Goal: Task Accomplishment & Management: Complete application form

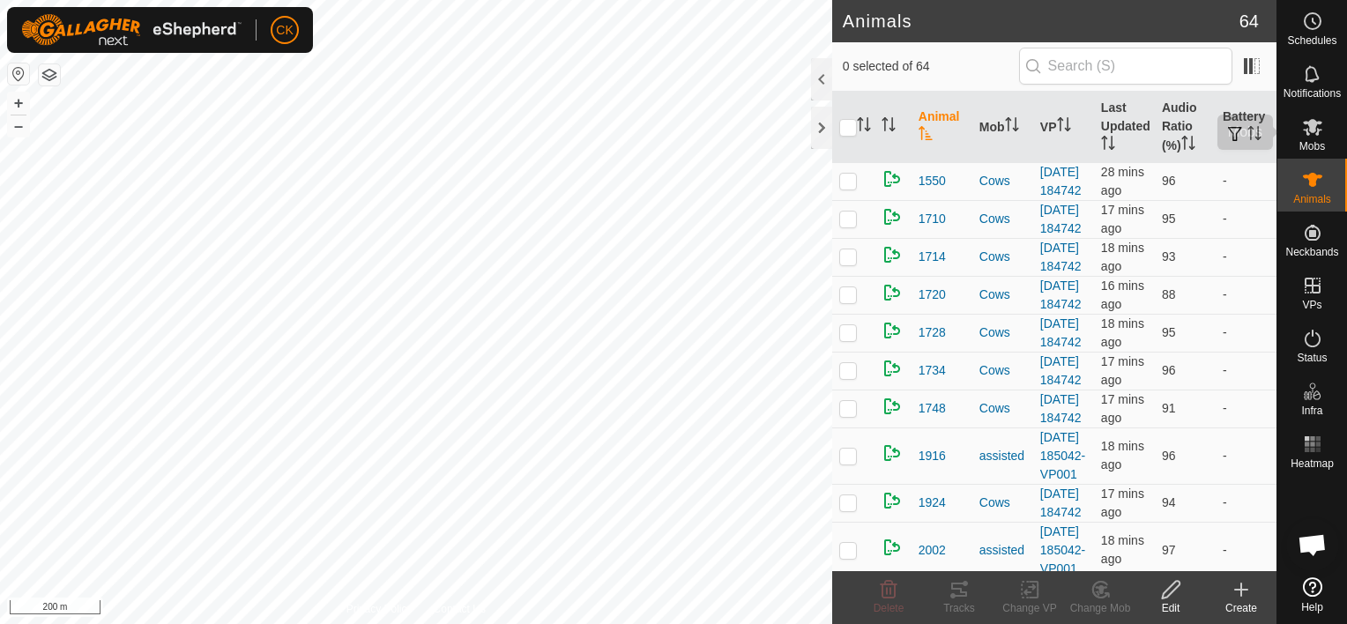
scroll to position [142, 0]
click at [1312, 131] on icon at bounding box center [1312, 127] width 19 height 17
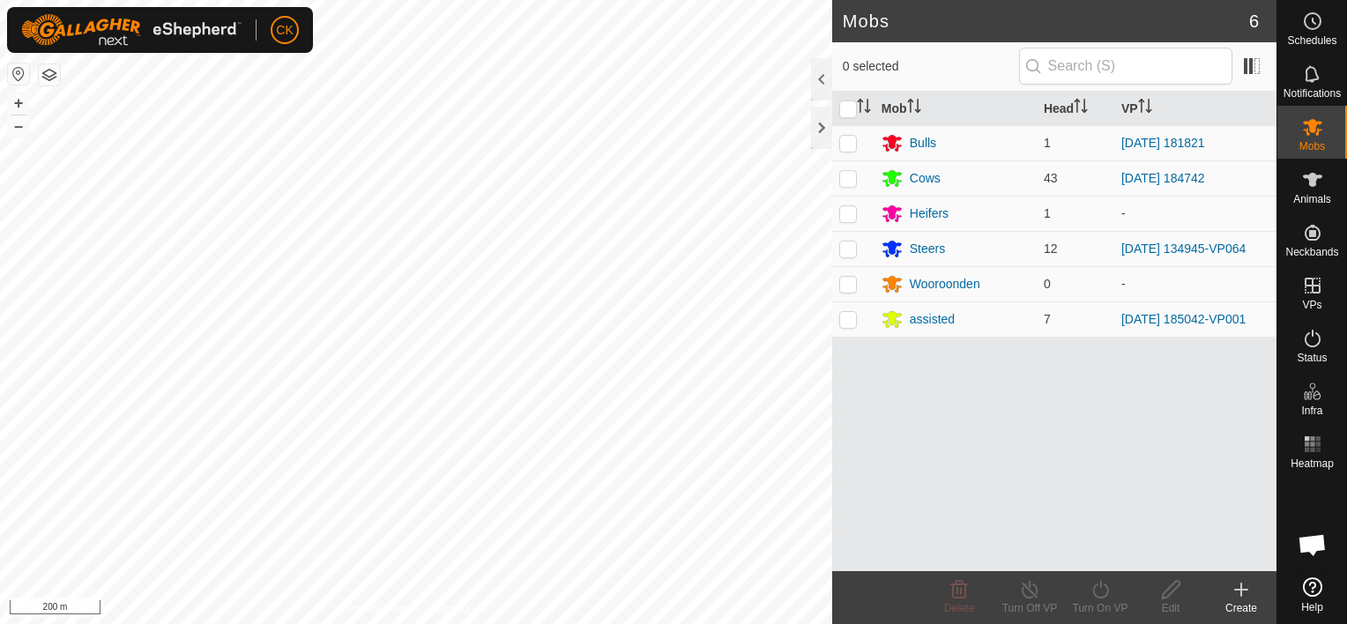
click at [1238, 590] on icon at bounding box center [1241, 590] width 12 height 0
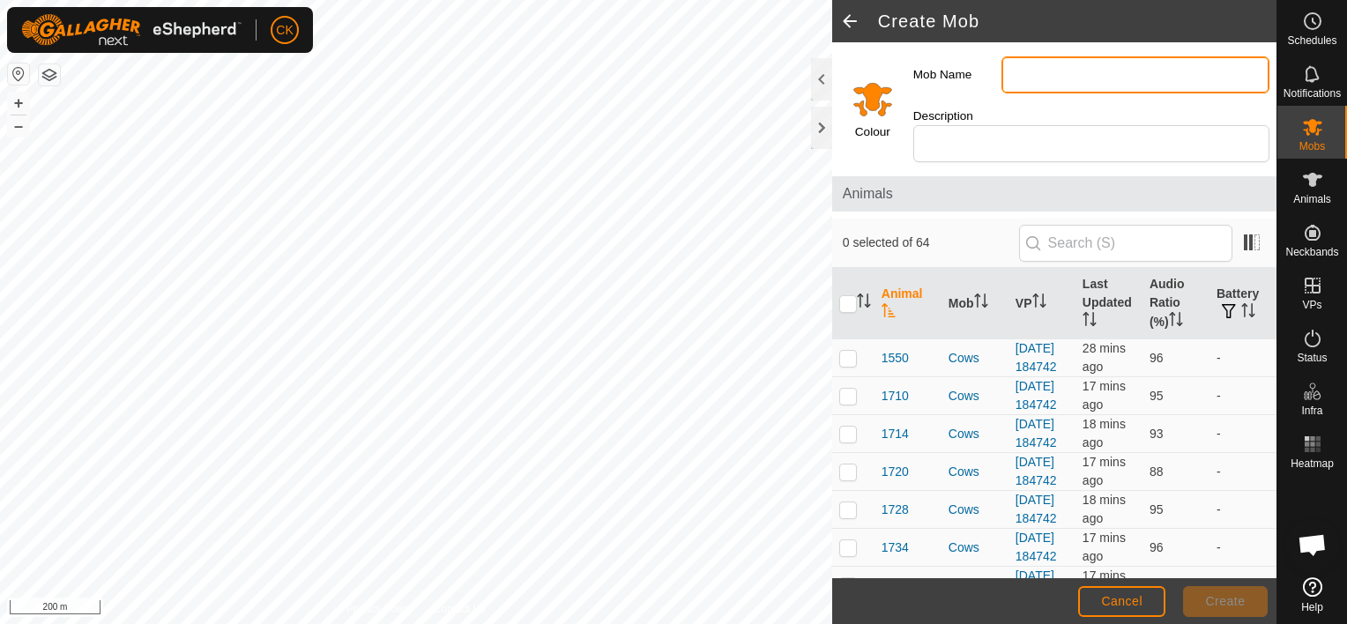
click at [1023, 71] on input "Mob Name" at bounding box center [1136, 74] width 268 height 37
type input "G"
type input "Weaners"
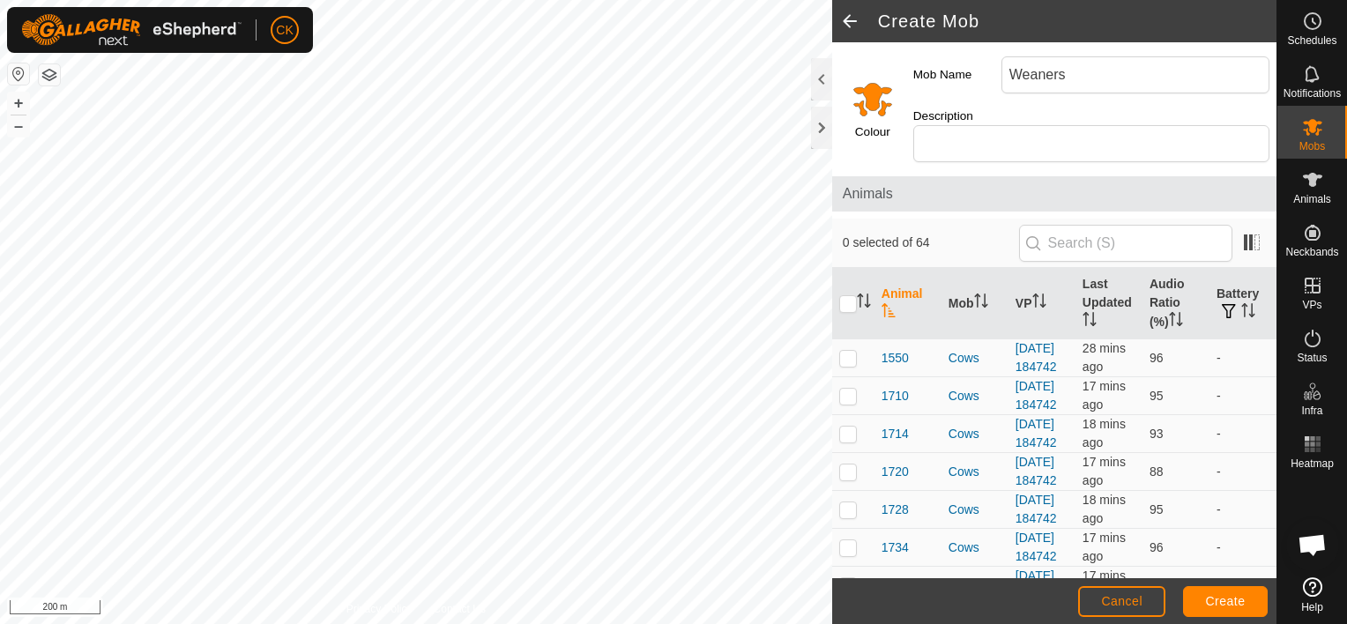
click at [873, 112] on div "Colour" at bounding box center [869, 105] width 74 height 127
click at [875, 91] on input "Select a color" at bounding box center [873, 99] width 42 height 42
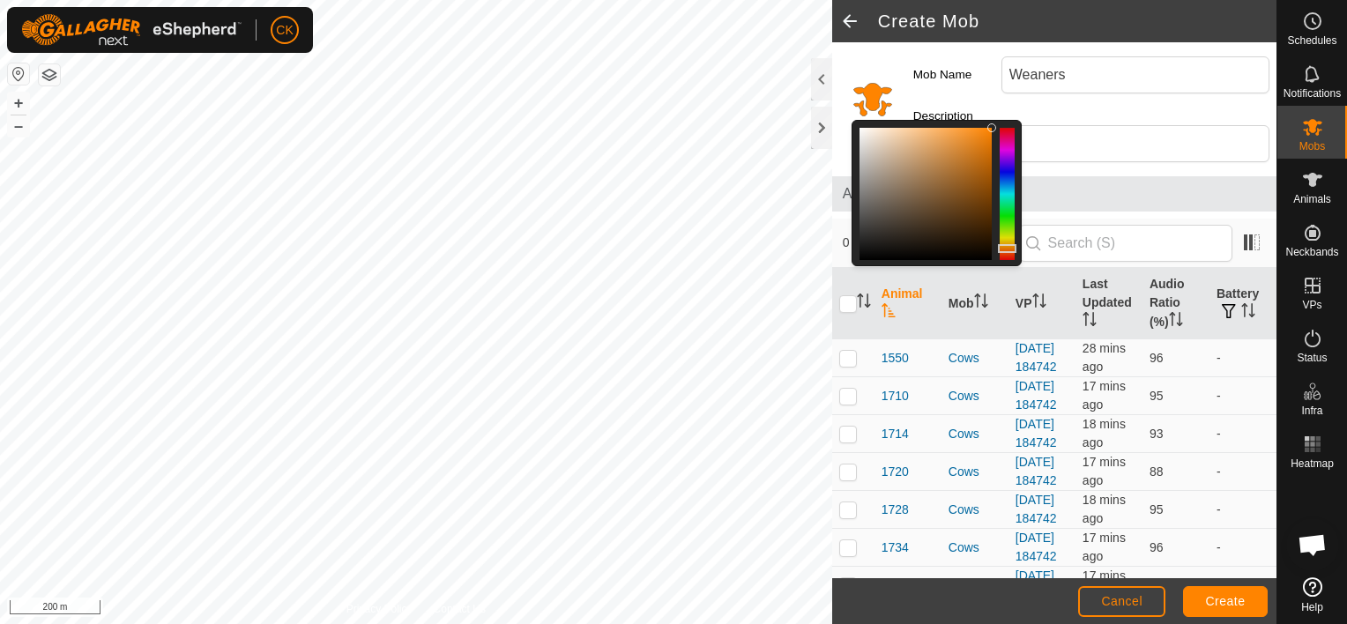
click at [871, 87] on input "Select a color" at bounding box center [873, 99] width 42 height 42
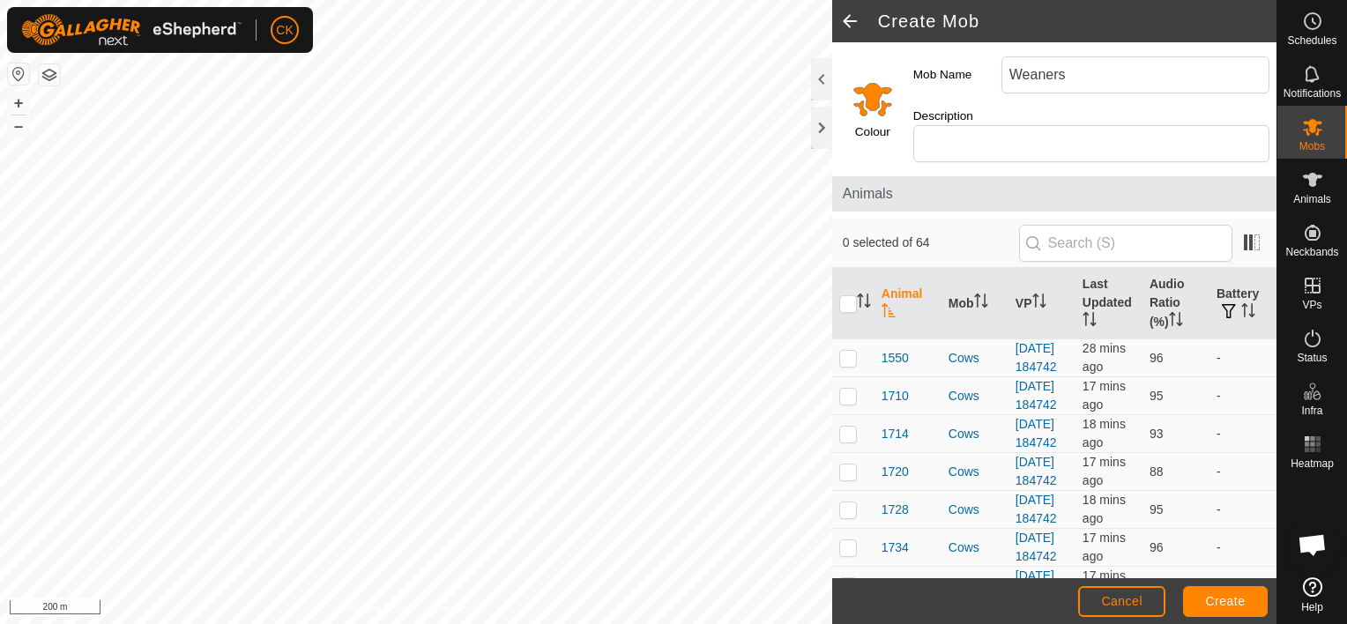
click at [871, 78] on input "Select a color" at bounding box center [873, 99] width 42 height 42
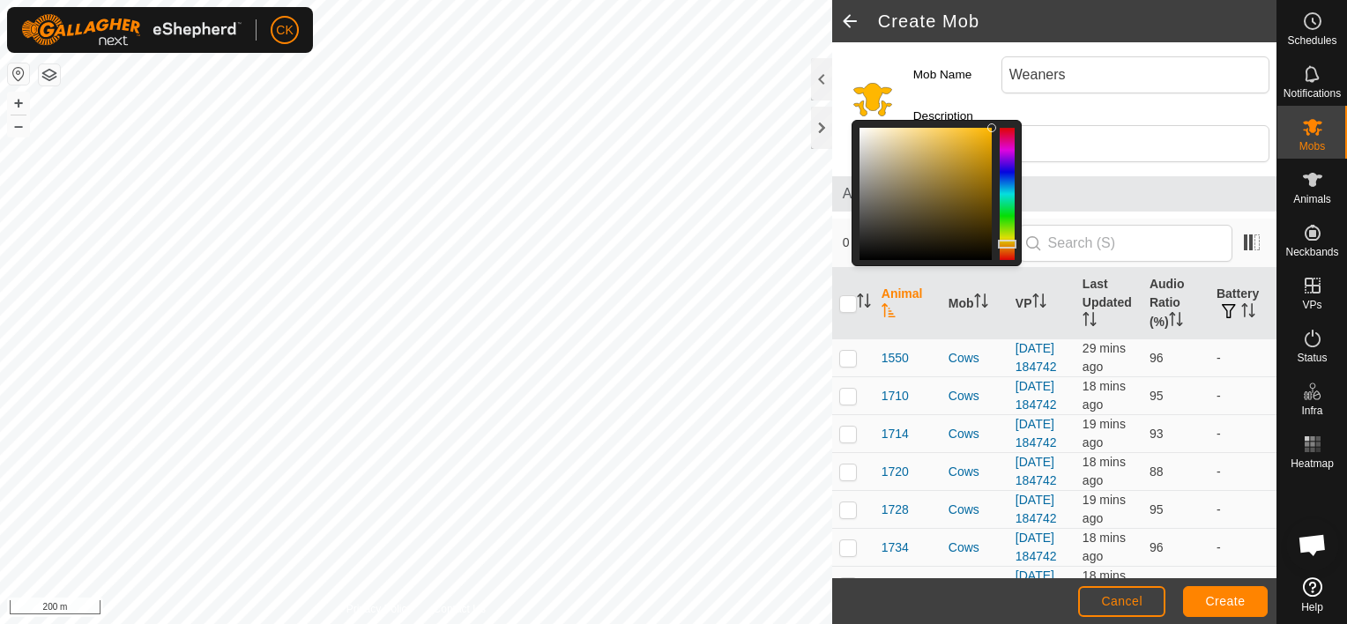
drag, startPoint x: 1007, startPoint y: 236, endPoint x: 1017, endPoint y: 235, distance: 9.9
click at [1017, 235] on div at bounding box center [937, 193] width 170 height 146
click at [1233, 597] on span "Create" at bounding box center [1226, 601] width 40 height 14
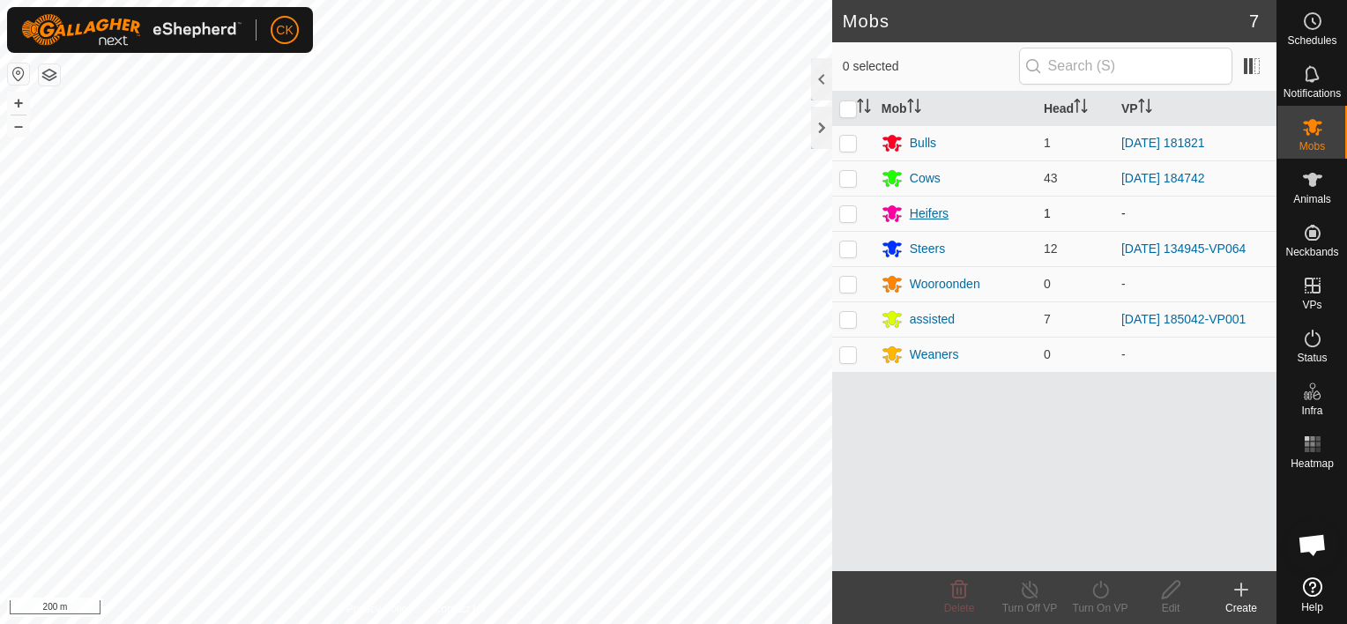
click at [928, 210] on div "Heifers" at bounding box center [929, 214] width 39 height 19
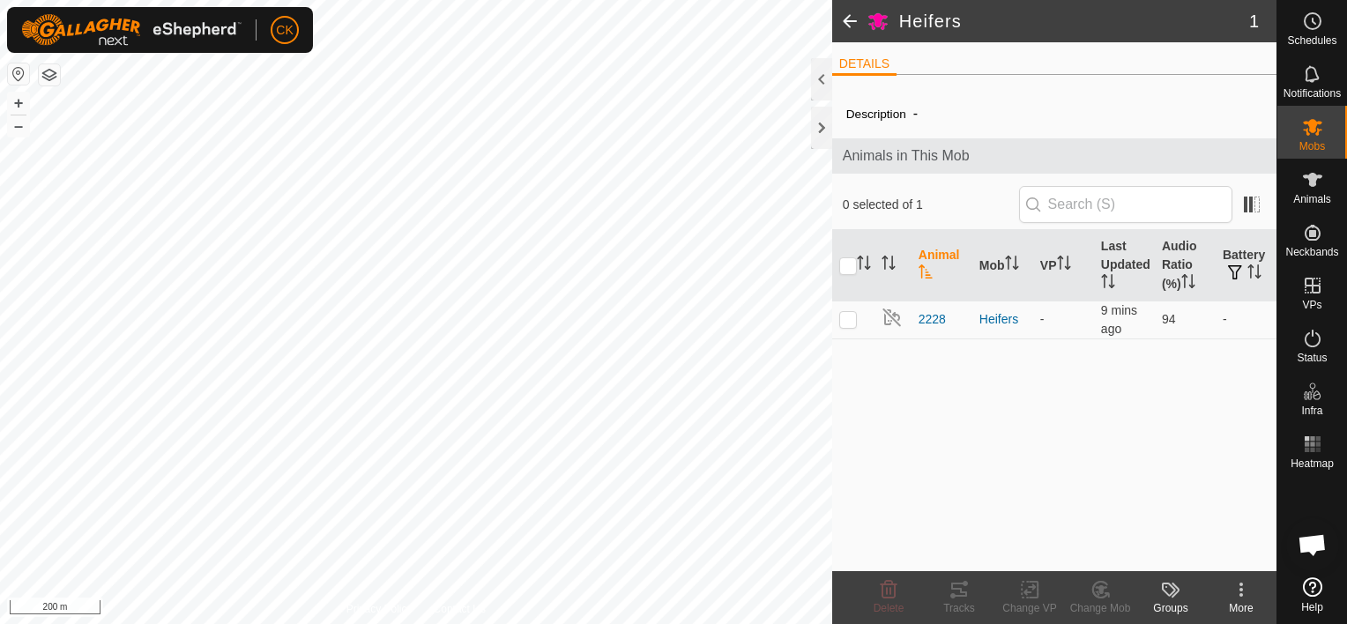
click at [846, 17] on span at bounding box center [849, 21] width 35 height 42
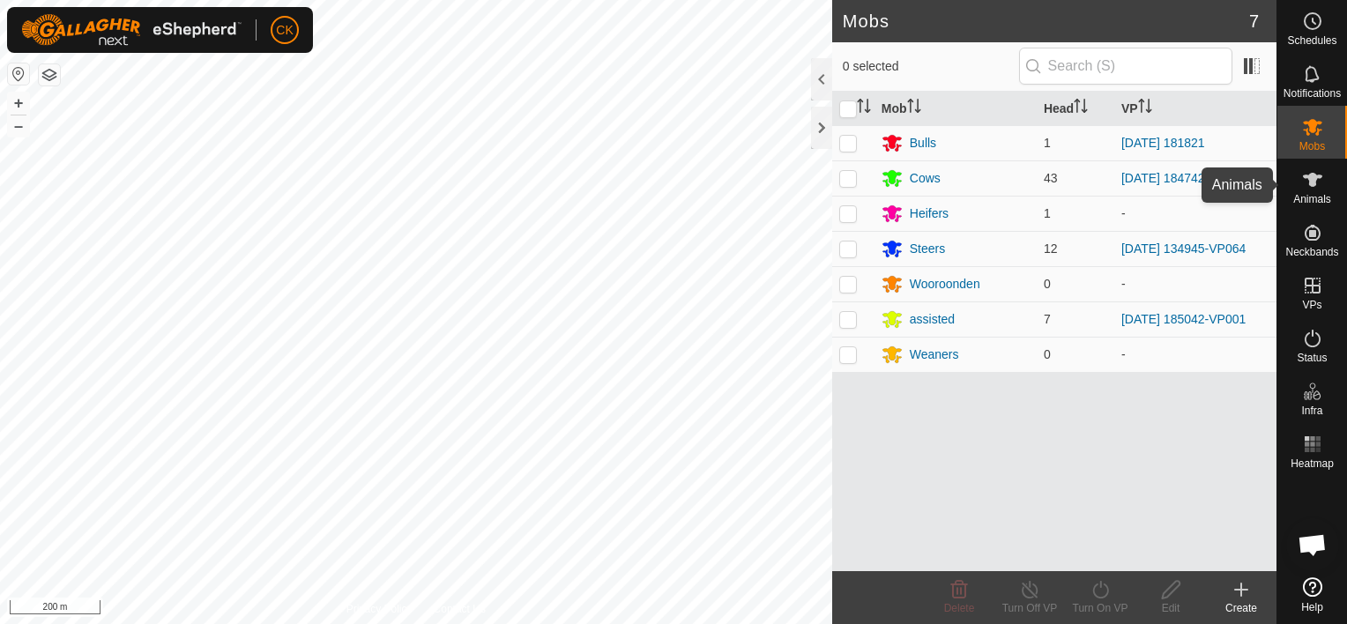
click at [1317, 176] on icon at bounding box center [1312, 180] width 19 height 14
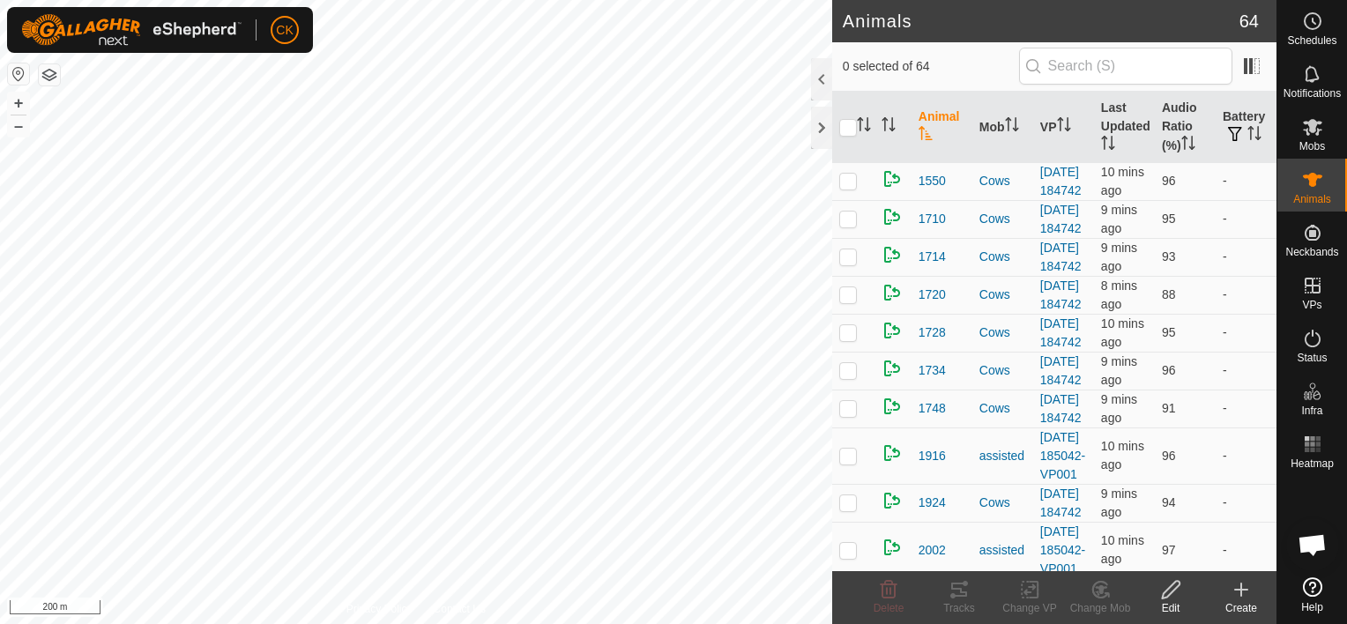
click at [1242, 582] on icon at bounding box center [1241, 589] width 21 height 21
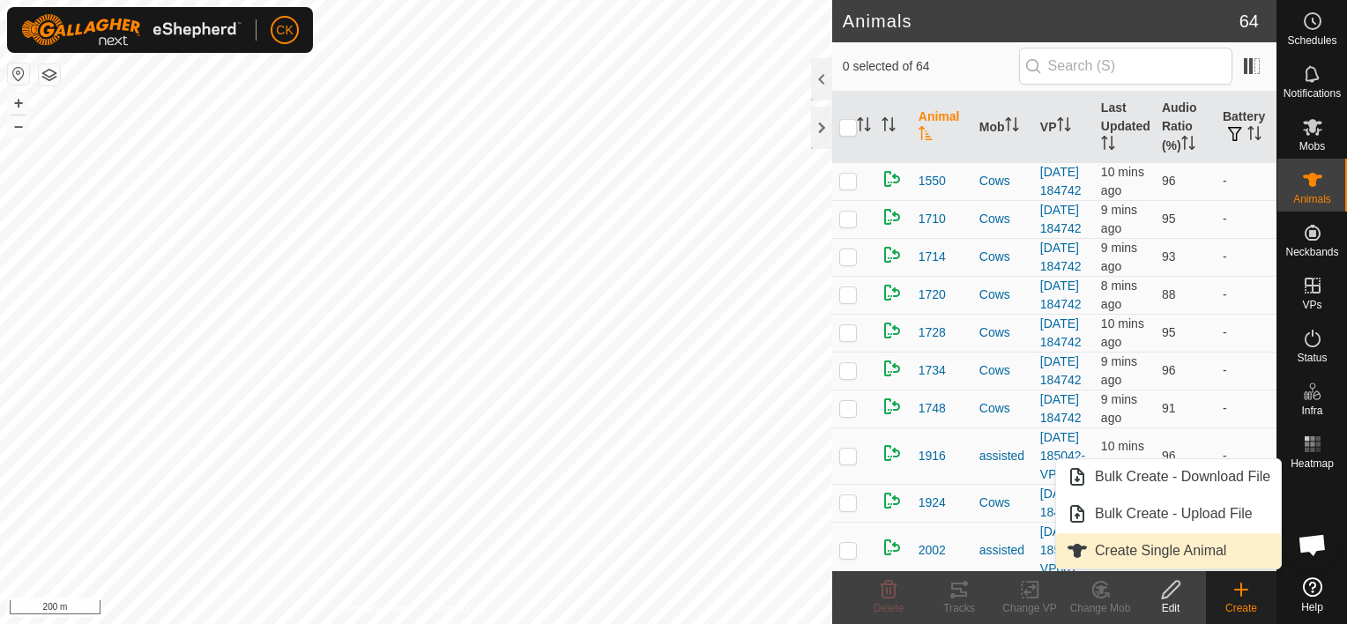
click at [1184, 547] on link "Create Single Animal" at bounding box center [1168, 550] width 225 height 35
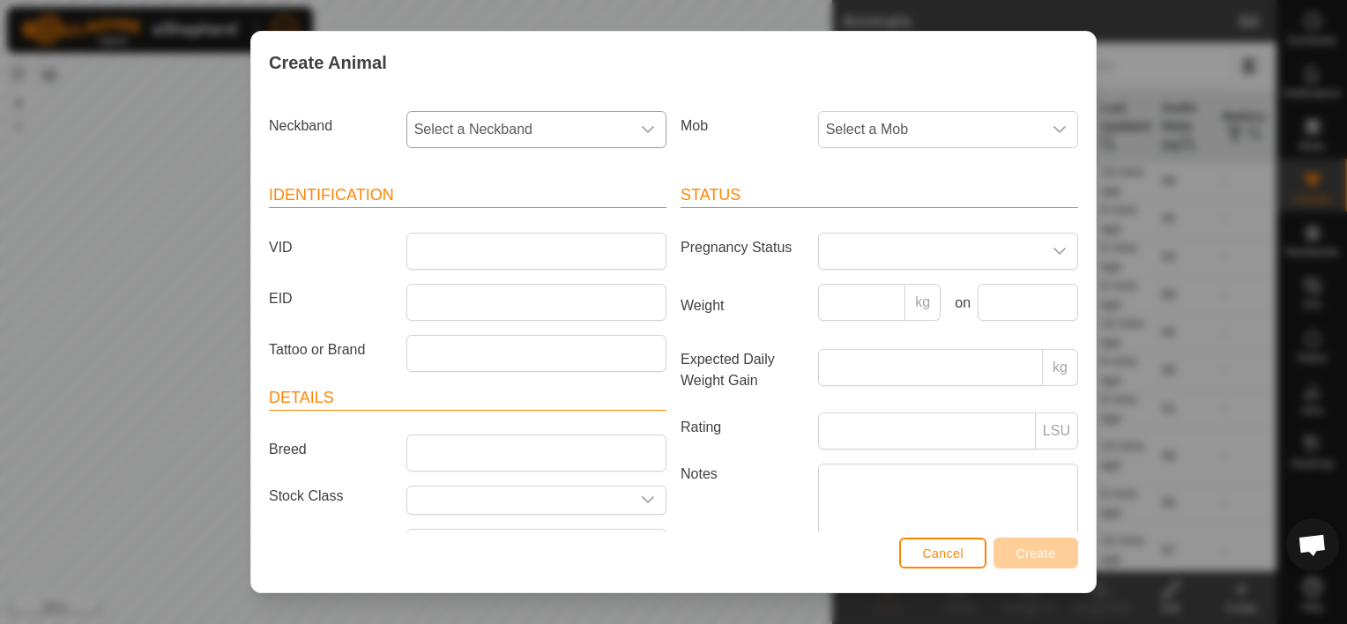
click at [647, 123] on icon "dropdown trigger" at bounding box center [648, 130] width 14 height 14
type input "37"
click at [461, 219] on li "1901693703" at bounding box center [535, 220] width 254 height 35
click at [1053, 123] on icon "dropdown trigger" at bounding box center [1060, 130] width 14 height 14
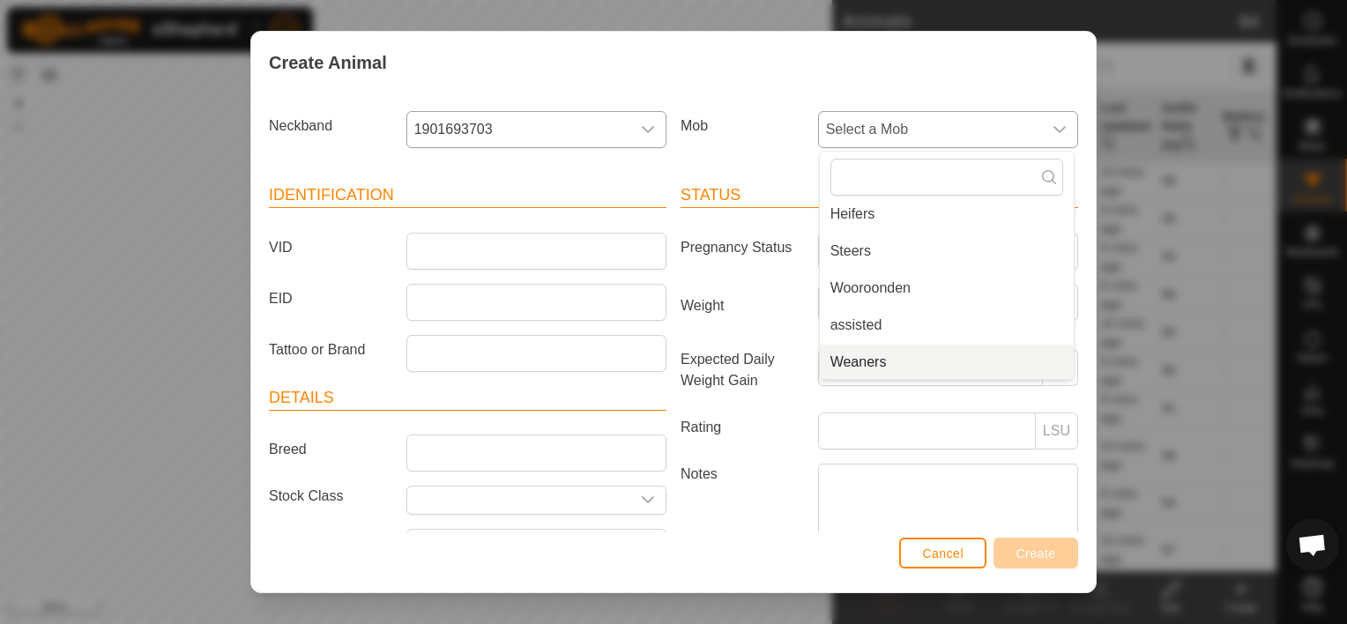
scroll to position [118, 0]
click at [885, 354] on li "Weaners" at bounding box center [947, 361] width 254 height 35
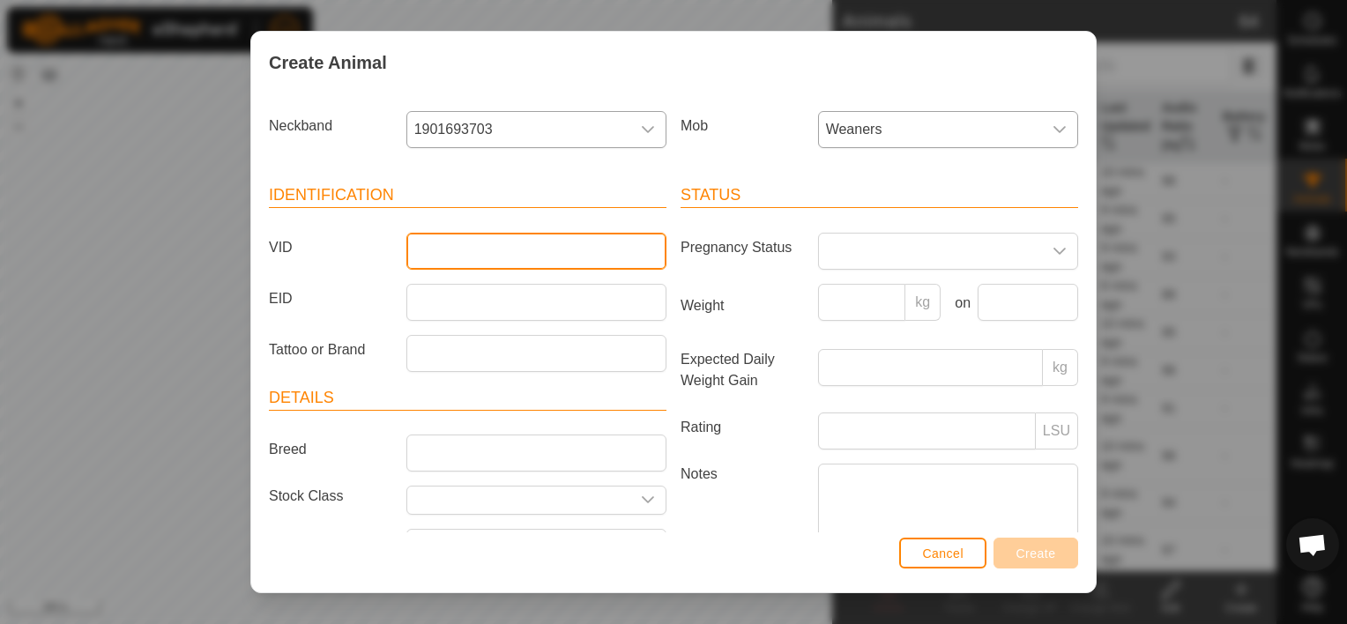
click at [450, 240] on input "VID" at bounding box center [537, 251] width 260 height 37
type input "2408"
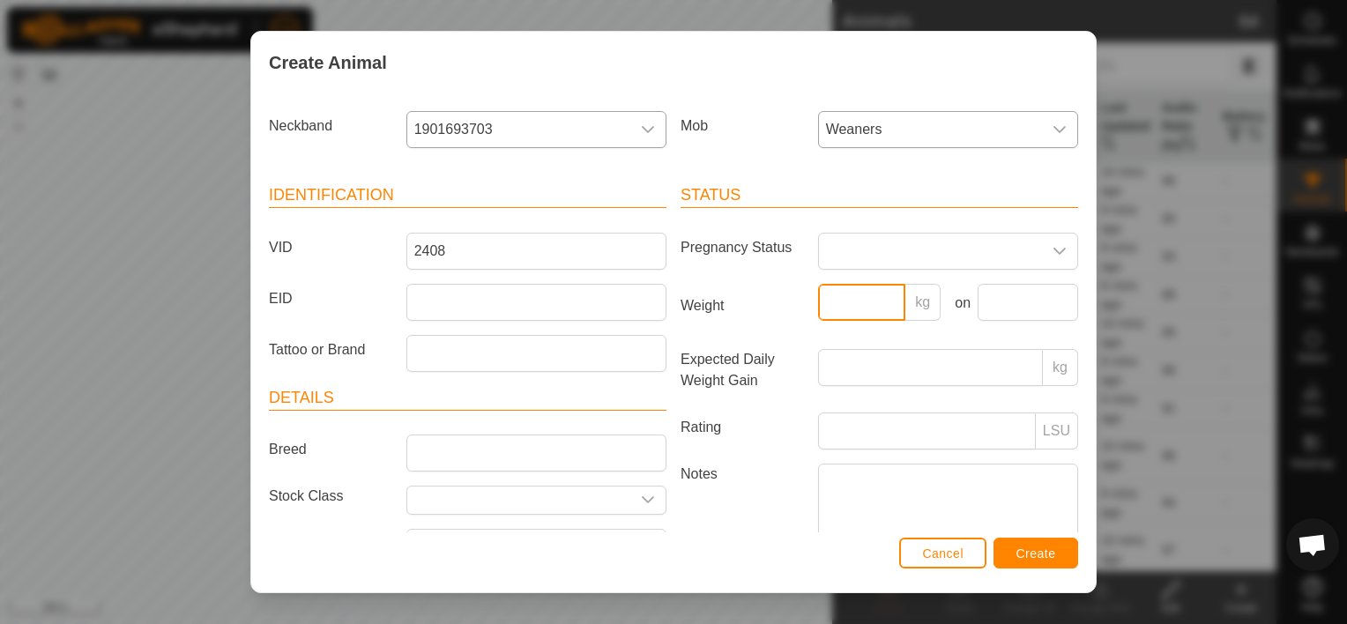
click at [829, 296] on input "Weight" at bounding box center [862, 302] width 88 height 37
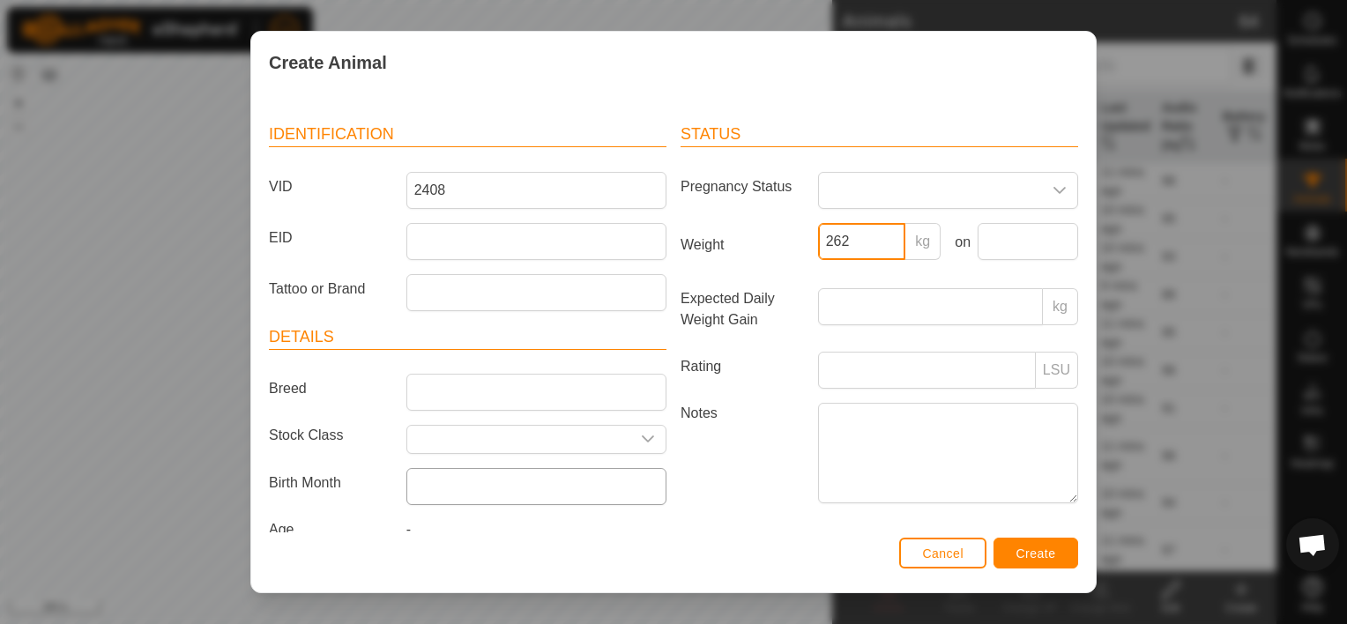
scroll to position [88, 0]
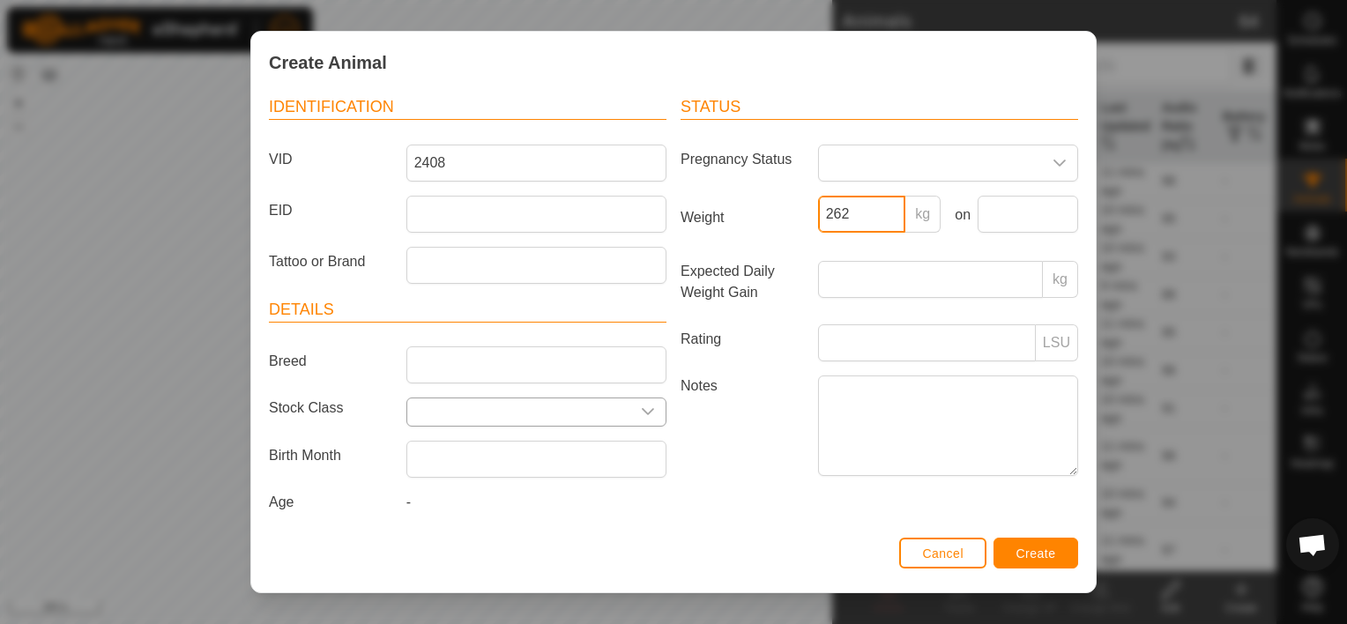
type input "262"
click at [642, 406] on icon "dropdown trigger" at bounding box center [648, 412] width 14 height 14
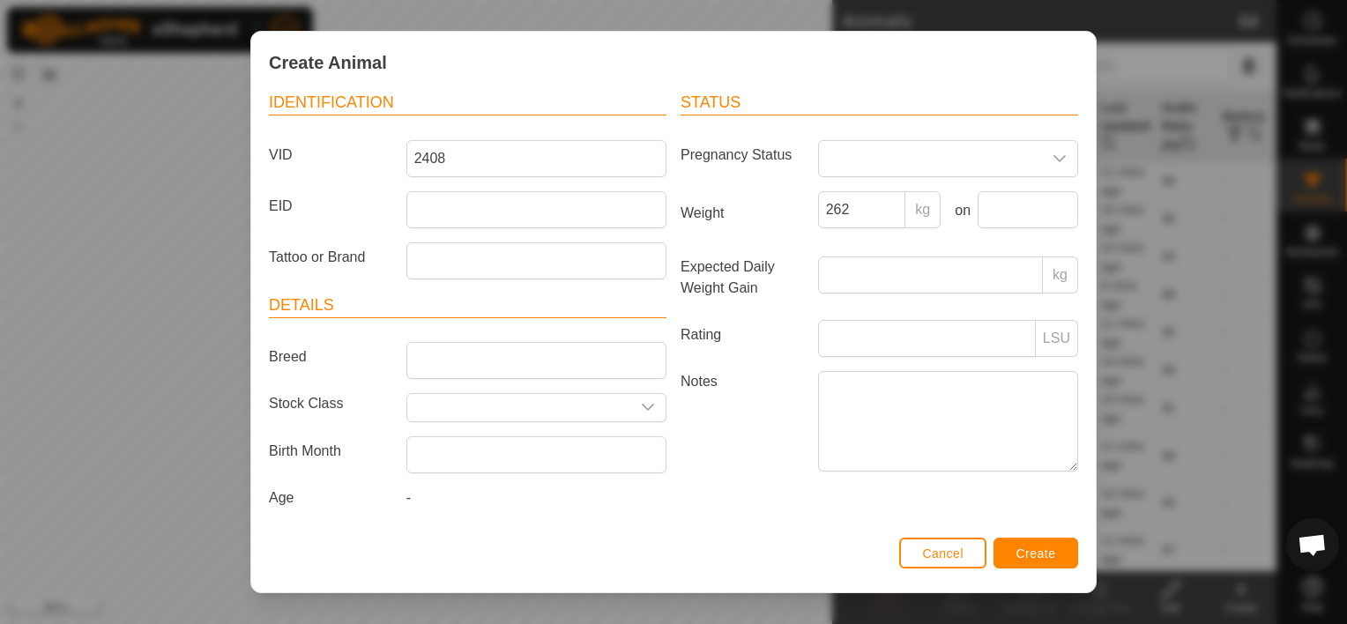
scroll to position [94, 0]
click at [645, 399] on icon "dropdown trigger" at bounding box center [648, 406] width 14 height 14
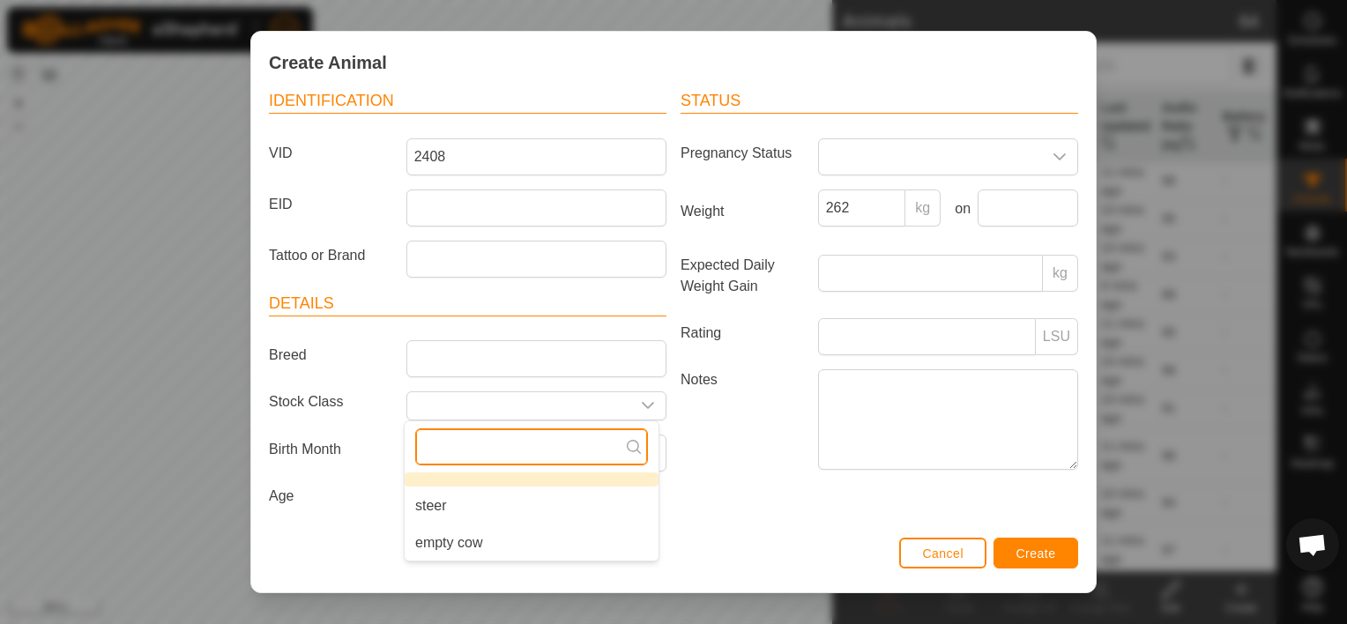
click at [509, 441] on input "text" at bounding box center [531, 447] width 233 height 37
click at [500, 396] on input "text" at bounding box center [518, 405] width 223 height 27
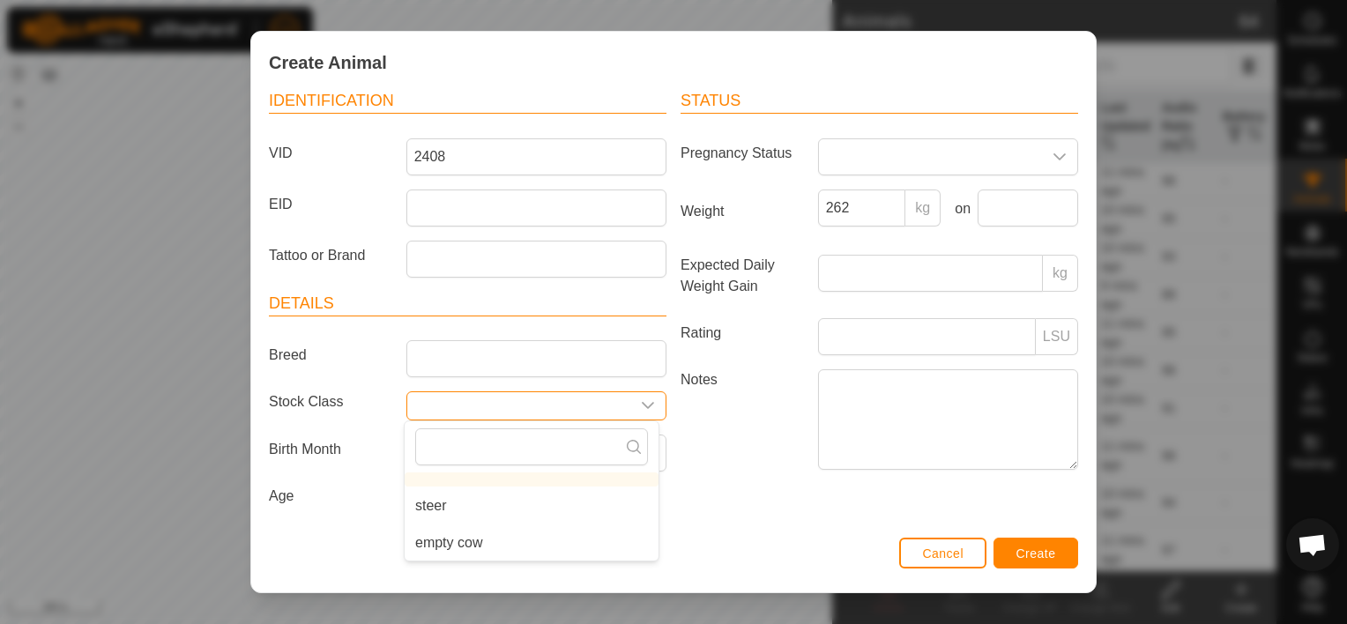
click at [640, 394] on div "dropdown trigger" at bounding box center [647, 405] width 35 height 27
click at [641, 399] on icon "dropdown trigger" at bounding box center [648, 406] width 14 height 14
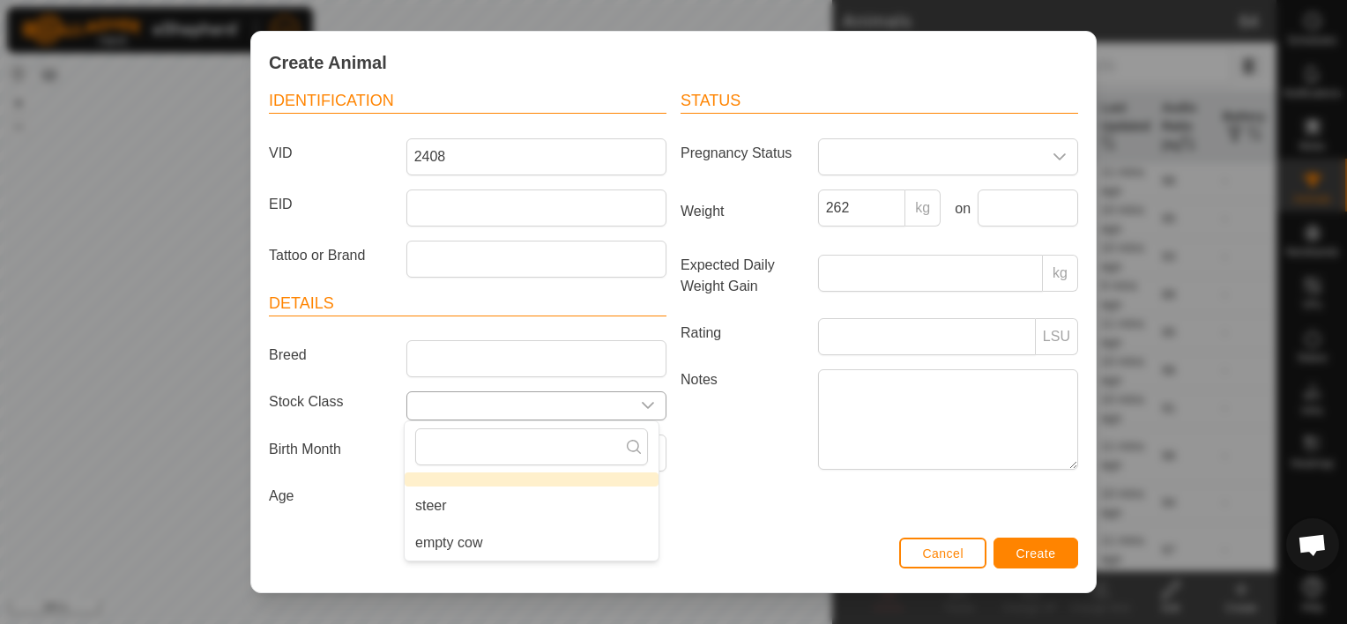
click at [431, 396] on input "text" at bounding box center [518, 405] width 223 height 27
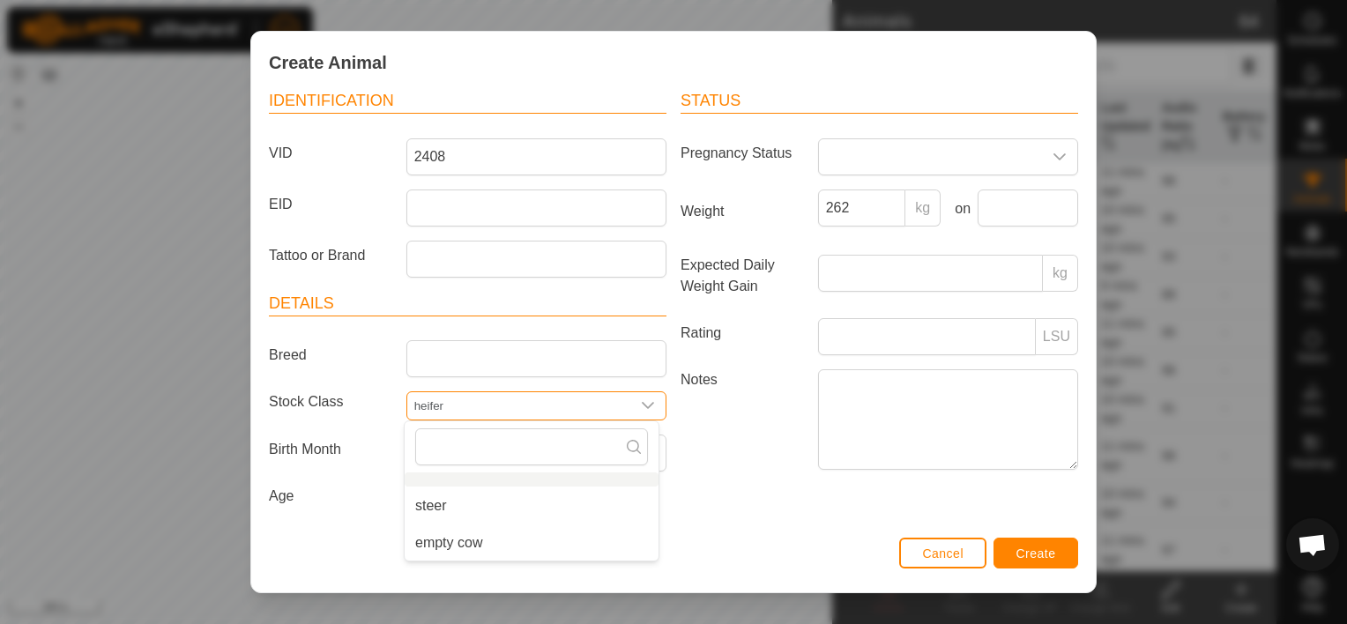
type input "heifer"
click at [1030, 550] on span "Create" at bounding box center [1037, 554] width 40 height 14
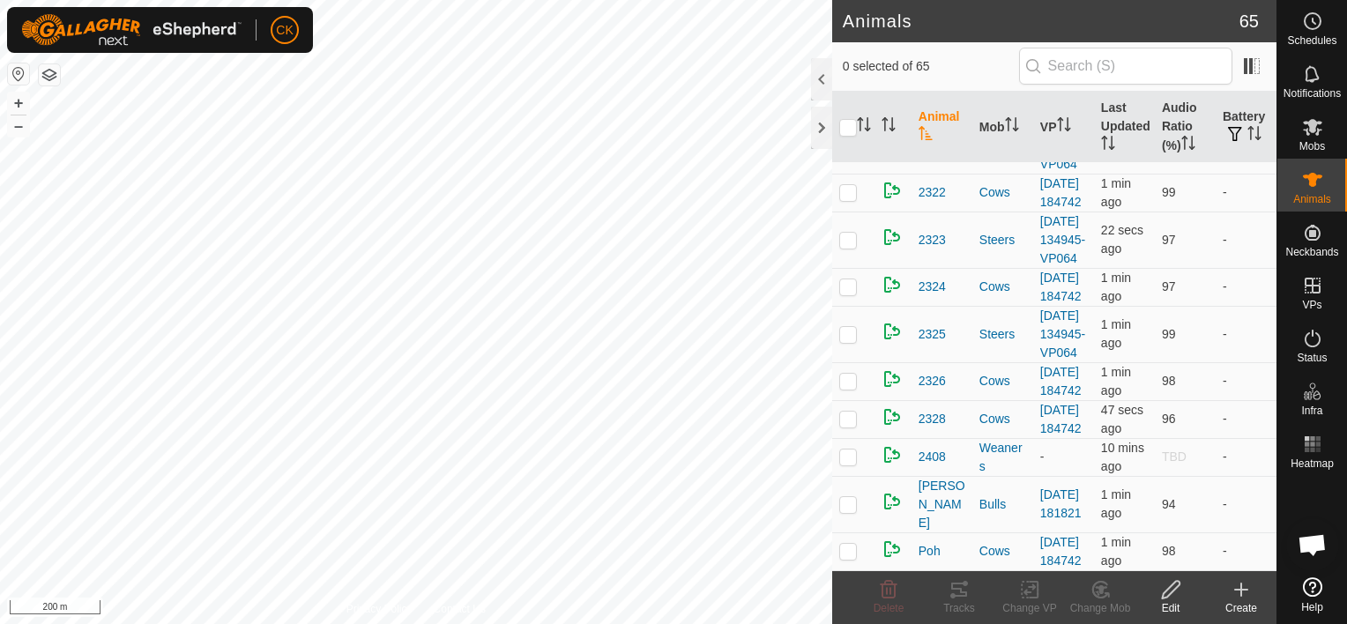
scroll to position [3527, 0]
click at [1242, 588] on icon at bounding box center [1242, 590] width 0 height 12
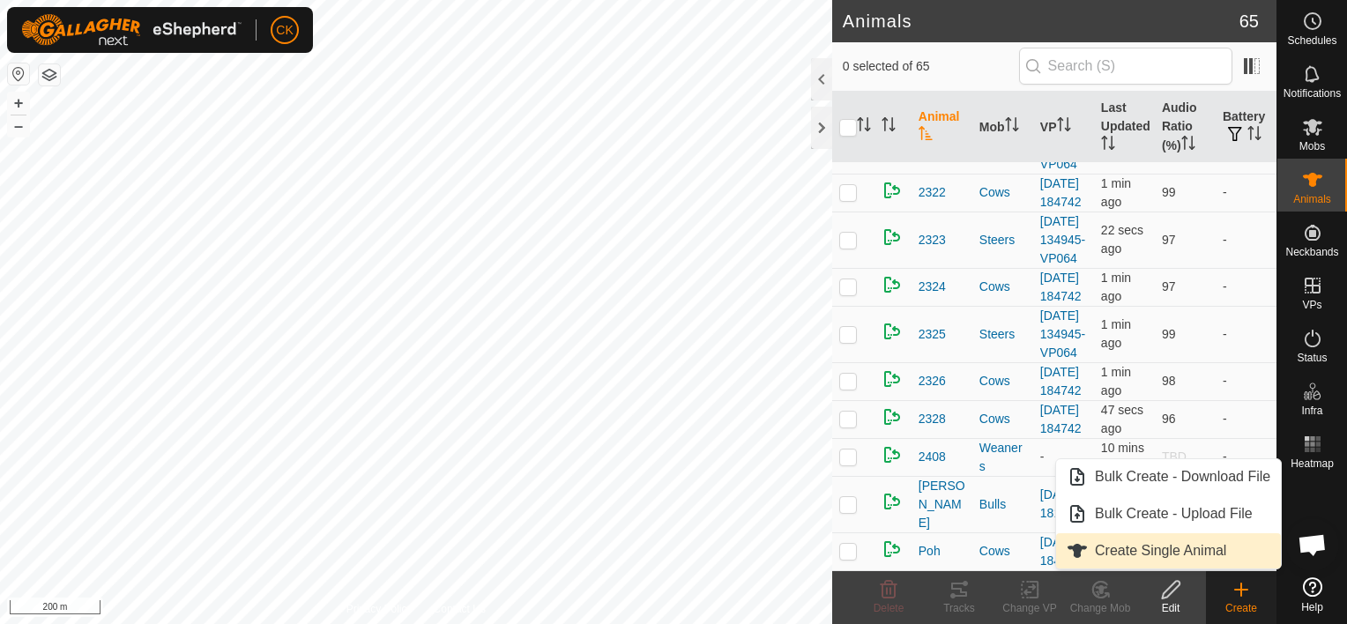
click at [1166, 547] on link "Create Single Animal" at bounding box center [1168, 550] width 225 height 35
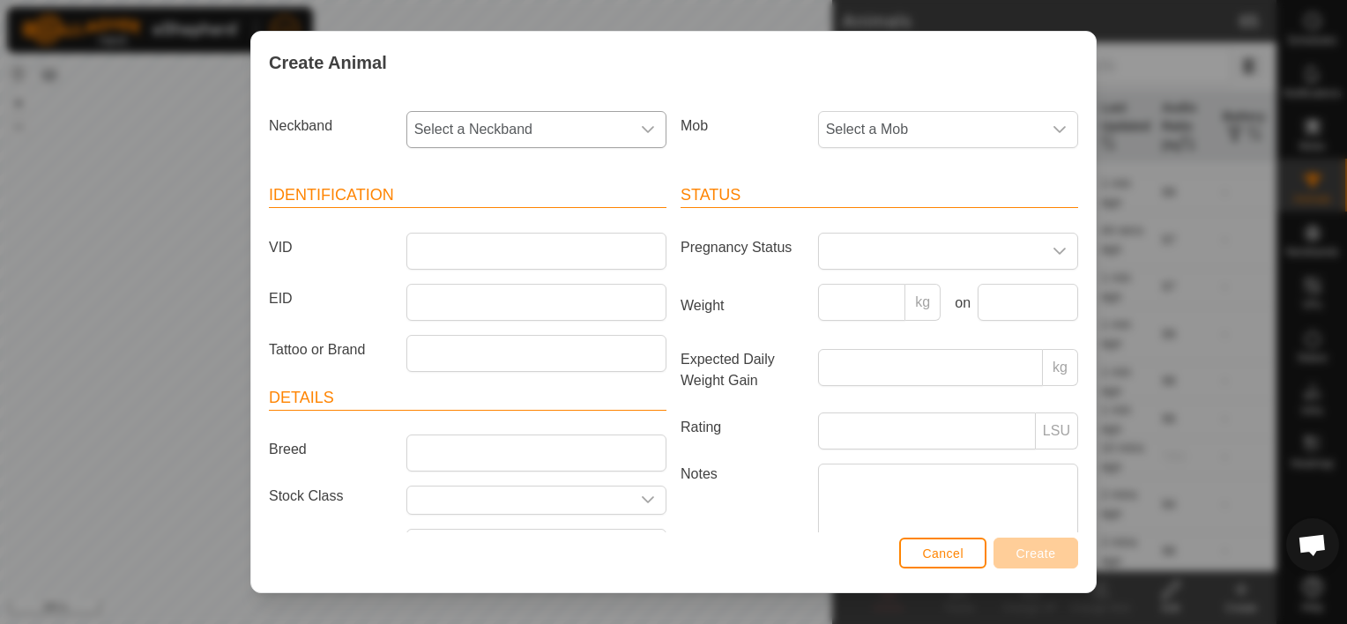
click at [643, 123] on icon "dropdown trigger" at bounding box center [648, 130] width 14 height 14
type input "584"
click at [489, 219] on li "2749769584" at bounding box center [535, 220] width 254 height 35
click at [1051, 120] on div "dropdown trigger" at bounding box center [1059, 129] width 35 height 35
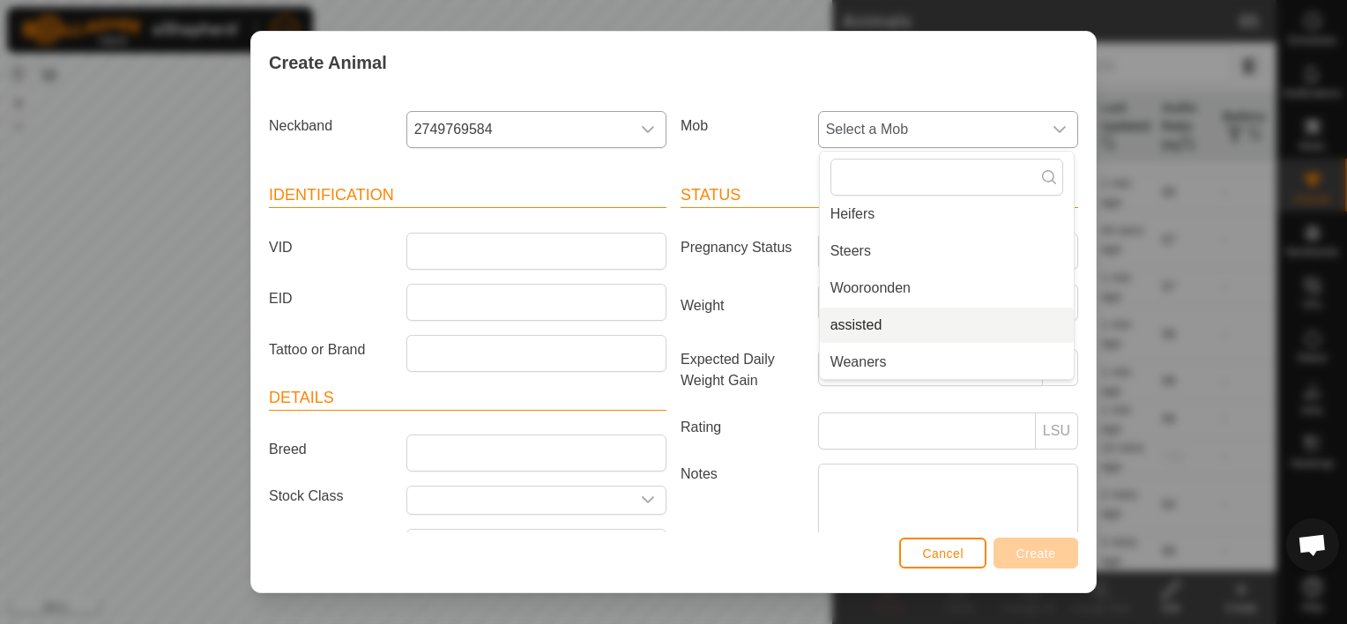
scroll to position [118, 0]
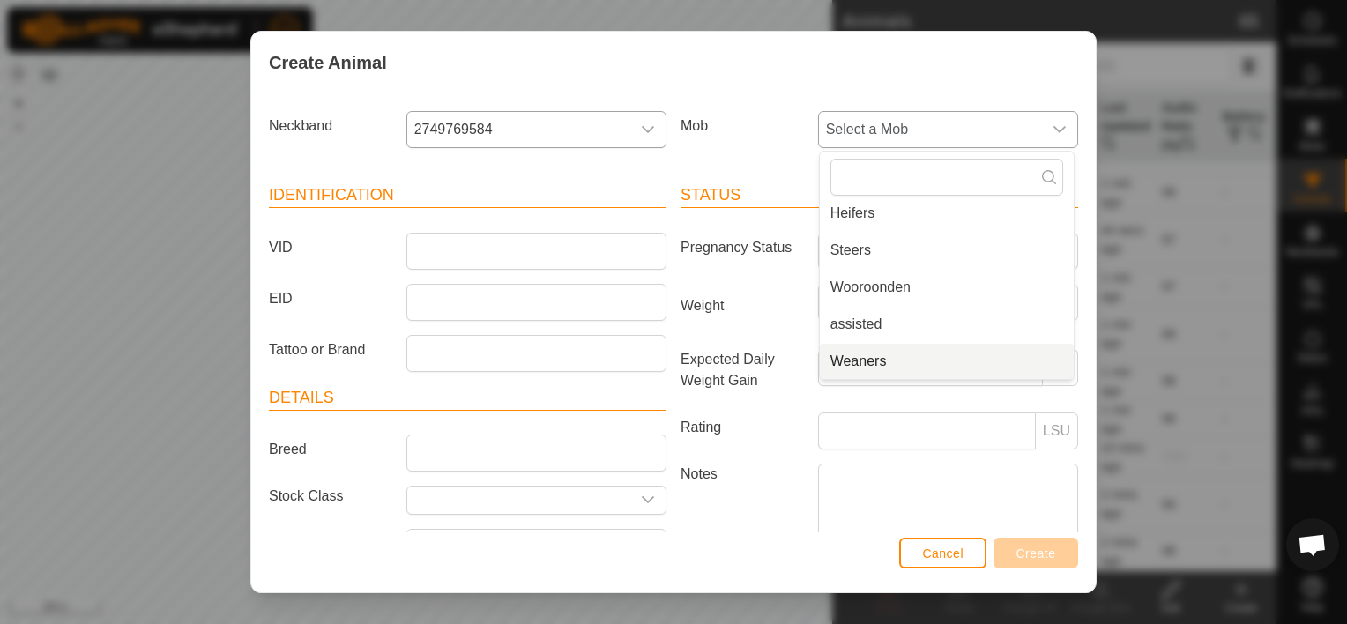
click at [900, 354] on li "Weaners" at bounding box center [947, 361] width 254 height 35
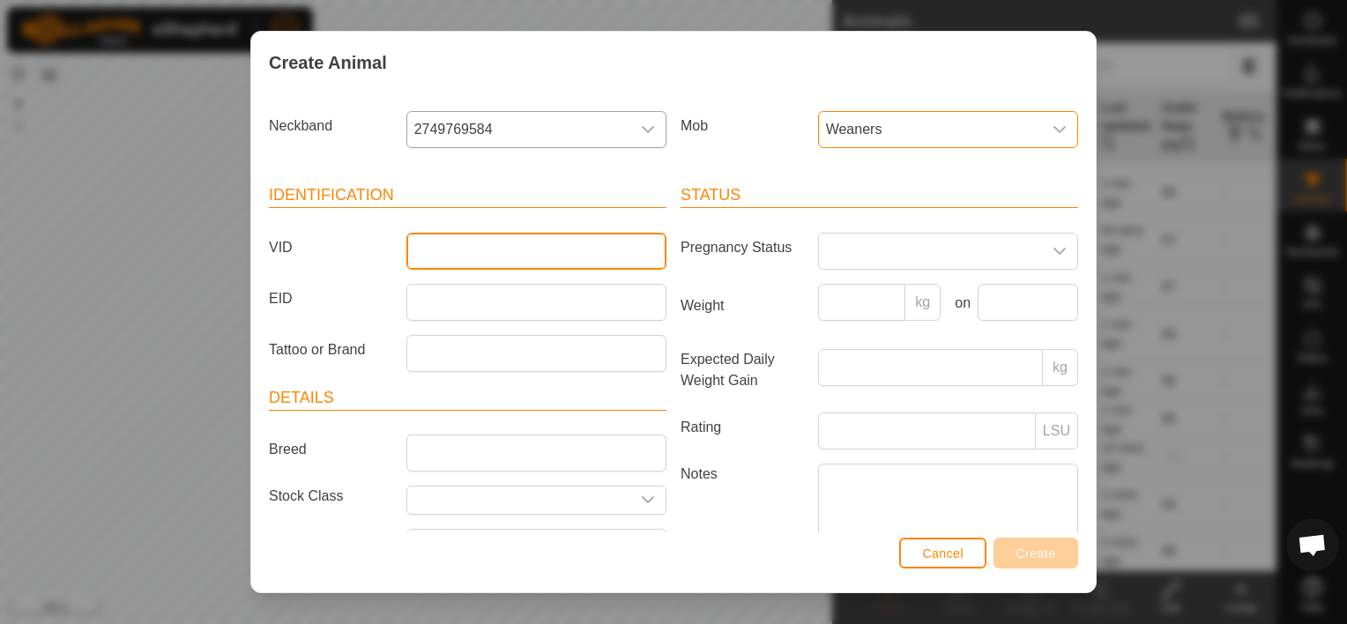
click at [444, 243] on input "VID" at bounding box center [537, 251] width 260 height 37
type input "2434"
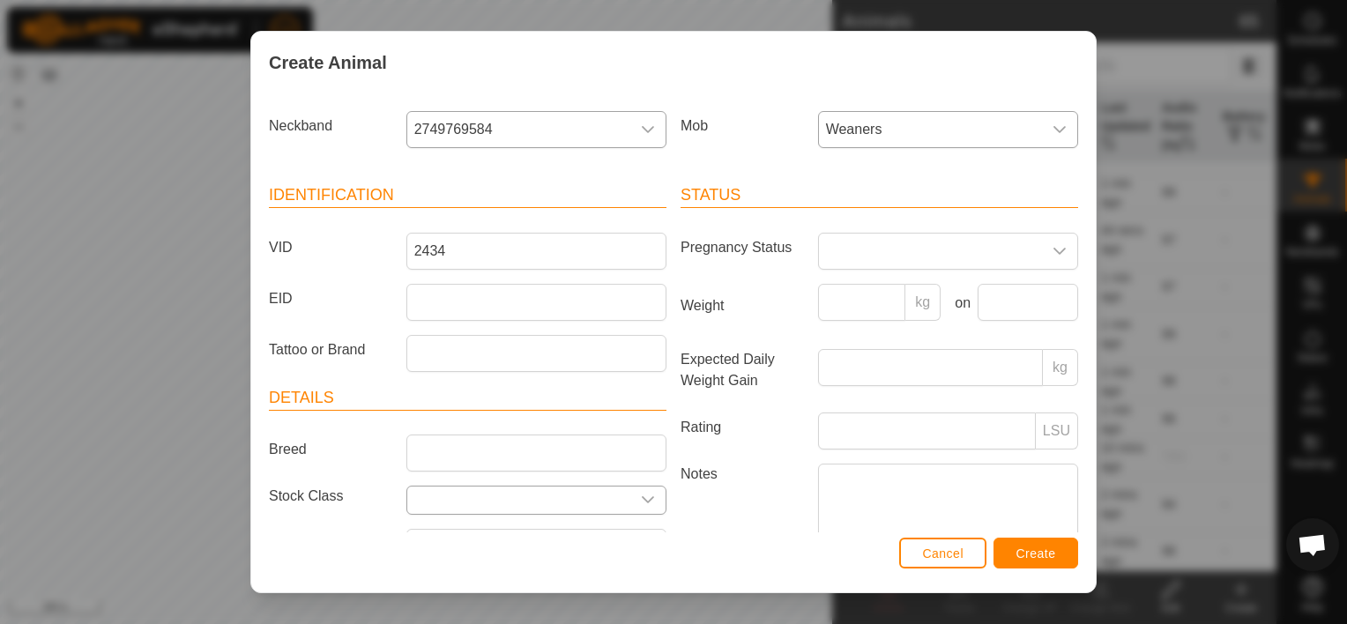
click at [644, 494] on icon "dropdown trigger" at bounding box center [648, 500] width 14 height 14
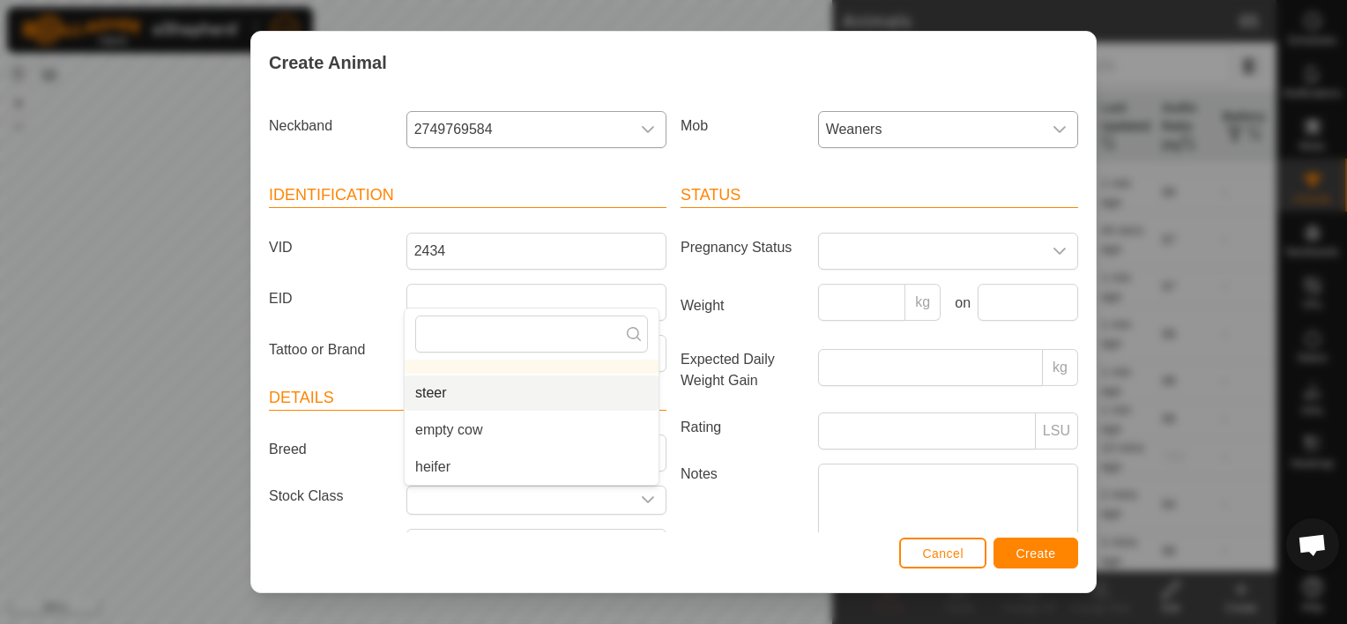
click at [466, 391] on li "steer" at bounding box center [532, 393] width 254 height 35
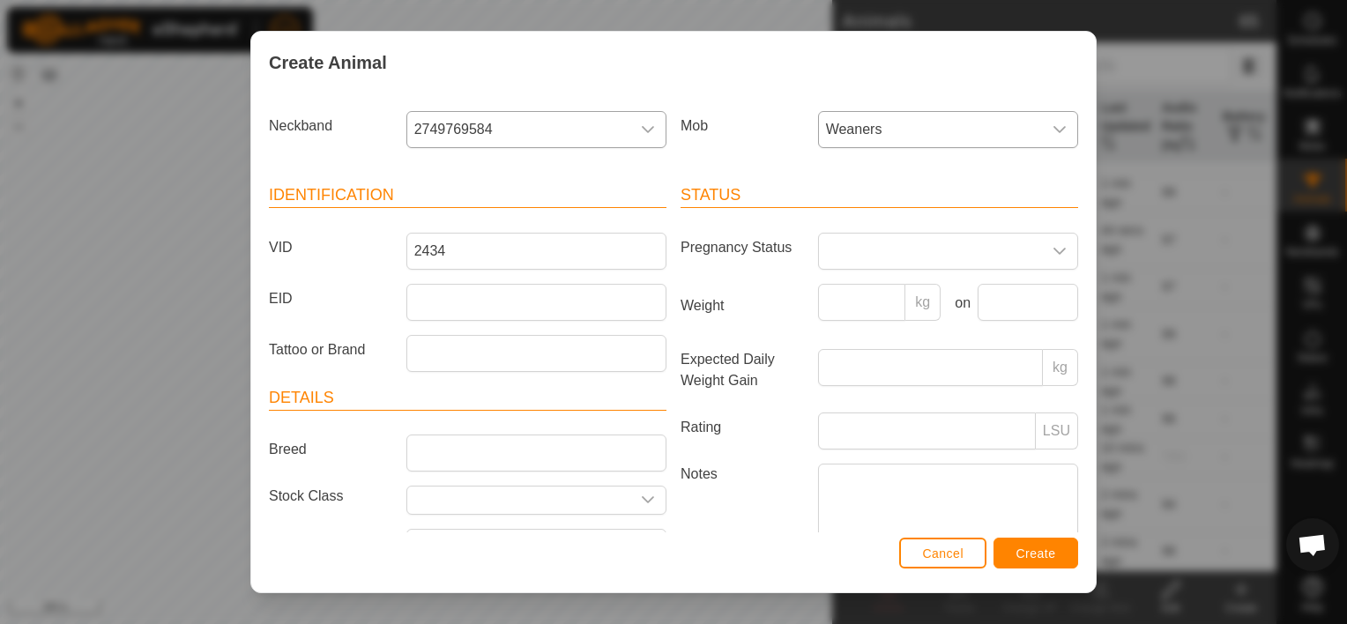
type input "steer"
click at [852, 302] on input "Weight" at bounding box center [862, 302] width 88 height 37
type input "242"
click at [1053, 545] on button "Create" at bounding box center [1036, 553] width 85 height 31
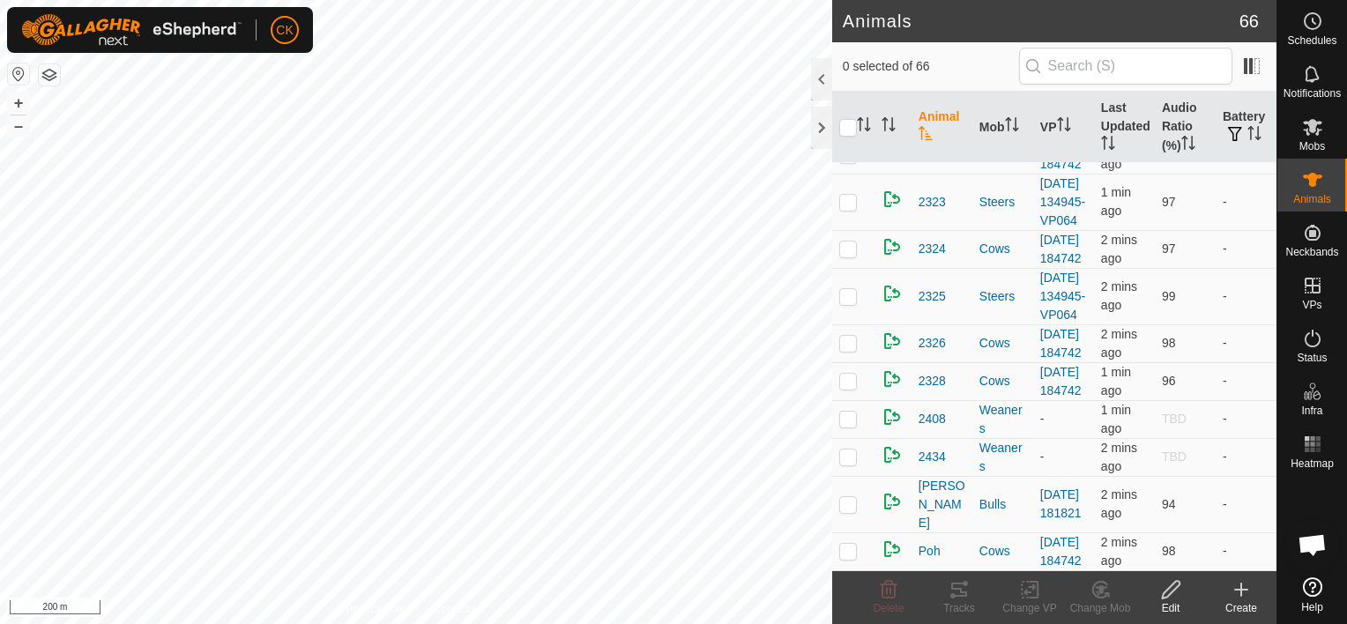
click at [1241, 590] on icon at bounding box center [1241, 590] width 12 height 0
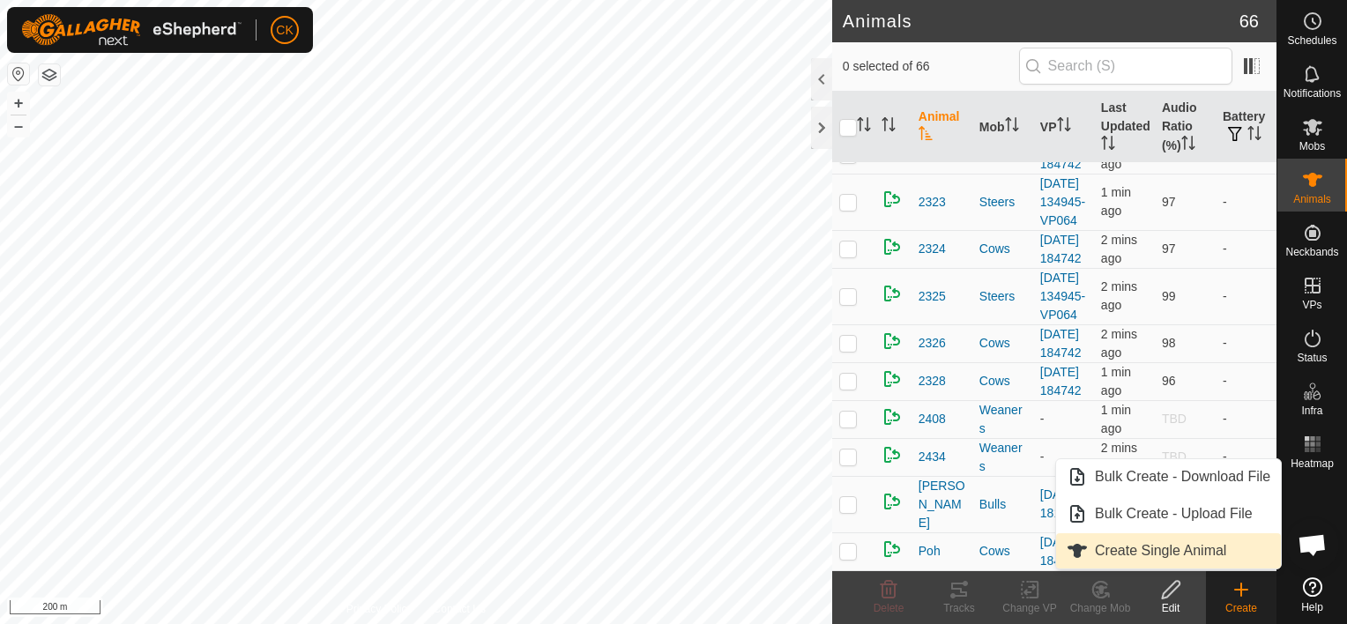
click at [1176, 547] on link "Create Single Animal" at bounding box center [1168, 550] width 225 height 35
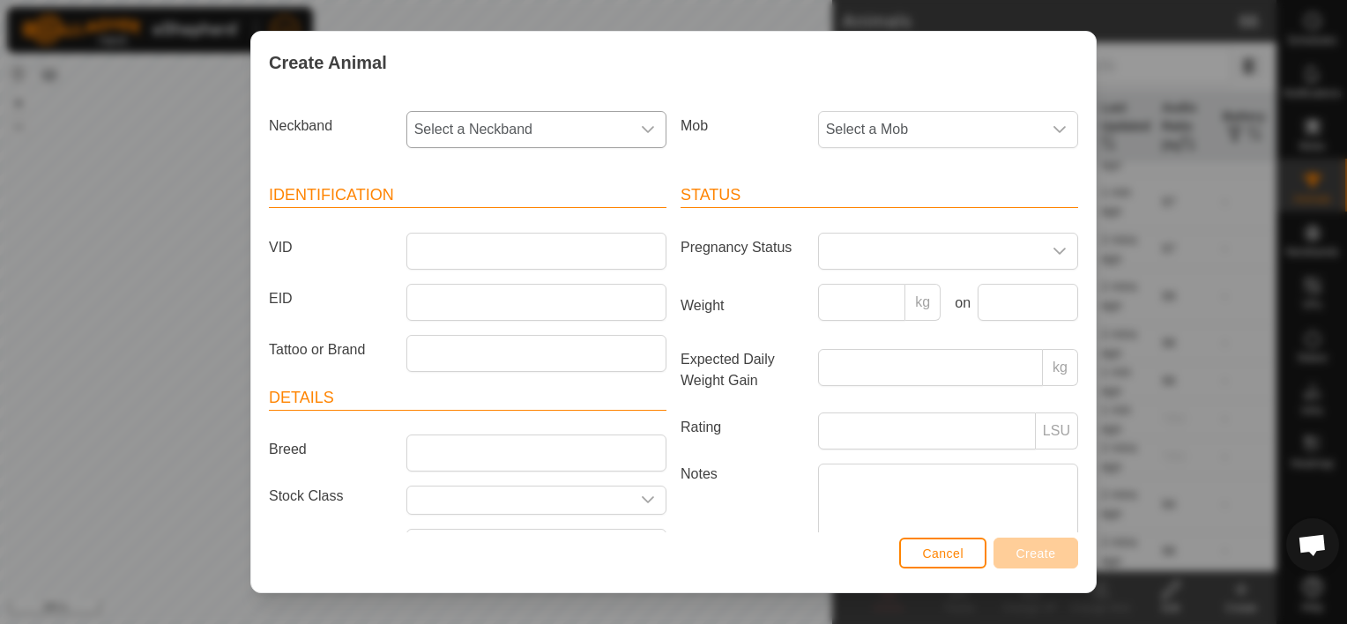
click at [644, 120] on div "dropdown trigger" at bounding box center [647, 129] width 35 height 35
type input "754"
click at [453, 220] on li "0875274754" at bounding box center [535, 220] width 254 height 35
click at [977, 116] on span "Select a Mob" at bounding box center [930, 129] width 223 height 35
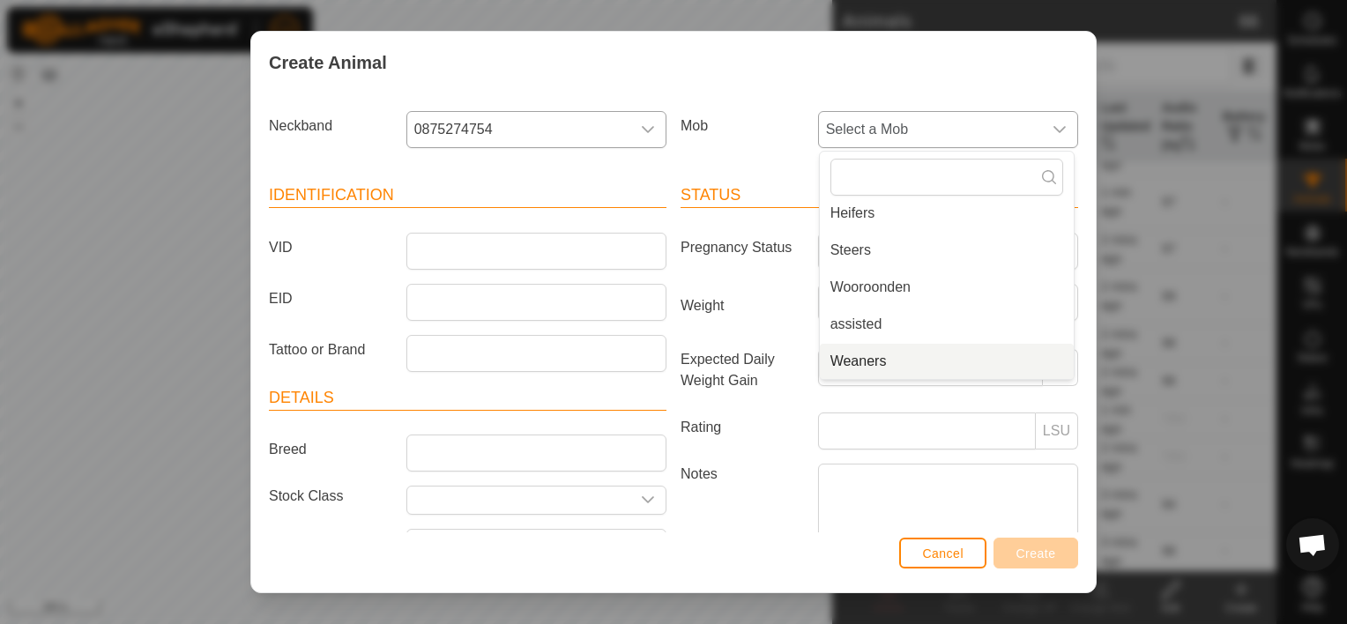
click at [880, 361] on li "Weaners" at bounding box center [947, 361] width 254 height 35
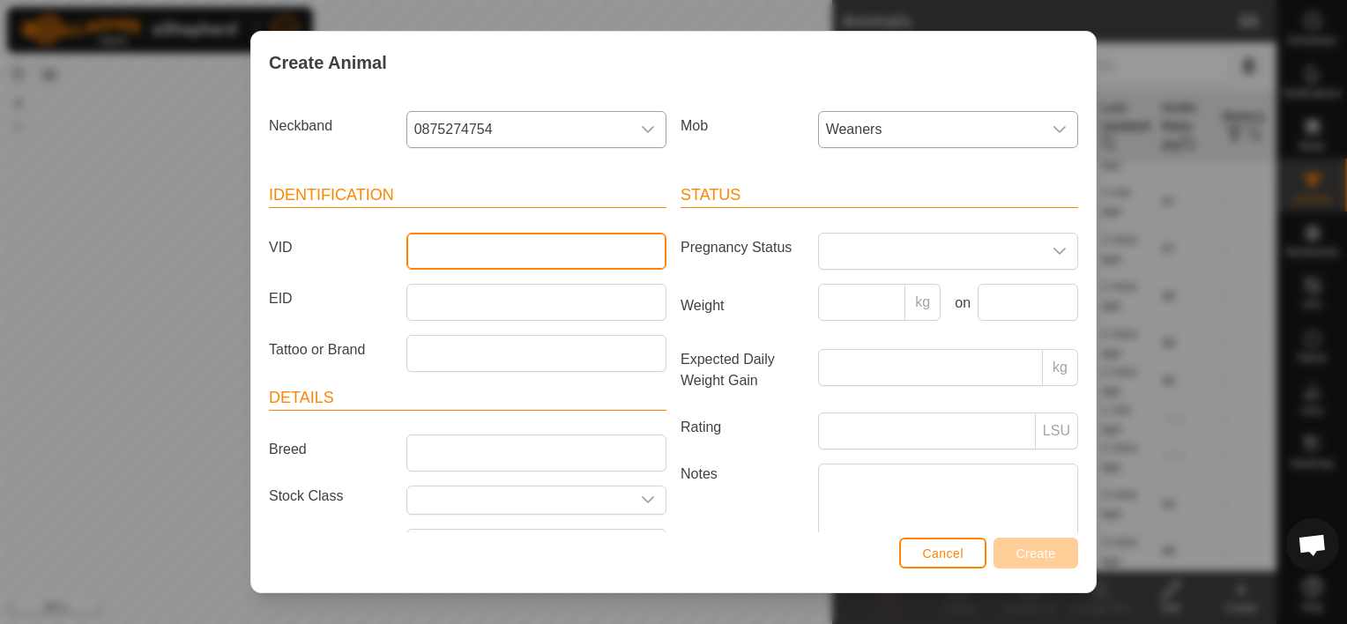
click at [429, 247] on input "VID" at bounding box center [537, 251] width 260 height 37
type input "2438"
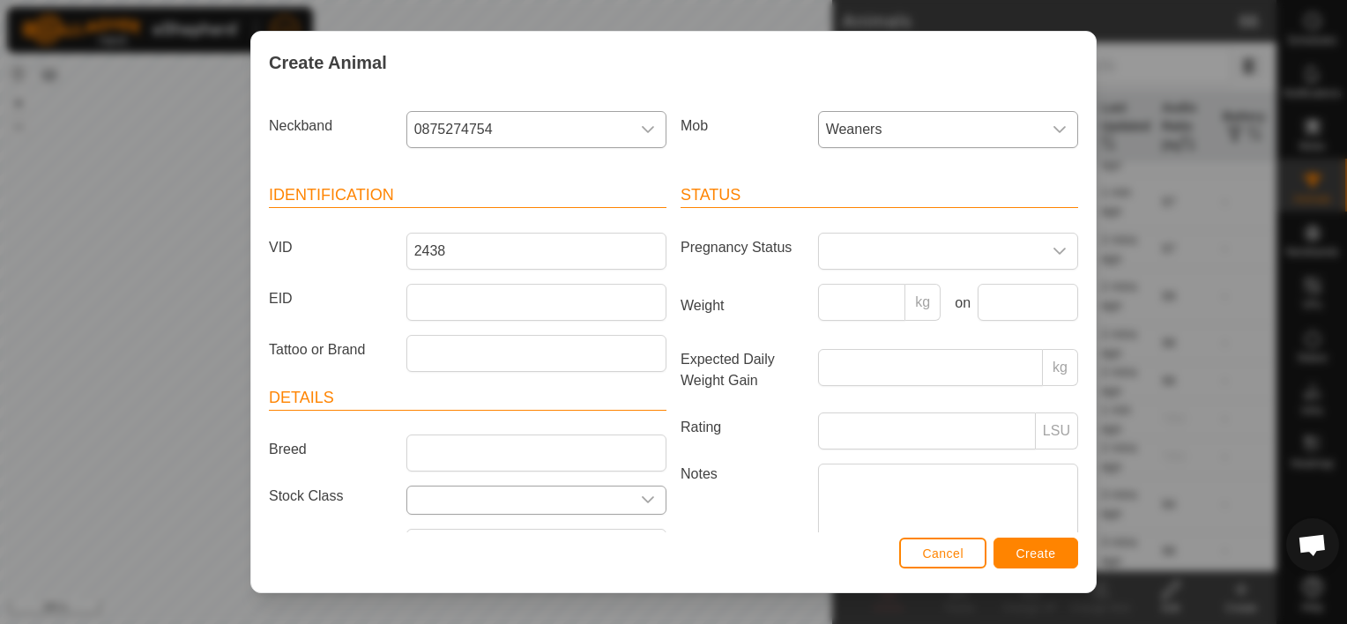
click at [642, 497] on icon "dropdown trigger" at bounding box center [648, 500] width 14 height 14
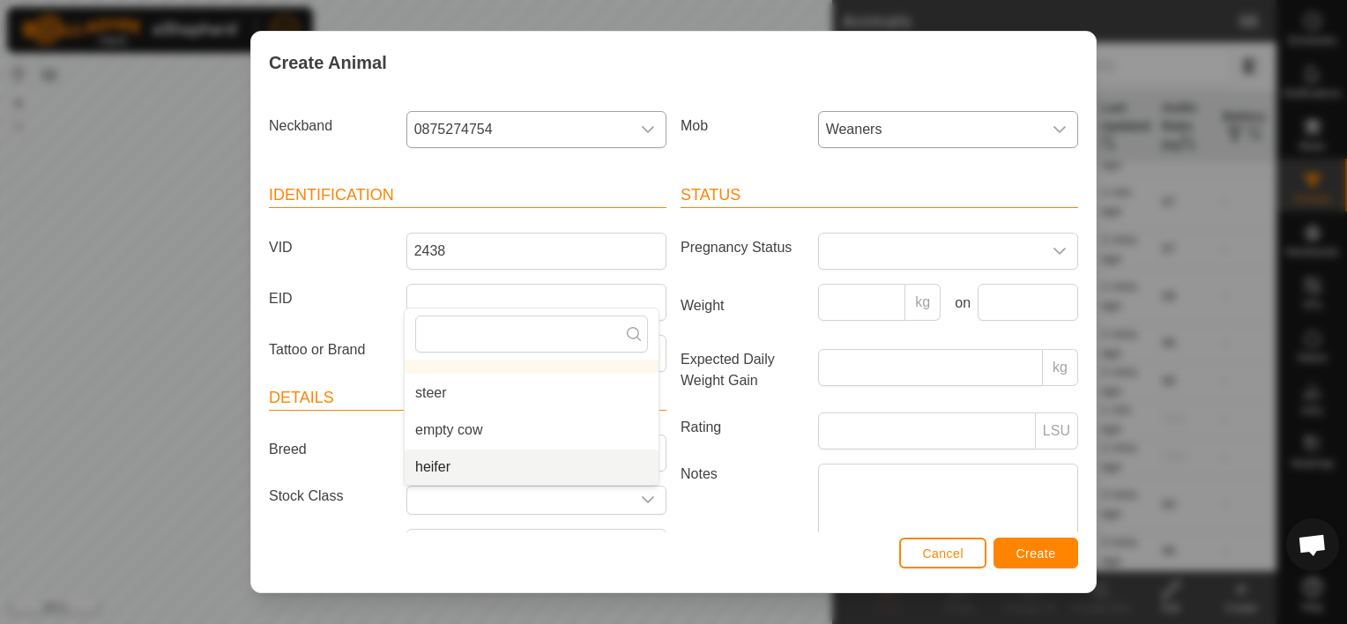
click at [493, 459] on li "heifer" at bounding box center [532, 467] width 254 height 35
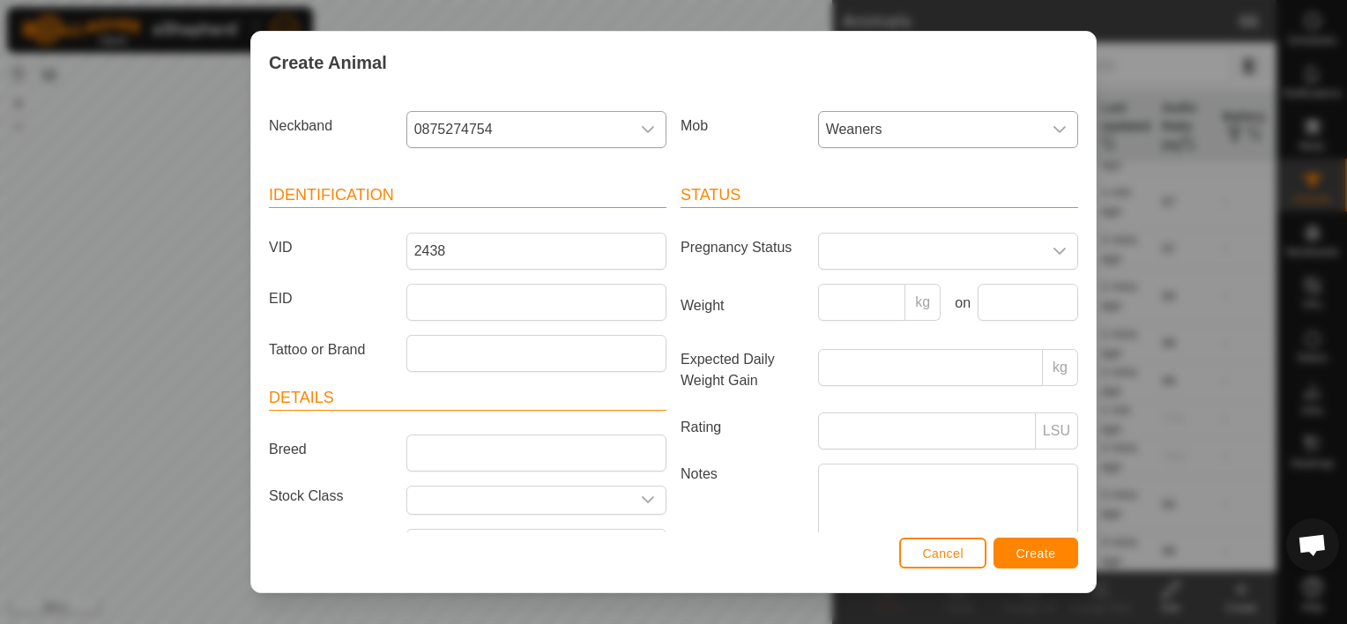
type input "heifer"
click at [839, 304] on input "Weight" at bounding box center [862, 302] width 88 height 37
type input "238"
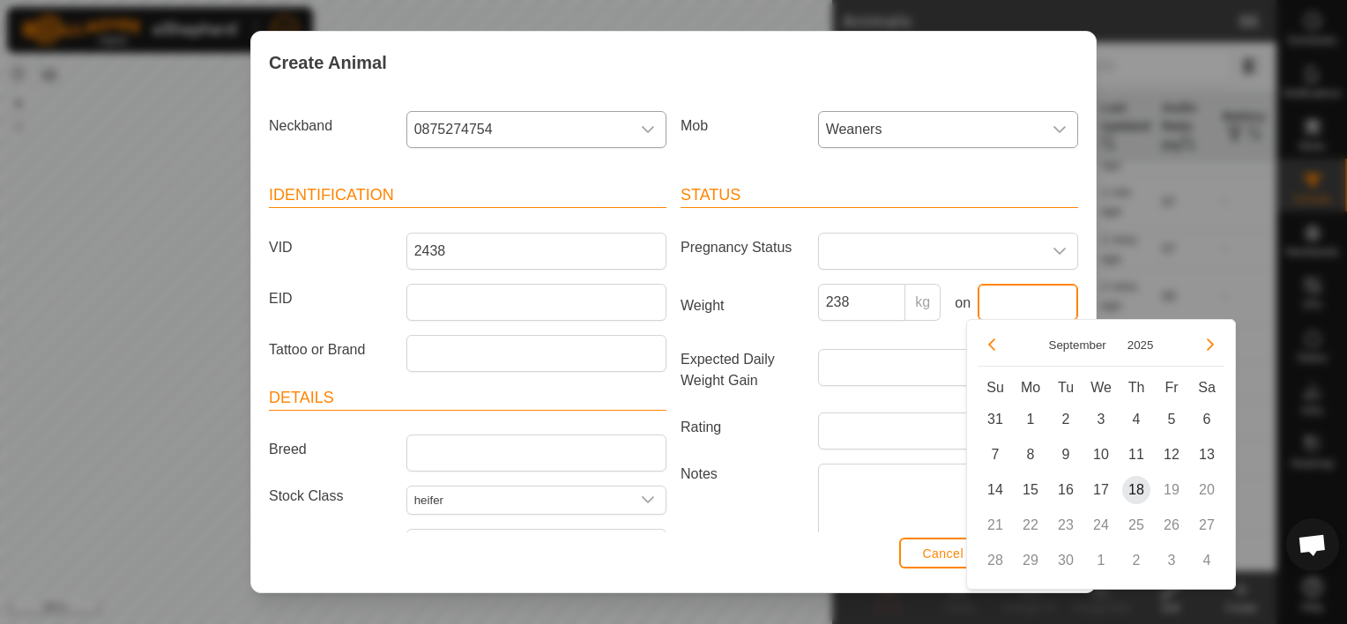
click at [1014, 300] on input "text" at bounding box center [1028, 302] width 101 height 37
click at [1142, 487] on span "18" at bounding box center [1137, 490] width 28 height 28
type input "[DATE]"
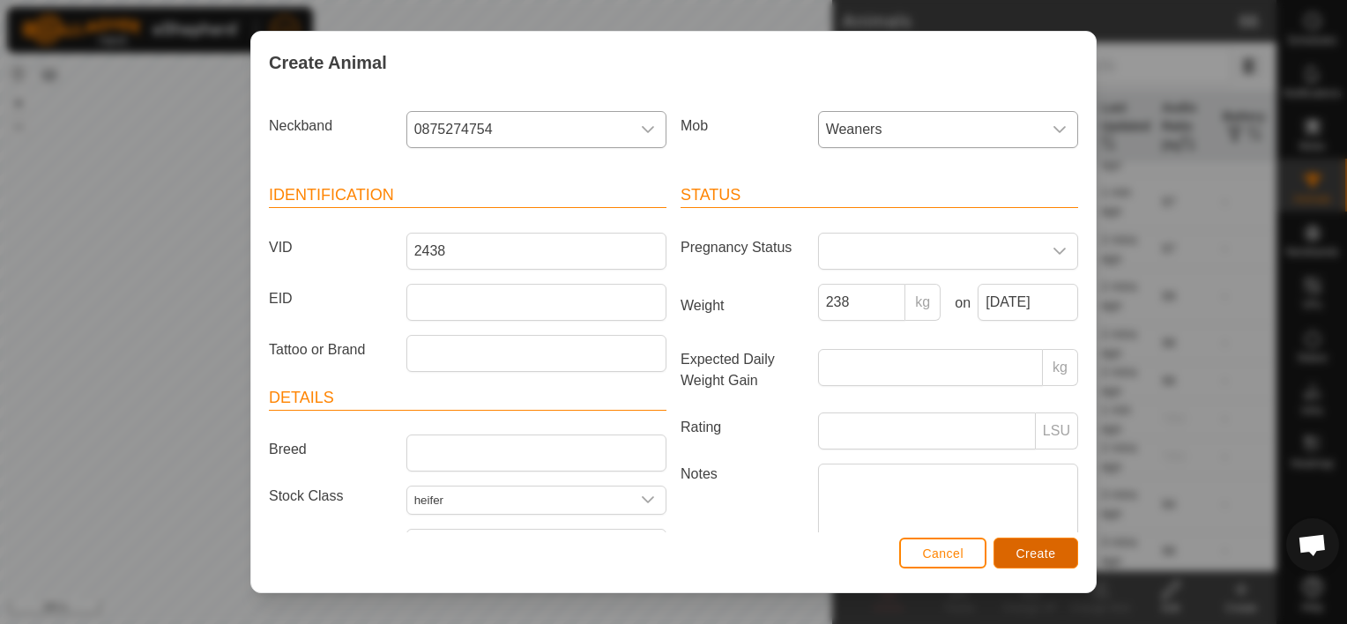
click at [1041, 558] on span "Create" at bounding box center [1037, 554] width 40 height 14
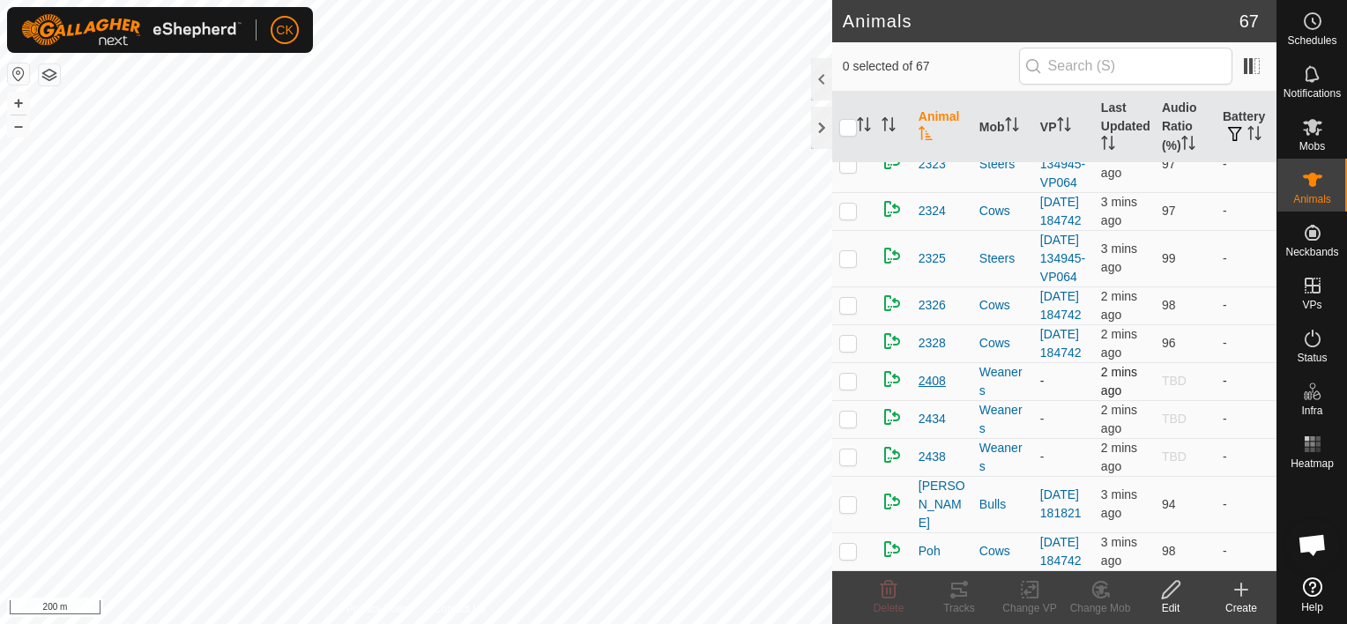
click at [934, 391] on span "2408" at bounding box center [932, 381] width 27 height 19
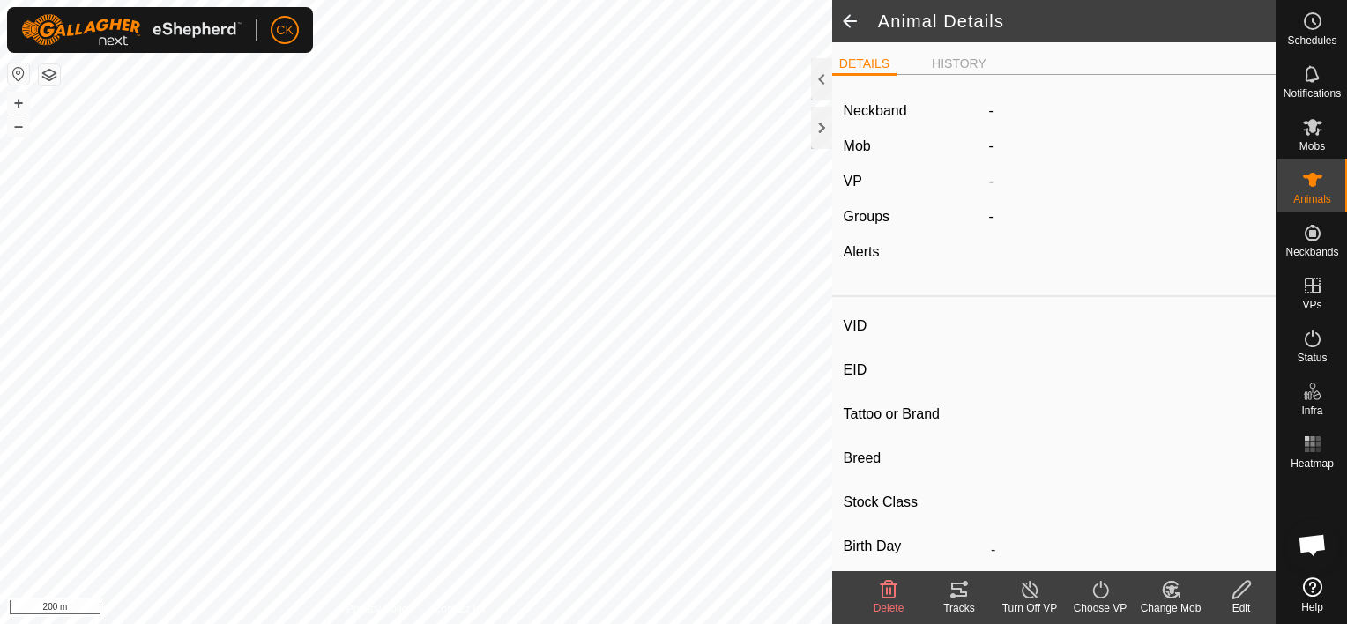
type input "2408"
type input "-"
type input "heifer"
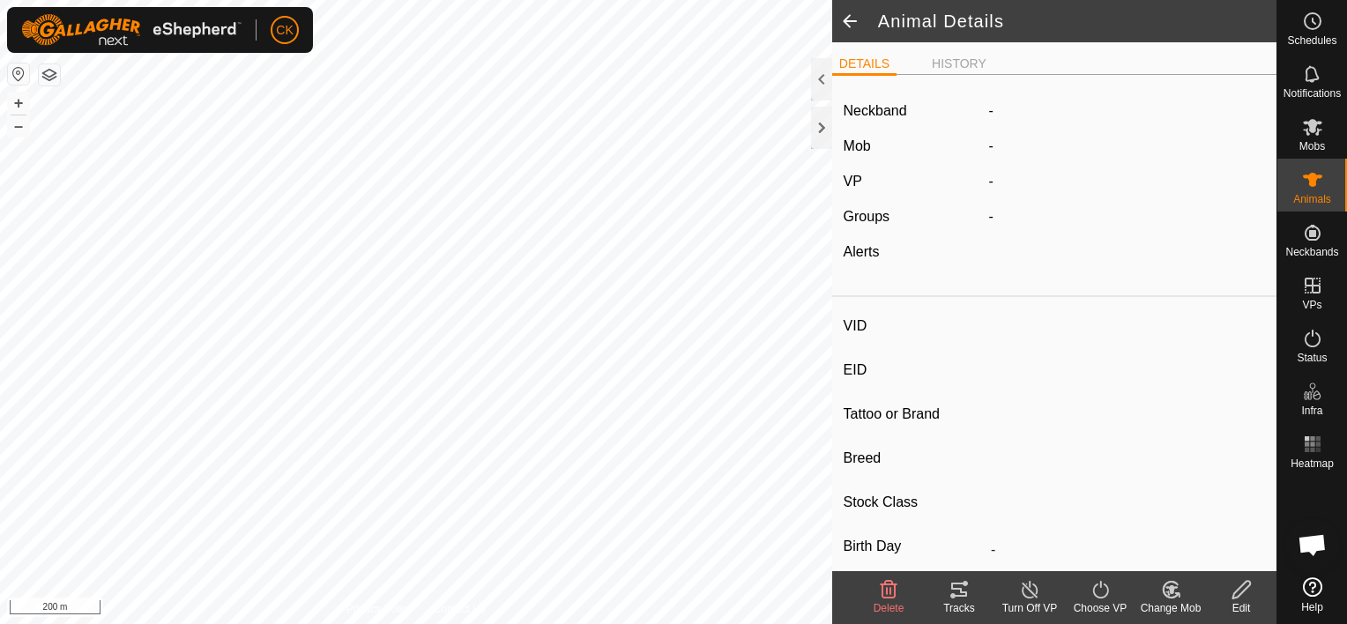
type input "262 kg"
type input "-"
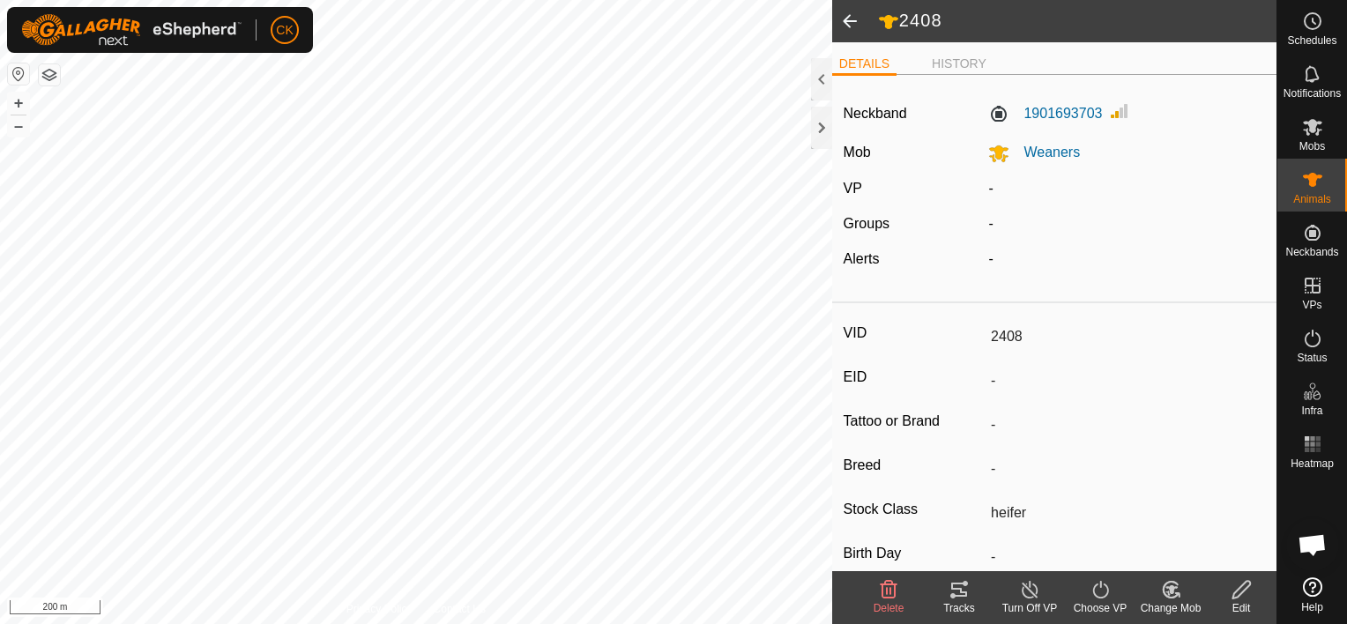
scroll to position [239, 0]
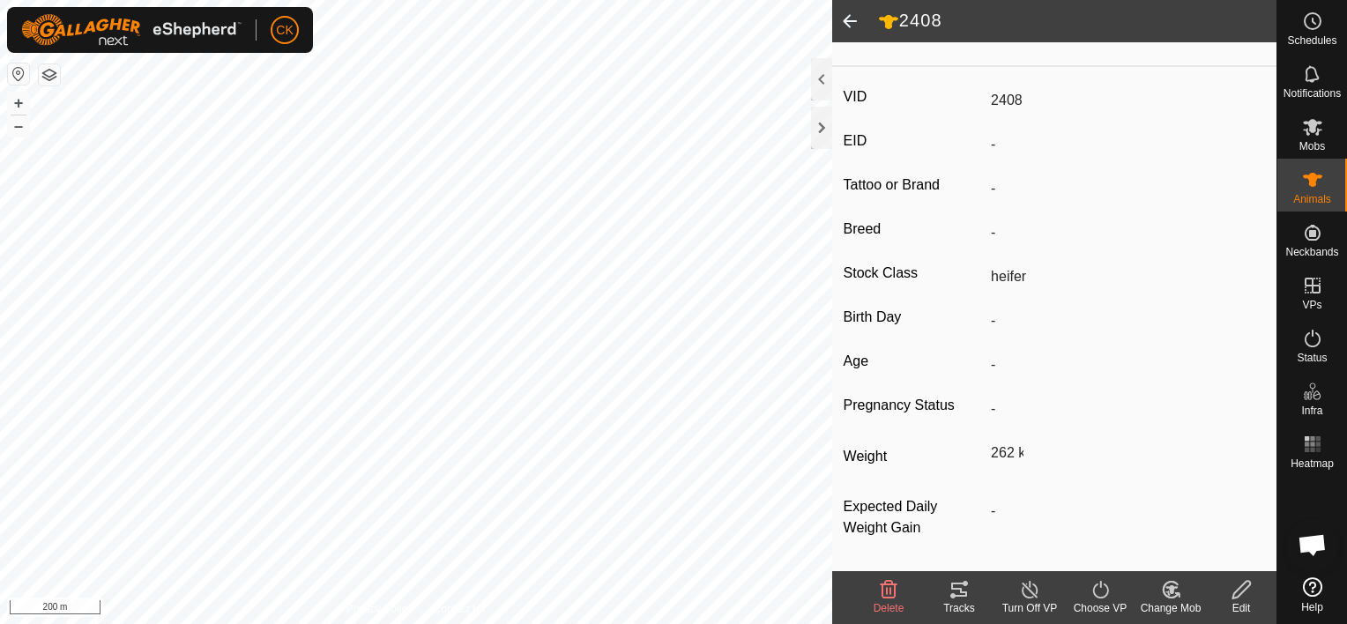
click at [1240, 589] on icon at bounding box center [1242, 589] width 22 height 21
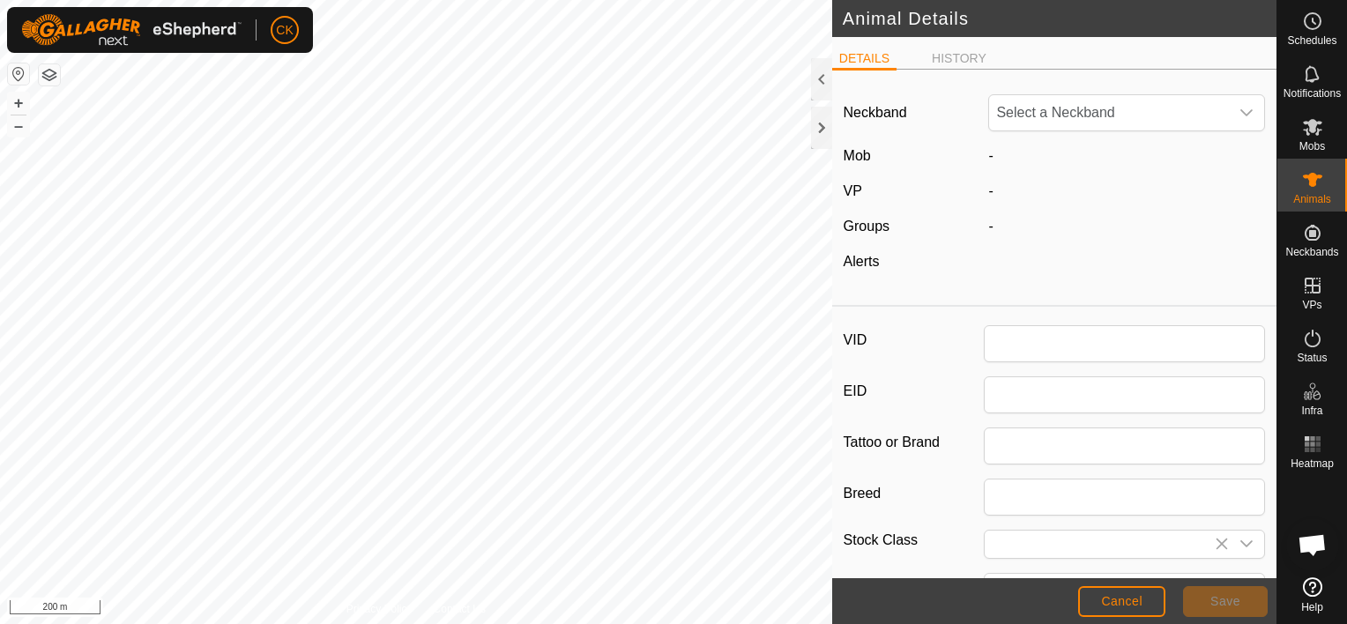
type input "2408"
type input "heifer"
type input "262"
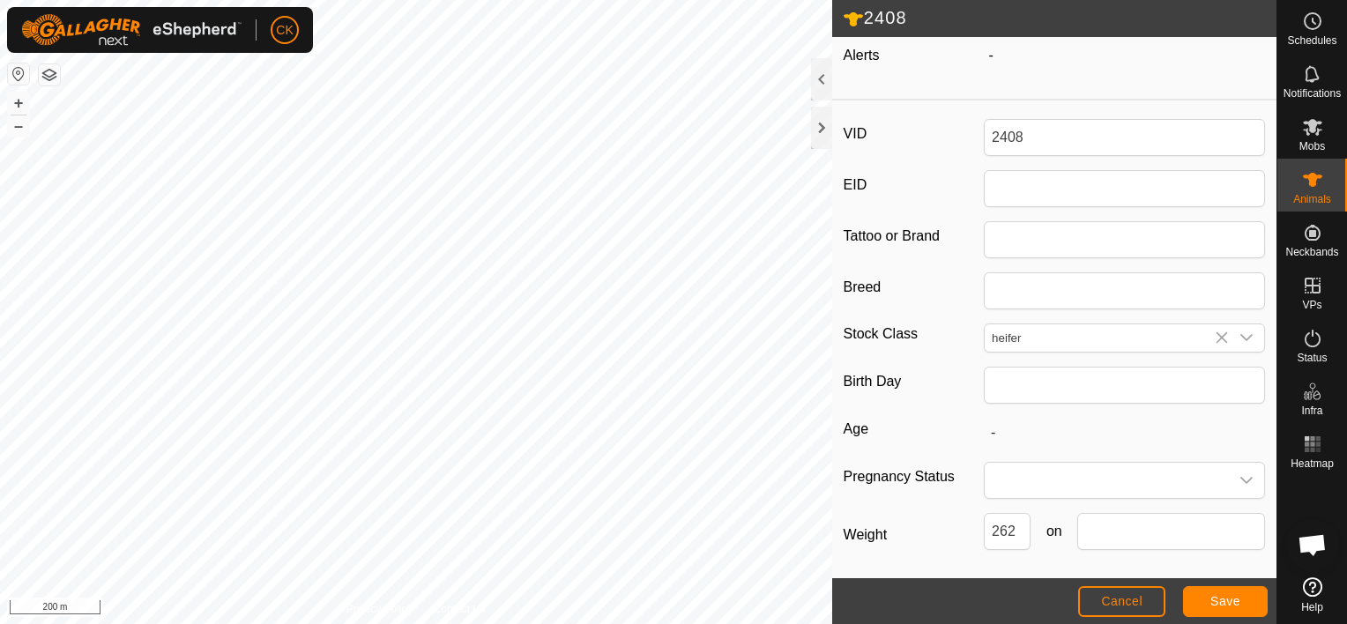
scroll to position [265, 0]
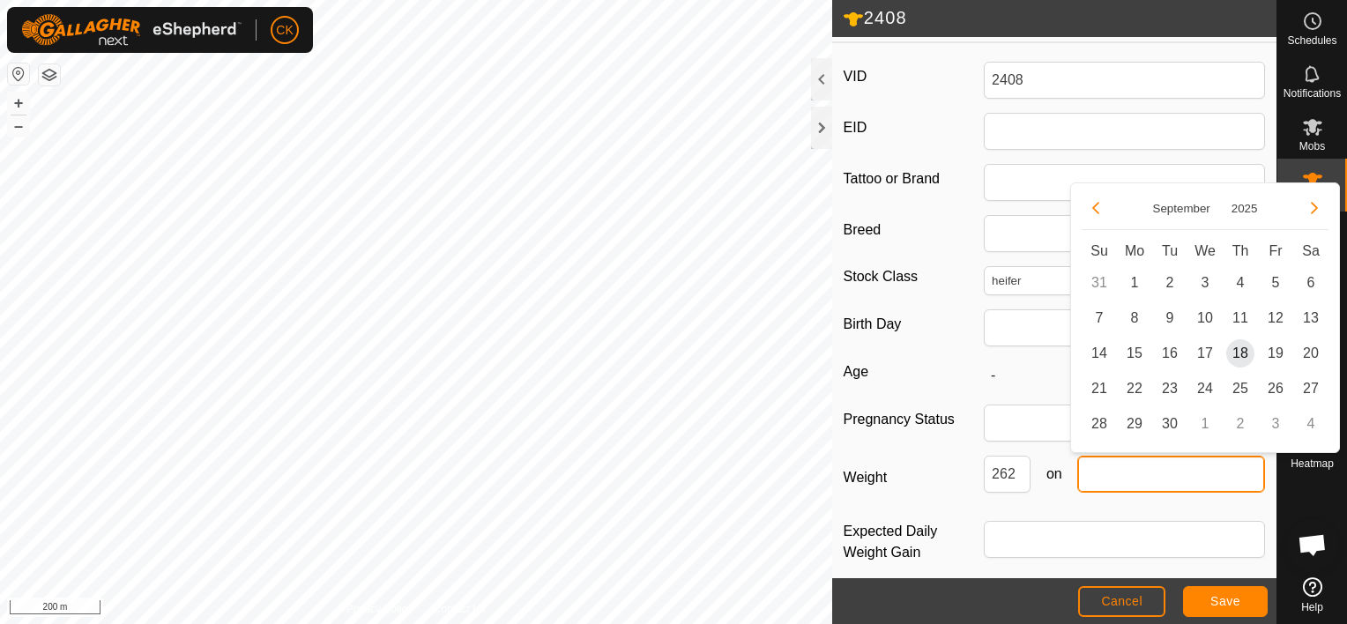
click at [1128, 470] on input "text" at bounding box center [1172, 474] width 188 height 37
click at [1248, 344] on span "18" at bounding box center [1241, 353] width 28 height 28
type input "[DATE]"
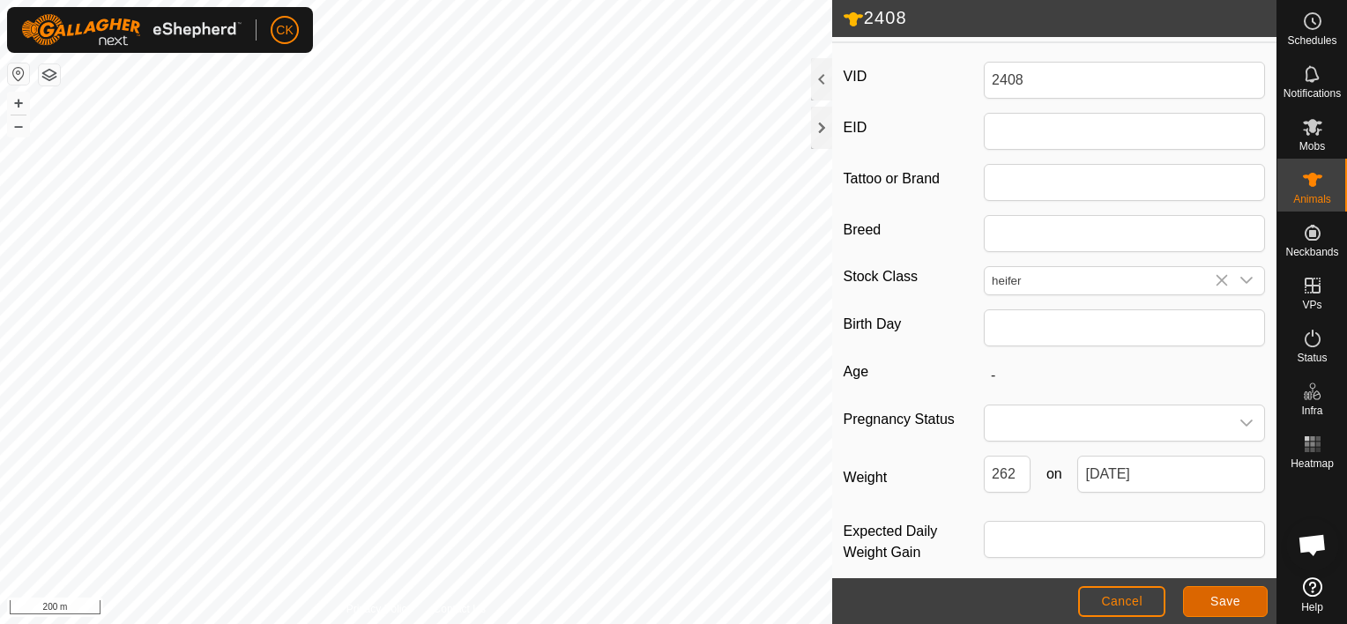
click at [1227, 599] on span "Save" at bounding box center [1226, 601] width 30 height 14
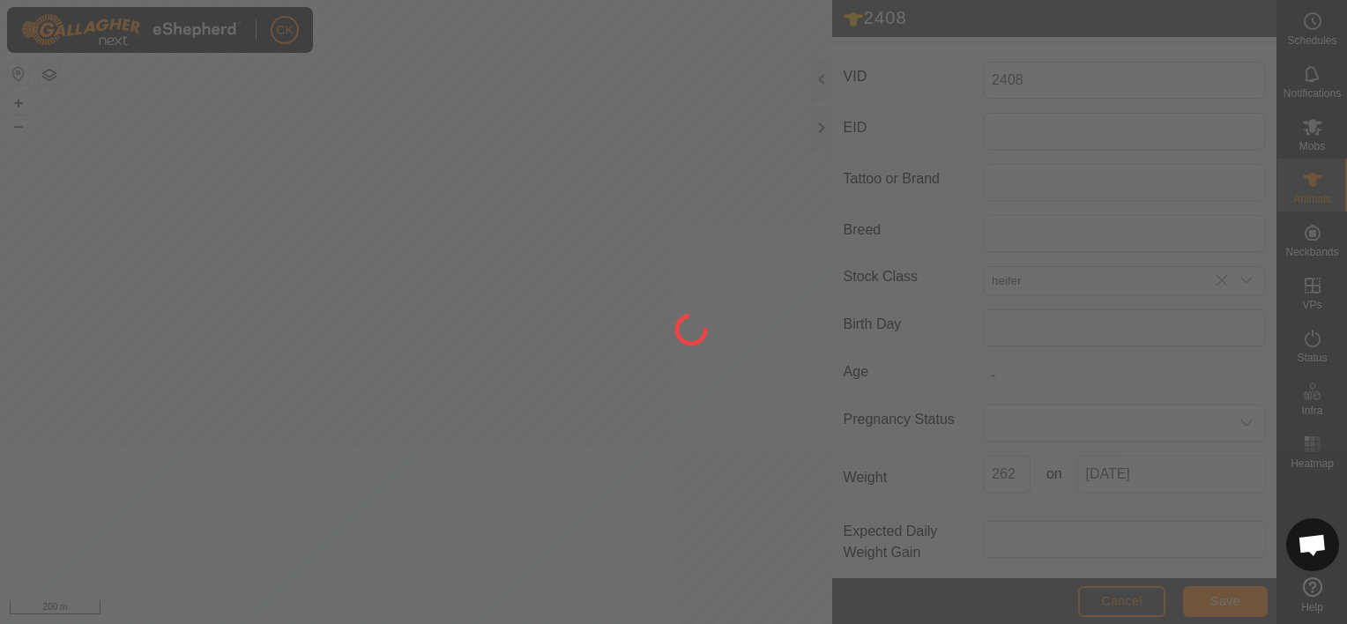
scroll to position [239, 0]
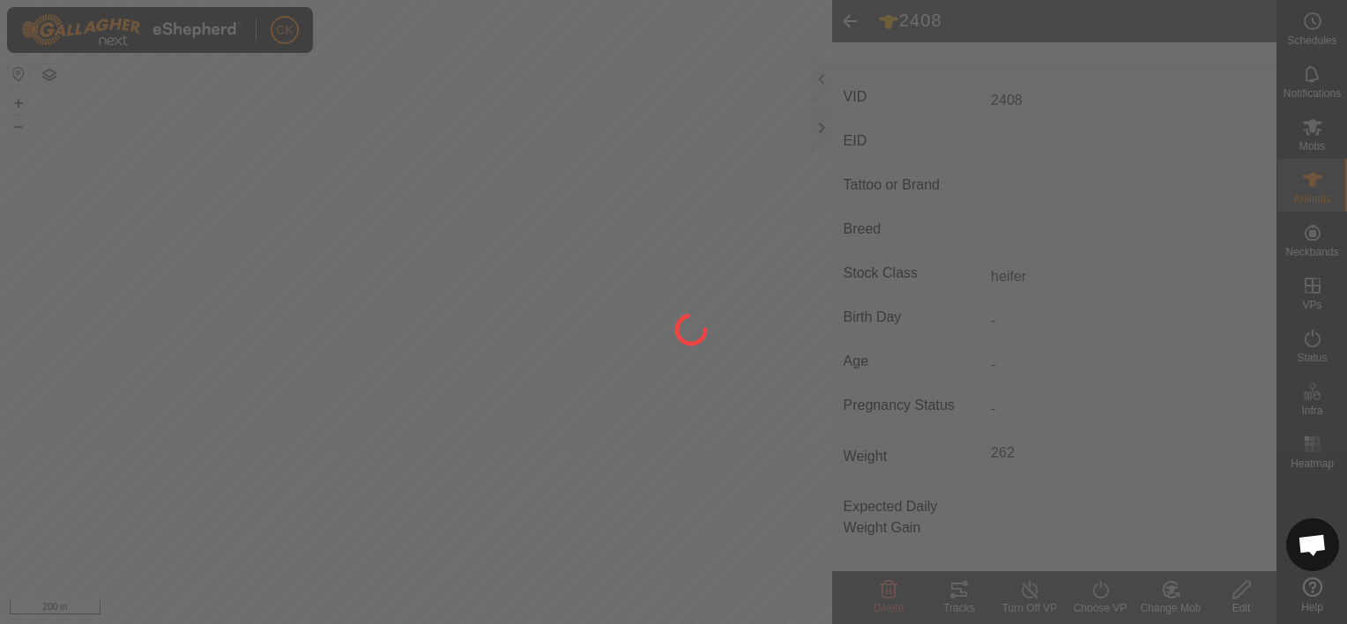
type input "-"
type input "262 kg"
type input "-"
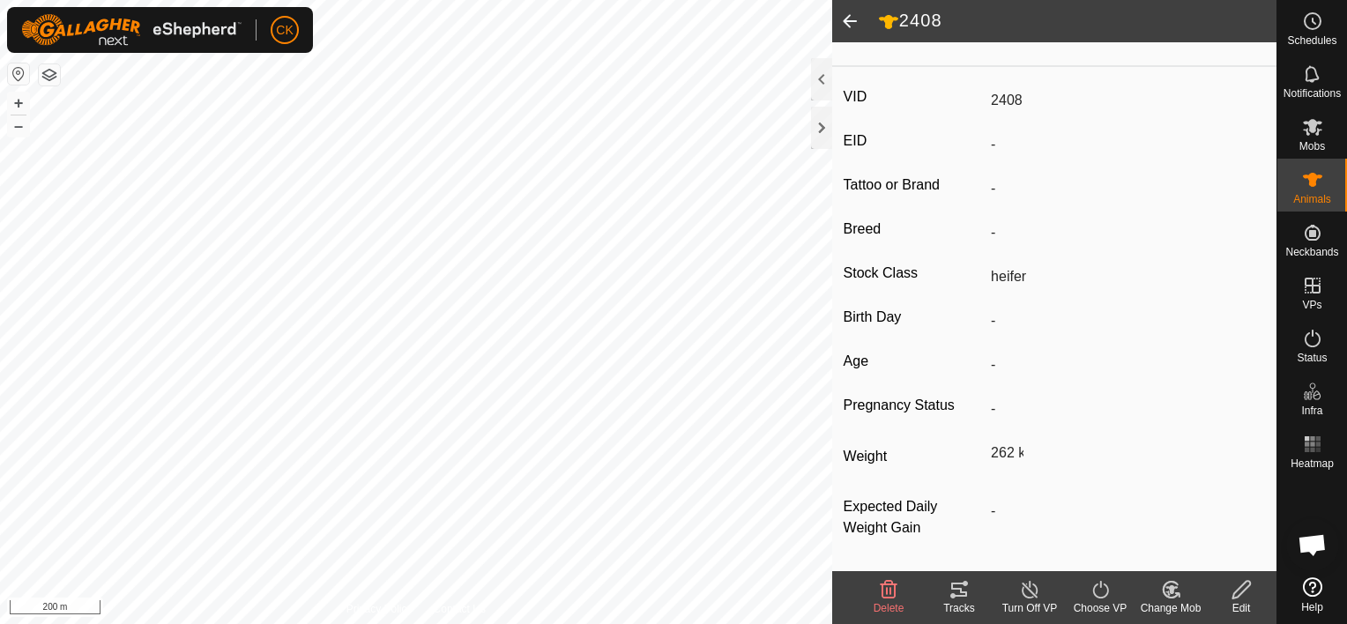
click at [847, 10] on span at bounding box center [849, 21] width 35 height 42
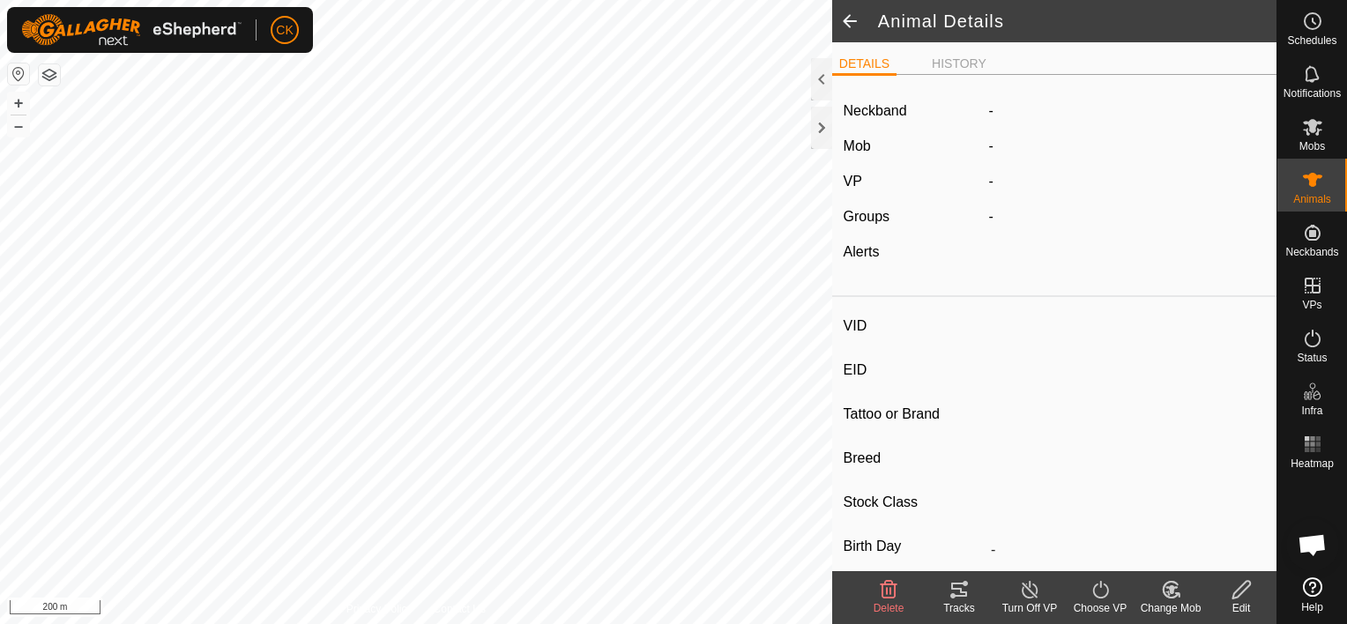
type input "2408"
type input "-"
type input "heifer"
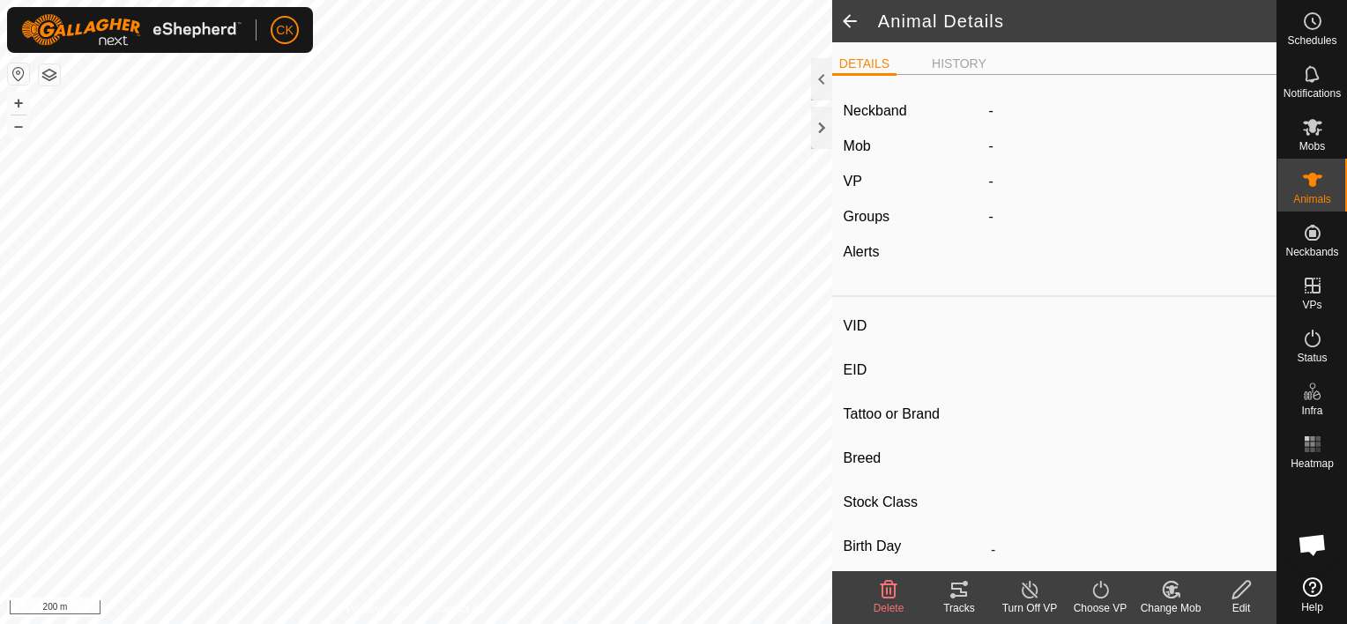
type input "262 kg"
type input "-"
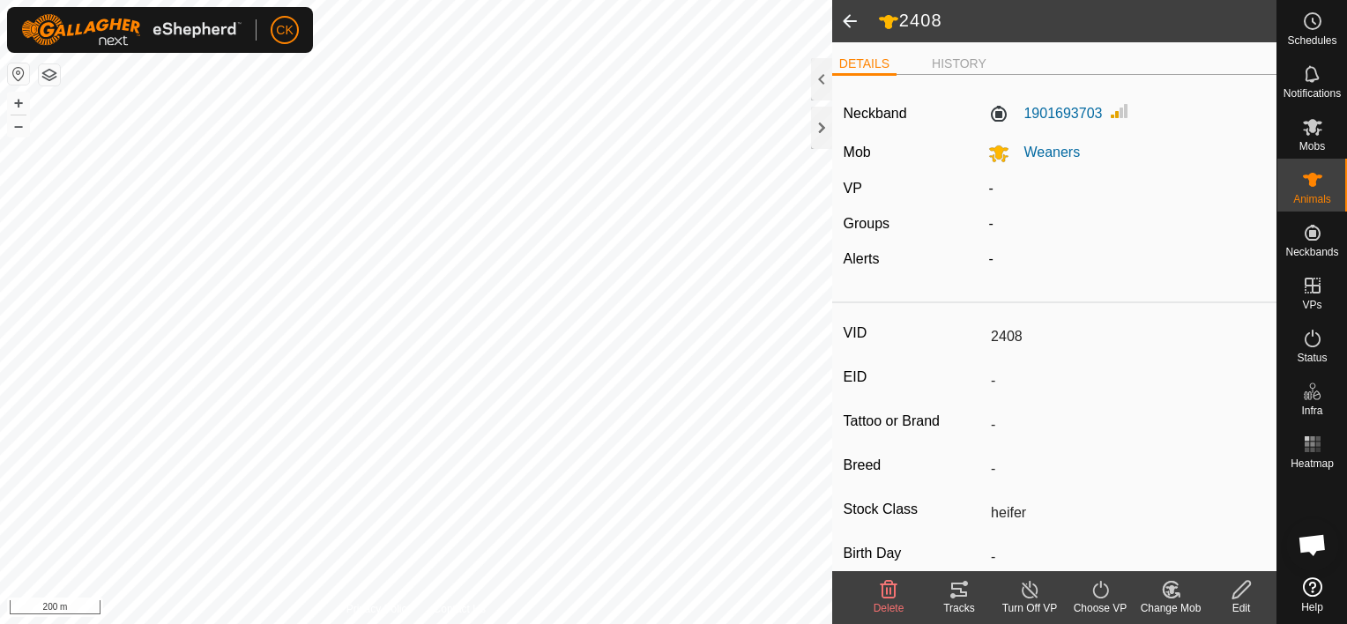
click at [852, 15] on span at bounding box center [849, 21] width 35 height 42
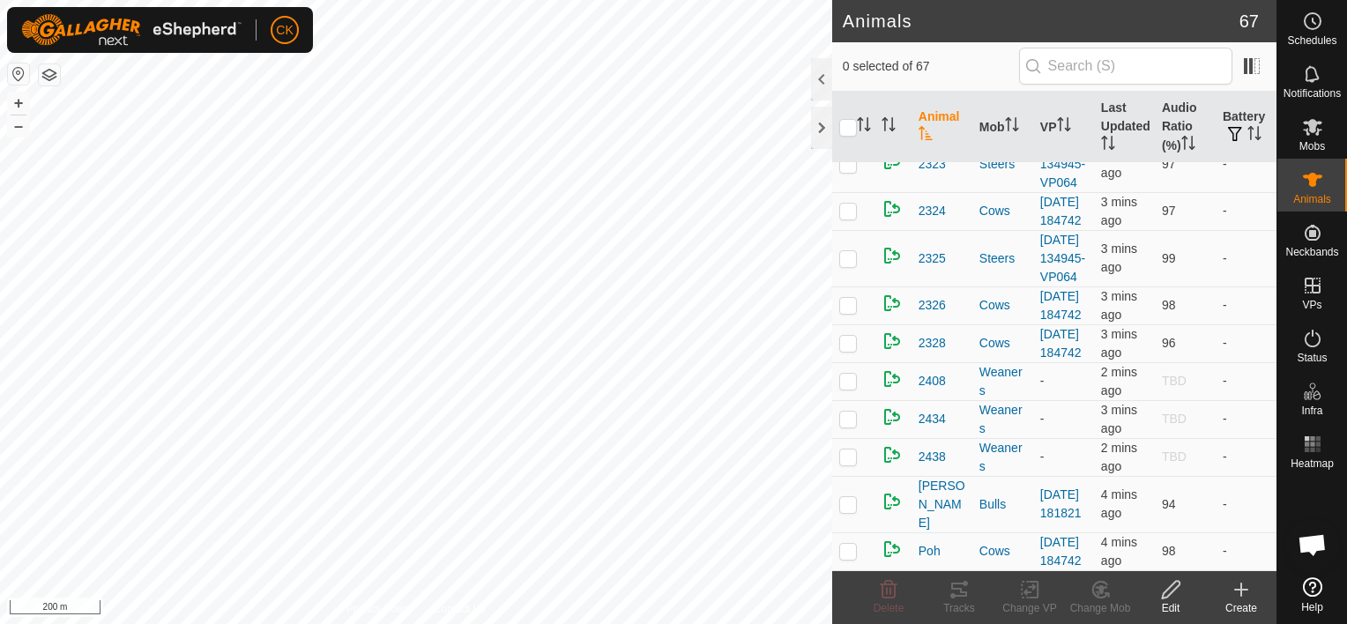
scroll to position [3637, 0]
click at [934, 410] on span "2434" at bounding box center [932, 419] width 27 height 19
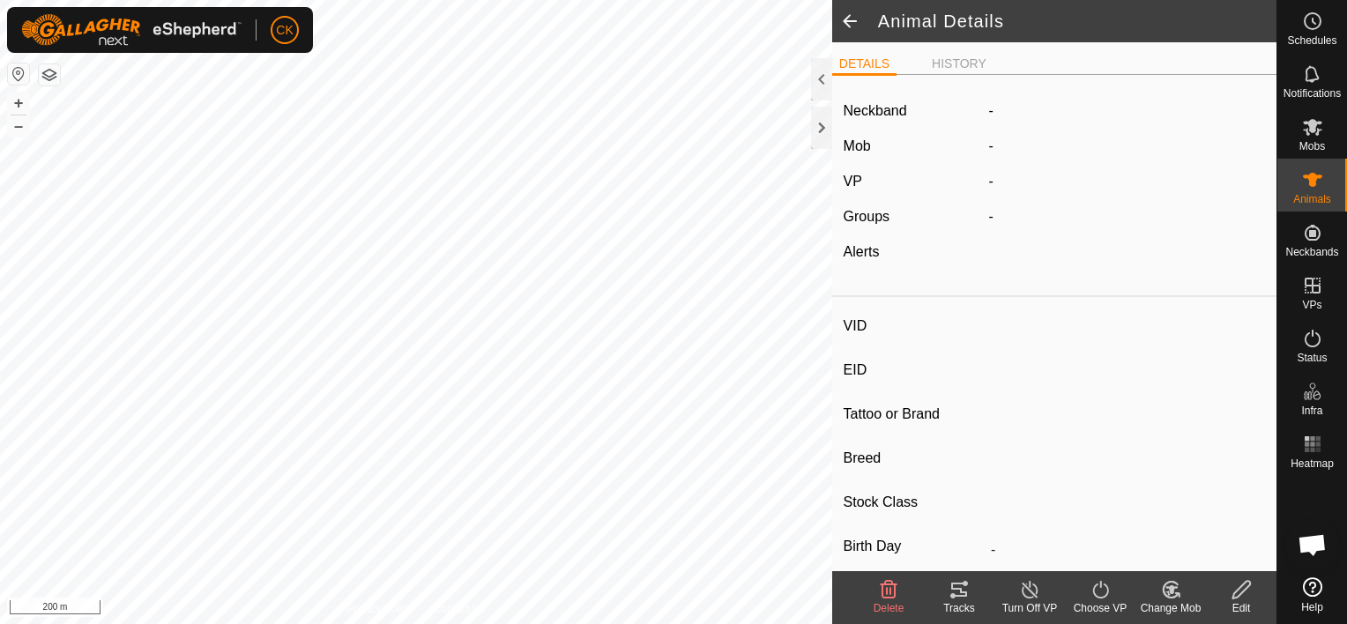
type input "2434"
type input "-"
type input "steer"
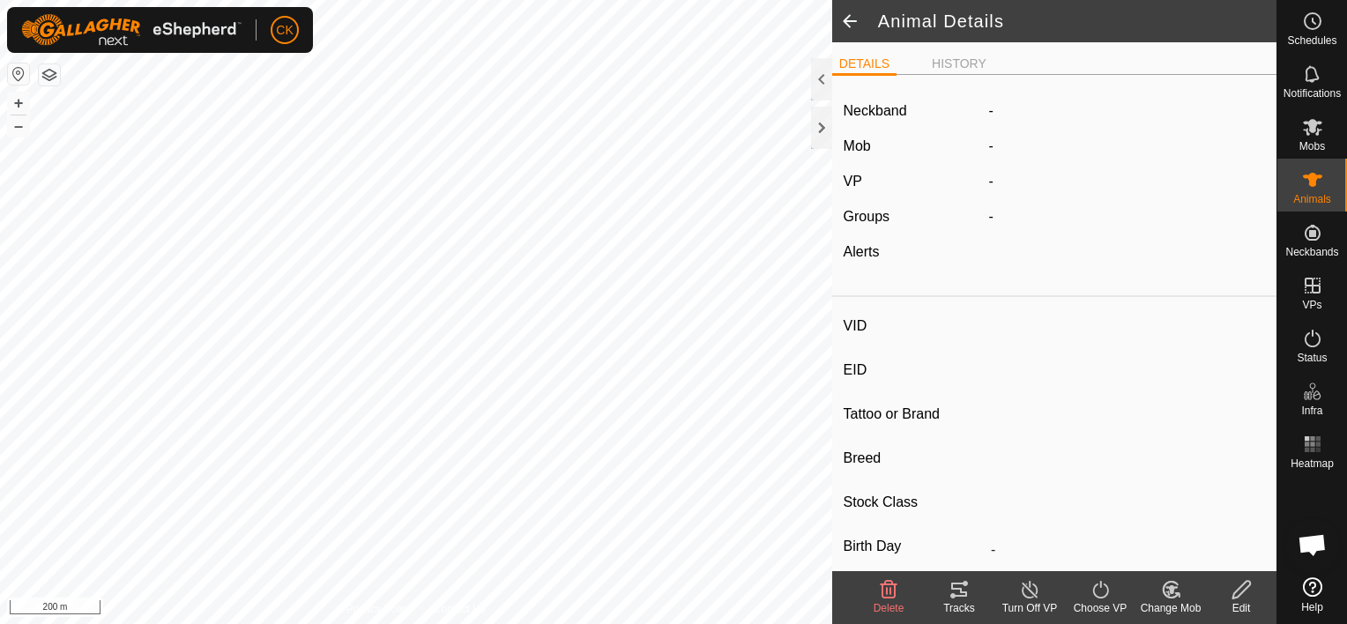
type input "242 kg"
type input "-"
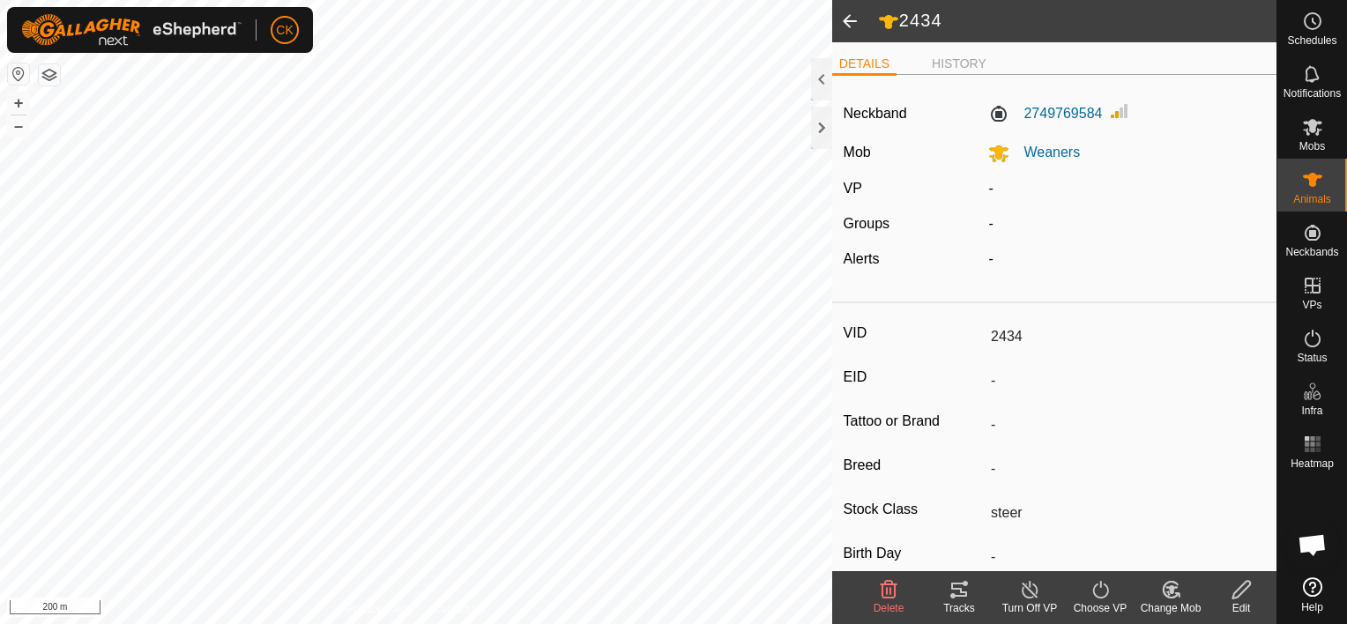
click at [1238, 593] on icon at bounding box center [1242, 589] width 22 height 21
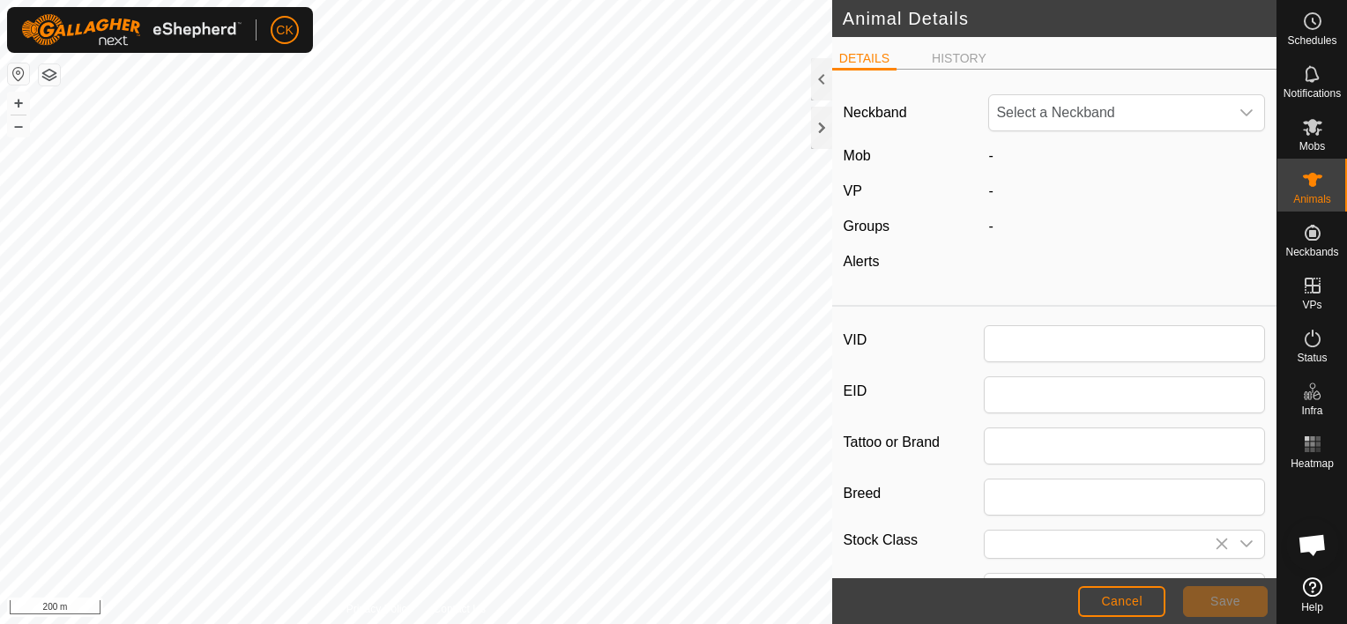
type input "2434"
type input "steer"
type input "242"
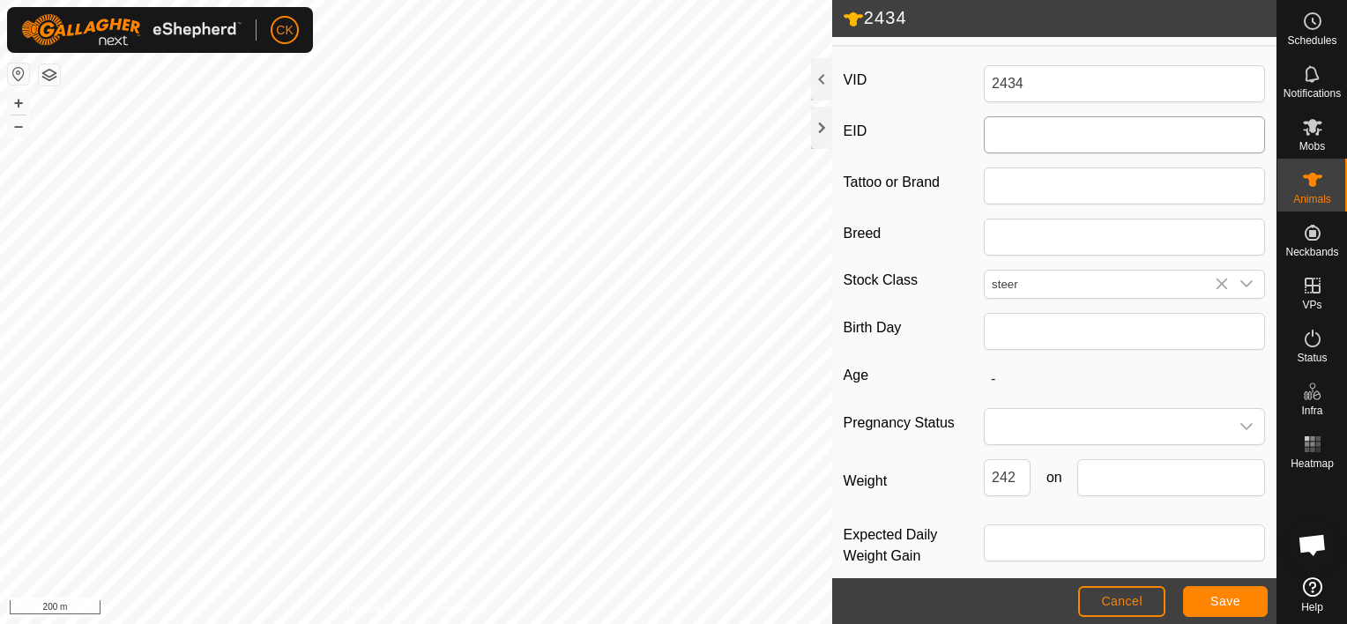
scroll to position [280, 0]
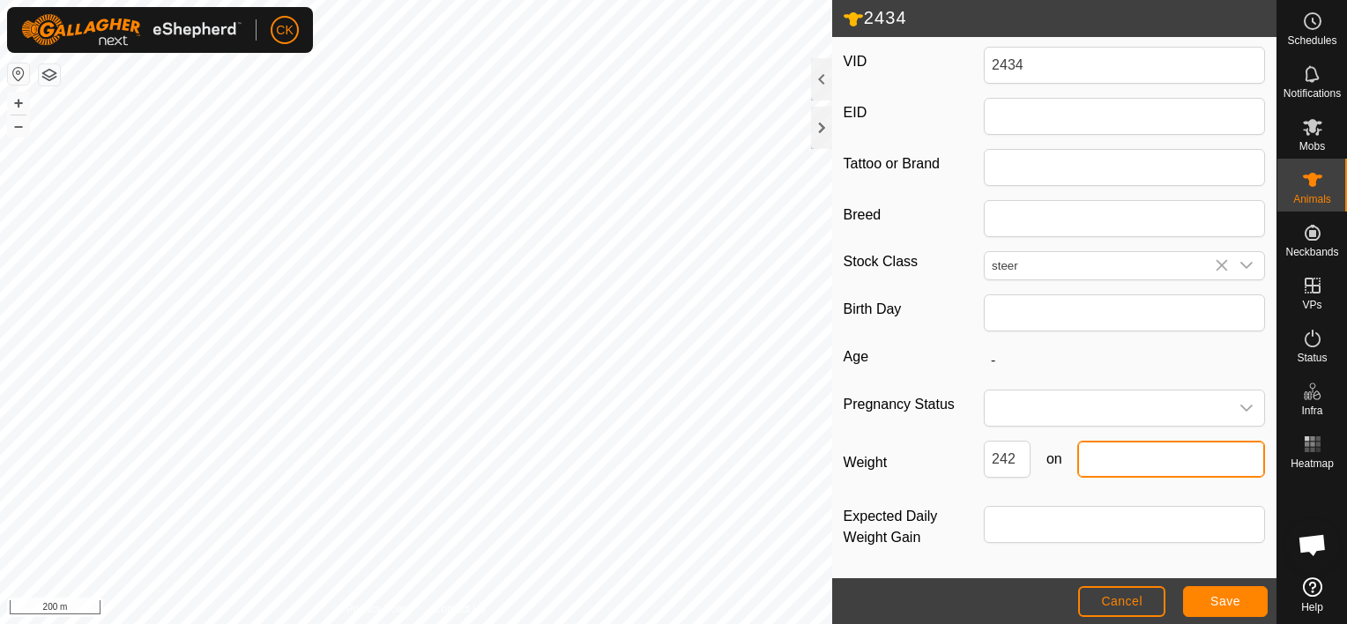
click at [1146, 457] on input "text" at bounding box center [1172, 459] width 188 height 37
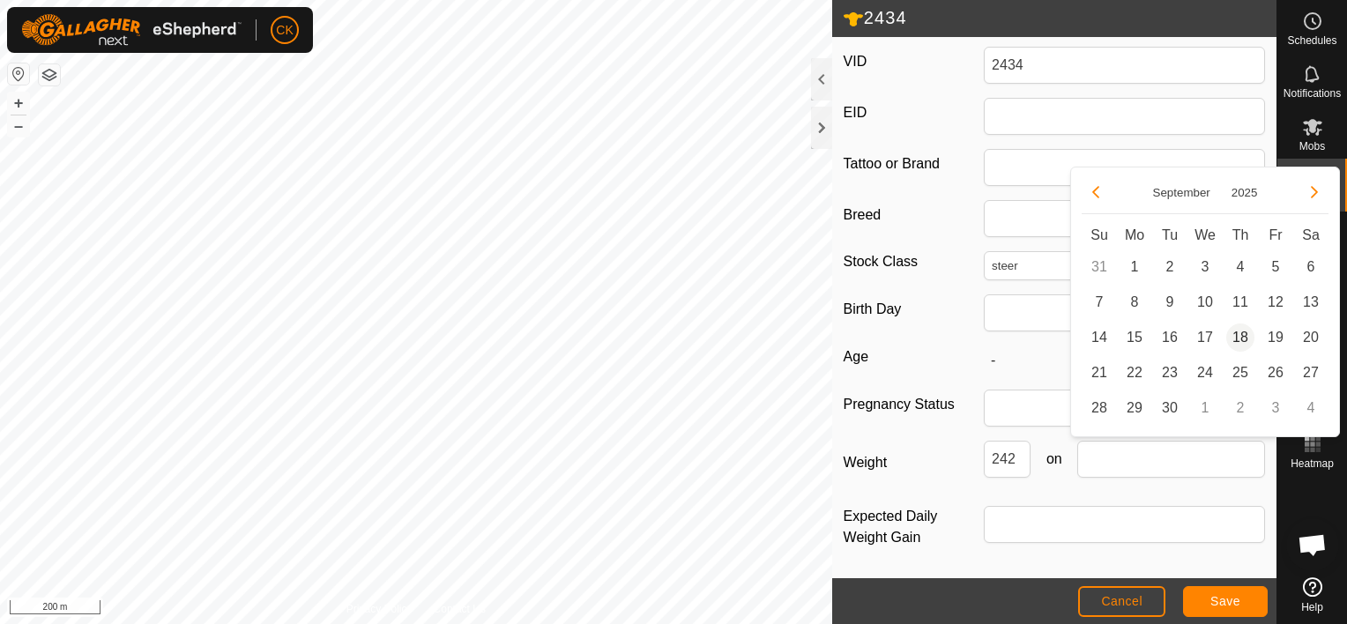
click at [1242, 329] on span "18" at bounding box center [1241, 338] width 28 height 28
type input "[DATE]"
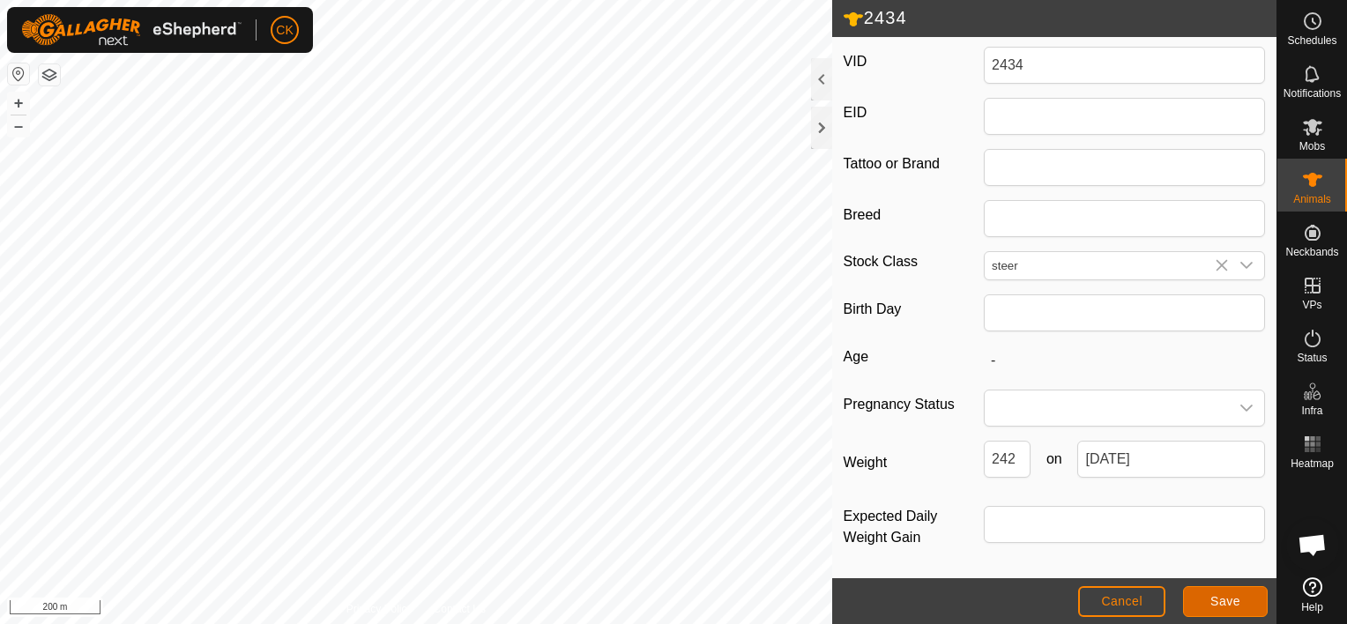
click at [1221, 597] on span "Save" at bounding box center [1226, 601] width 30 height 14
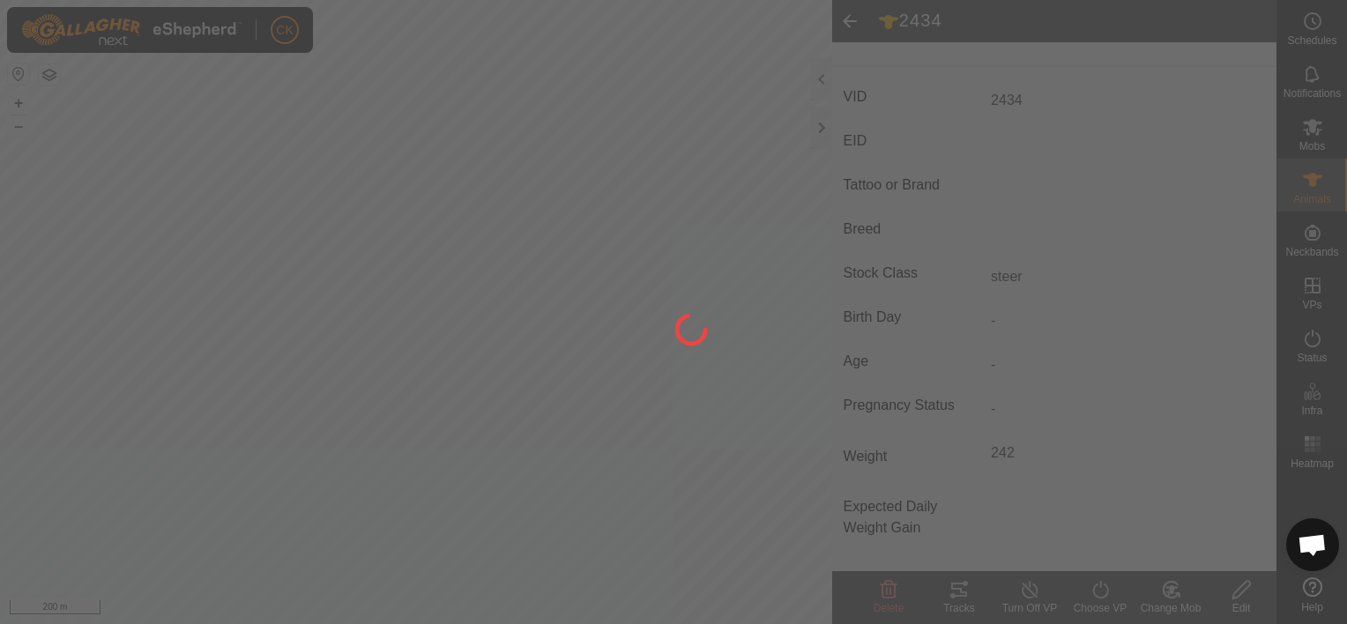
scroll to position [239, 0]
type input "-"
type input "242 kg"
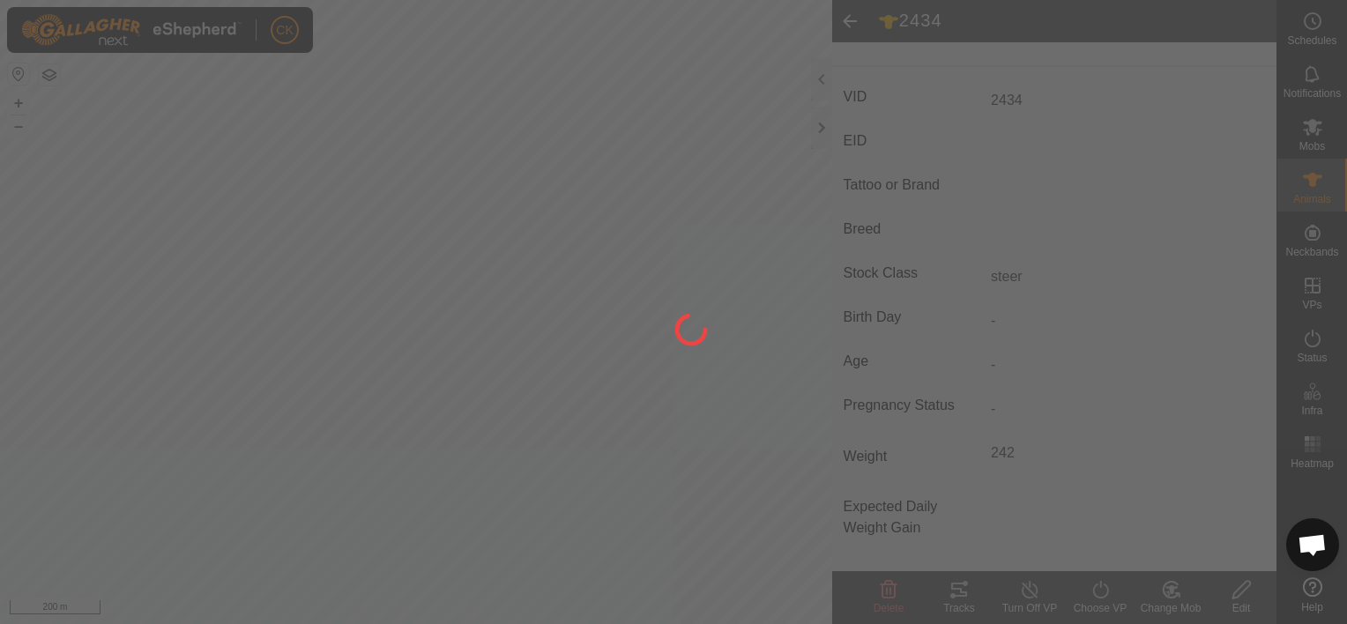
type input "-"
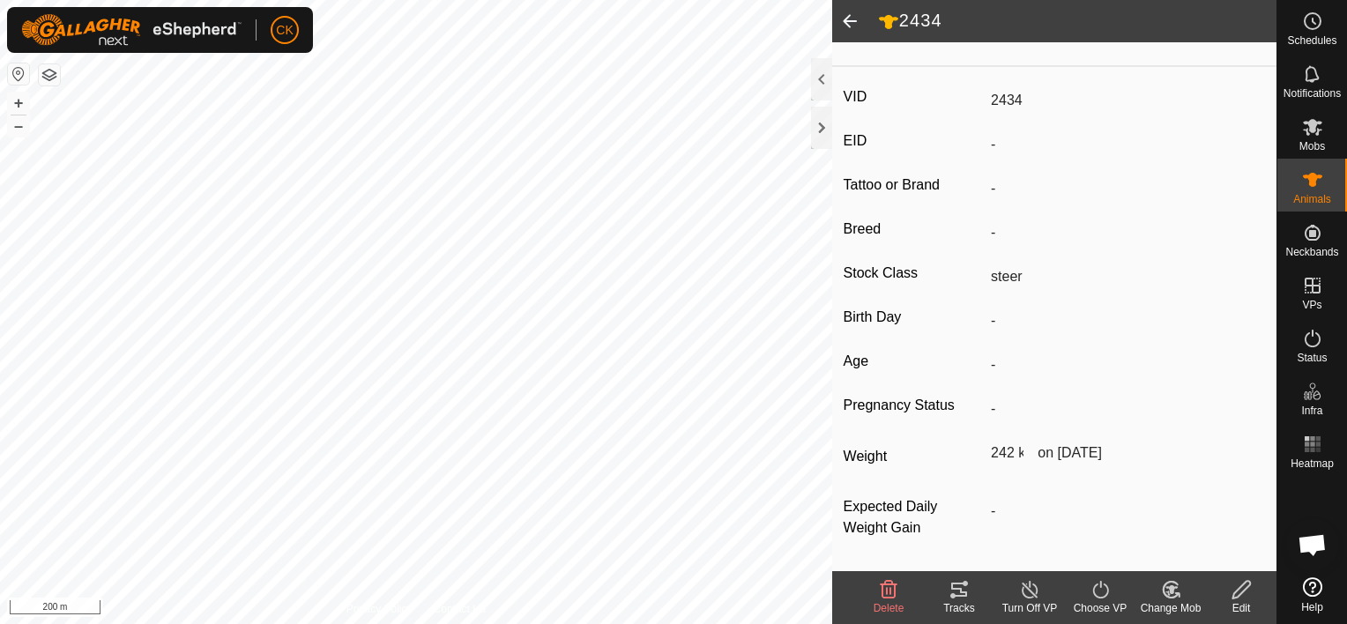
click at [846, 13] on span at bounding box center [849, 21] width 35 height 42
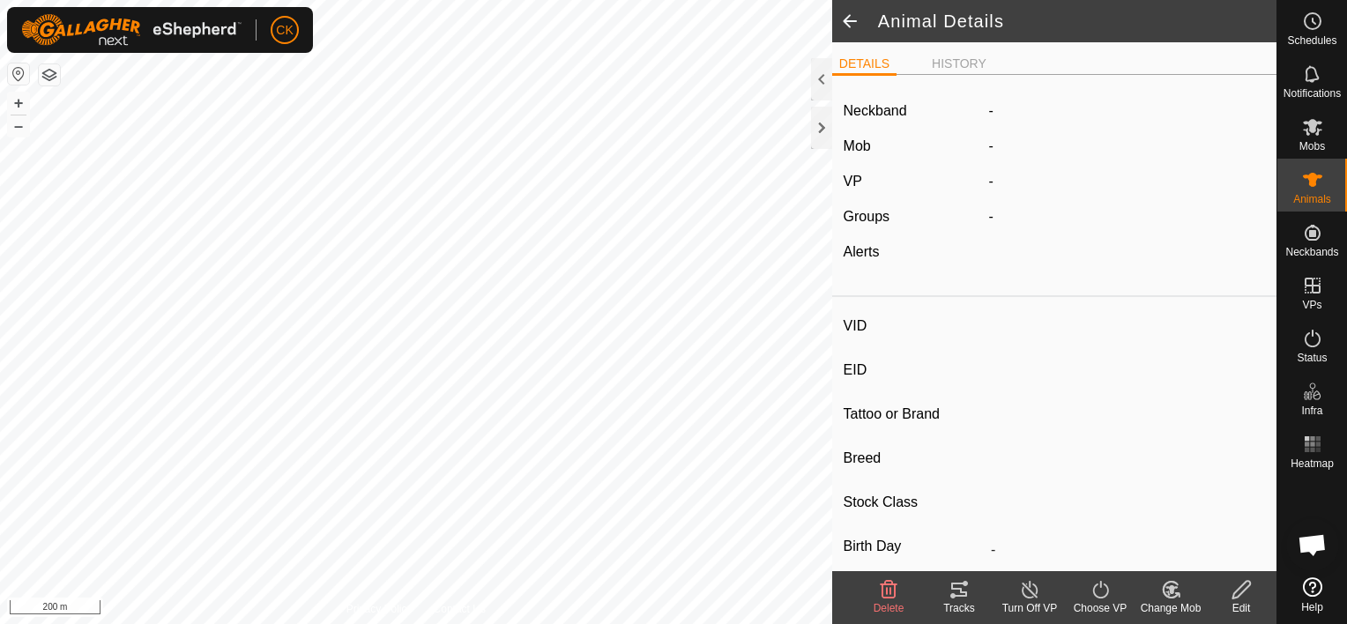
type input "2434"
type input "-"
type input "steer"
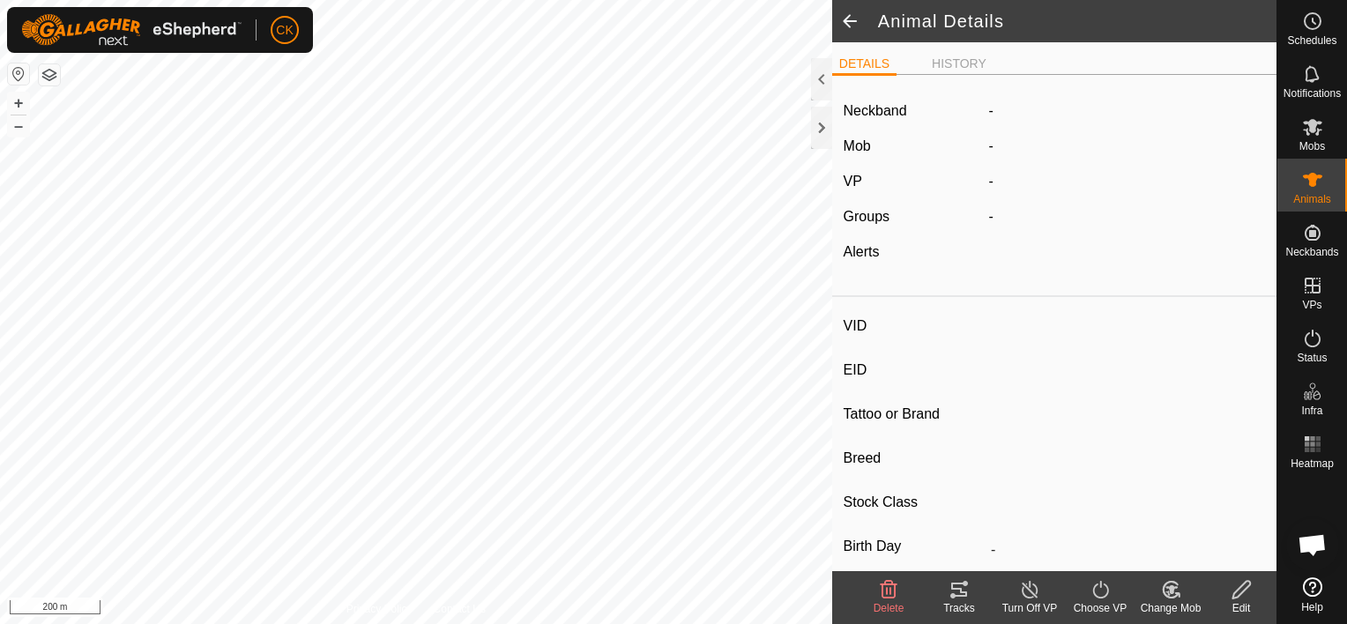
type input "242 kg"
type input "-"
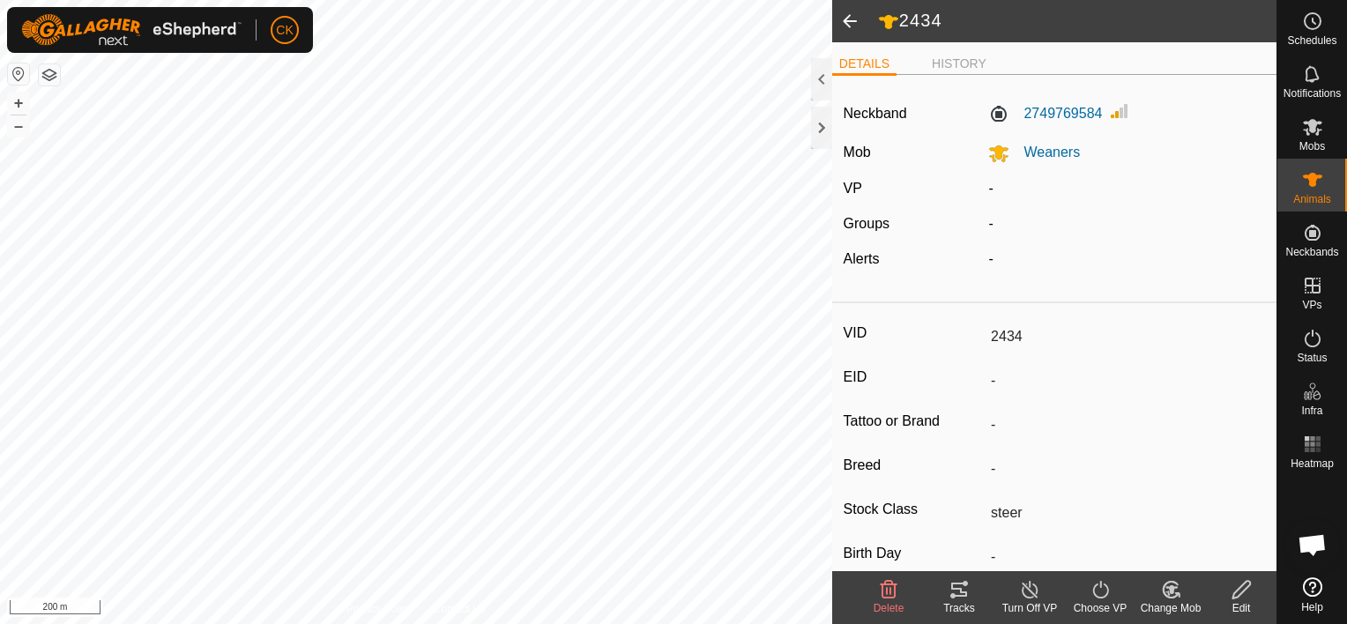
click at [855, 14] on span at bounding box center [849, 21] width 35 height 42
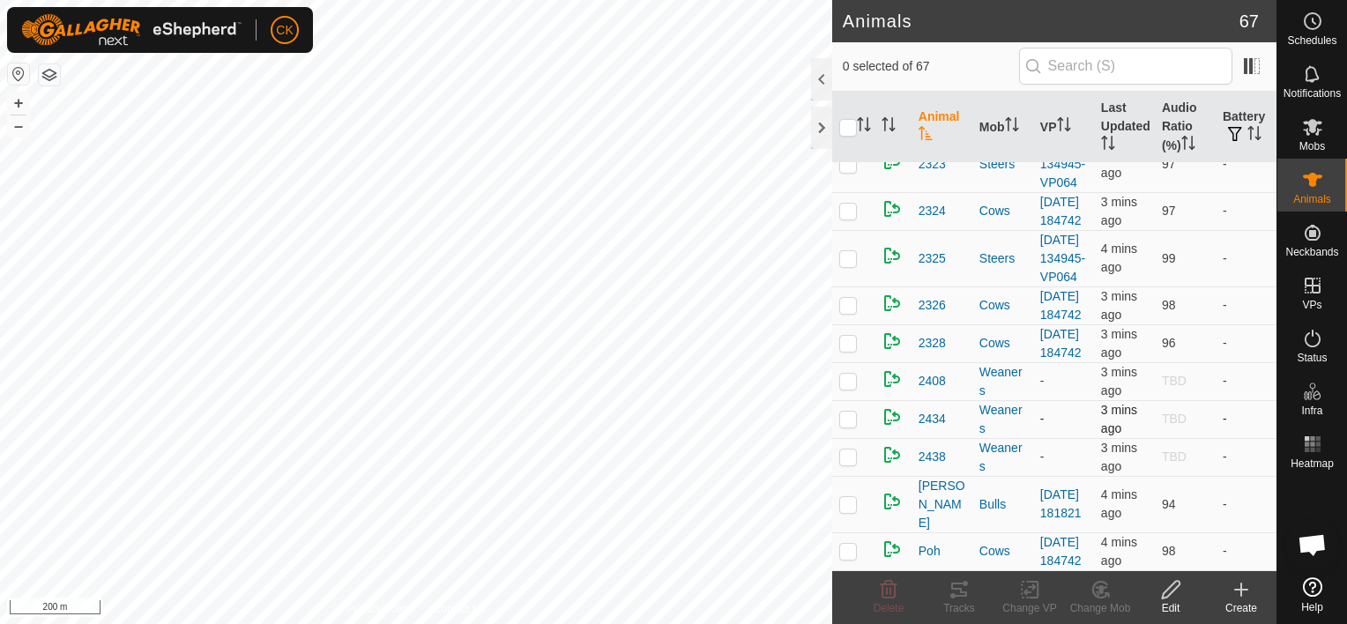
scroll to position [3637, 0]
click at [933, 448] on span "2438" at bounding box center [932, 457] width 27 height 19
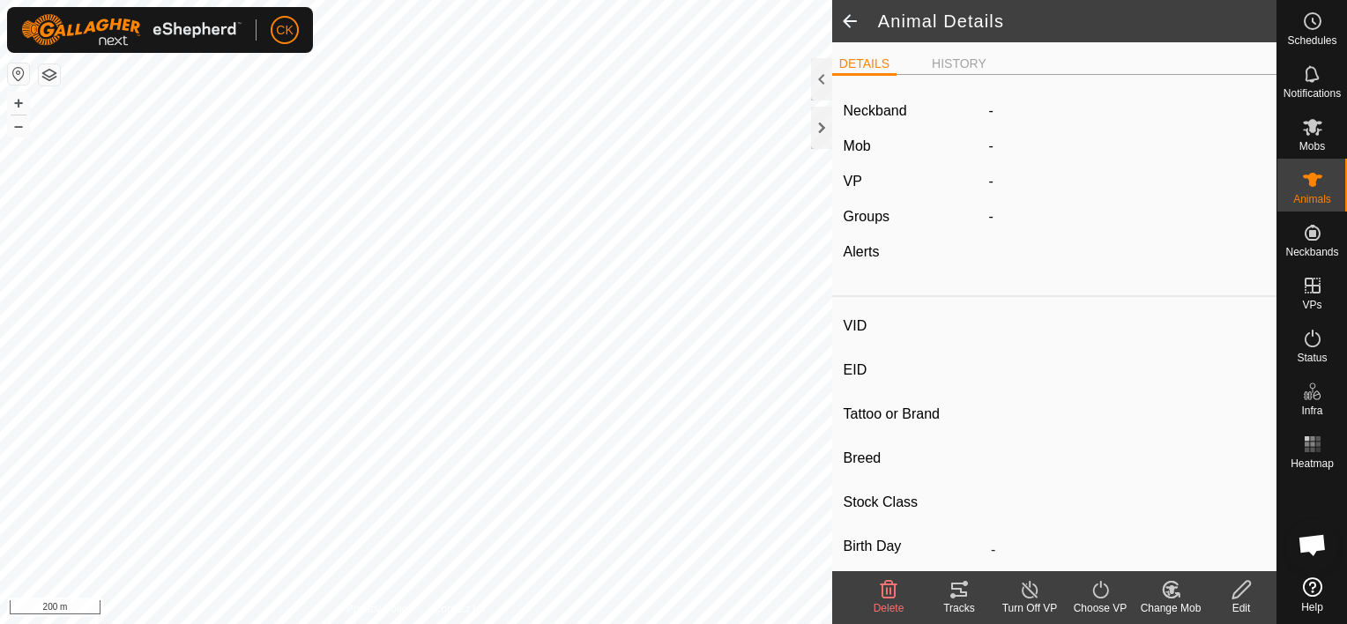
type input "2438"
type input "-"
type input "heifer"
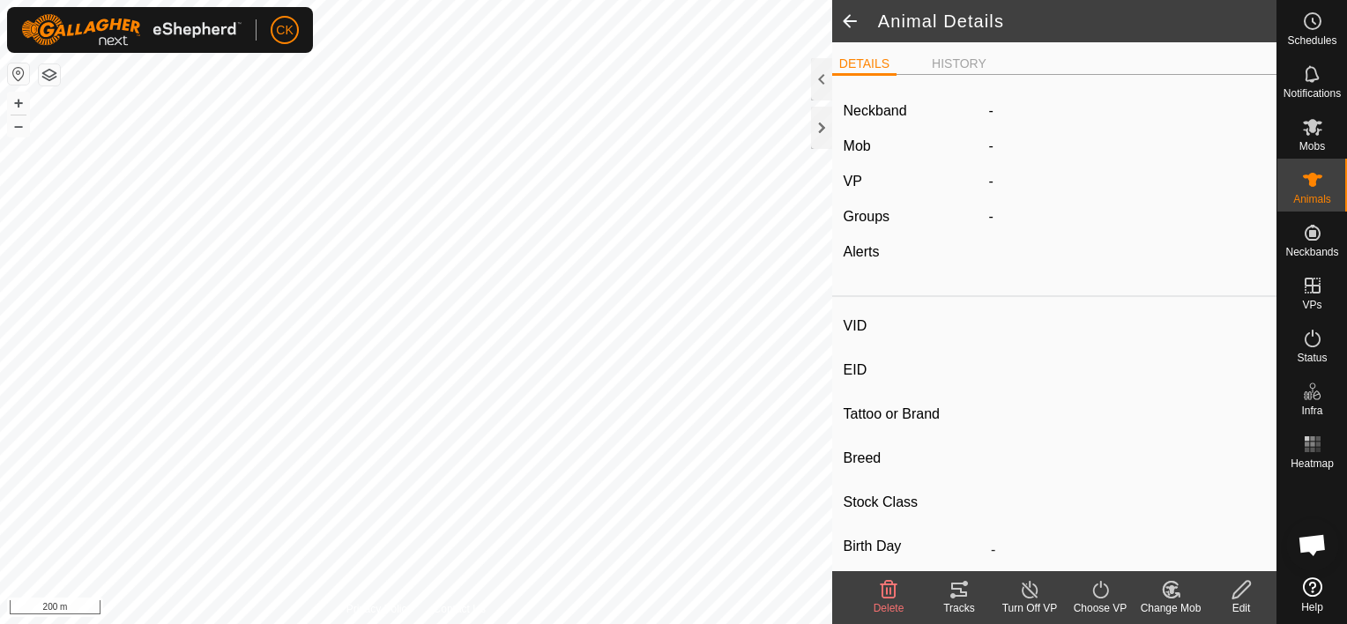
type input "238 kg"
type input "-"
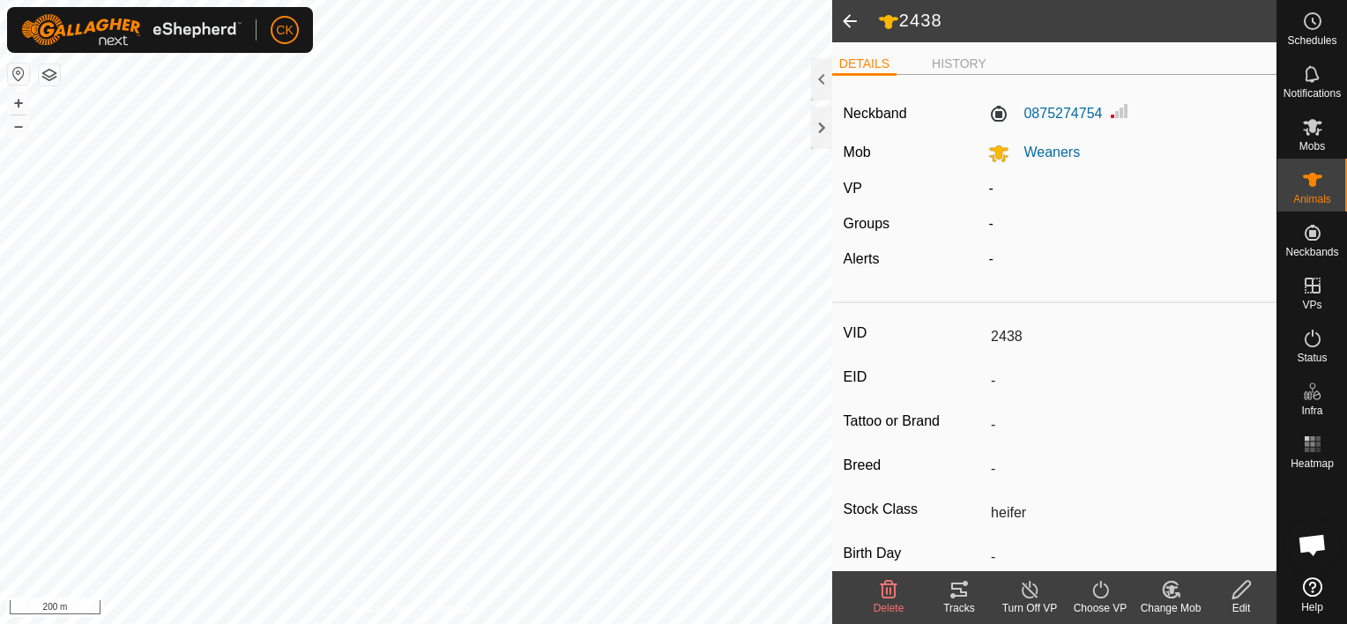
click at [1240, 594] on icon at bounding box center [1242, 590] width 18 height 18
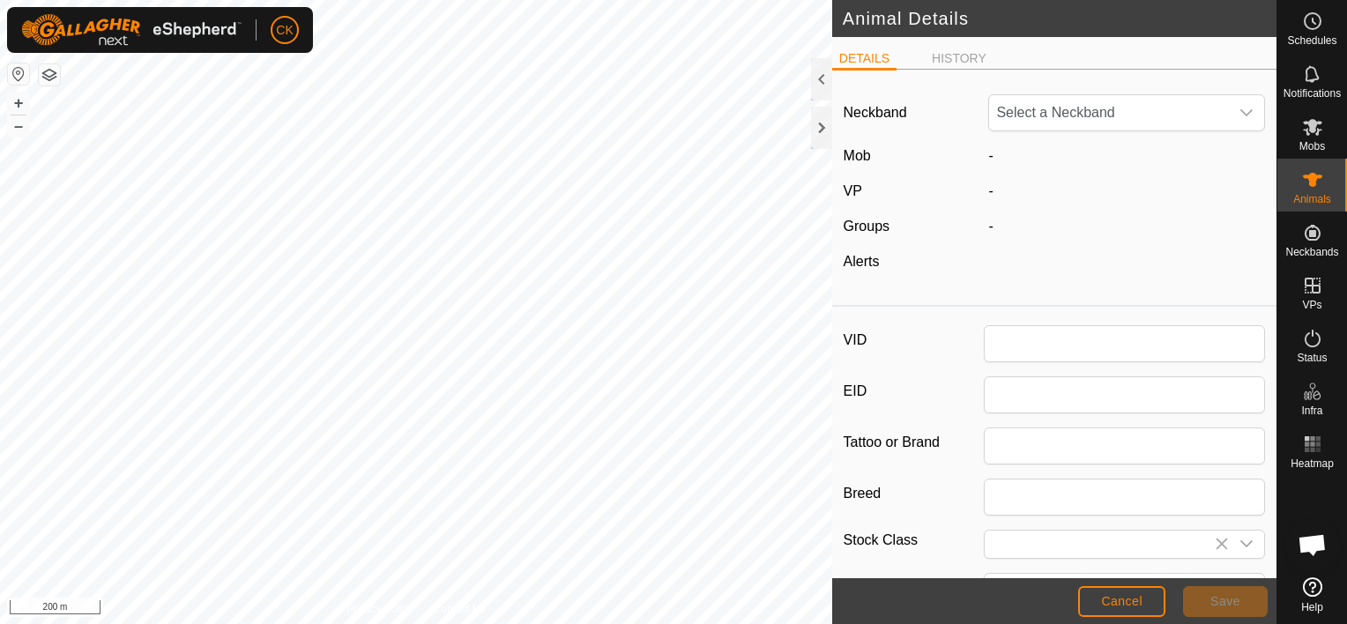
type input "2438"
type input "heifer"
type input "238"
type input "[DATE]"
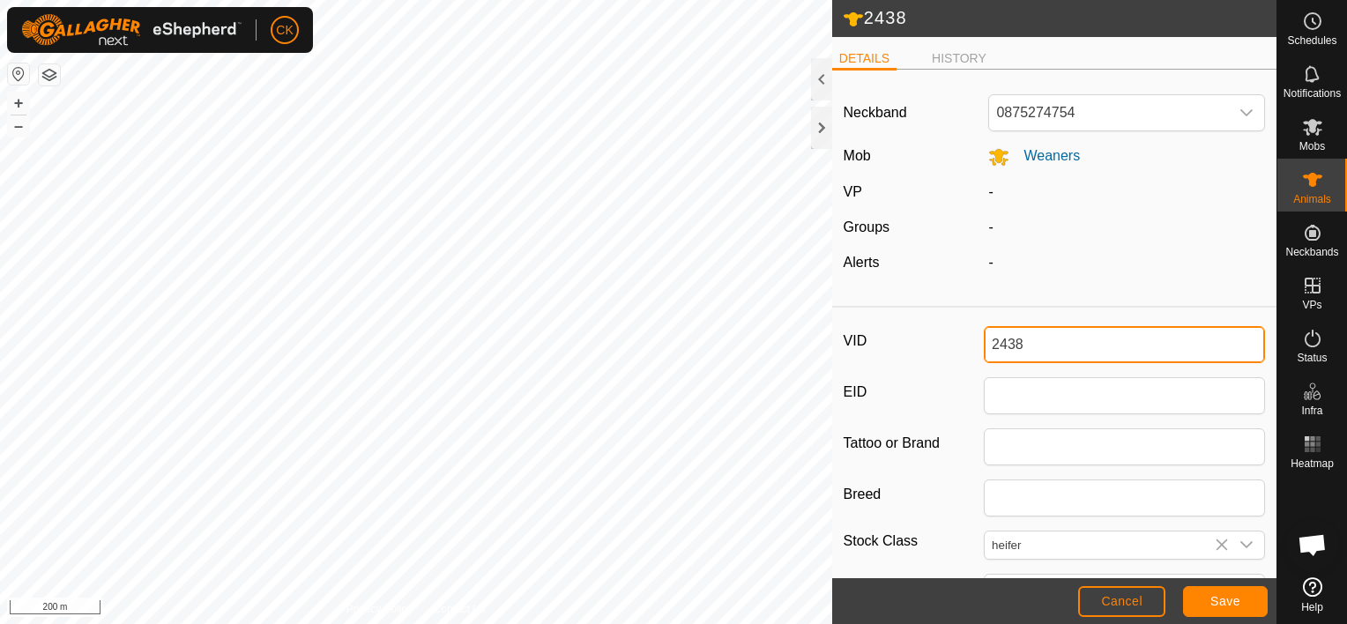
click at [1011, 342] on input "2438" at bounding box center [1124, 344] width 281 height 37
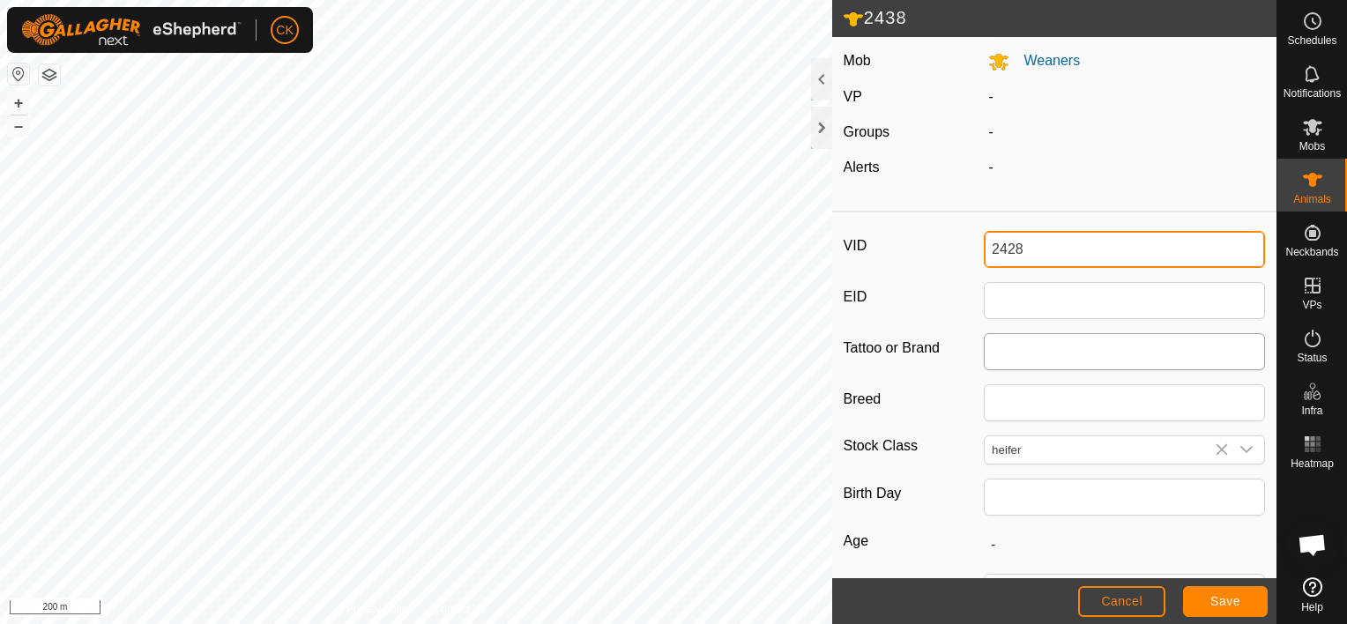
scroll to position [265, 0]
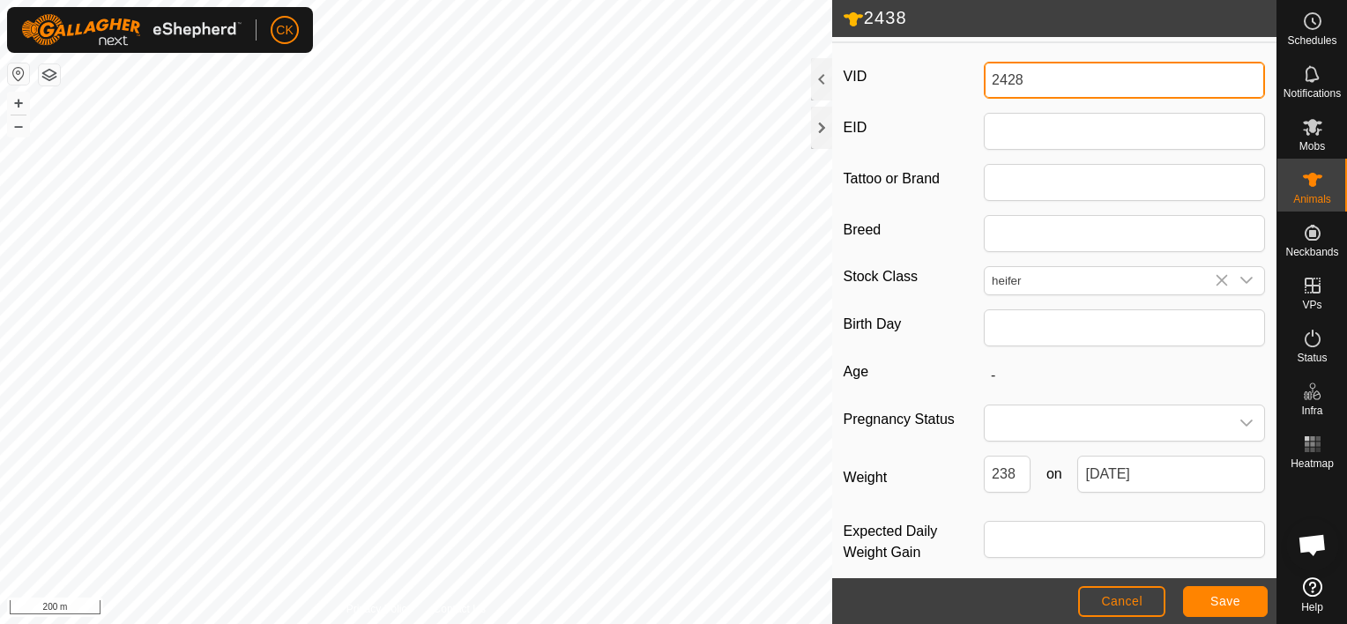
type input "2428"
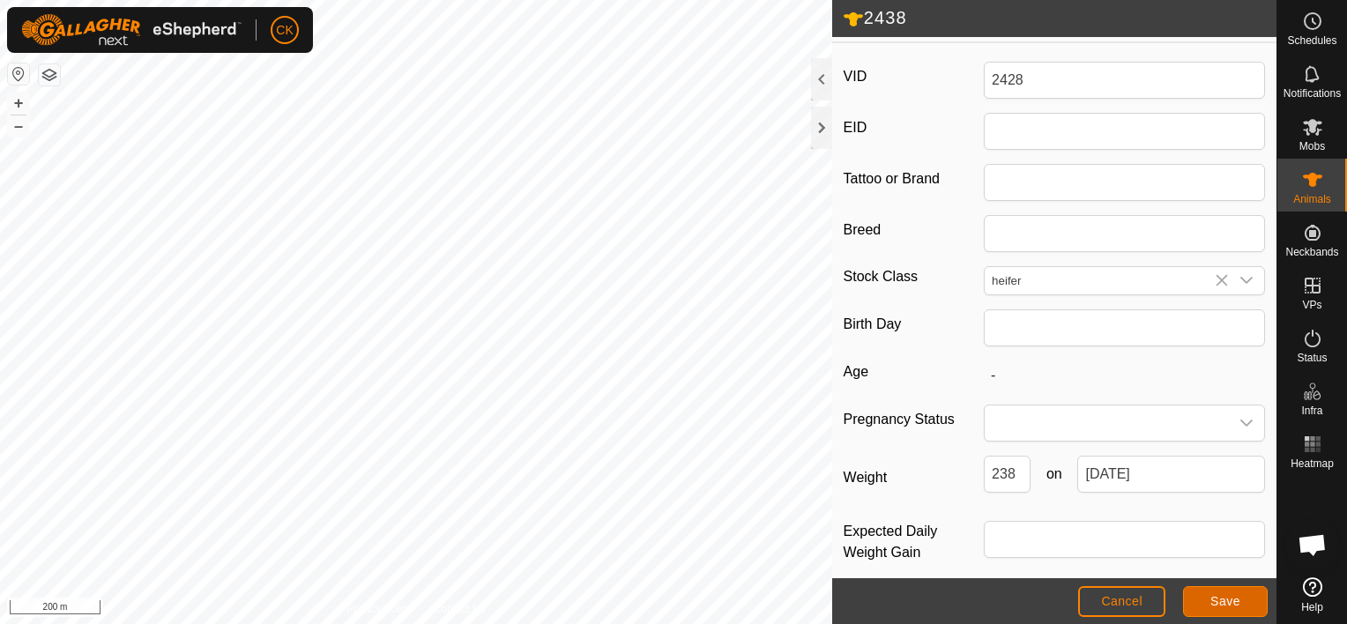
click at [1224, 600] on span "Save" at bounding box center [1226, 601] width 30 height 14
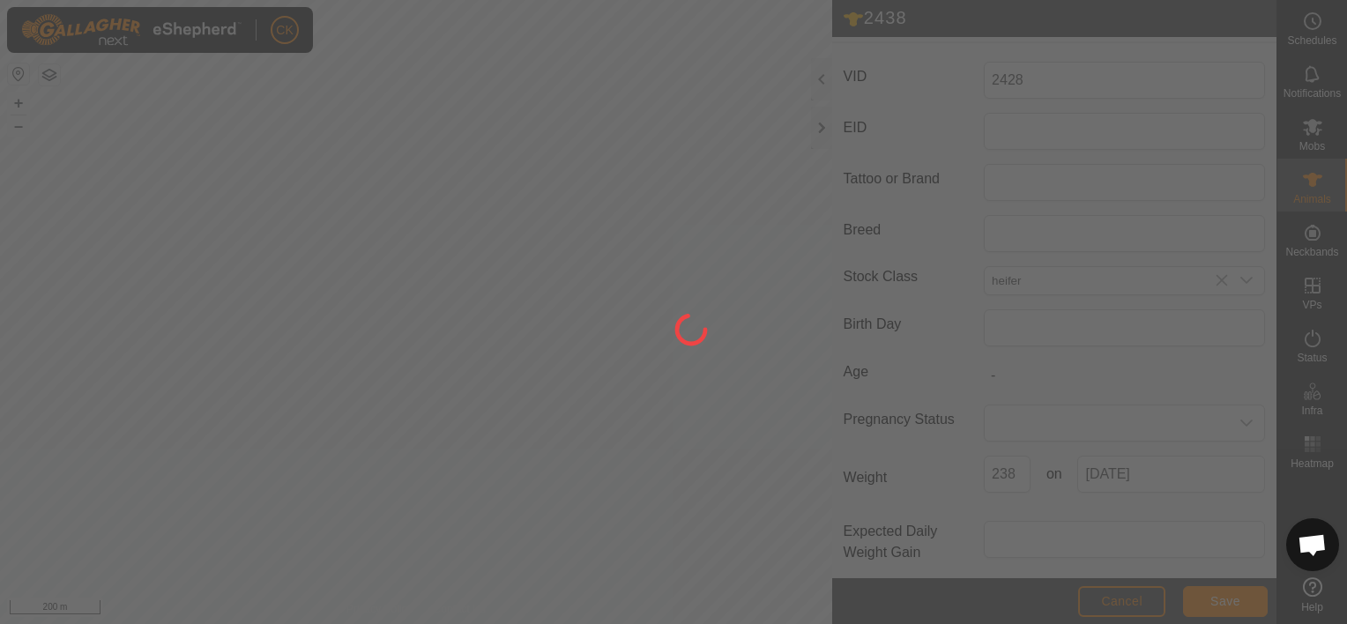
scroll to position [239, 0]
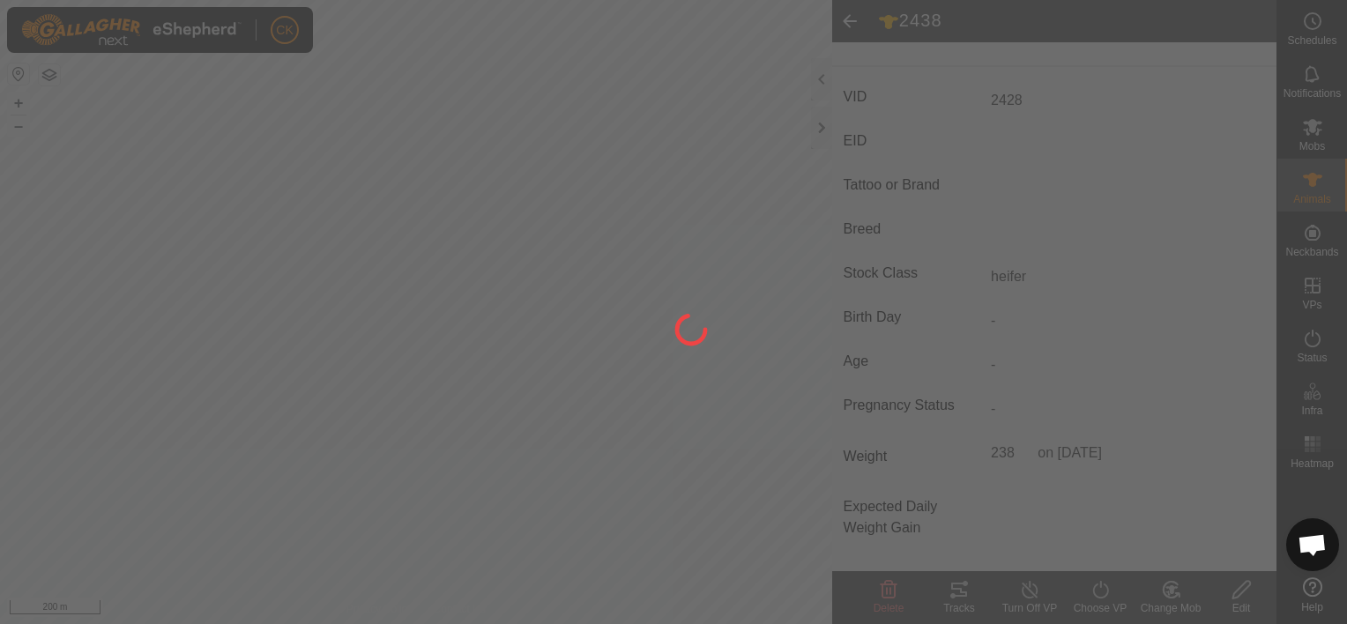
type input "-"
type input "238 kg"
type input "-"
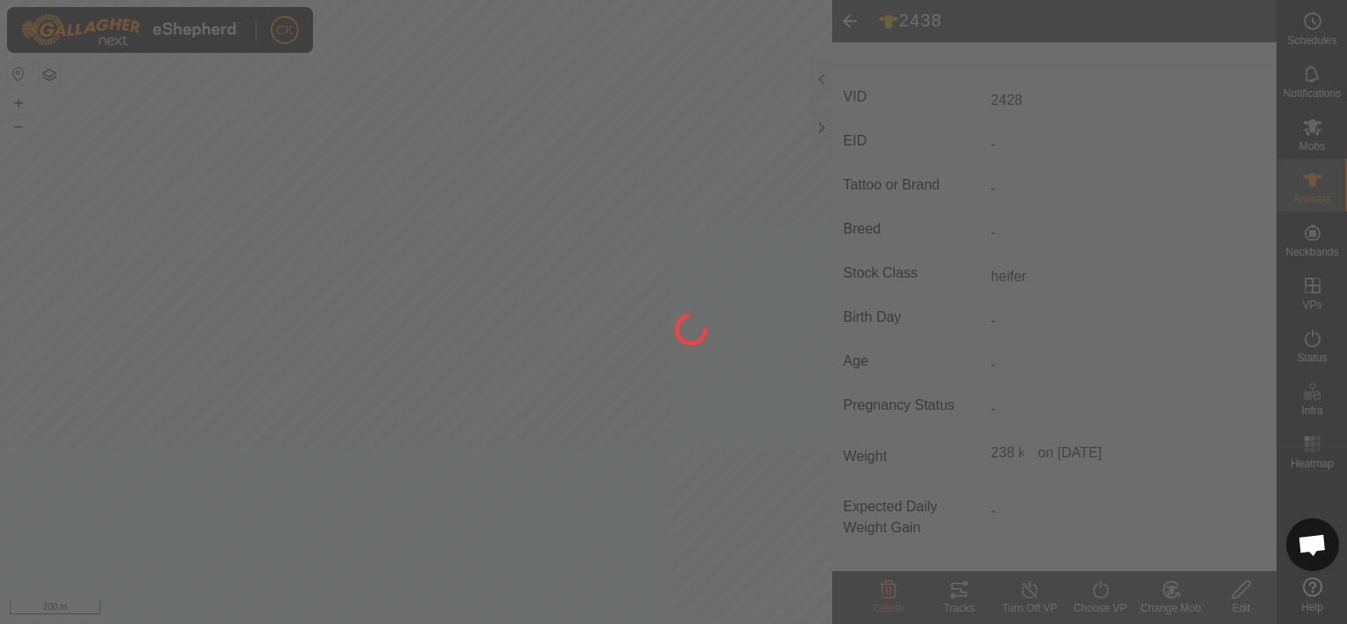
type input "2438"
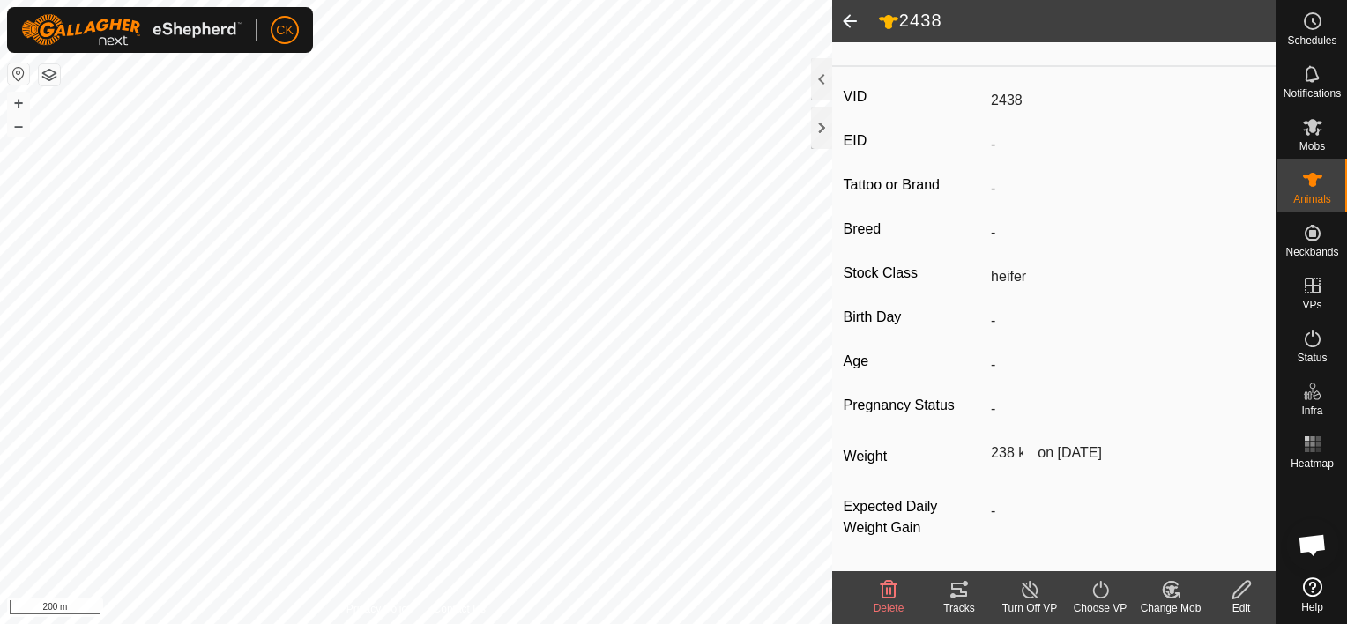
click at [854, 15] on span at bounding box center [849, 21] width 35 height 42
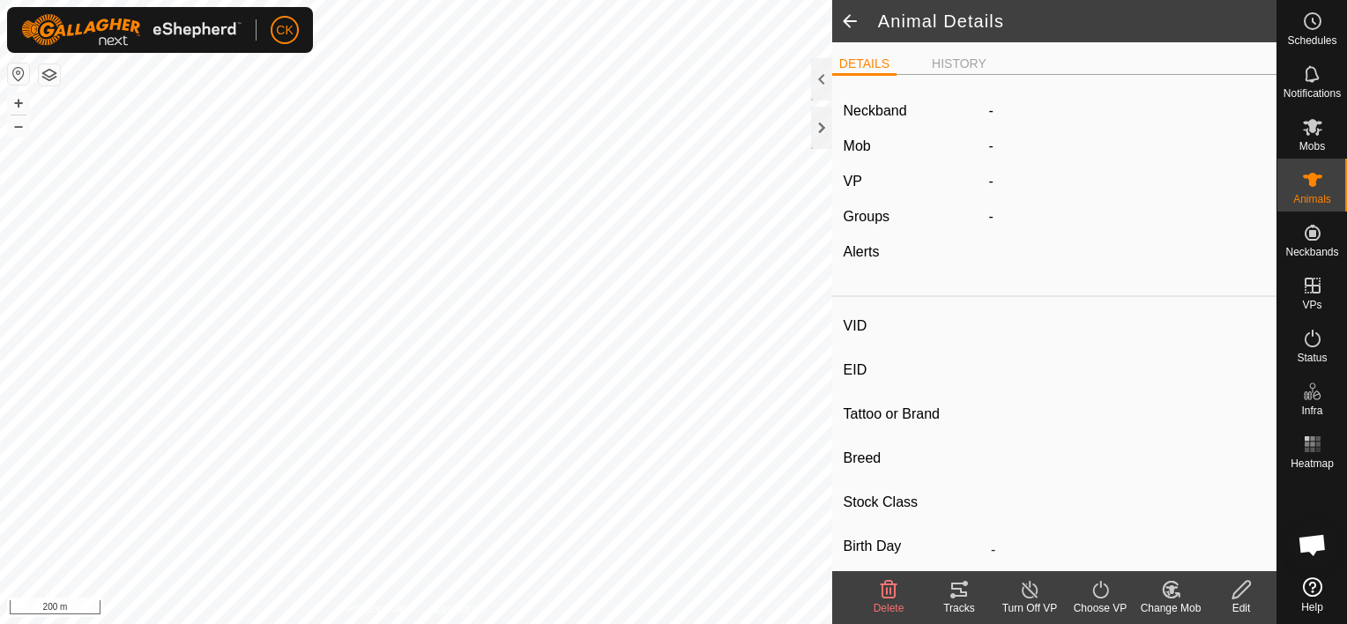
type input "2428"
type input "-"
type input "heifer"
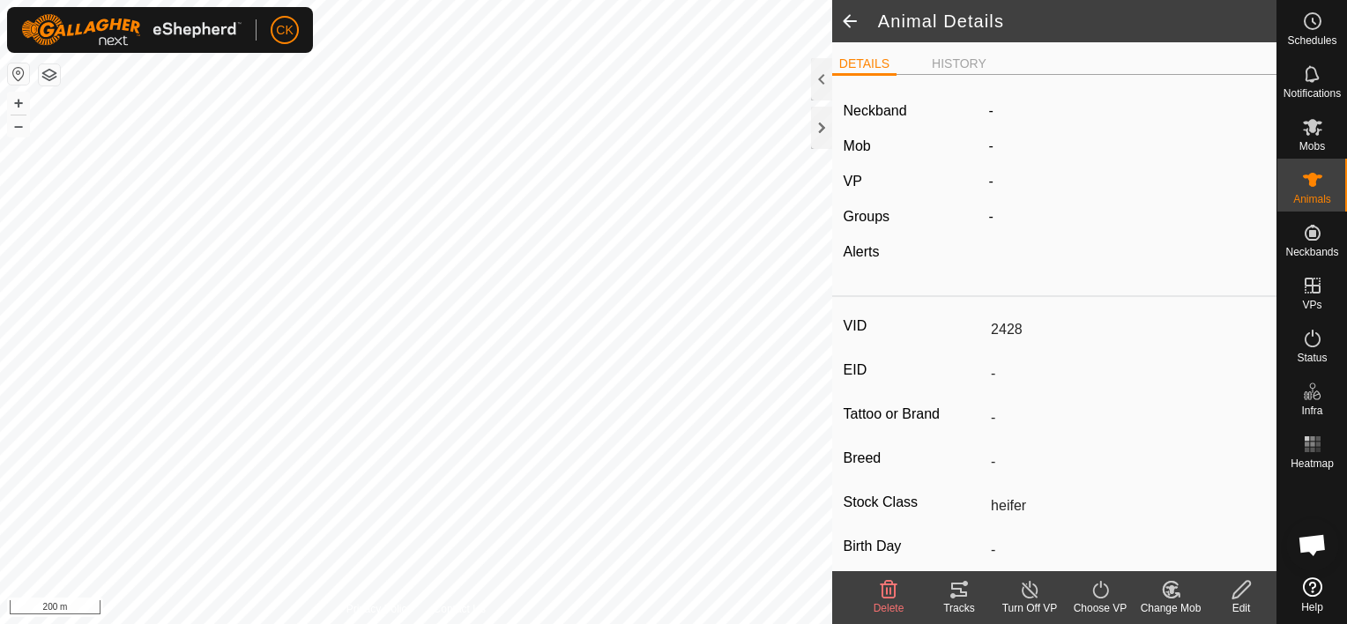
type input "238 kg"
type input "-"
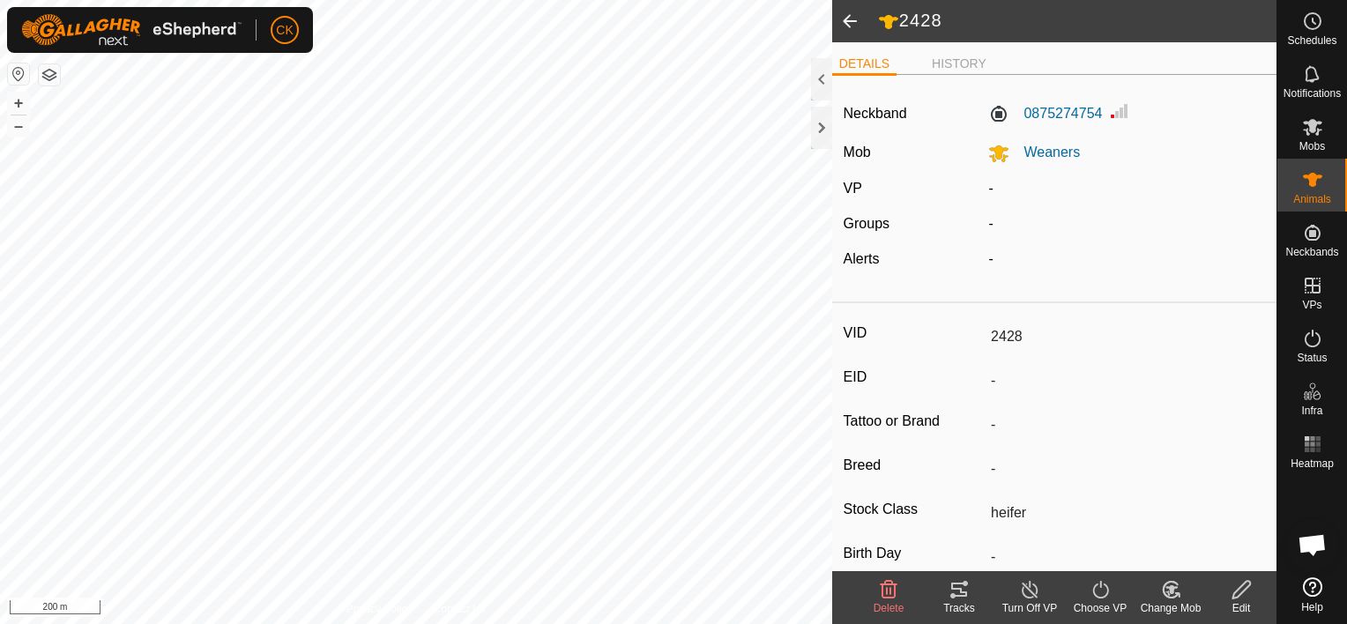
click at [847, 19] on span at bounding box center [849, 21] width 35 height 42
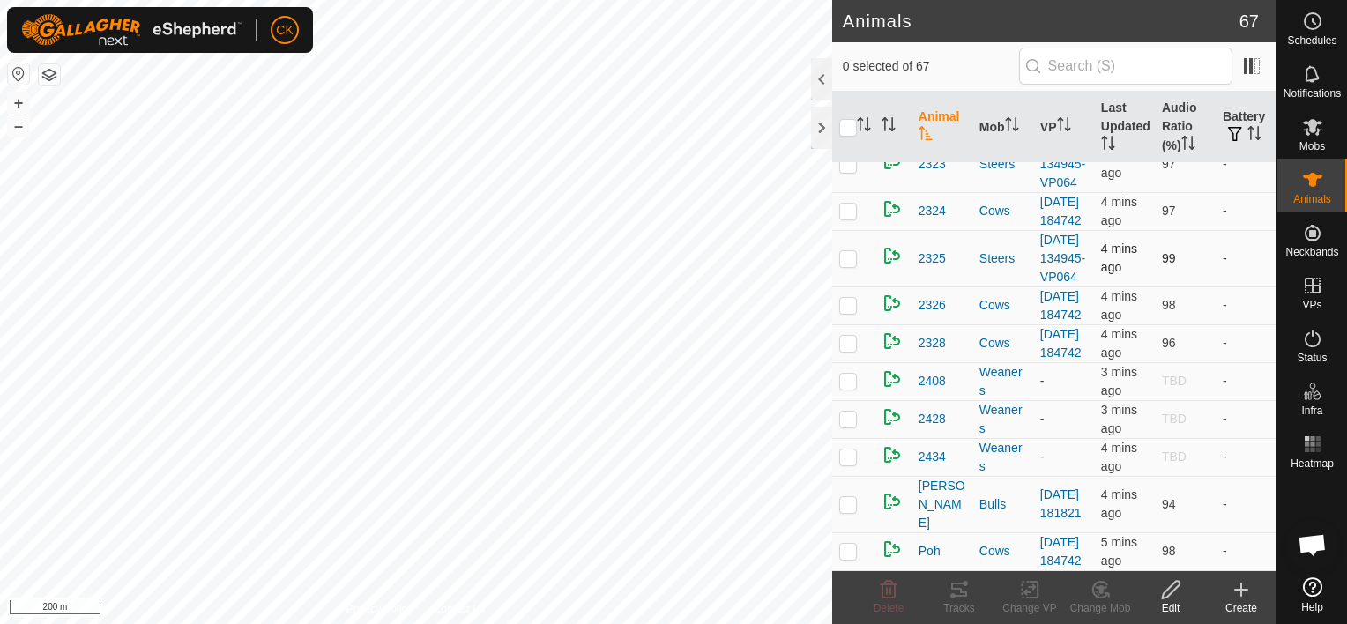
scroll to position [3637, 0]
click at [1242, 593] on icon at bounding box center [1242, 590] width 0 height 12
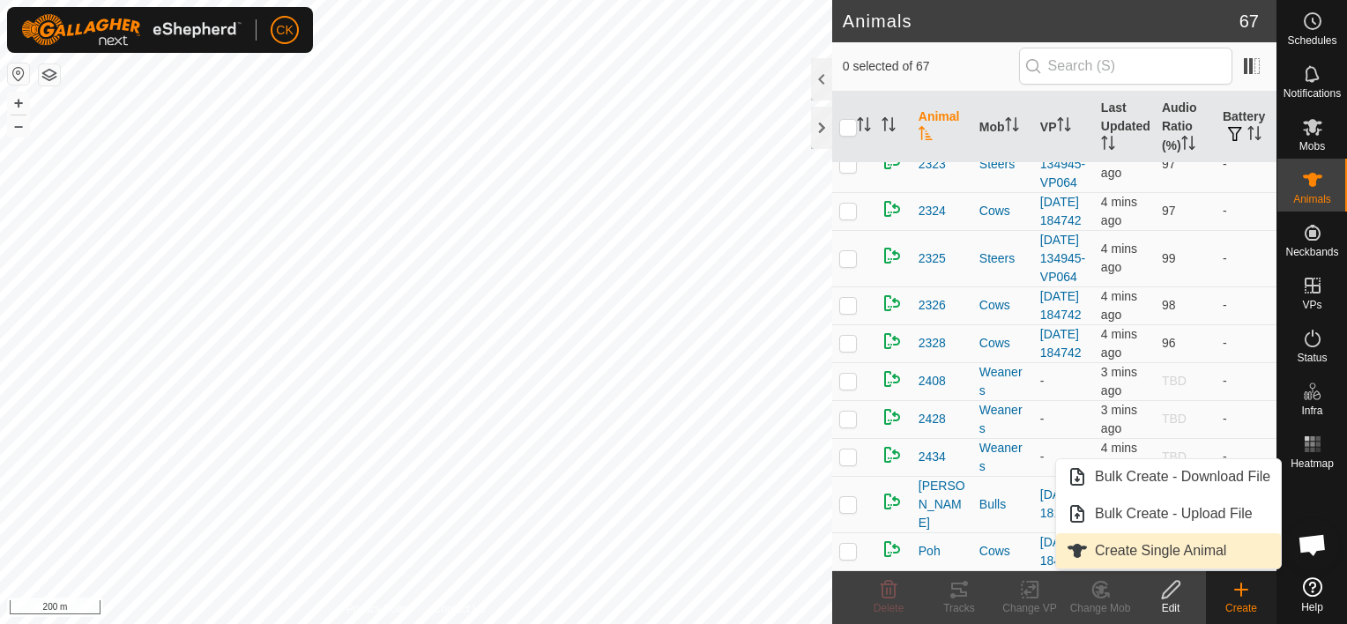
click at [1182, 552] on link "Create Single Animal" at bounding box center [1168, 550] width 225 height 35
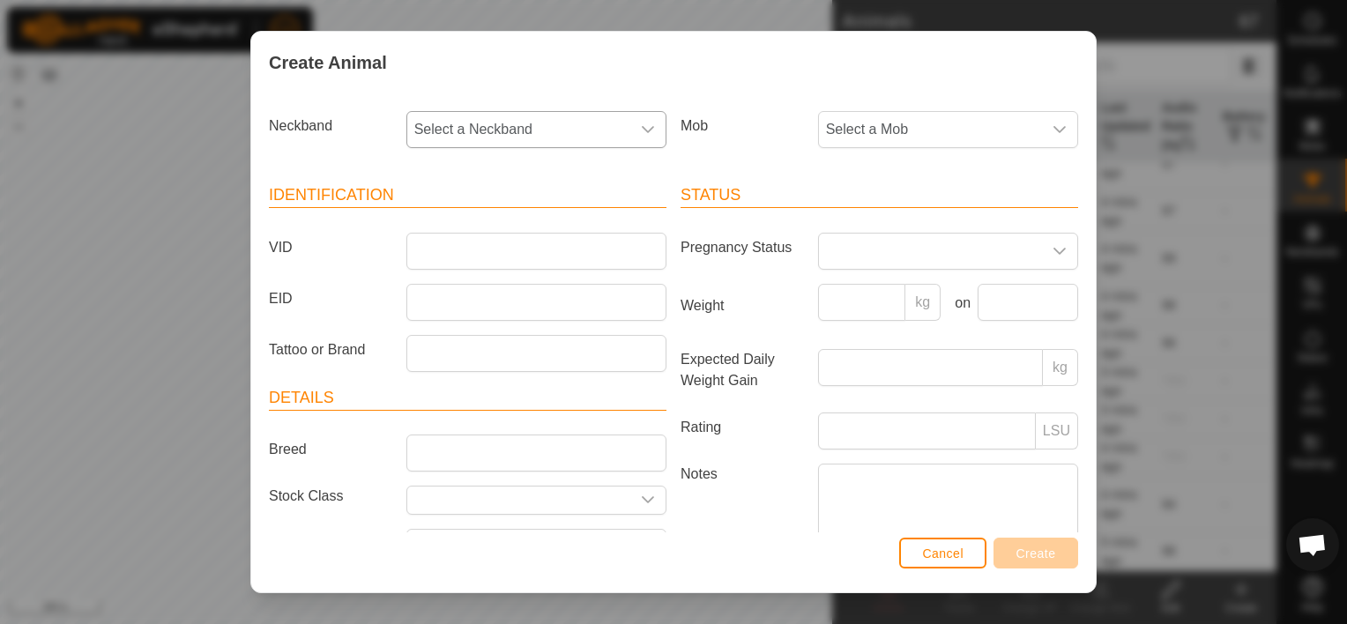
click at [642, 123] on icon "dropdown trigger" at bounding box center [648, 130] width 14 height 14
type input "020"
click at [472, 219] on li "0944230020" at bounding box center [535, 220] width 254 height 35
click at [1053, 123] on icon "dropdown trigger" at bounding box center [1060, 130] width 14 height 14
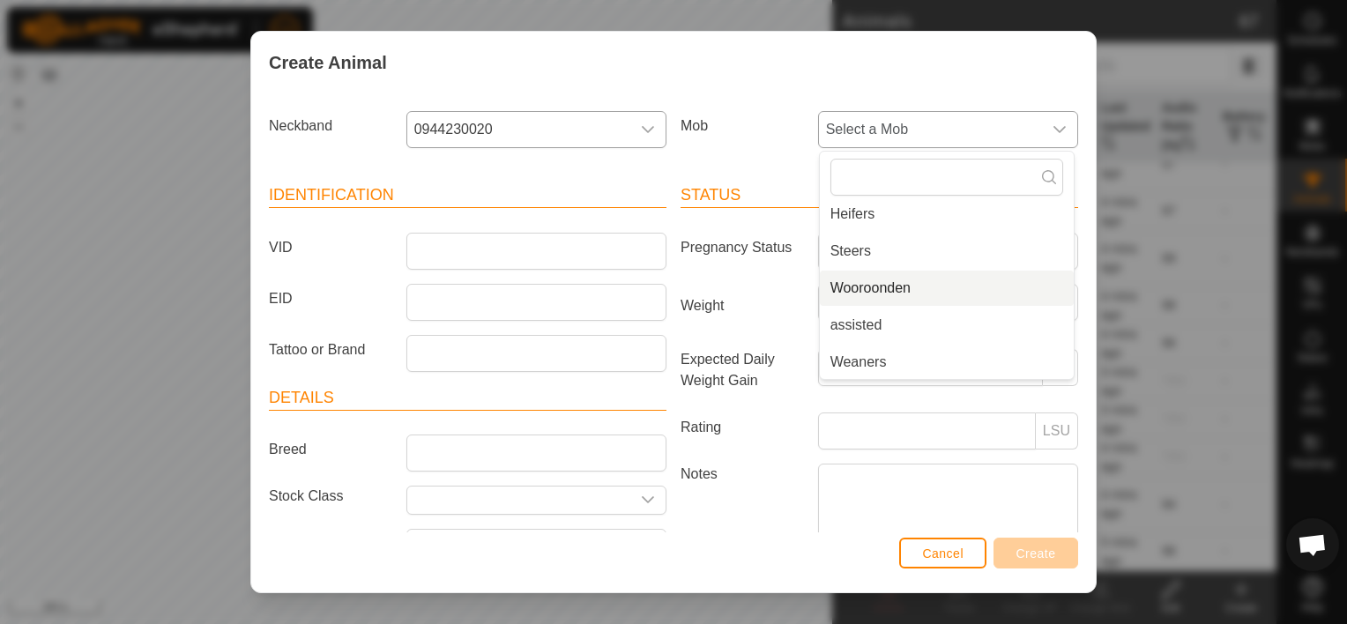
scroll to position [118, 0]
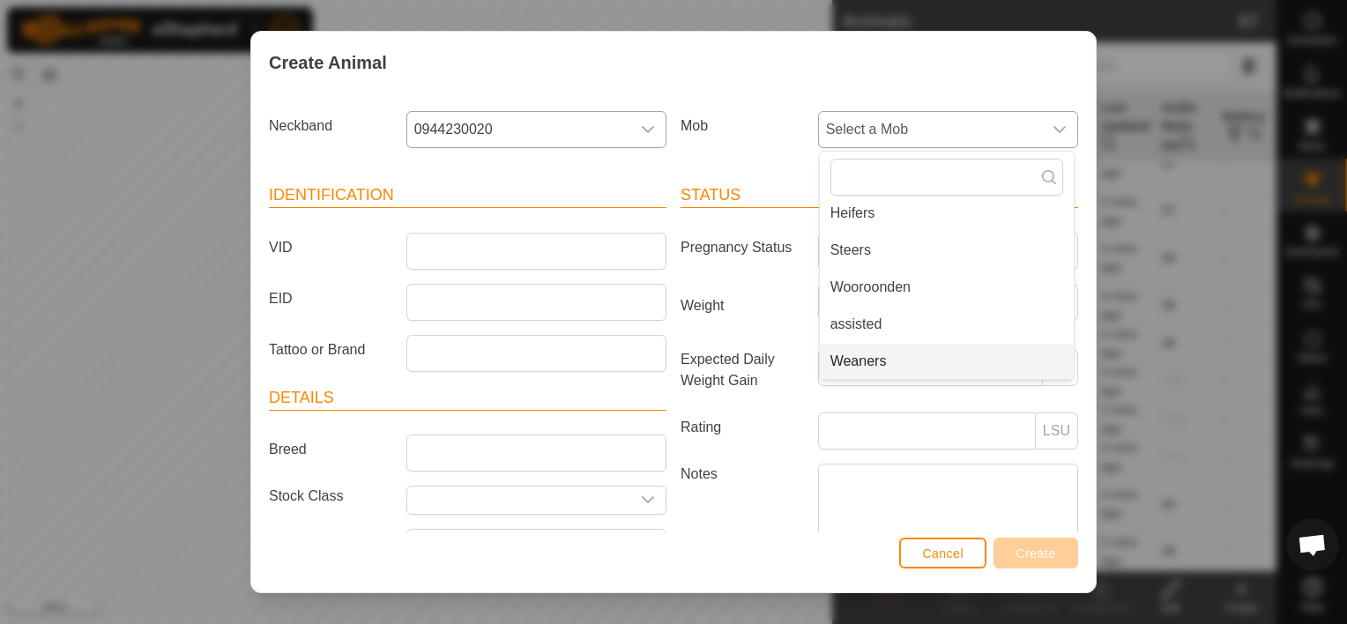
click at [882, 356] on li "Weaners" at bounding box center [947, 361] width 254 height 35
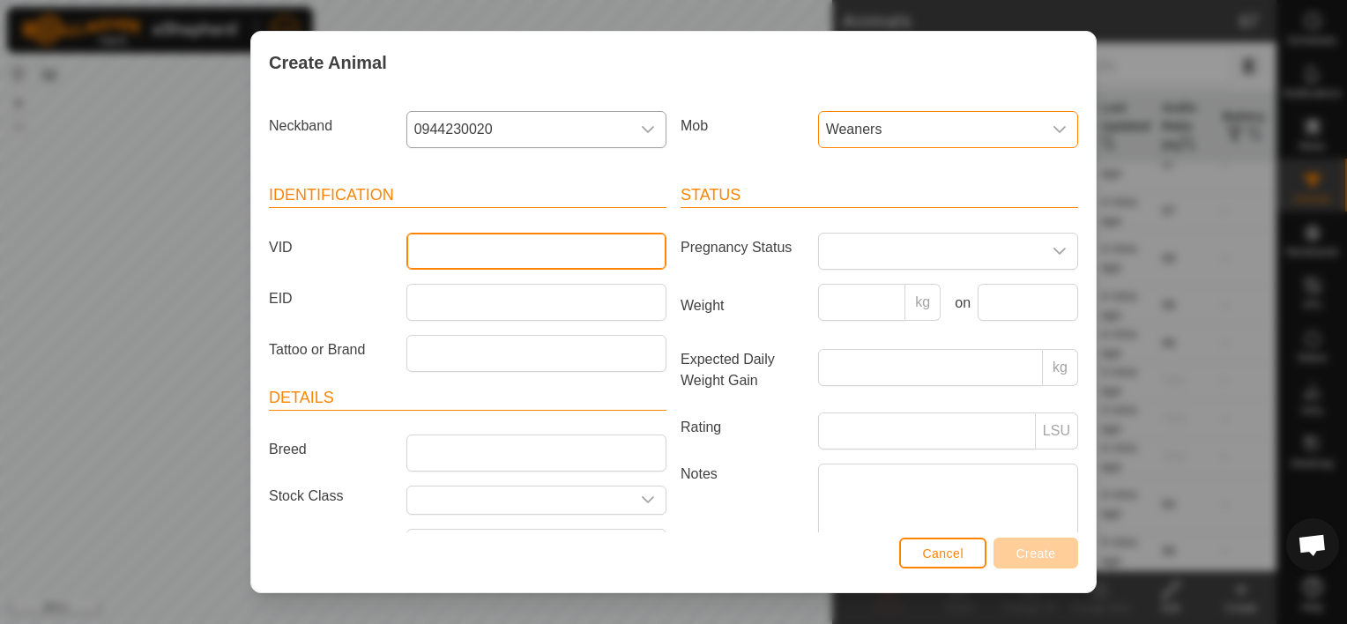
click at [451, 242] on input "VID" at bounding box center [537, 251] width 260 height 37
type input "2420"
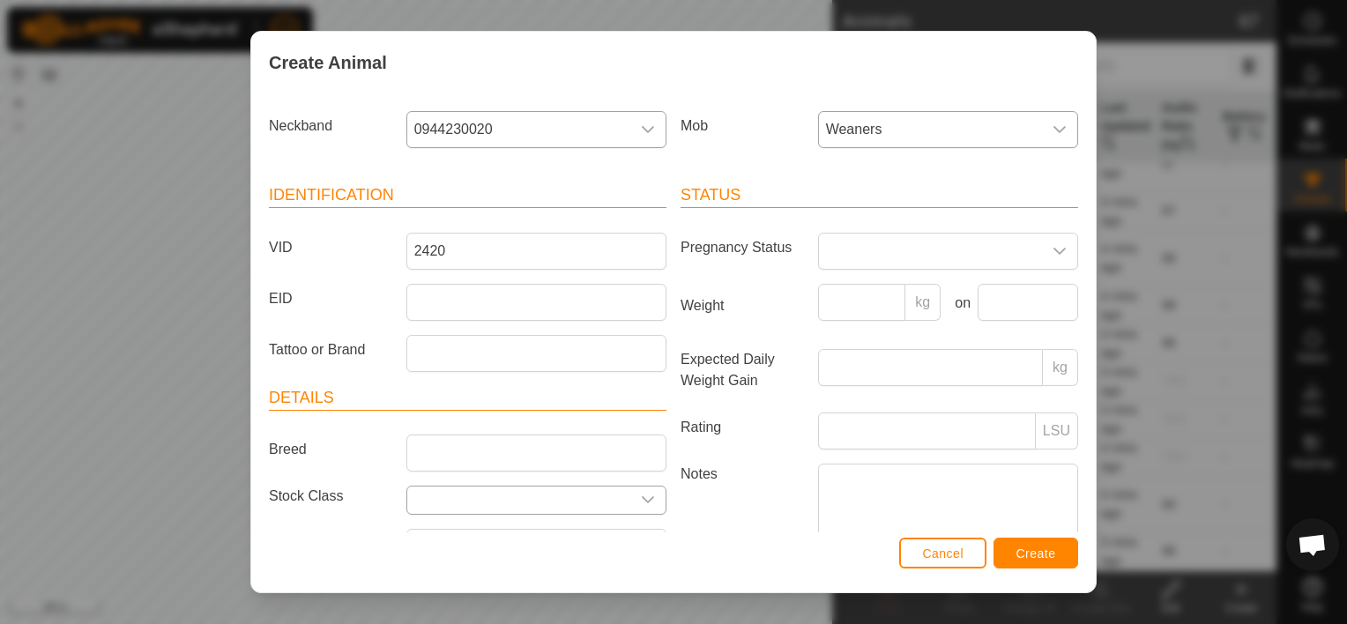
click at [636, 490] on div "dropdown trigger" at bounding box center [647, 500] width 35 height 27
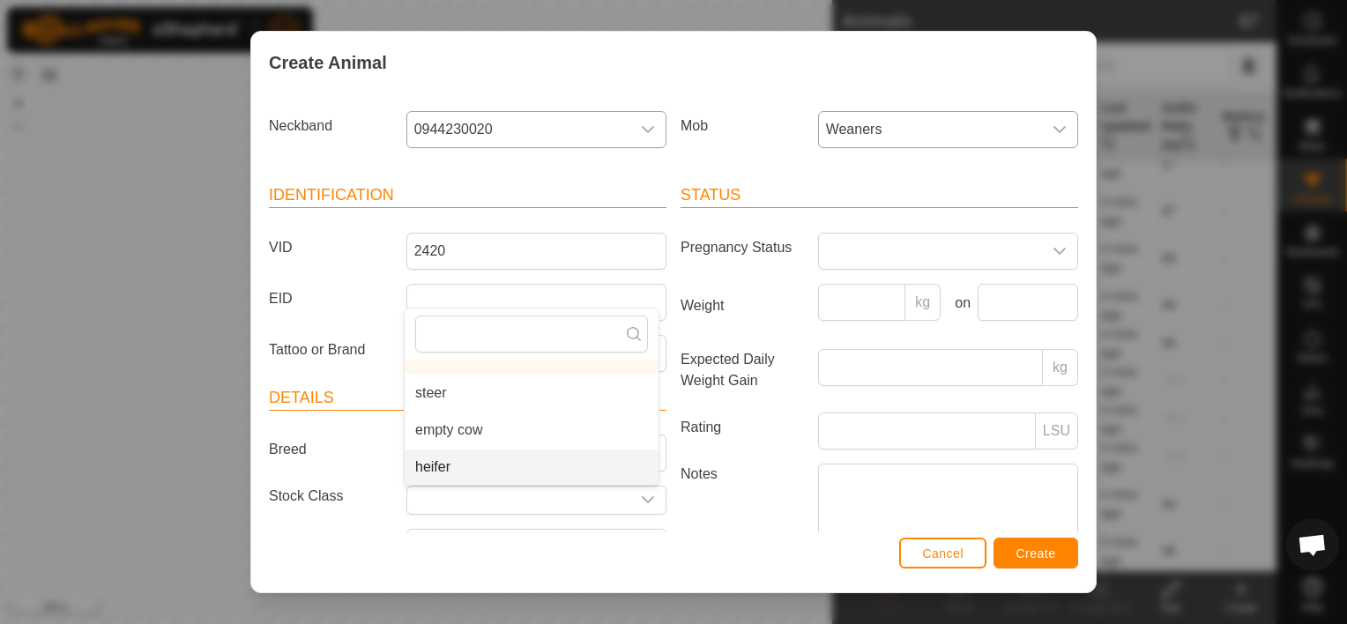
click at [500, 469] on li "heifer" at bounding box center [532, 467] width 254 height 35
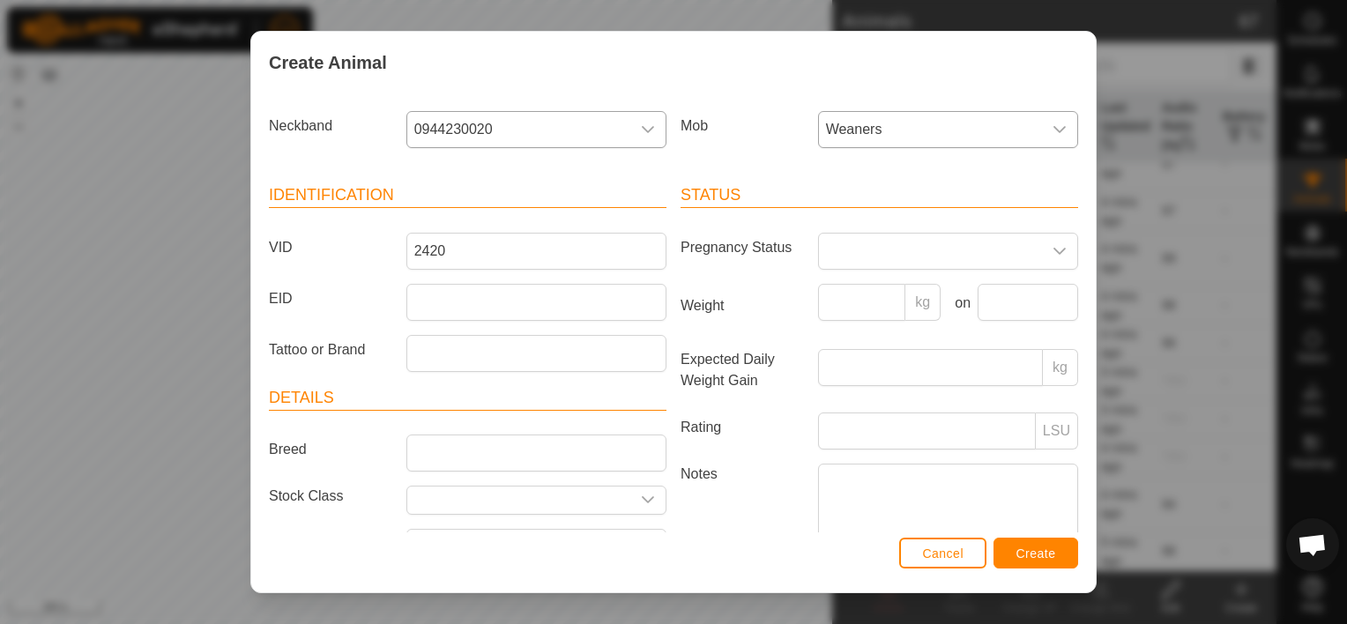
type input "heifer"
click at [835, 296] on input "Weight" at bounding box center [862, 302] width 88 height 37
type input "211"
click at [1045, 300] on input "text" at bounding box center [1028, 302] width 101 height 37
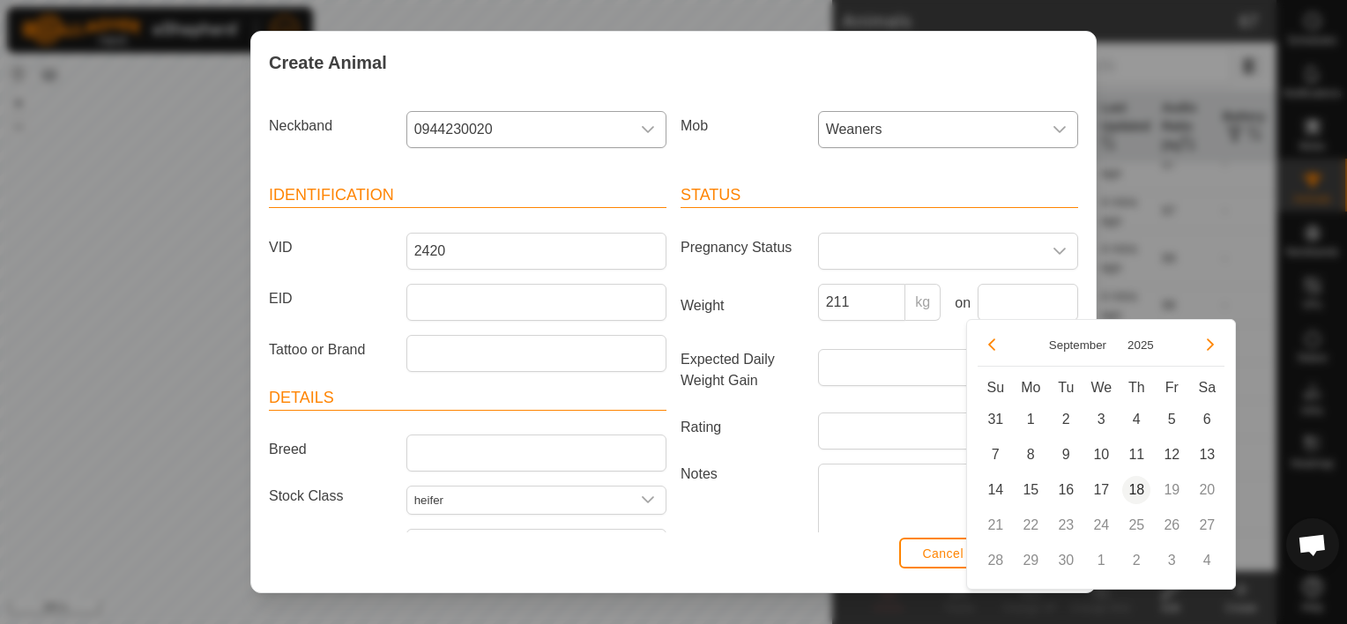
click at [1136, 486] on span "18" at bounding box center [1137, 490] width 28 height 28
type input "[DATE]"
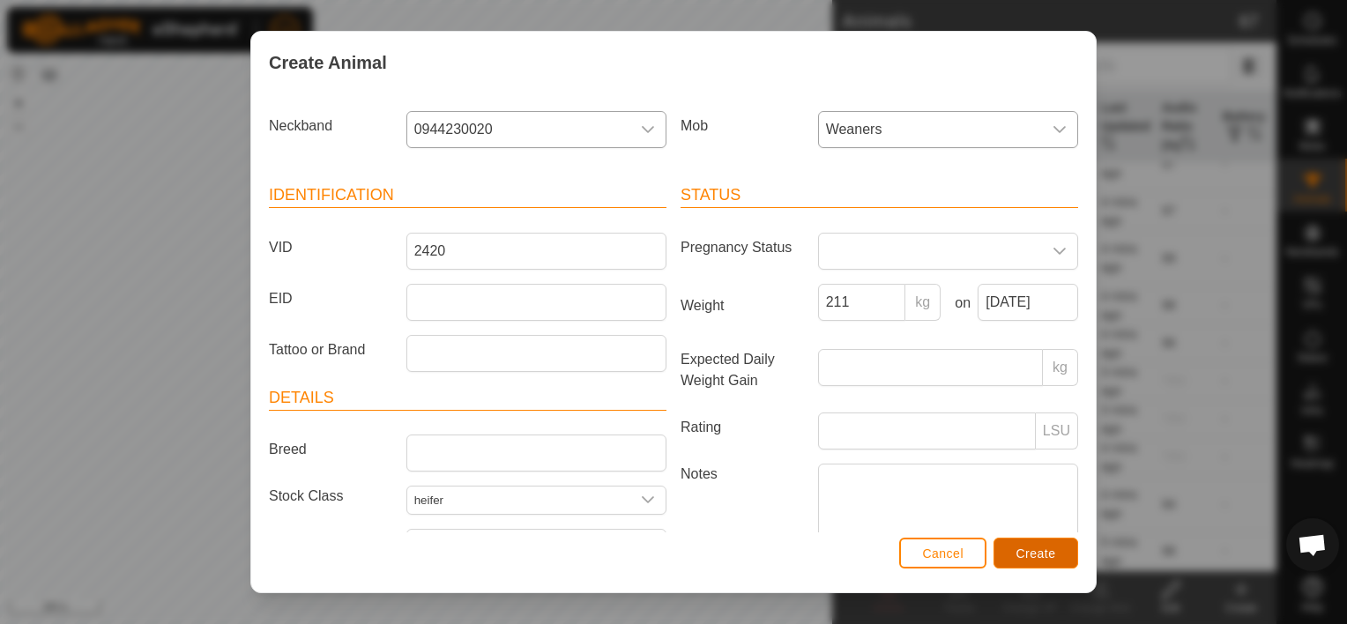
click at [1047, 547] on span "Create" at bounding box center [1037, 554] width 40 height 14
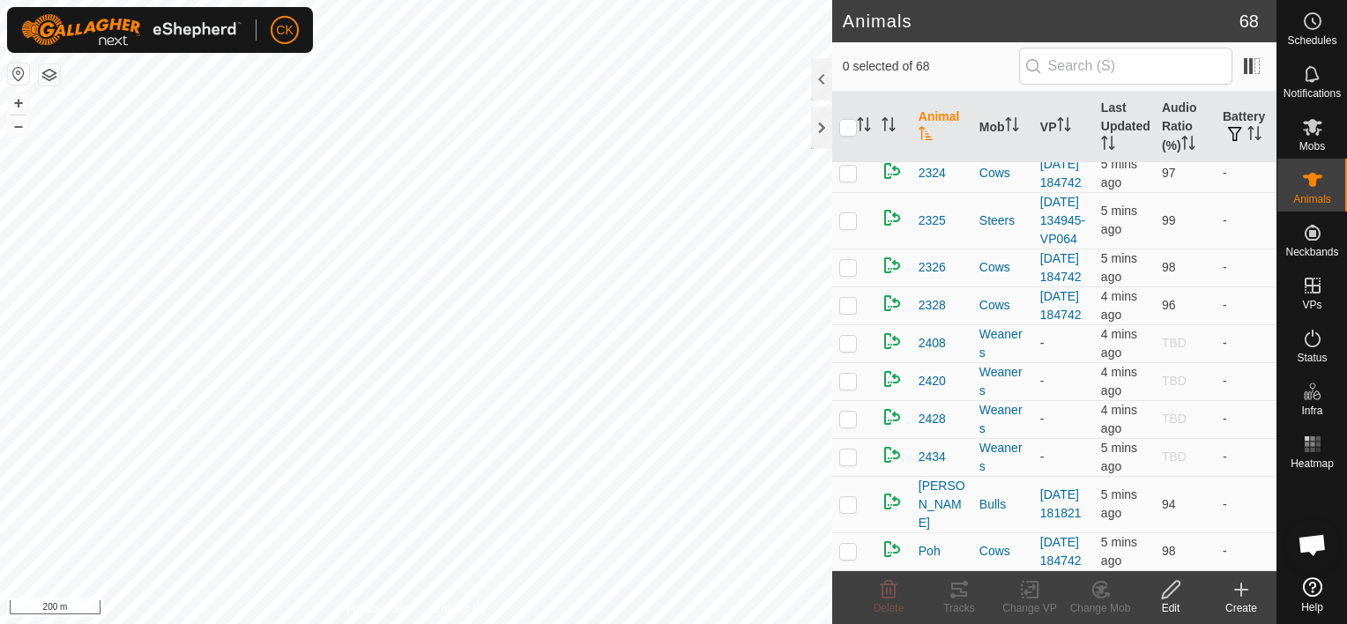
click at [1240, 588] on icon at bounding box center [1241, 589] width 21 height 21
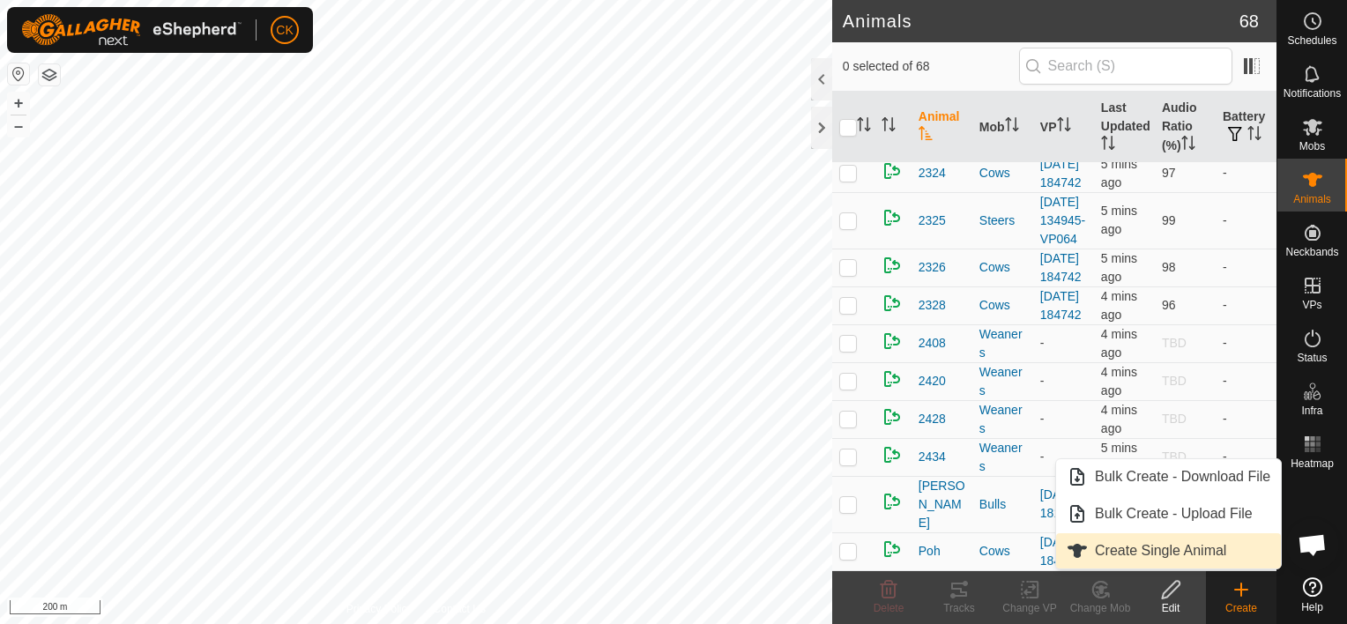
click at [1161, 549] on link "Create Single Animal" at bounding box center [1168, 550] width 225 height 35
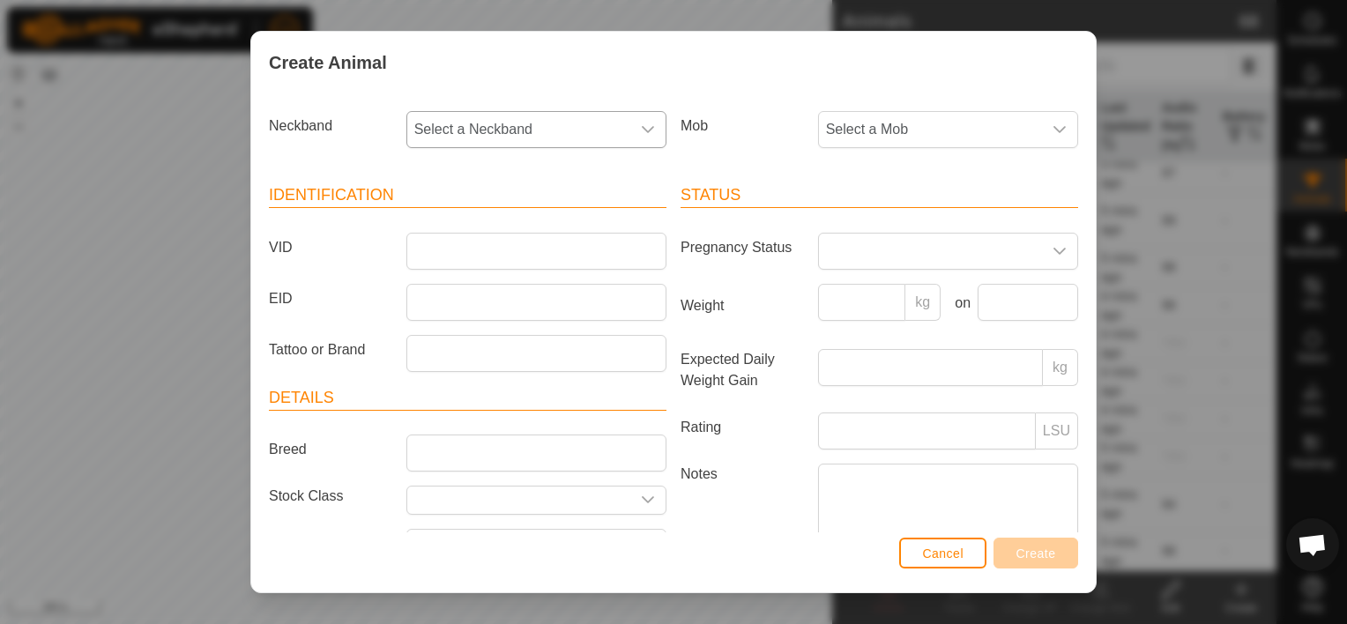
click at [640, 119] on div "dropdown trigger" at bounding box center [647, 129] width 35 height 35
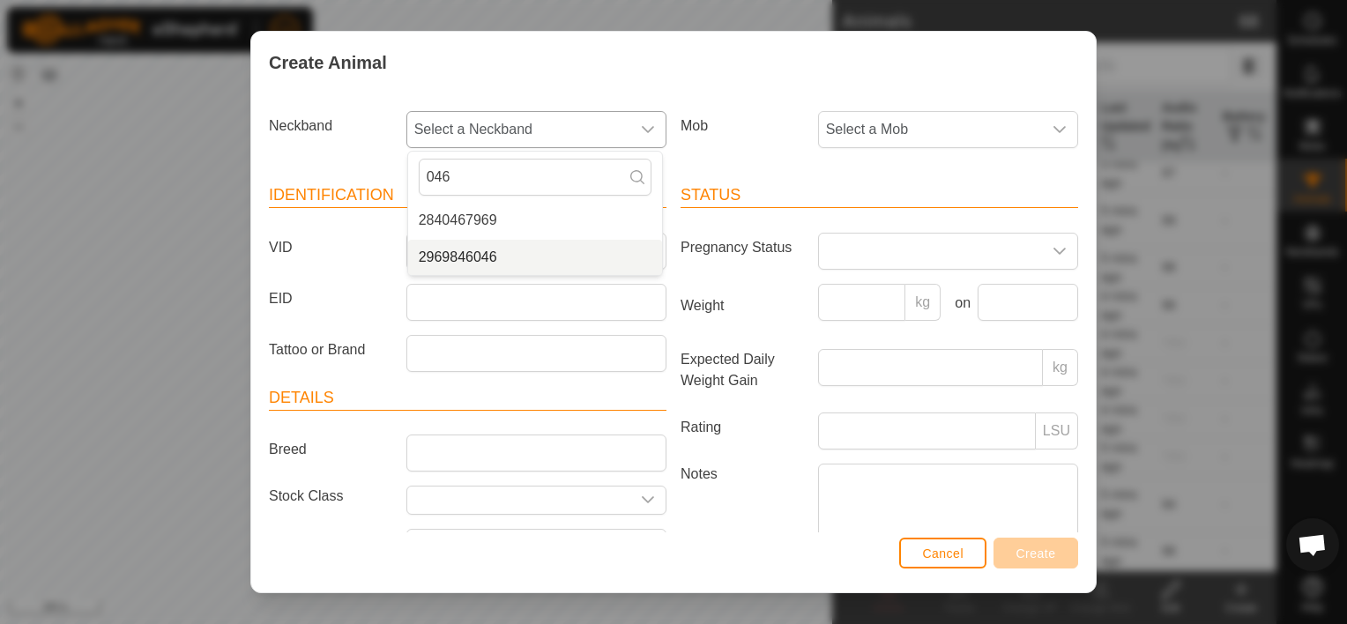
type input "046"
click at [480, 255] on li "2969846046" at bounding box center [535, 257] width 254 height 35
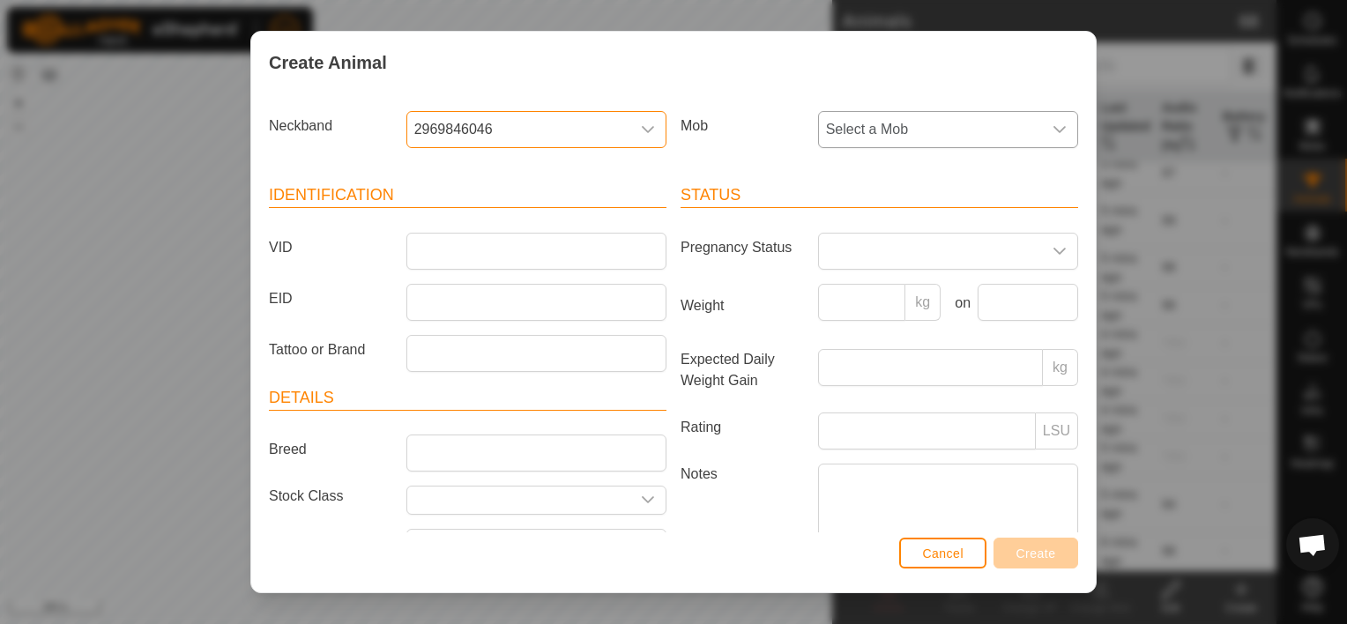
click at [1053, 123] on icon "dropdown trigger" at bounding box center [1060, 130] width 14 height 14
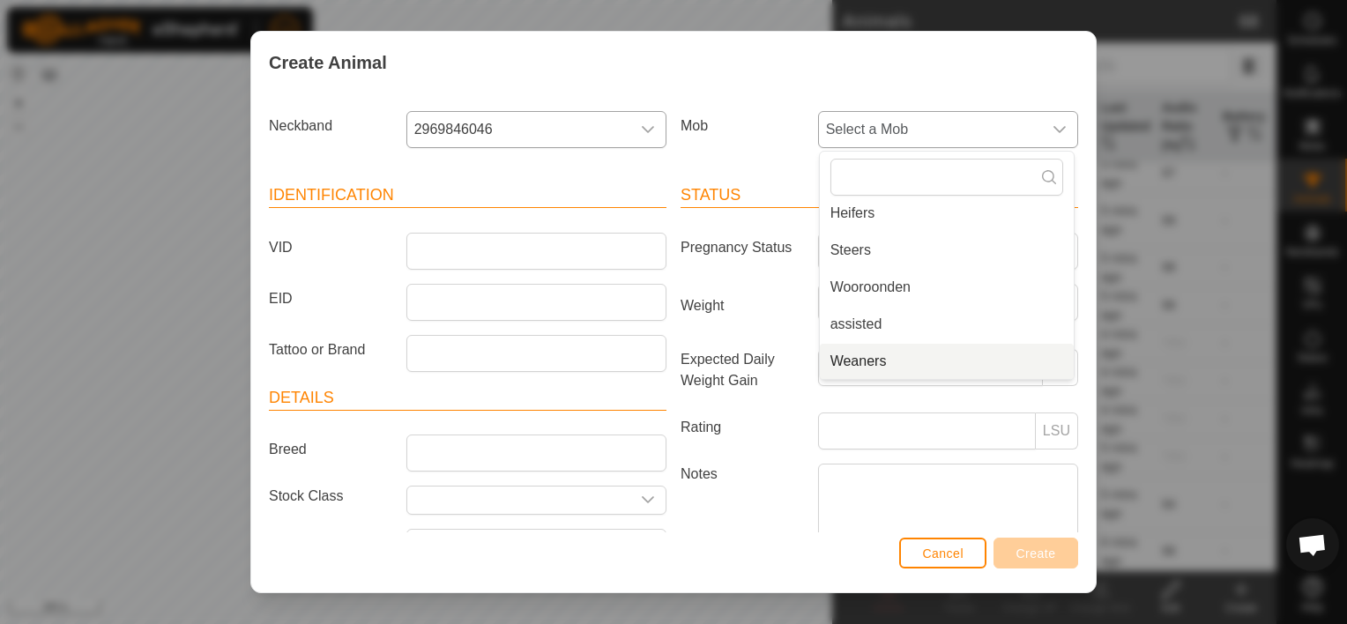
click at [914, 357] on li "Weaners" at bounding box center [947, 361] width 254 height 35
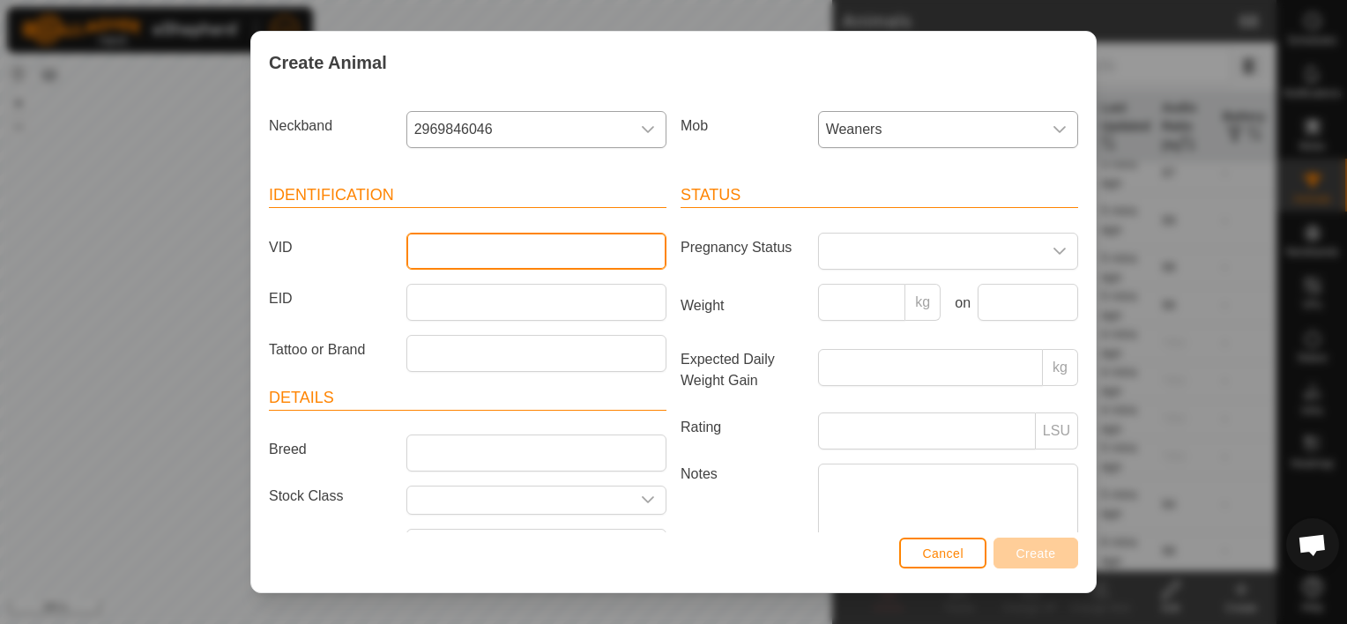
click at [434, 242] on input "VID" at bounding box center [537, 251] width 260 height 37
type input "2436"
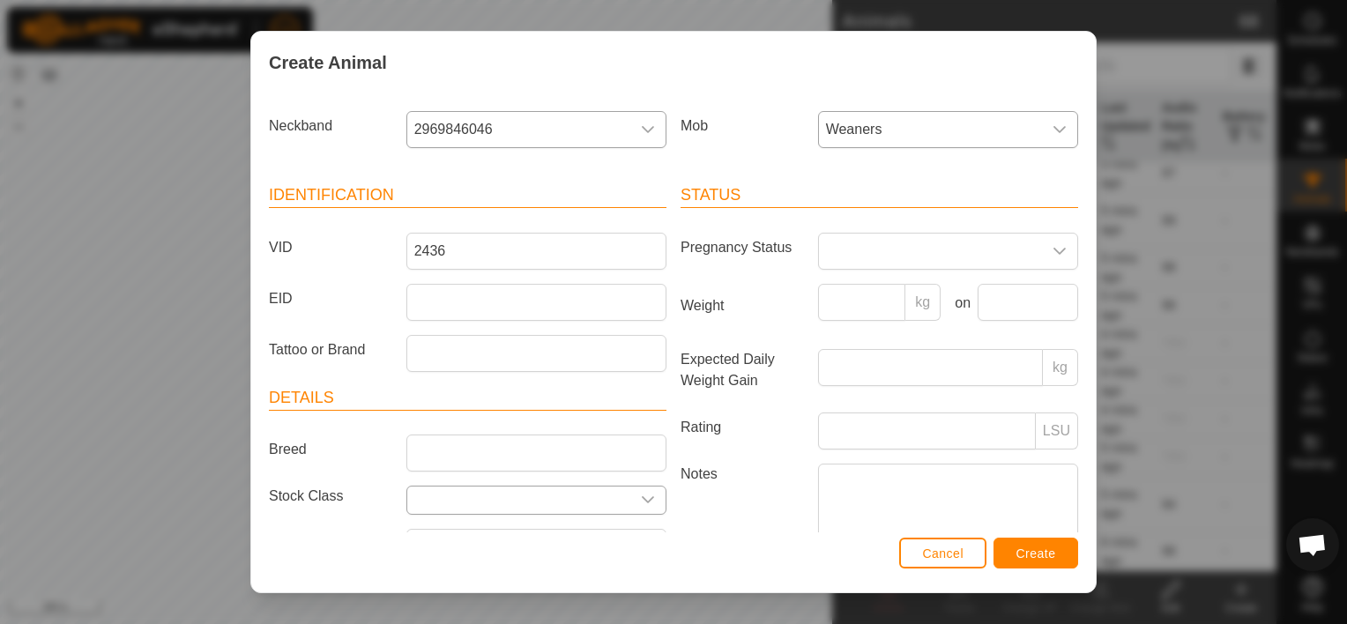
click at [653, 496] on div "dropdown trigger" at bounding box center [647, 500] width 35 height 27
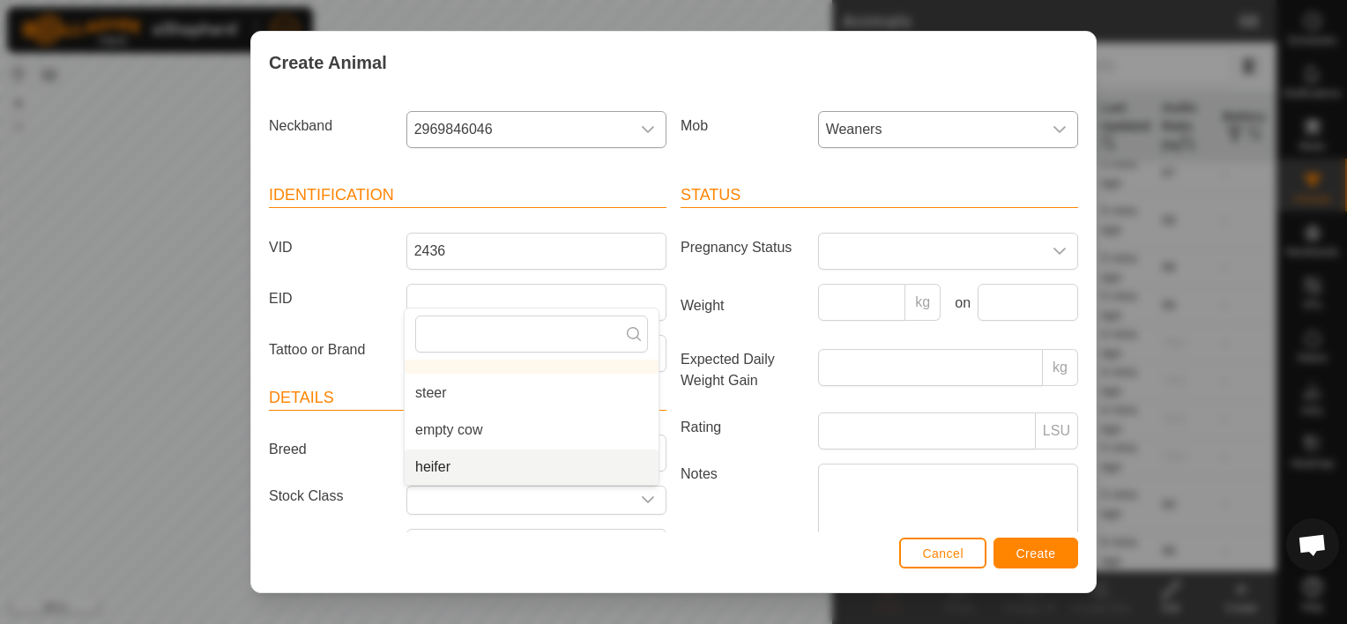
click at [462, 463] on li "heifer" at bounding box center [532, 467] width 254 height 35
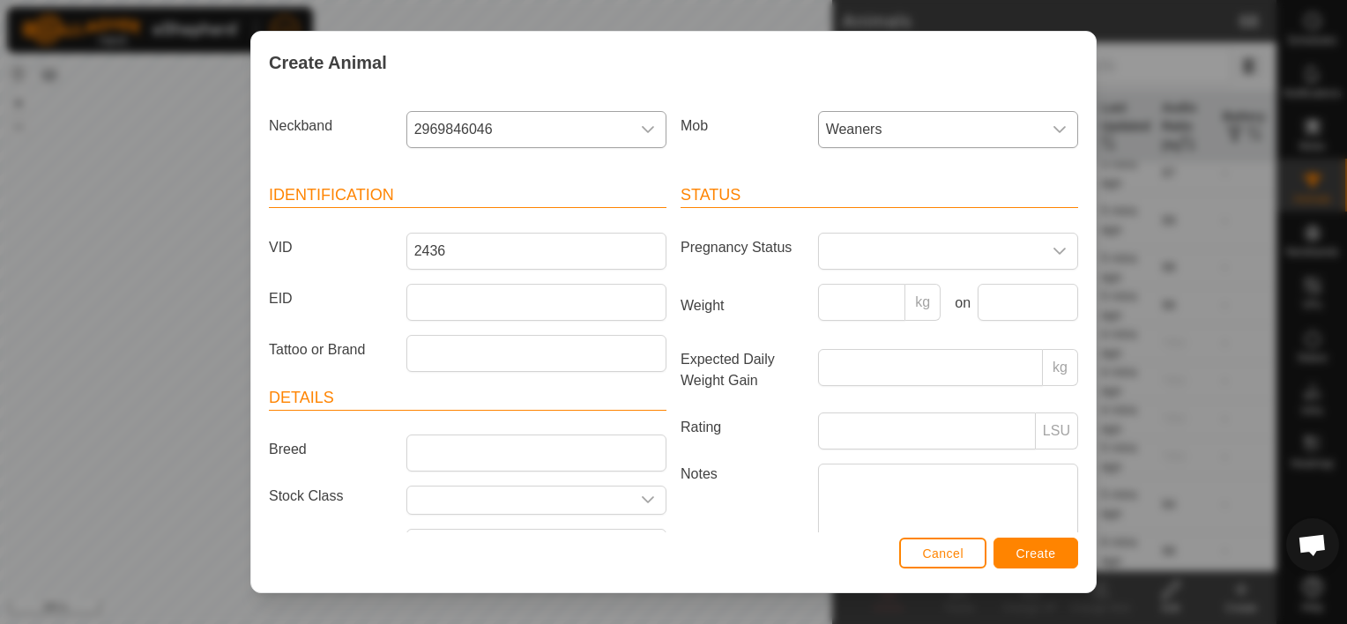
type input "heifer"
click at [839, 304] on input "Weight" at bounding box center [862, 302] width 88 height 37
type input "235"
click at [1018, 294] on input "text" at bounding box center [1028, 302] width 101 height 37
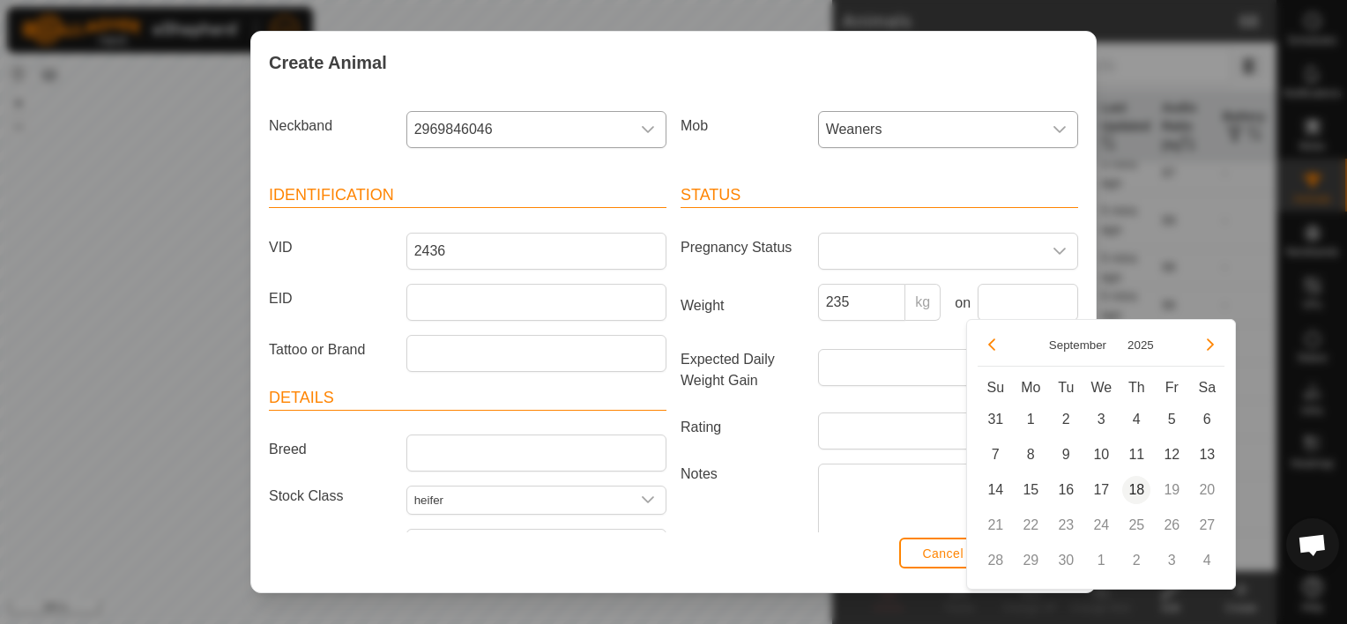
click at [1143, 487] on span "18" at bounding box center [1137, 490] width 28 height 28
type input "[DATE]"
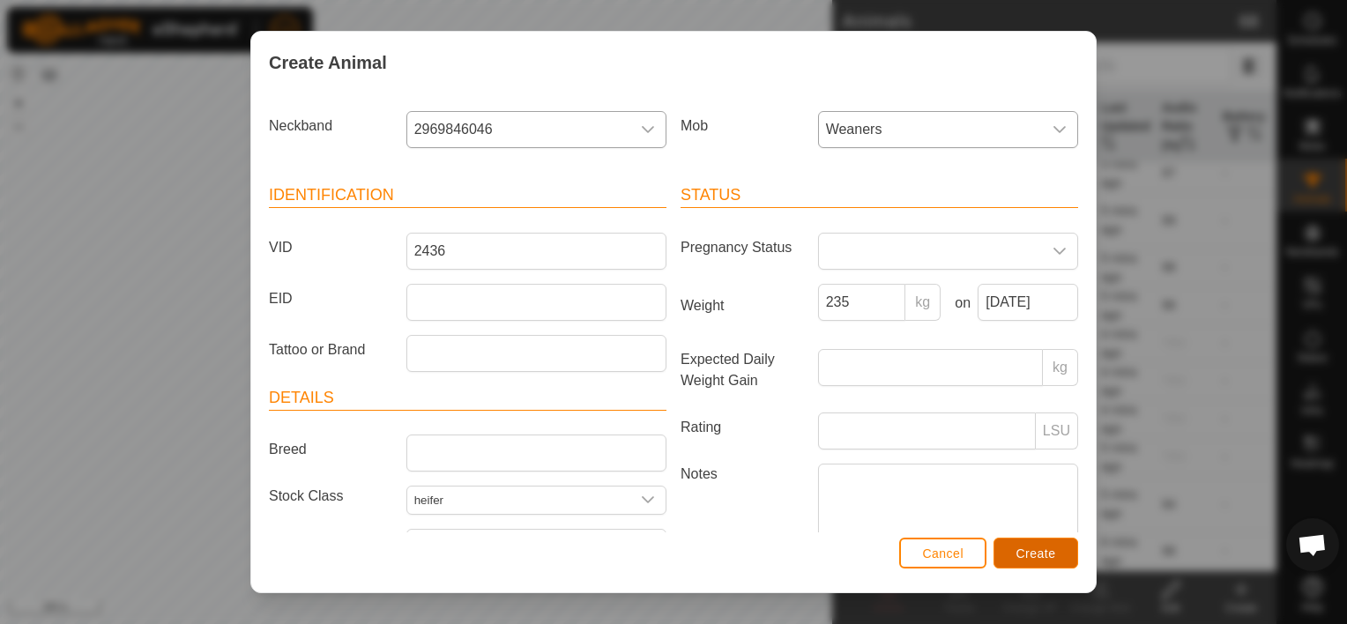
click at [1037, 547] on span "Create" at bounding box center [1037, 554] width 40 height 14
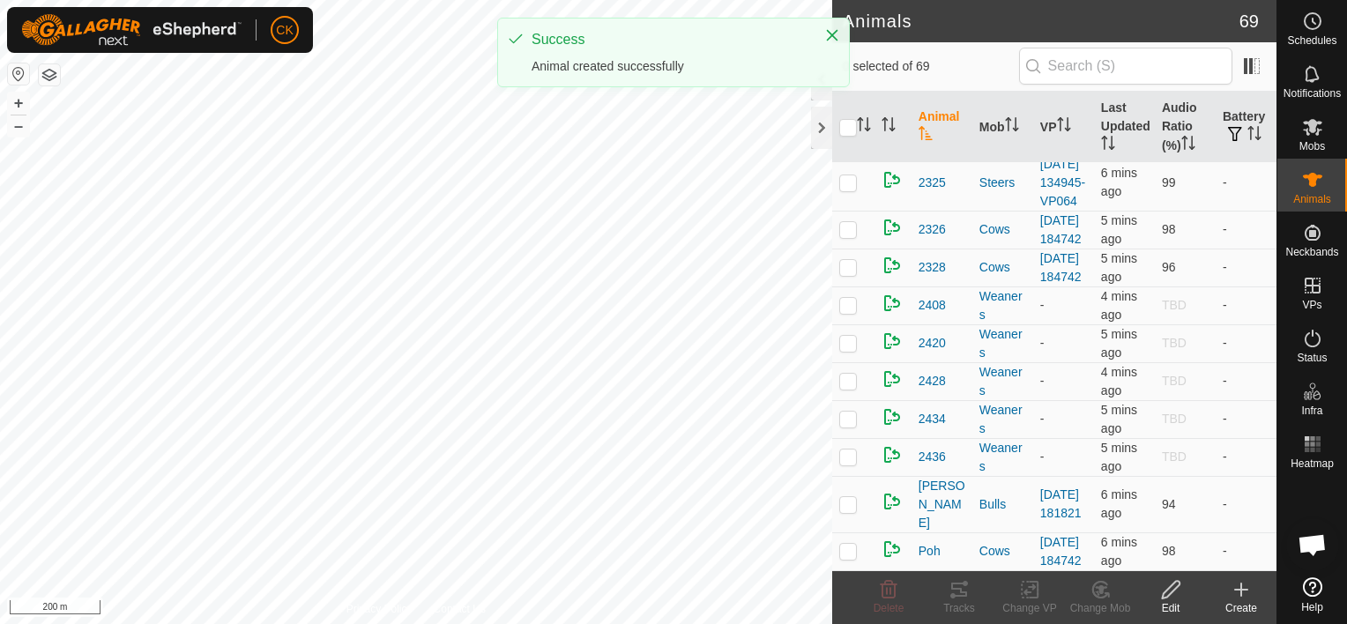
click at [1247, 590] on icon at bounding box center [1241, 590] width 12 height 0
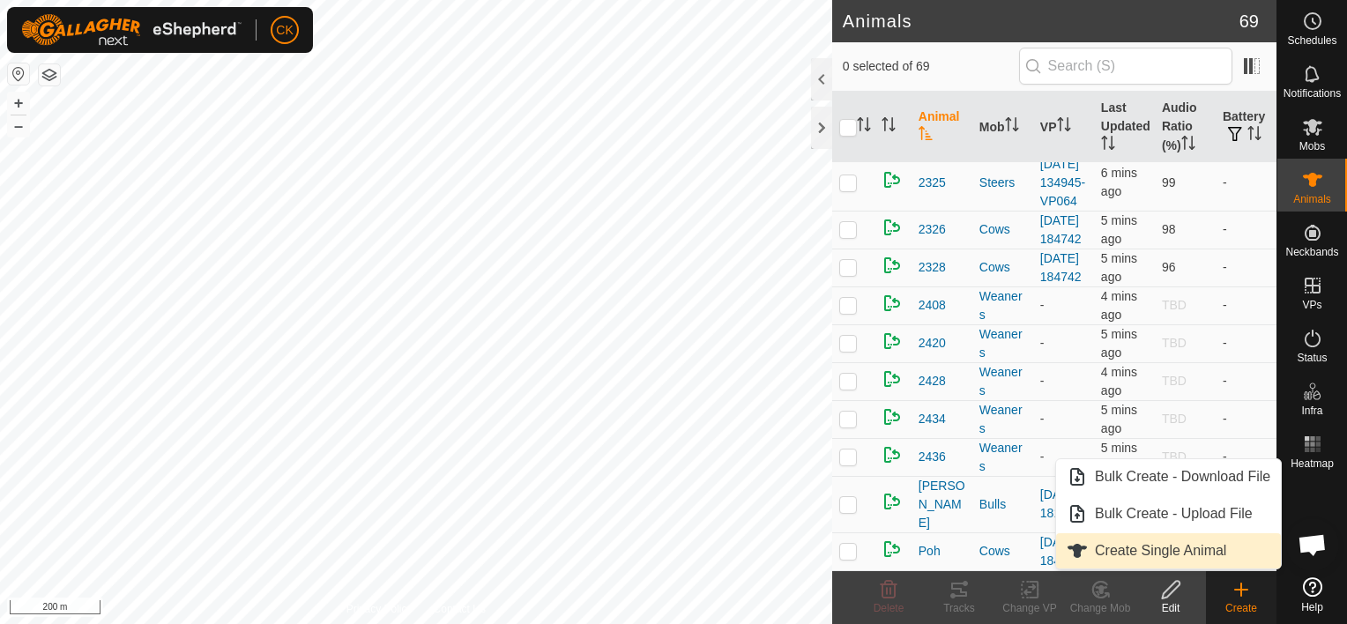
click at [1220, 550] on link "Create Single Animal" at bounding box center [1168, 550] width 225 height 35
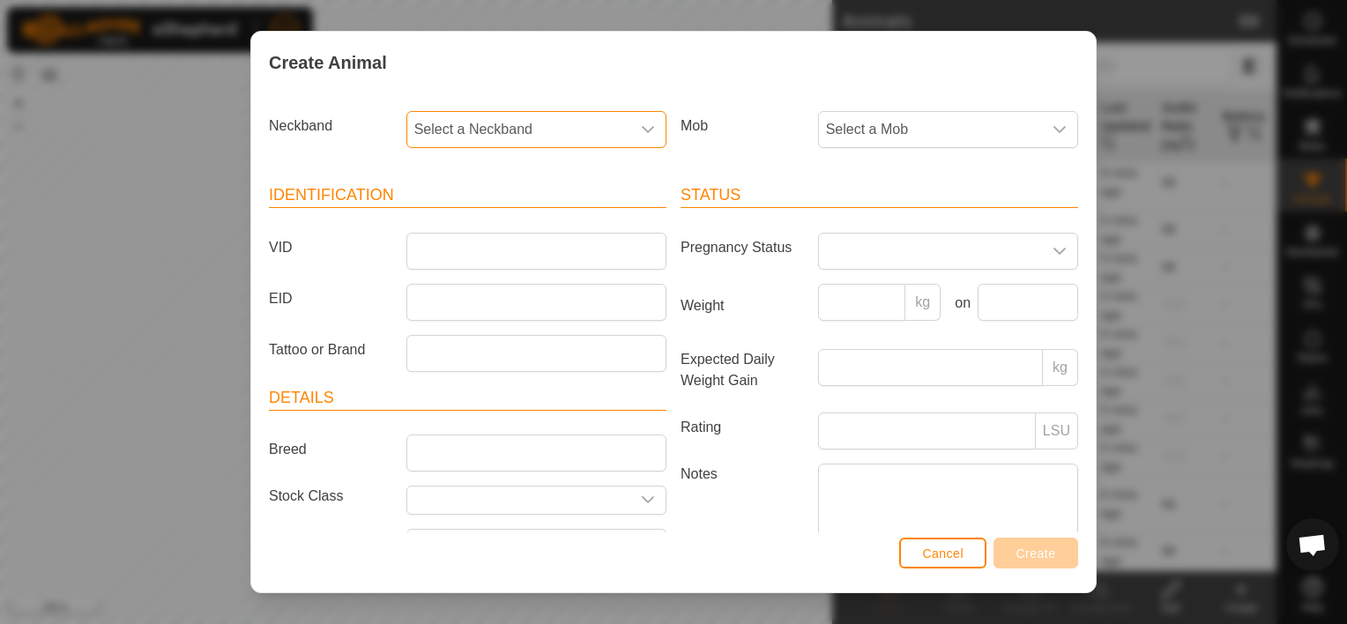
click at [566, 118] on span "Select a Neckband" at bounding box center [518, 129] width 223 height 35
type input "305"
click at [479, 219] on li "3136489305" at bounding box center [535, 220] width 254 height 35
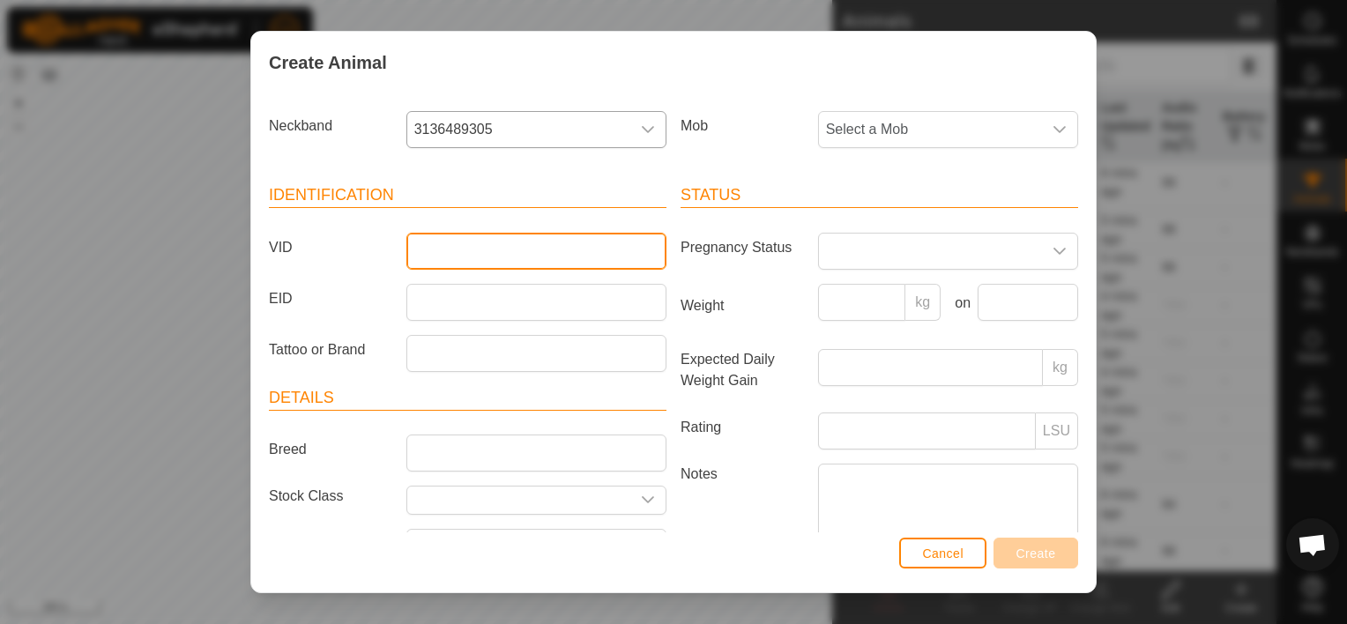
click at [446, 250] on input "VID" at bounding box center [537, 251] width 260 height 37
type input "2431"
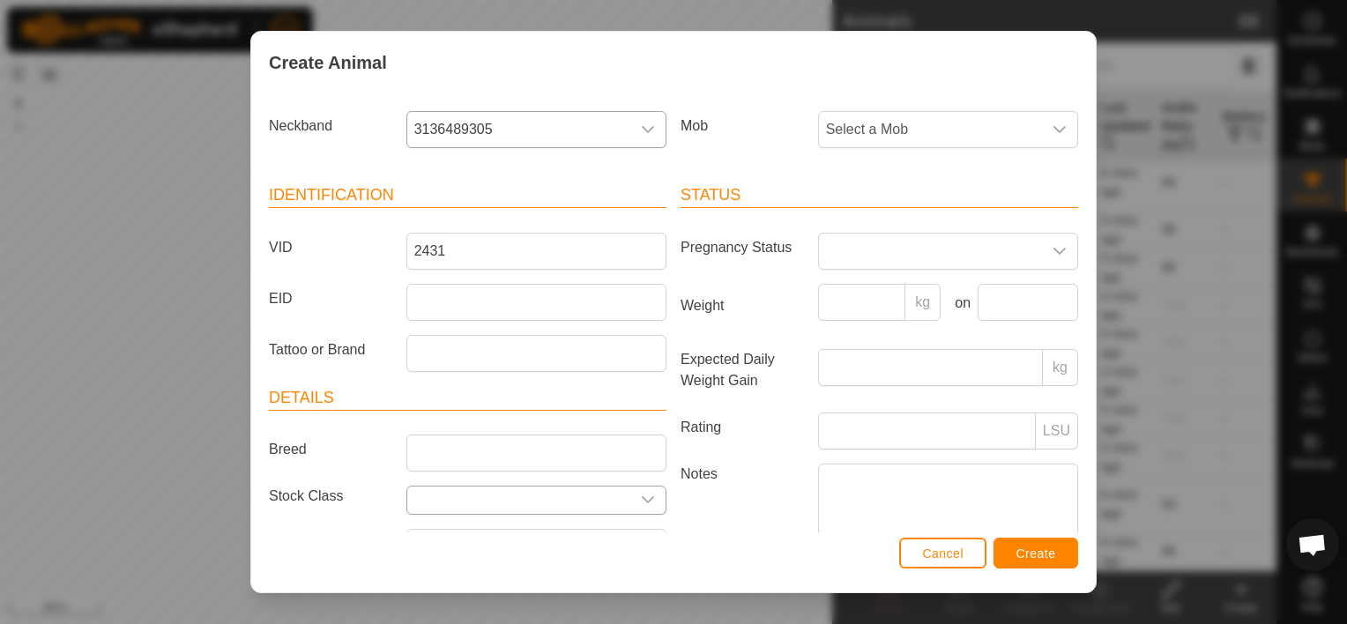
click at [642, 498] on icon "dropdown trigger" at bounding box center [648, 500] width 14 height 14
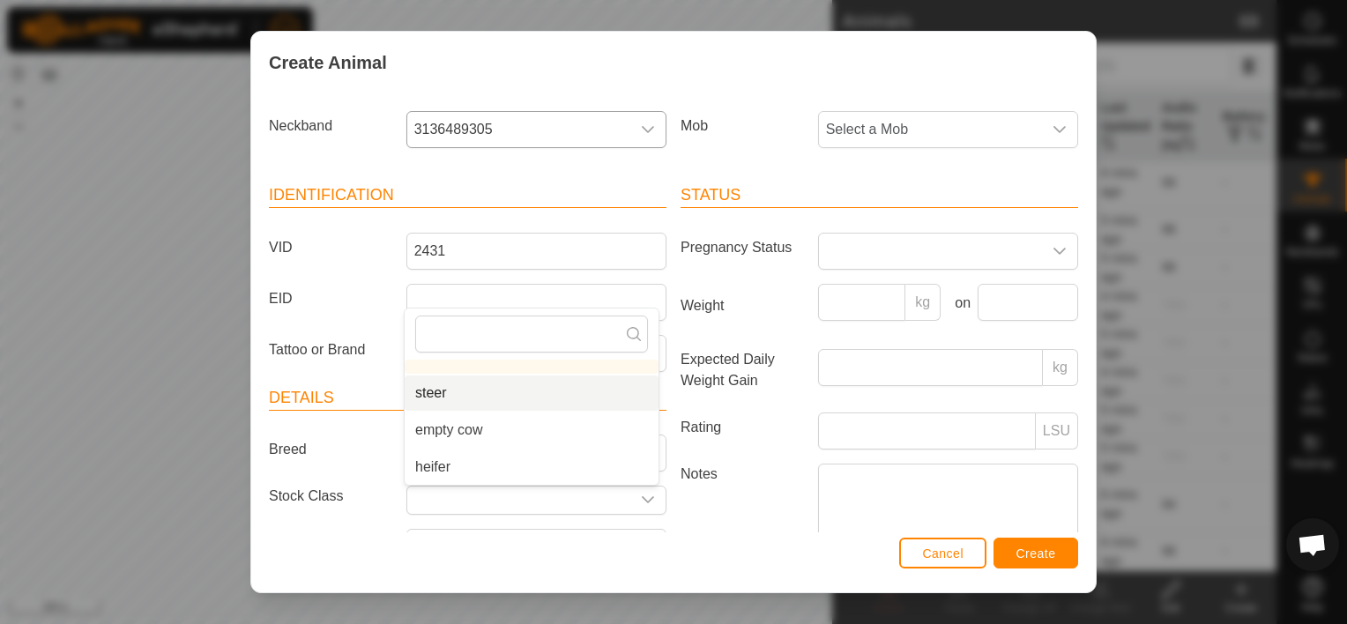
click at [482, 392] on li "steer" at bounding box center [532, 393] width 254 height 35
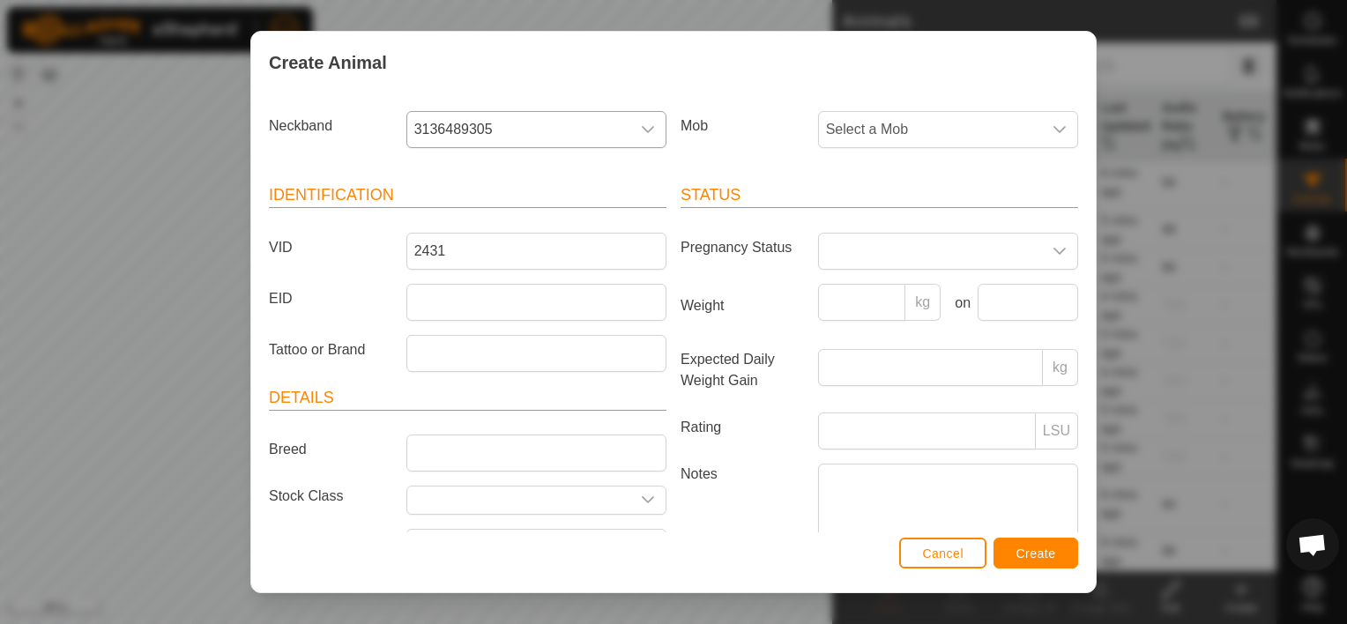
type input "steer"
click at [914, 127] on span "Select a Mob" at bounding box center [930, 129] width 223 height 35
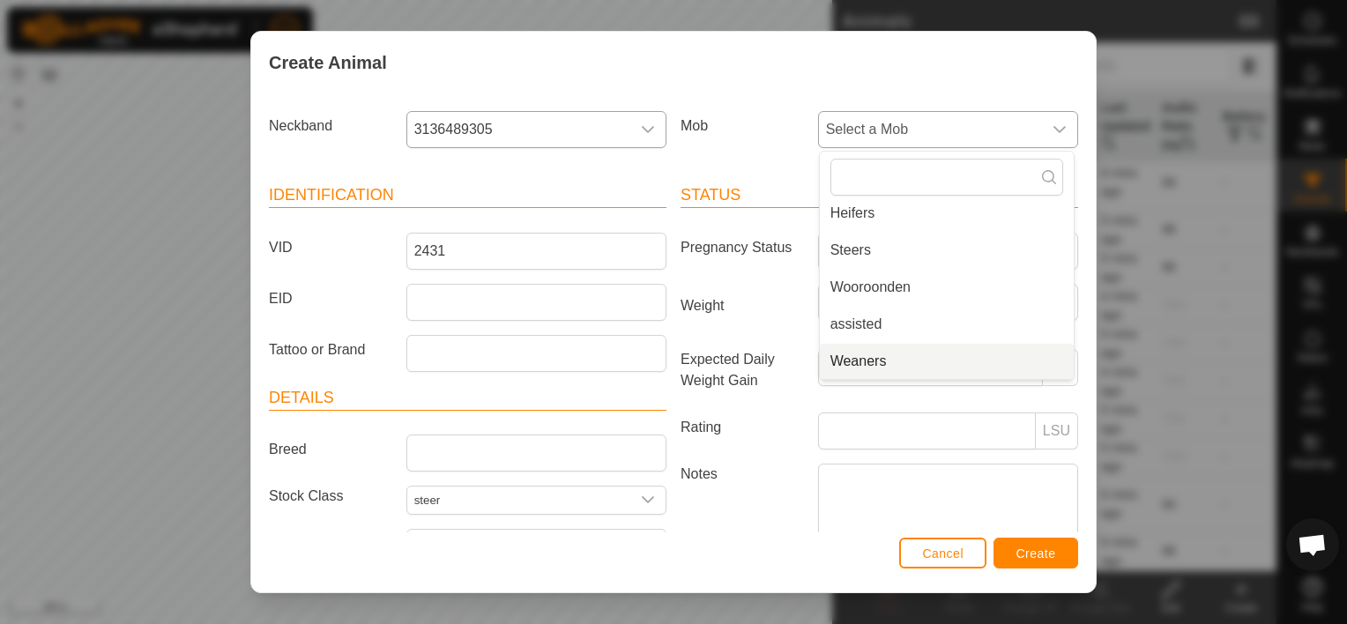
drag, startPoint x: 868, startPoint y: 356, endPoint x: 878, endPoint y: 345, distance: 15.6
click at [868, 354] on li "Weaners" at bounding box center [947, 361] width 254 height 35
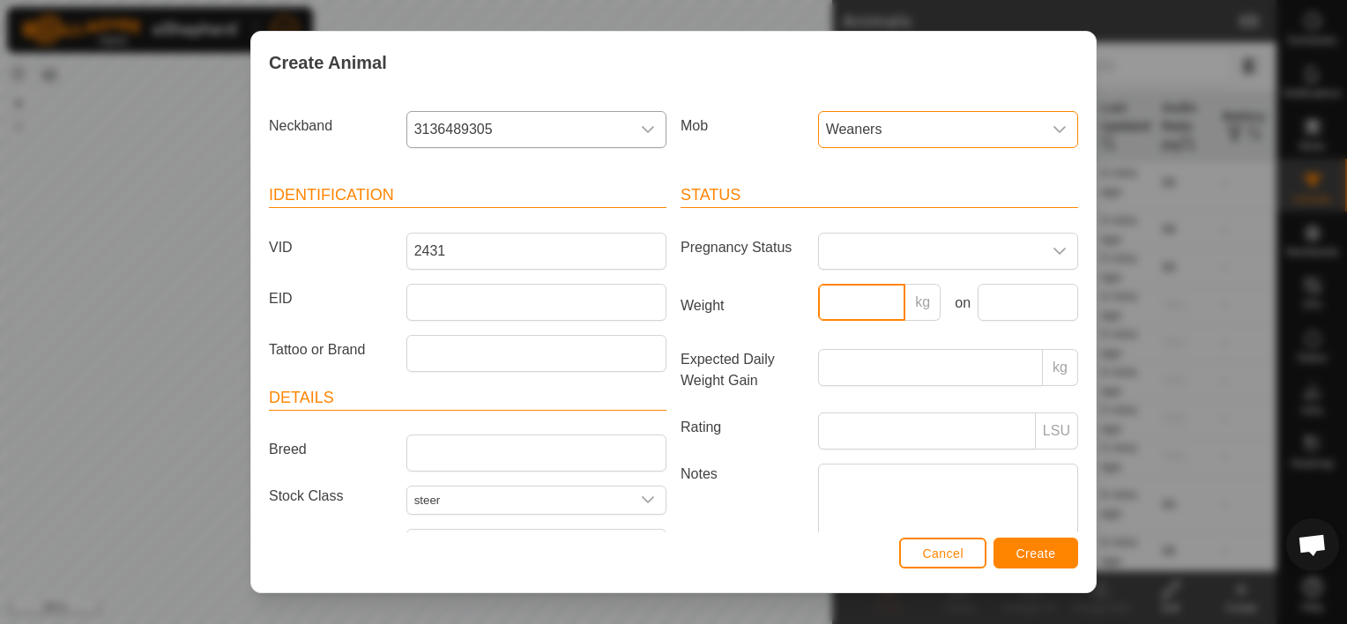
click at [847, 296] on input "Weight" at bounding box center [862, 302] width 88 height 37
type input "298"
click at [1011, 295] on input "text" at bounding box center [1028, 302] width 101 height 37
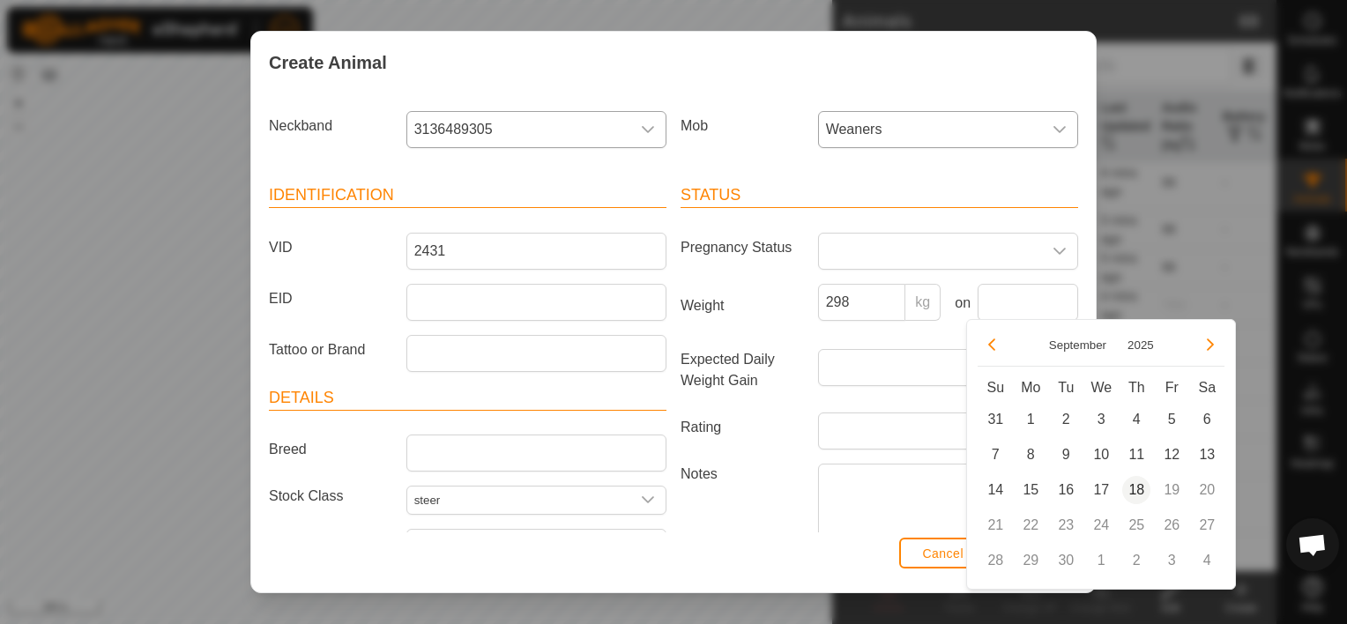
click at [1132, 487] on span "18" at bounding box center [1137, 490] width 28 height 28
type input "[DATE]"
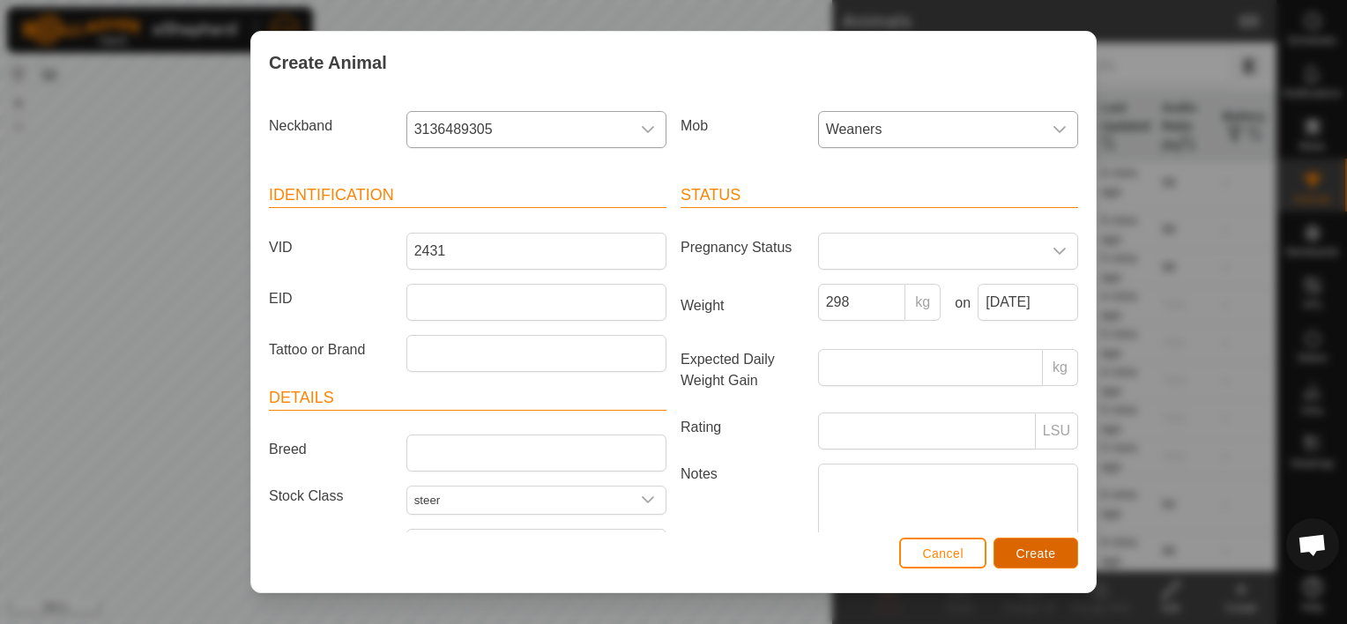
click at [1044, 553] on span "Create" at bounding box center [1037, 554] width 40 height 14
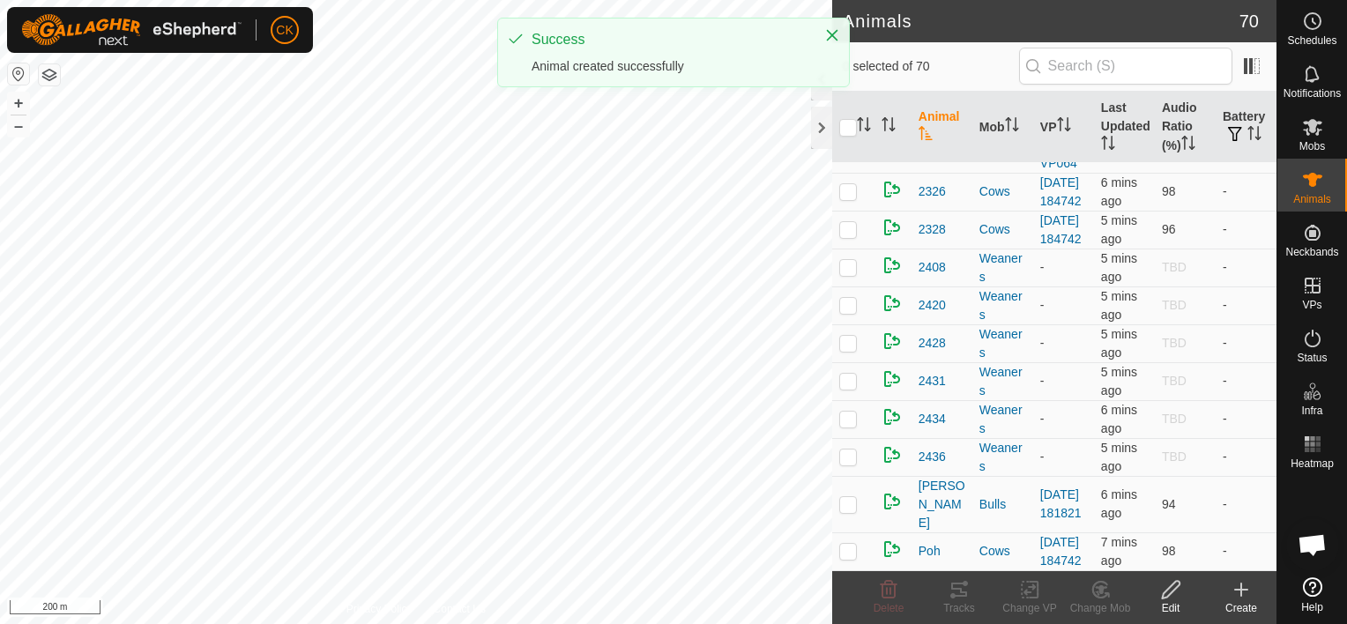
click at [1240, 590] on icon at bounding box center [1241, 590] width 12 height 0
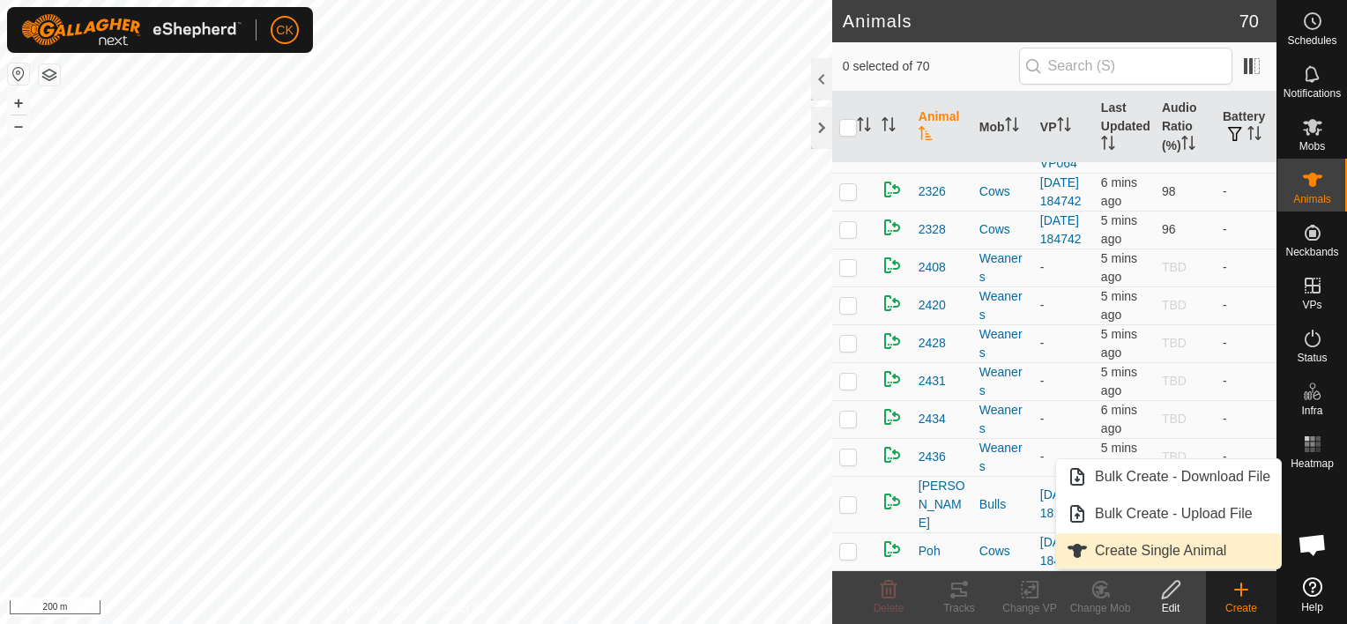
click at [1168, 542] on link "Create Single Animal" at bounding box center [1168, 550] width 225 height 35
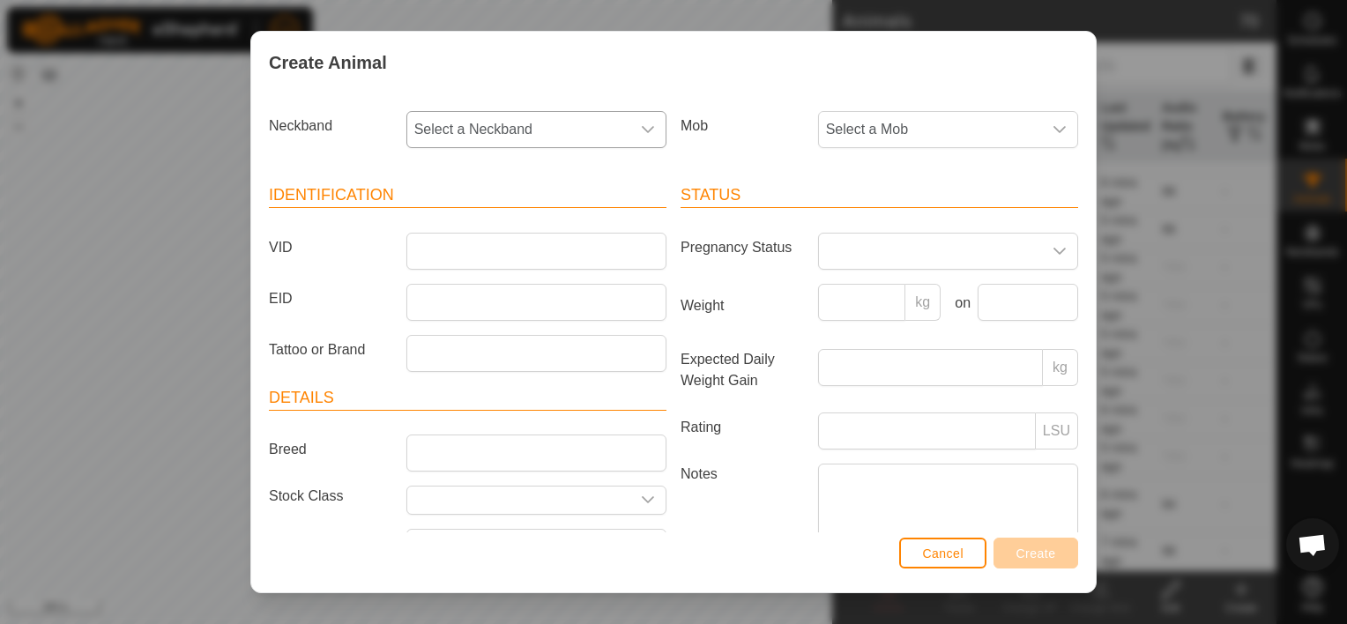
click at [518, 122] on span "Select a Neckband" at bounding box center [518, 129] width 223 height 35
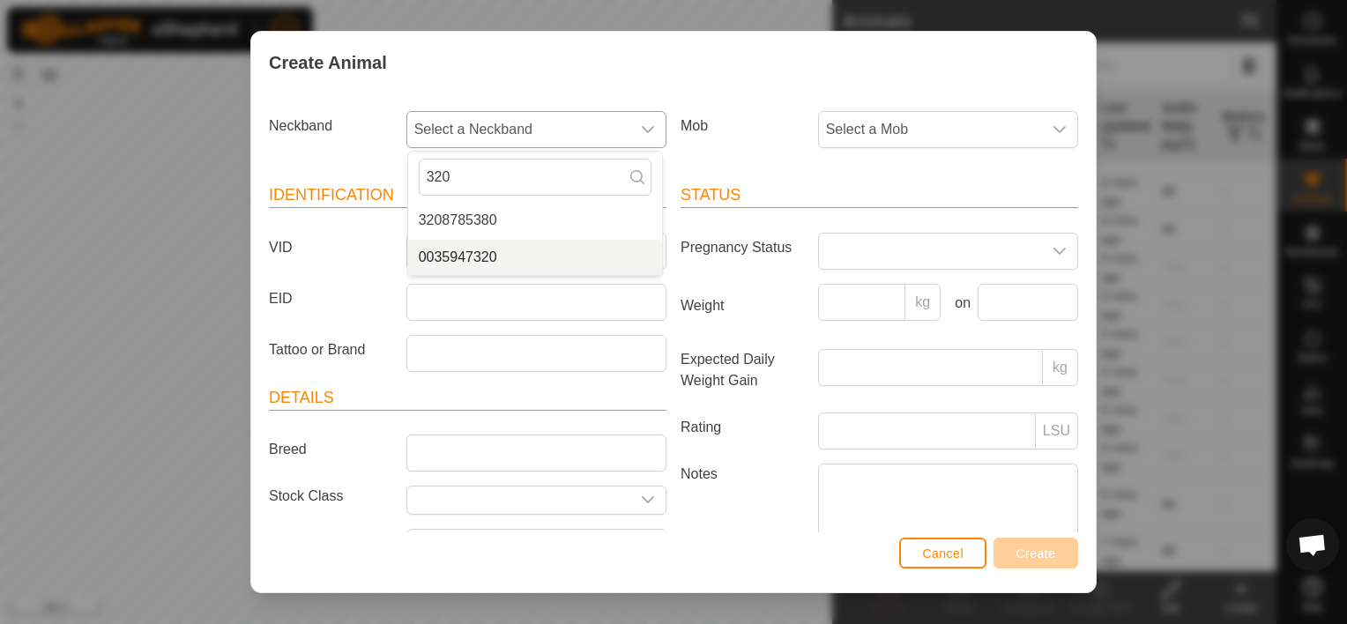
type input "320"
click at [472, 252] on li "0035947320" at bounding box center [535, 257] width 254 height 35
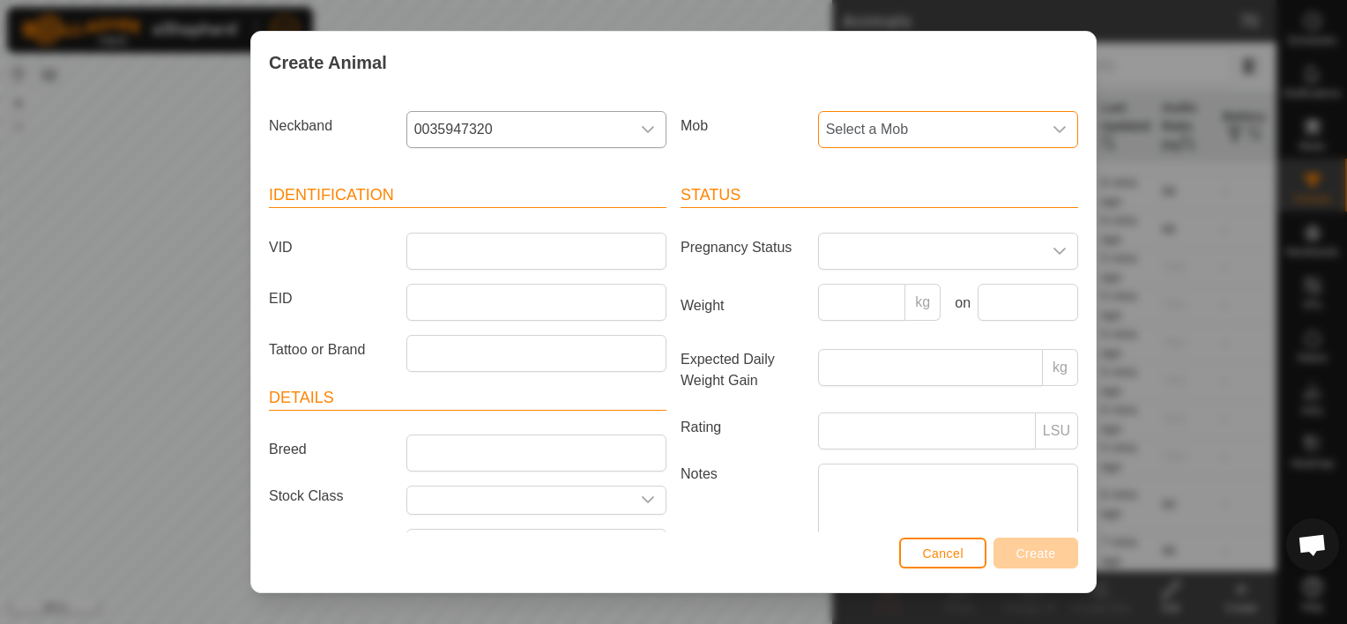
click at [874, 123] on span "Select a Mob" at bounding box center [930, 129] width 223 height 35
click at [858, 360] on li "Weaners" at bounding box center [947, 361] width 254 height 35
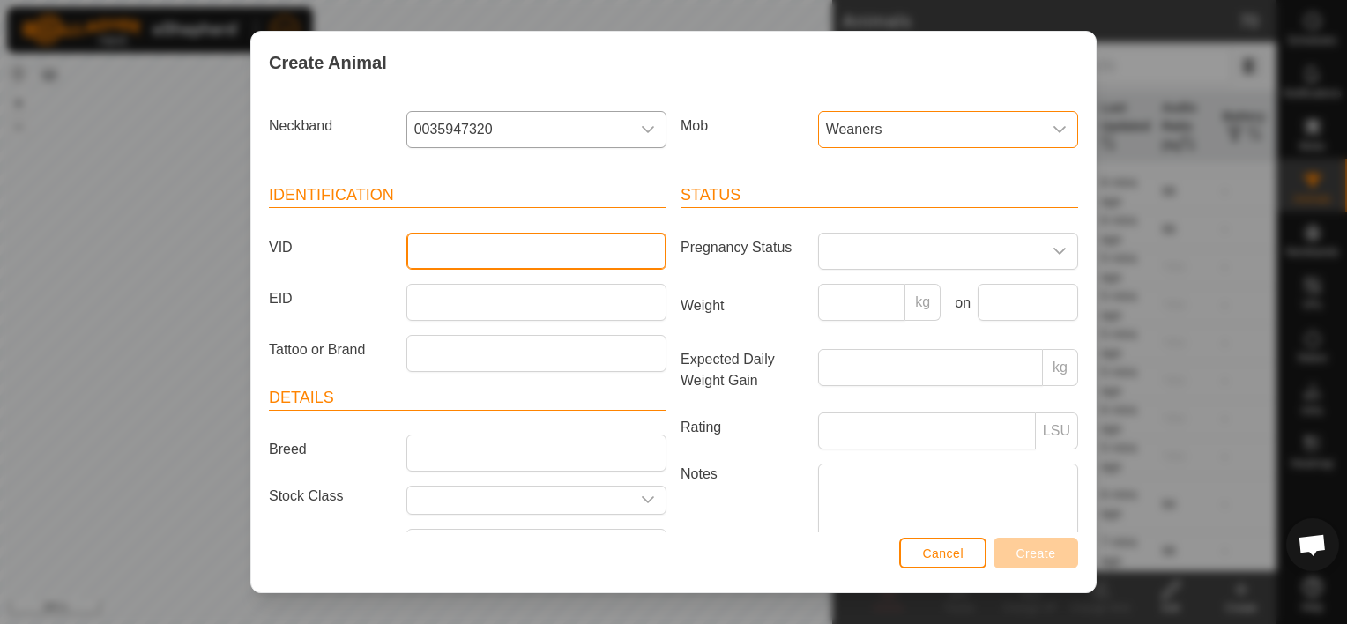
click at [458, 254] on input "VID" at bounding box center [537, 251] width 260 height 37
type input "2430"
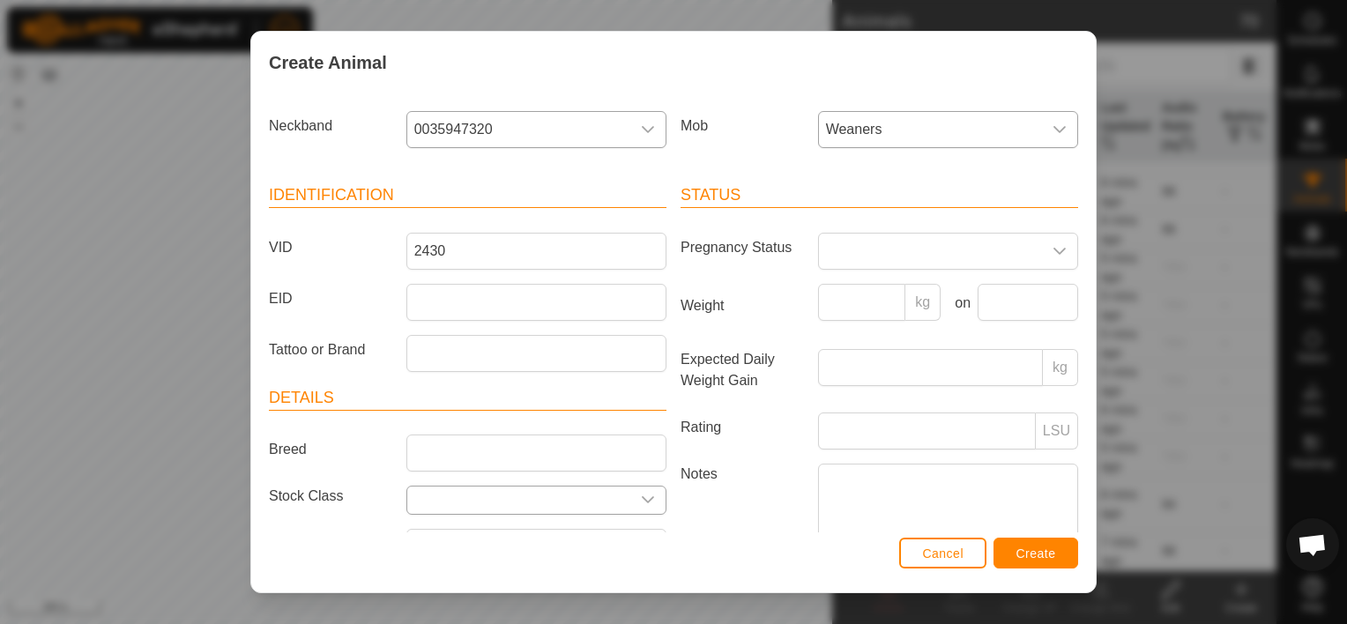
click at [631, 497] on div "dropdown trigger" at bounding box center [647, 500] width 35 height 27
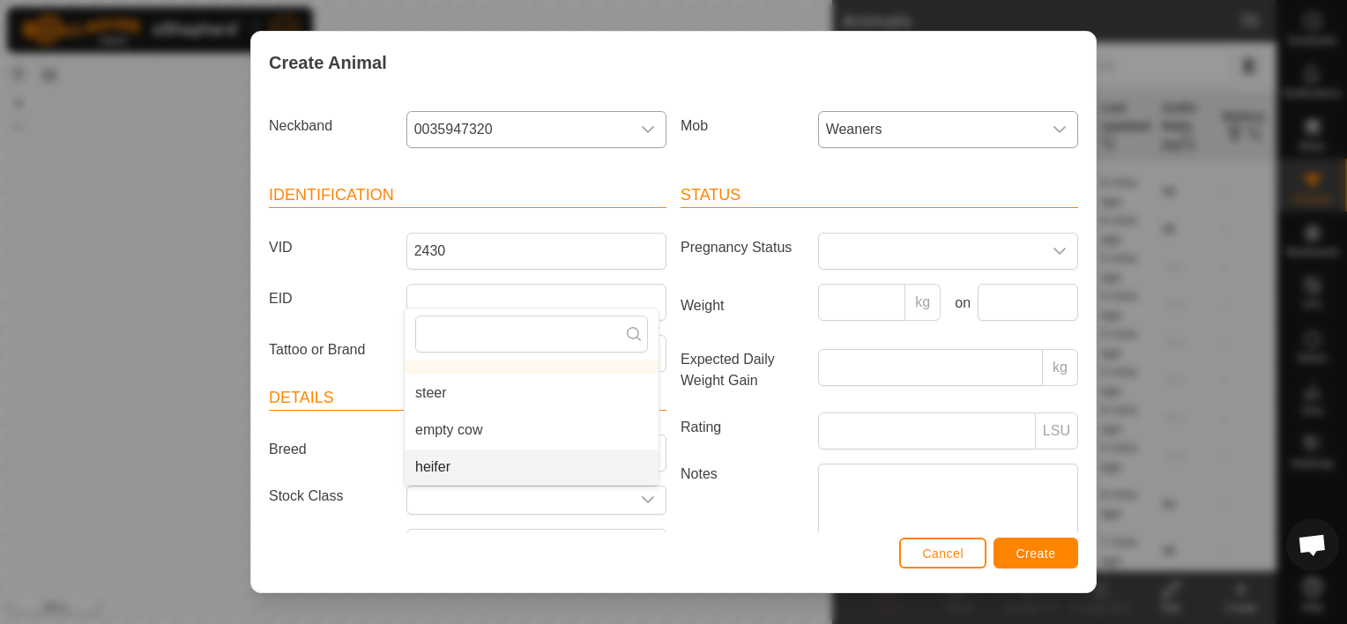
click at [511, 462] on li "heifer" at bounding box center [532, 467] width 254 height 35
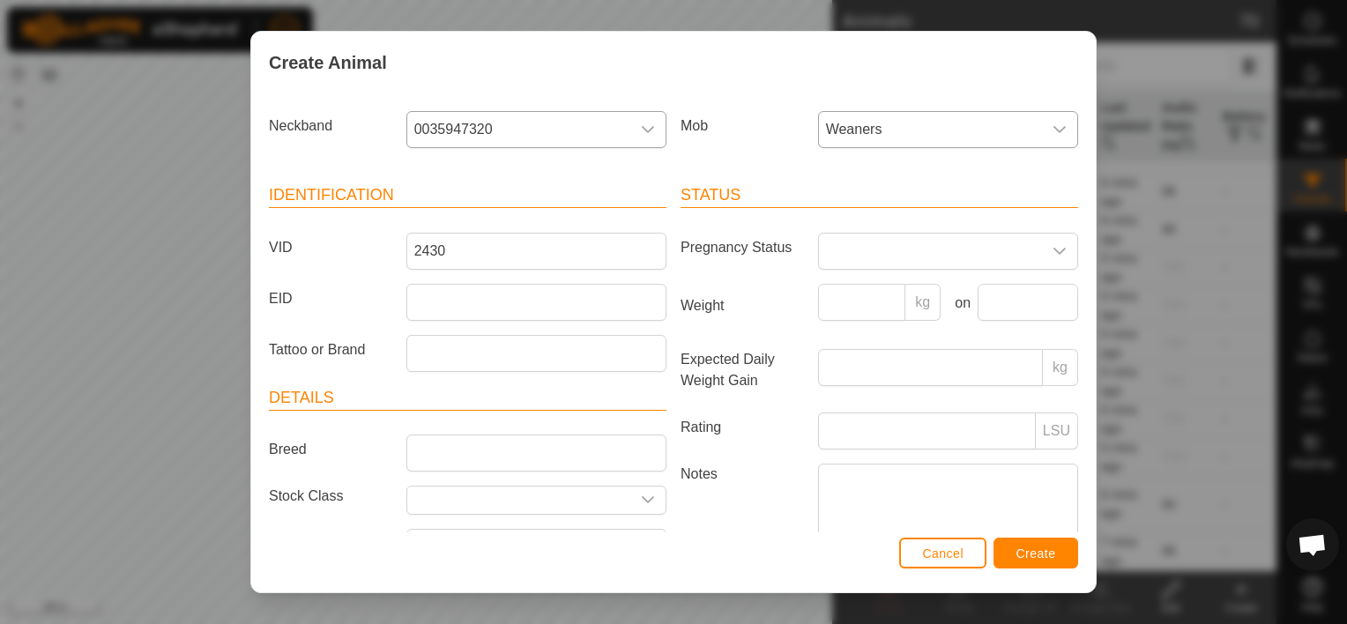
type input "heifer"
click at [854, 304] on input "Weight" at bounding box center [862, 302] width 88 height 37
type input "201"
click at [1043, 290] on input "text" at bounding box center [1028, 302] width 101 height 37
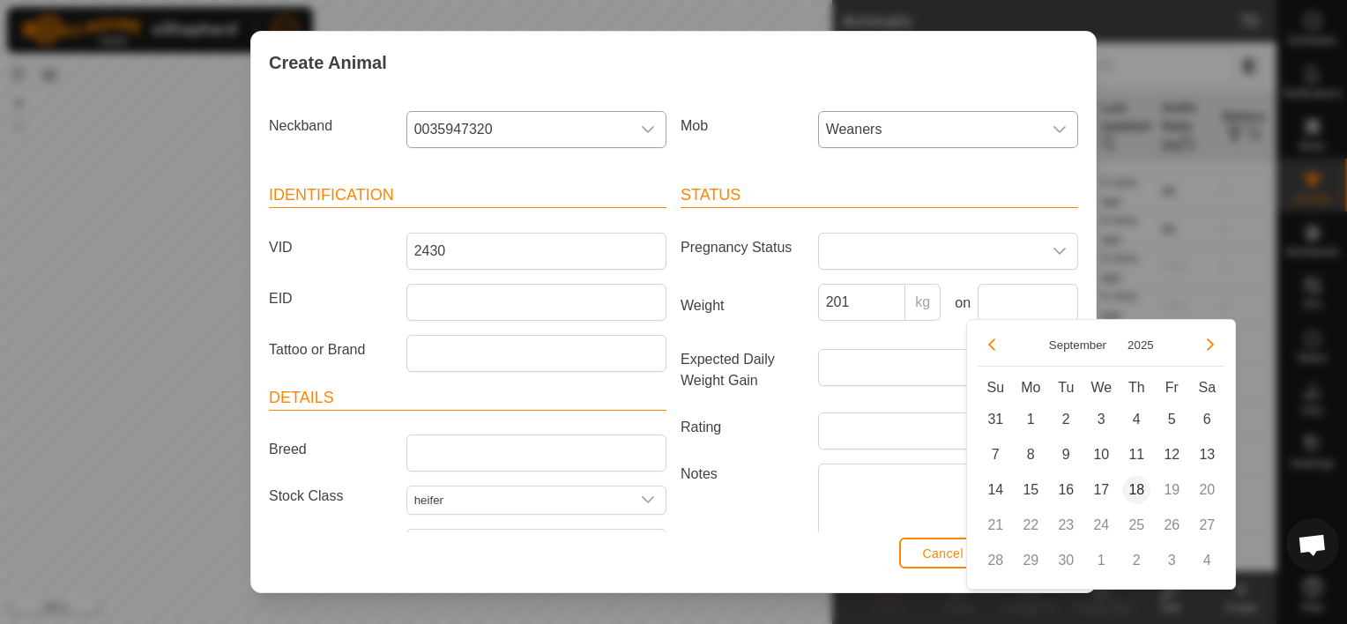
click at [1138, 482] on span "18" at bounding box center [1137, 490] width 28 height 28
type input "[DATE]"
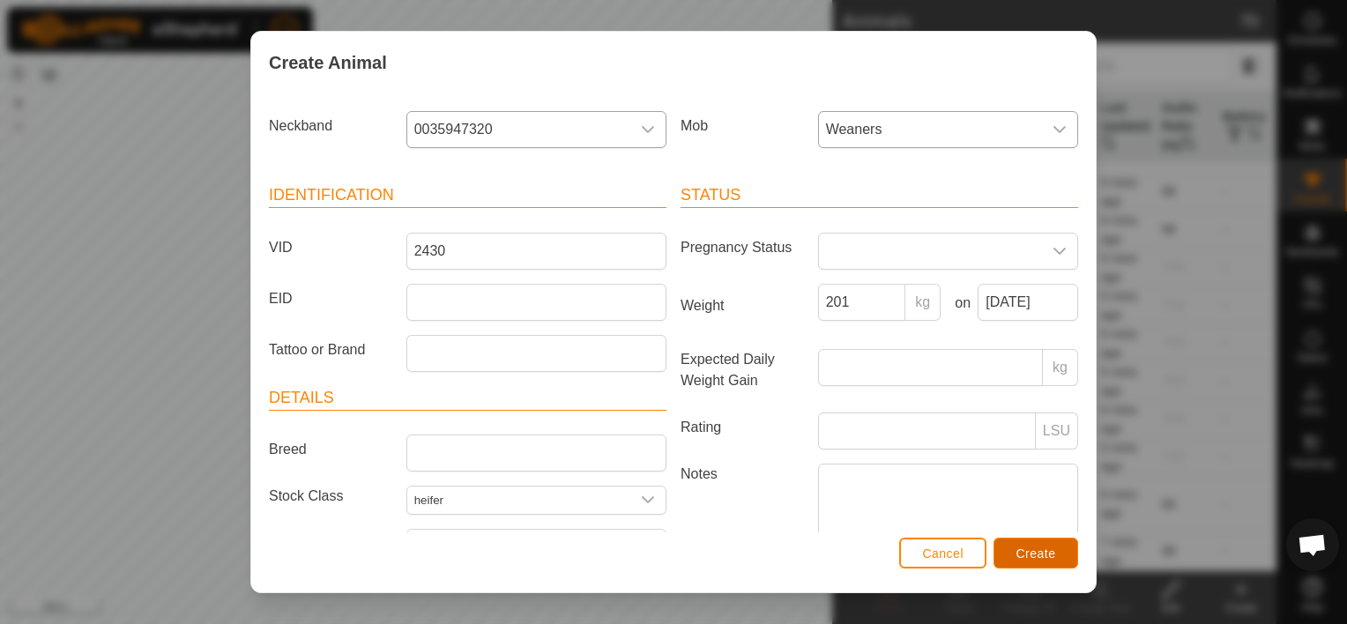
click at [1041, 547] on span "Create" at bounding box center [1037, 554] width 40 height 14
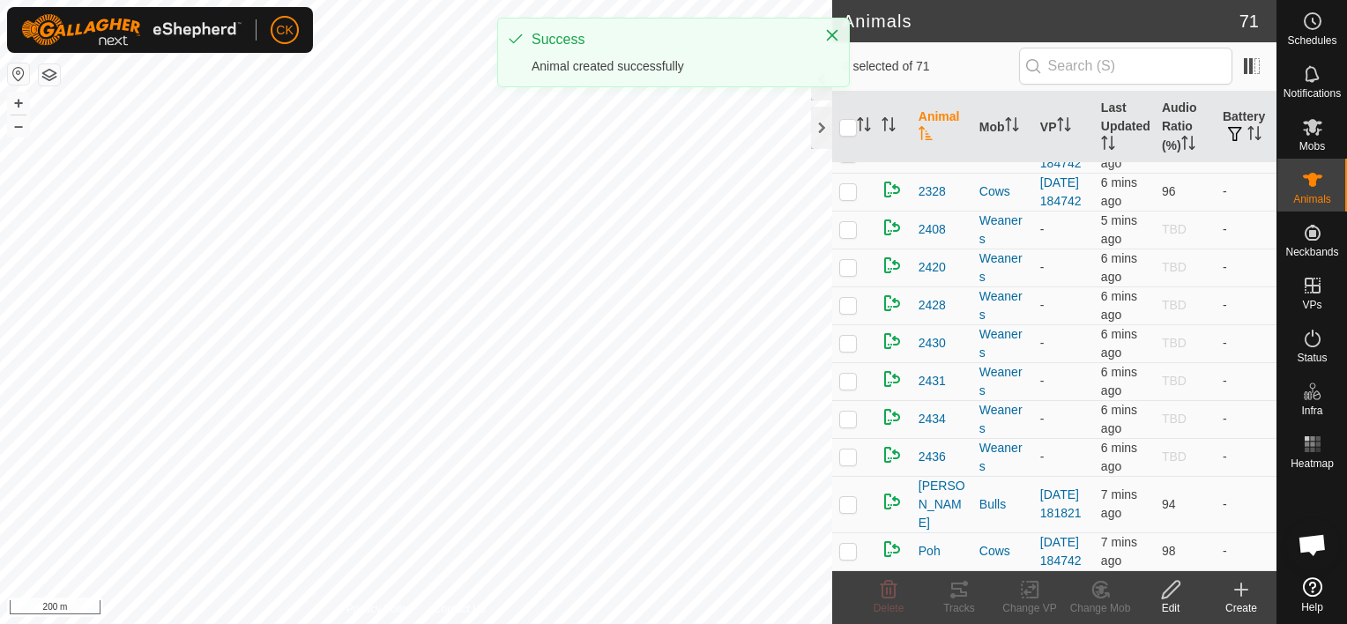
click at [1242, 586] on icon at bounding box center [1242, 590] width 0 height 12
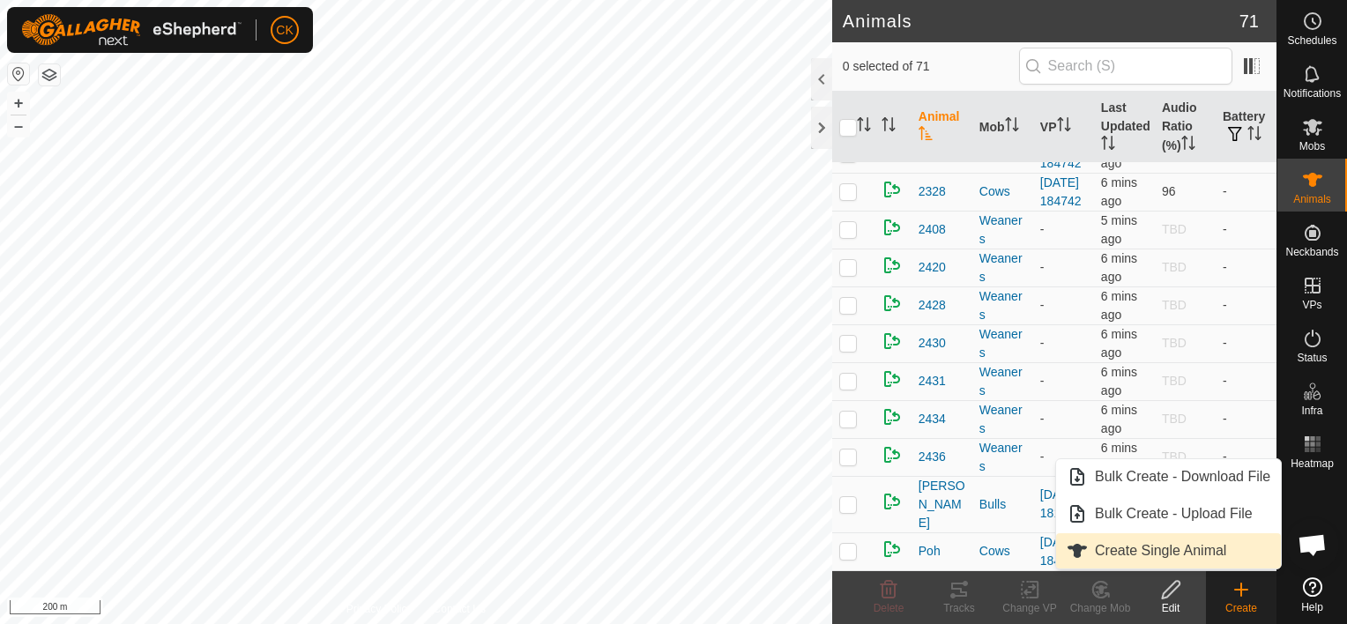
click at [1160, 548] on link "Create Single Animal" at bounding box center [1168, 550] width 225 height 35
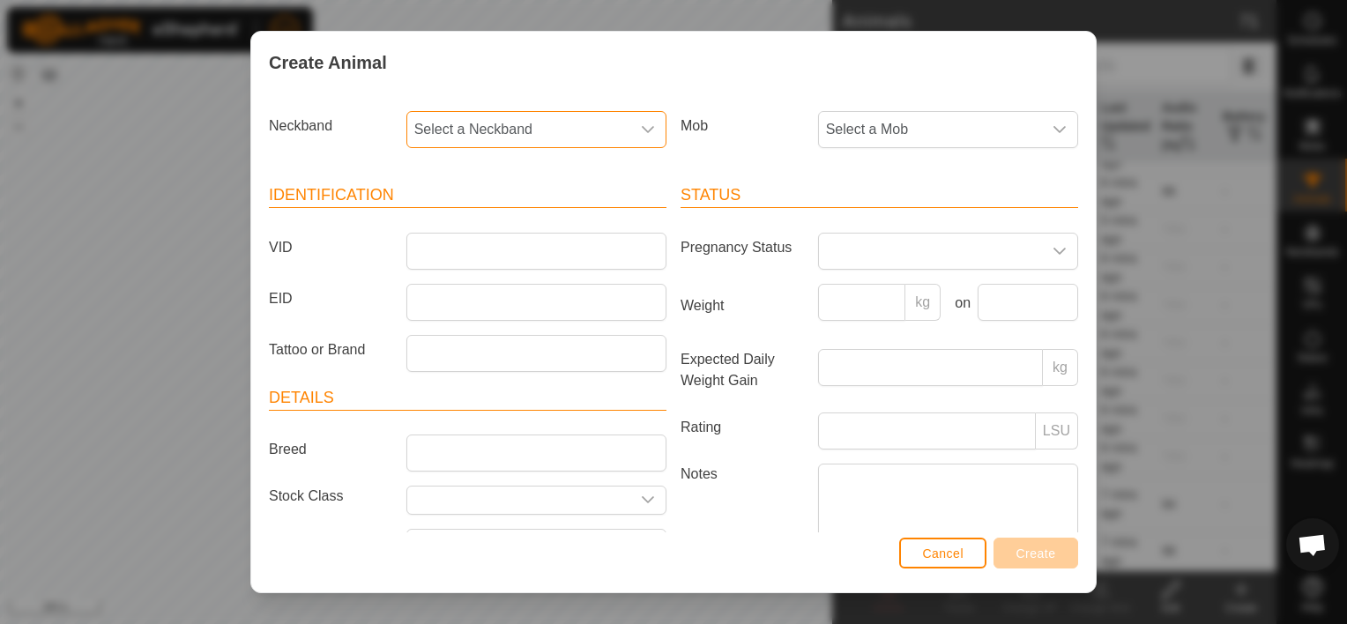
click at [554, 124] on span "Select a Neckband" at bounding box center [518, 129] width 223 height 35
type input "885"
click at [477, 219] on li "1626253885" at bounding box center [535, 220] width 254 height 35
click at [854, 128] on span "Select a Mob" at bounding box center [930, 129] width 223 height 35
click at [870, 353] on li "Weaners" at bounding box center [947, 361] width 254 height 35
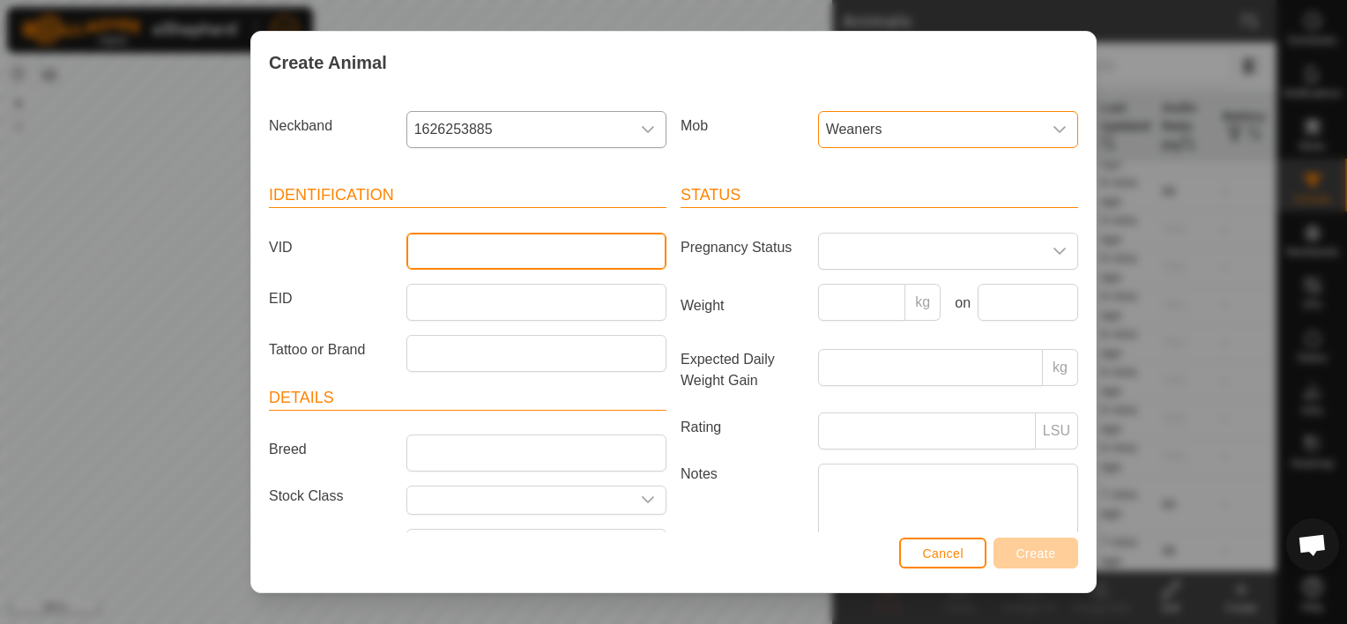
click at [446, 243] on input "VID" at bounding box center [537, 251] width 260 height 37
type input "2425"
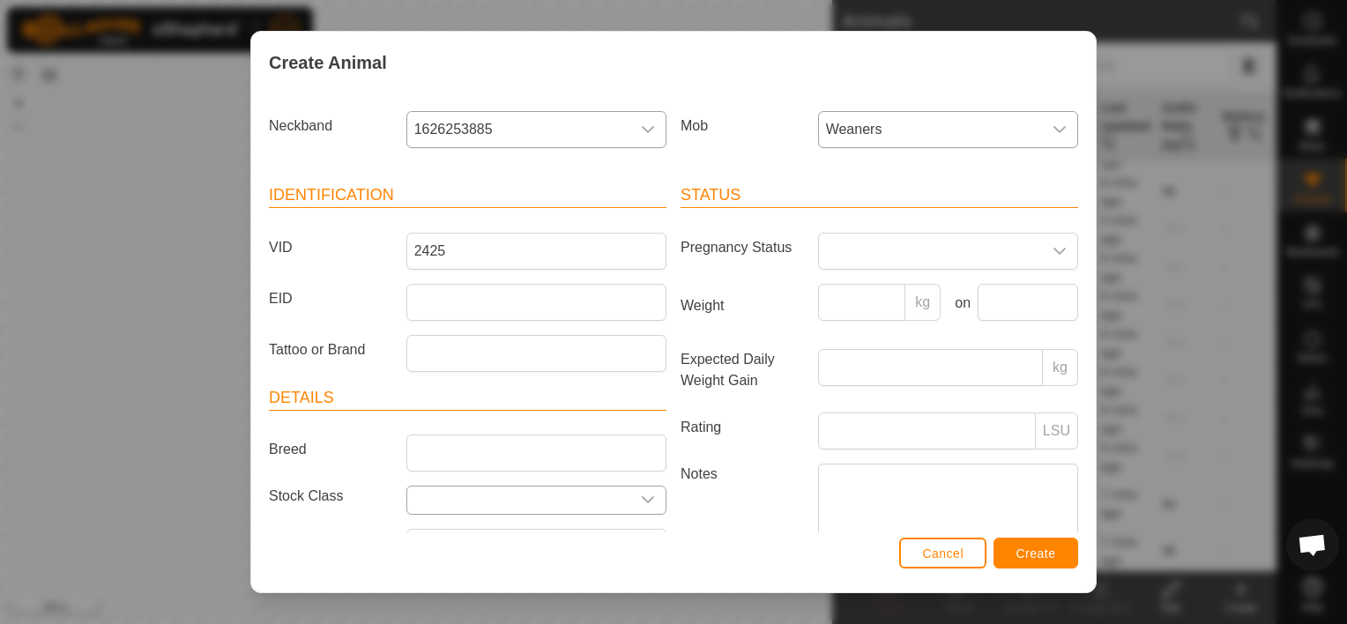
click at [641, 495] on icon "dropdown trigger" at bounding box center [648, 500] width 14 height 14
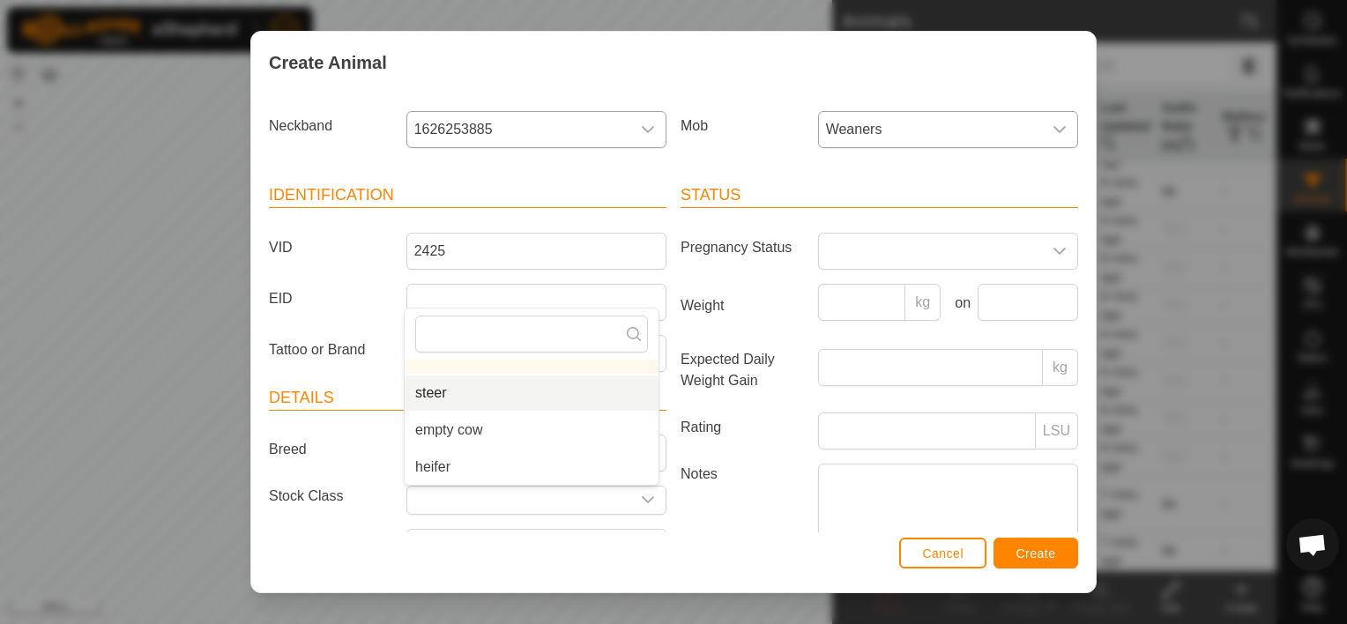
click at [434, 388] on li "steer" at bounding box center [532, 393] width 254 height 35
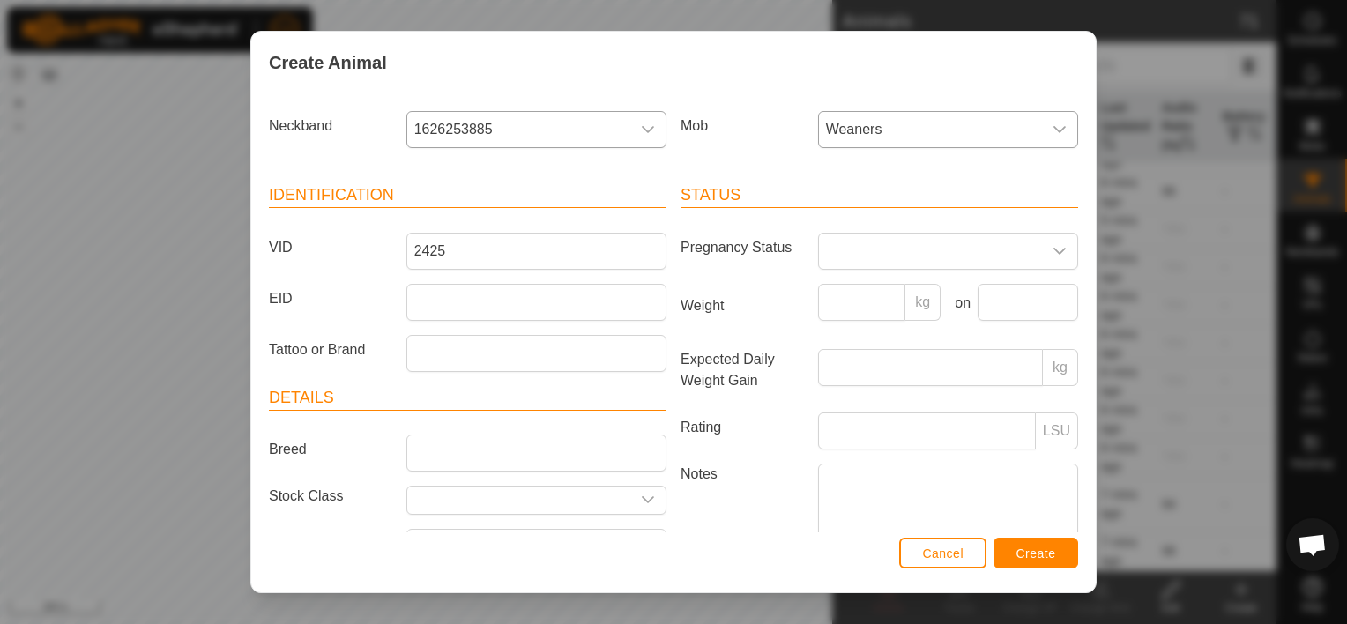
type input "steer"
click at [843, 305] on input "Weight" at bounding box center [862, 302] width 88 height 37
type input "200"
click at [1031, 303] on input "text" at bounding box center [1028, 302] width 101 height 37
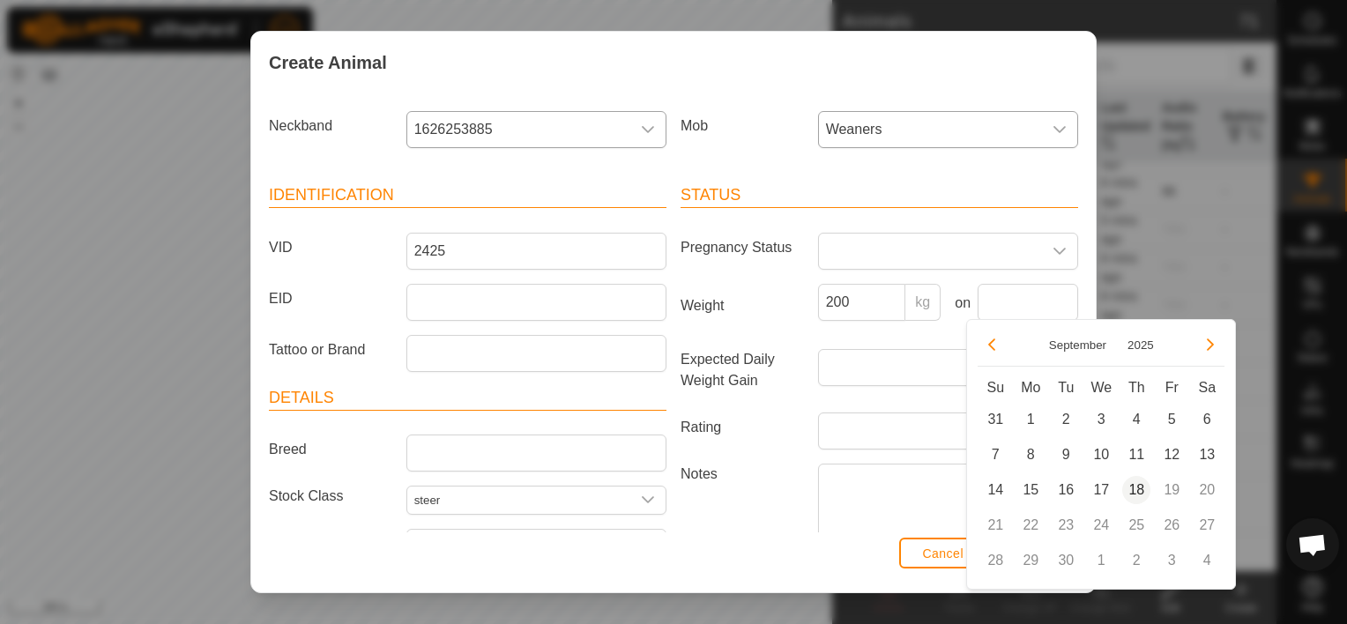
click at [1135, 487] on span "18" at bounding box center [1137, 490] width 28 height 28
type input "[DATE]"
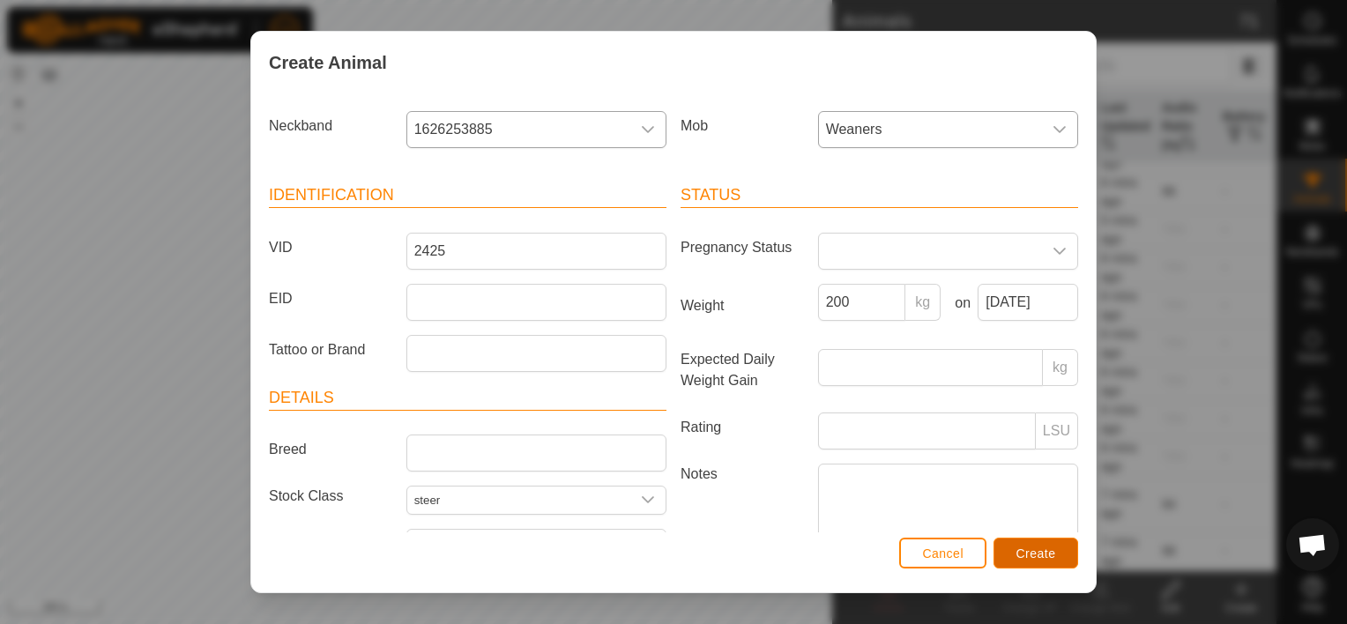
click at [1026, 550] on span "Create" at bounding box center [1037, 554] width 40 height 14
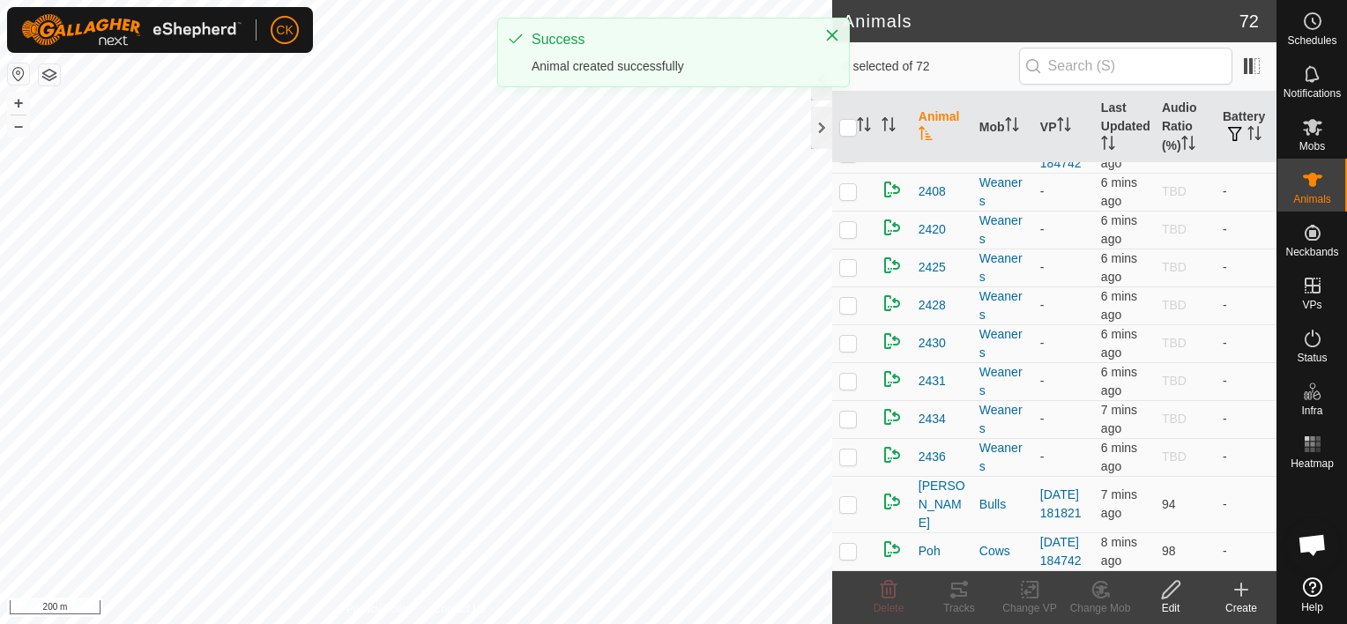
click at [1242, 587] on icon at bounding box center [1242, 590] width 0 height 12
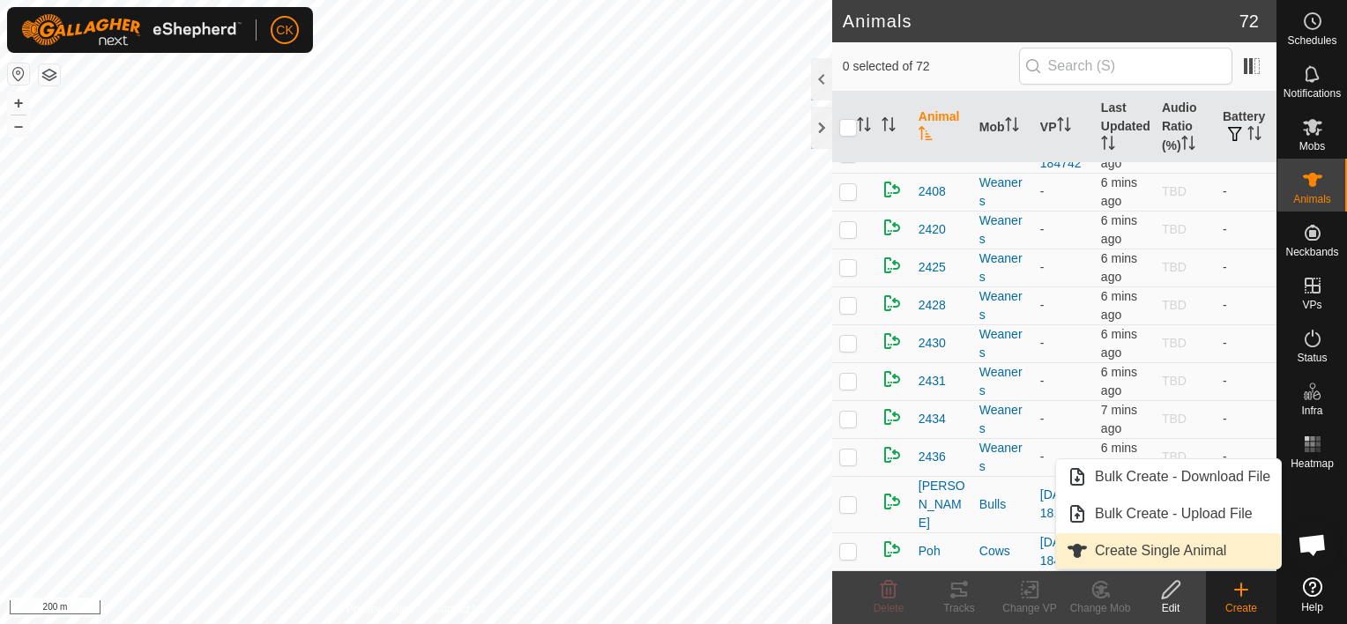
click at [1181, 548] on link "Create Single Animal" at bounding box center [1168, 550] width 225 height 35
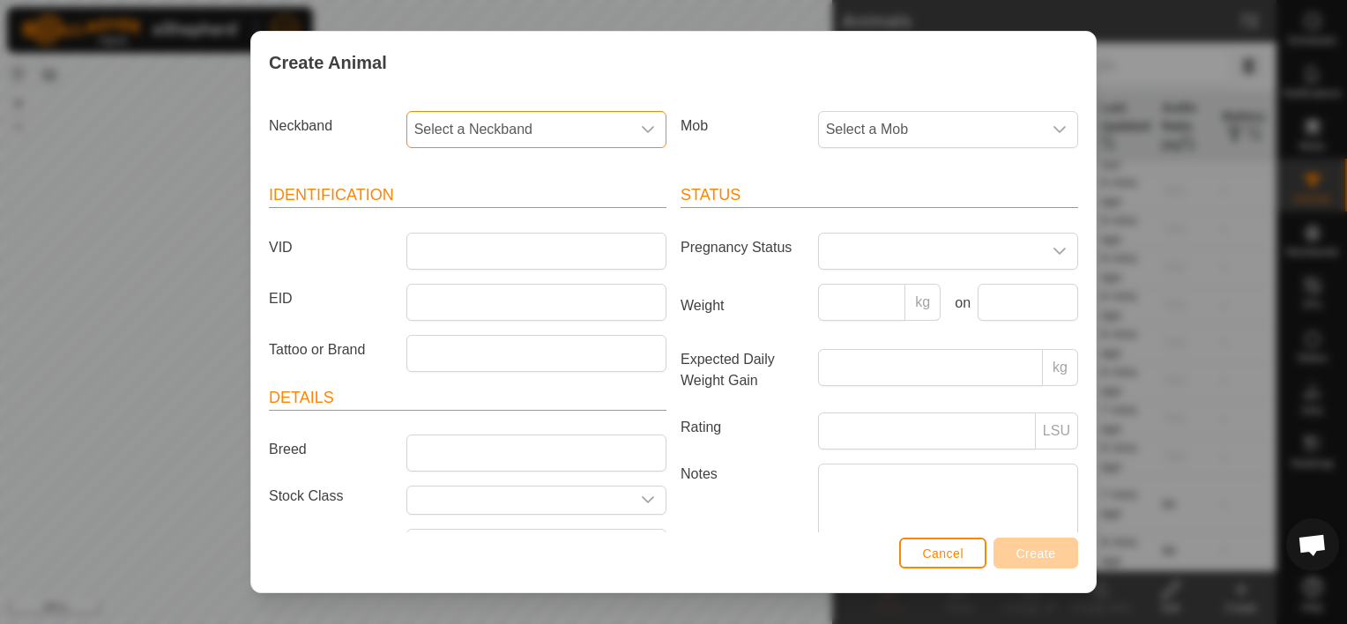
click at [527, 123] on span "Select a Neckband" at bounding box center [518, 129] width 223 height 35
type input "324"
click at [479, 220] on li "2523680324" at bounding box center [535, 220] width 254 height 35
click at [1021, 119] on span "Select a Mob" at bounding box center [930, 129] width 223 height 35
click at [889, 353] on li "Weaners" at bounding box center [947, 361] width 254 height 35
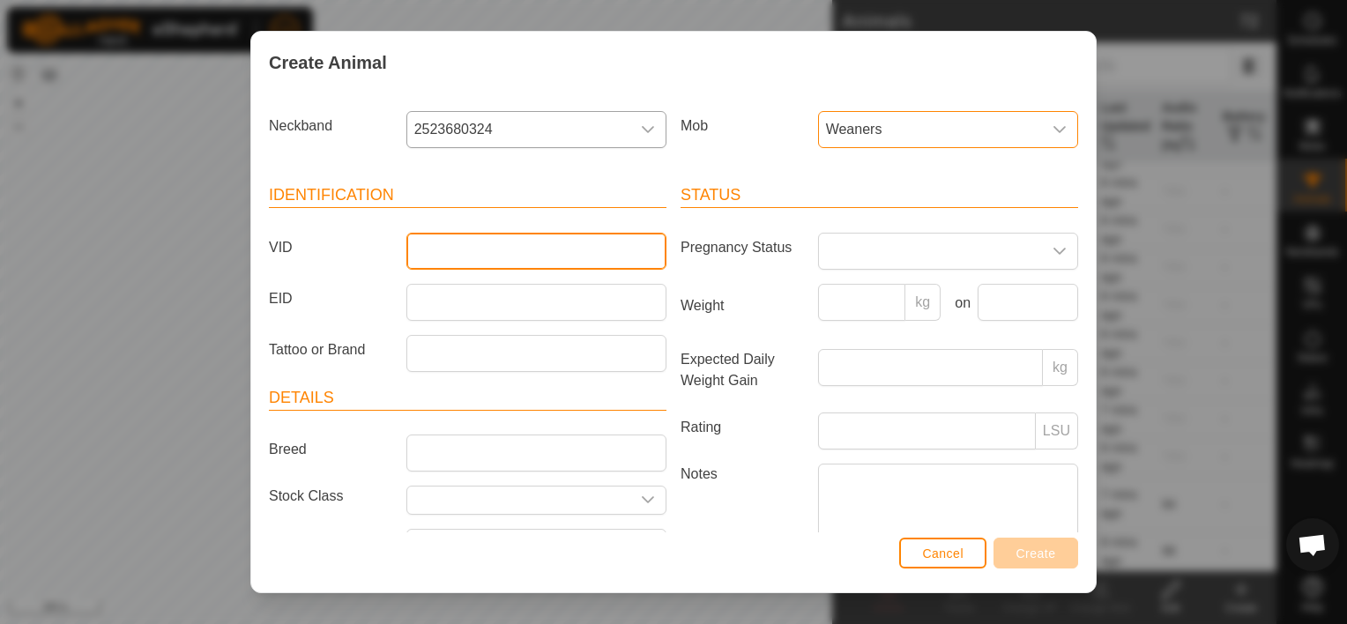
click at [416, 240] on input "VID" at bounding box center [537, 251] width 260 height 37
type input "2427"
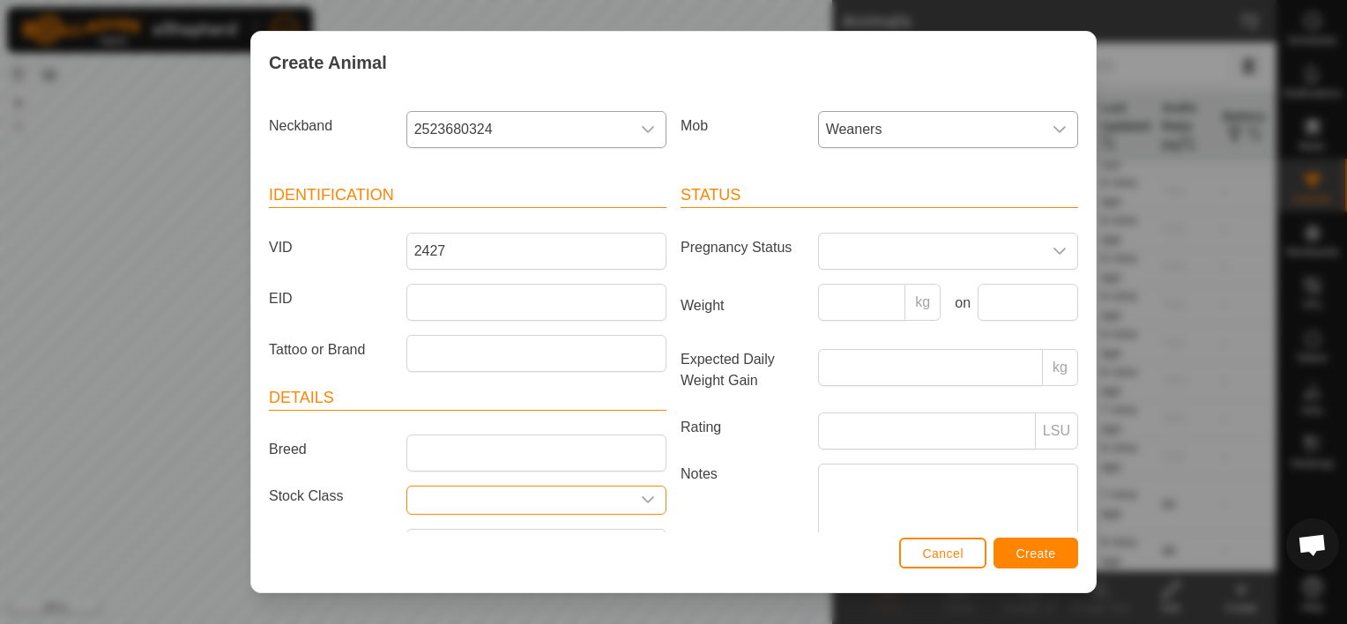
click at [575, 499] on input "text" at bounding box center [518, 500] width 223 height 27
click at [641, 493] on icon "dropdown trigger" at bounding box center [648, 500] width 14 height 14
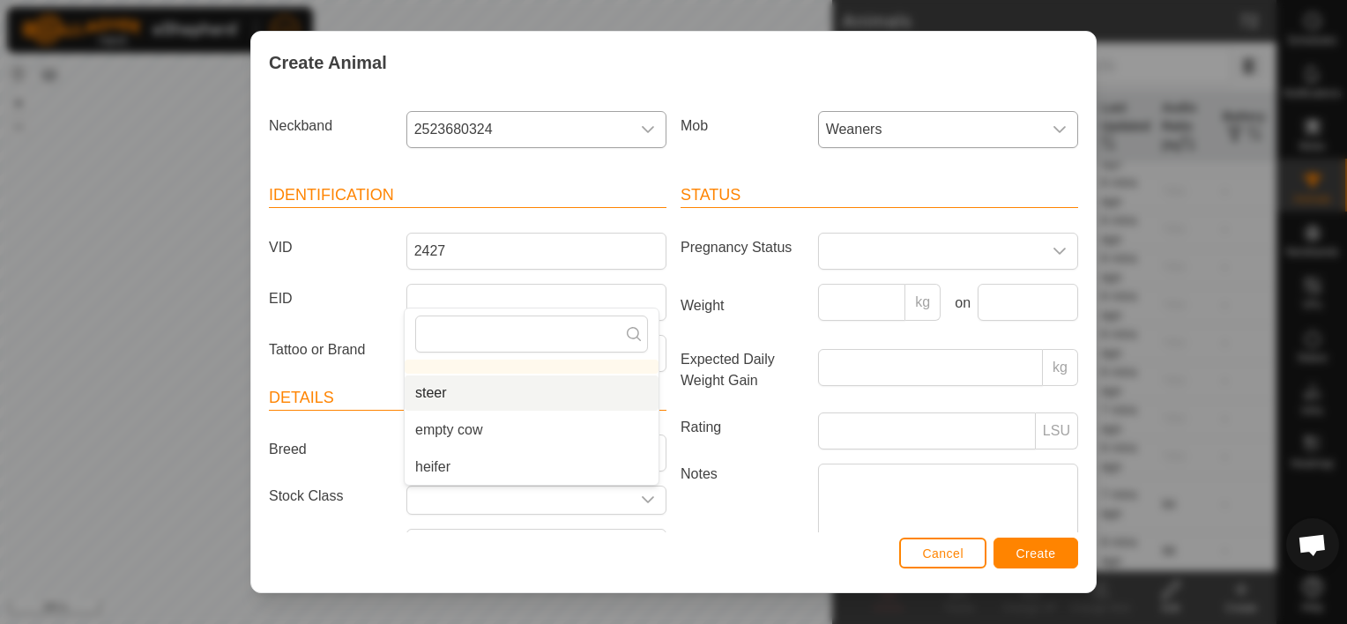
click at [497, 384] on li "steer" at bounding box center [532, 393] width 254 height 35
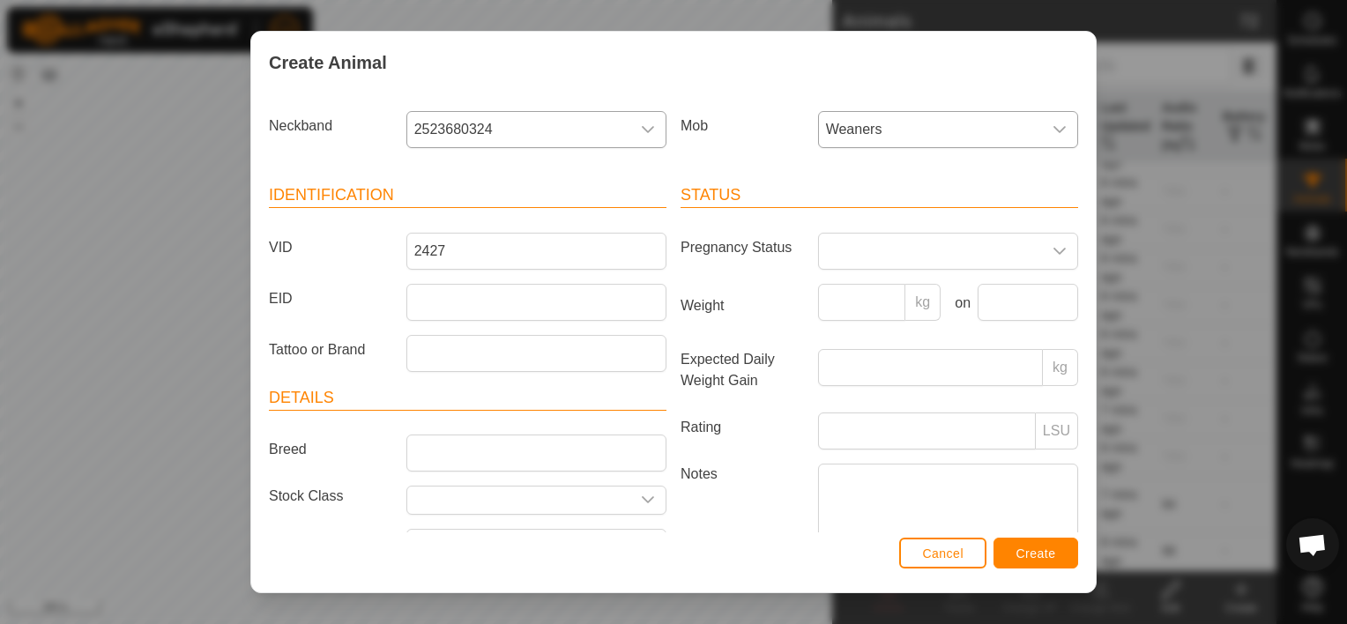
type input "steer"
click at [859, 300] on input "Weight" at bounding box center [862, 302] width 88 height 37
type input "268"
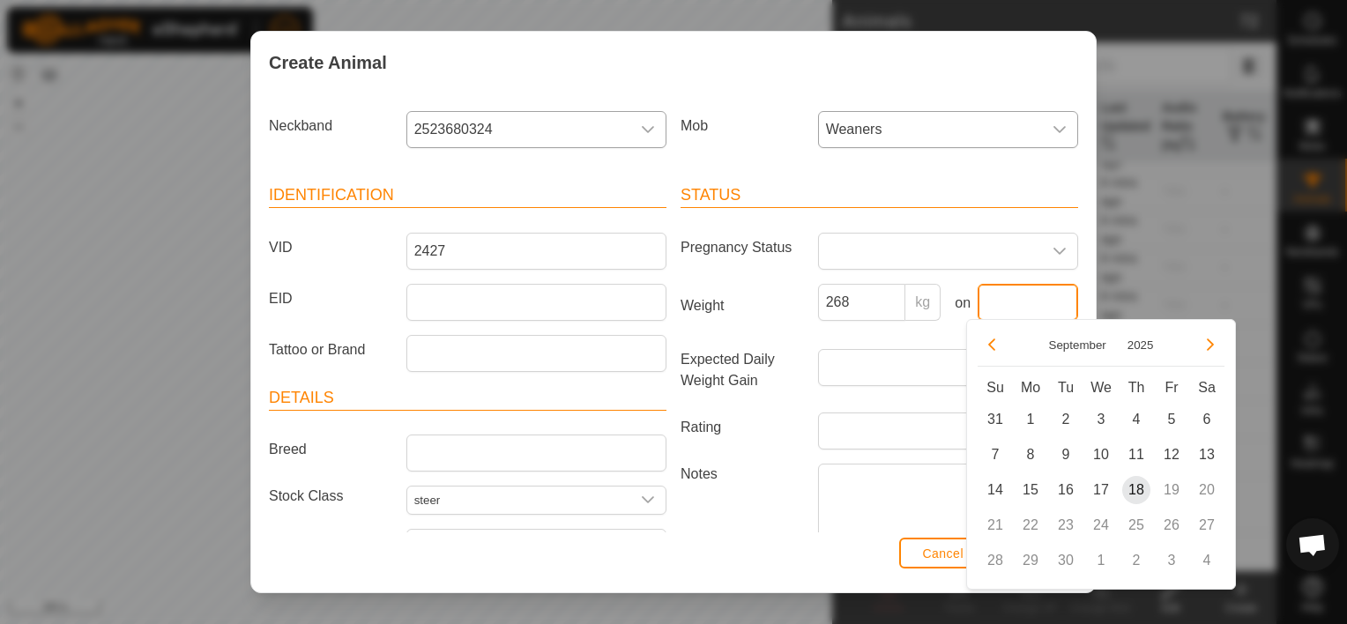
click at [1024, 302] on input "text" at bounding box center [1028, 302] width 101 height 37
click at [1136, 490] on span "18" at bounding box center [1137, 490] width 28 height 28
type input "[DATE]"
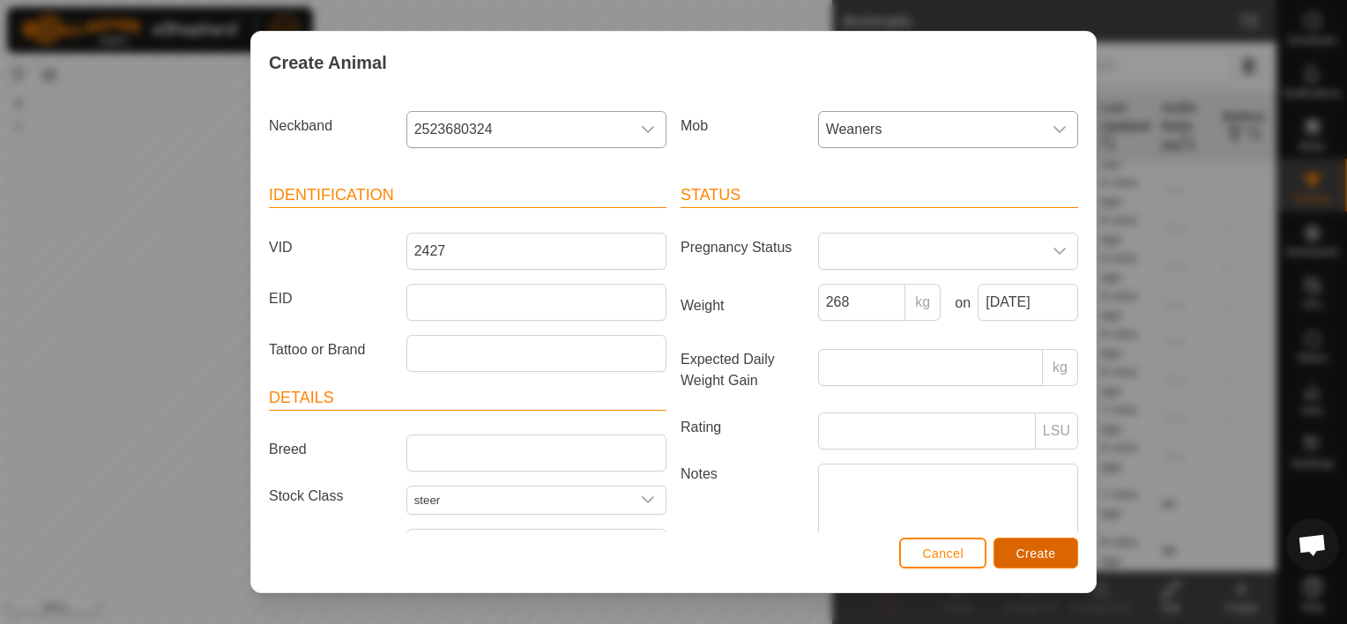
click at [1049, 550] on span "Create" at bounding box center [1037, 554] width 40 height 14
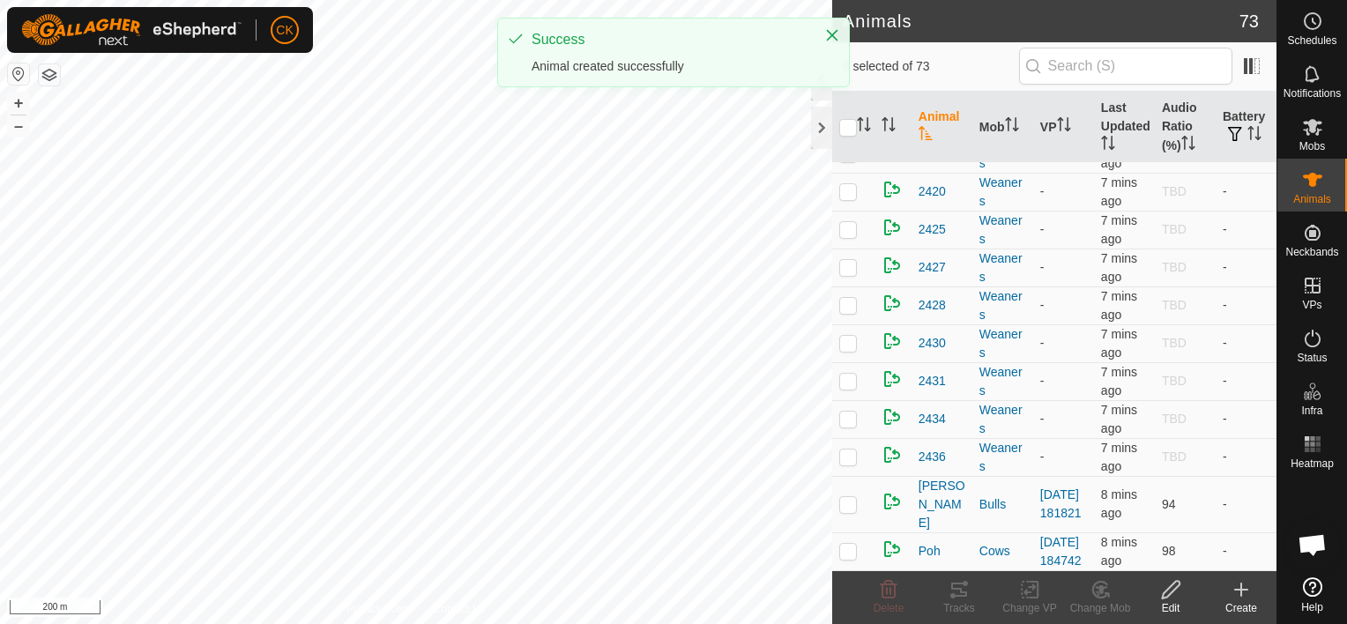
click at [1240, 587] on icon at bounding box center [1241, 589] width 21 height 21
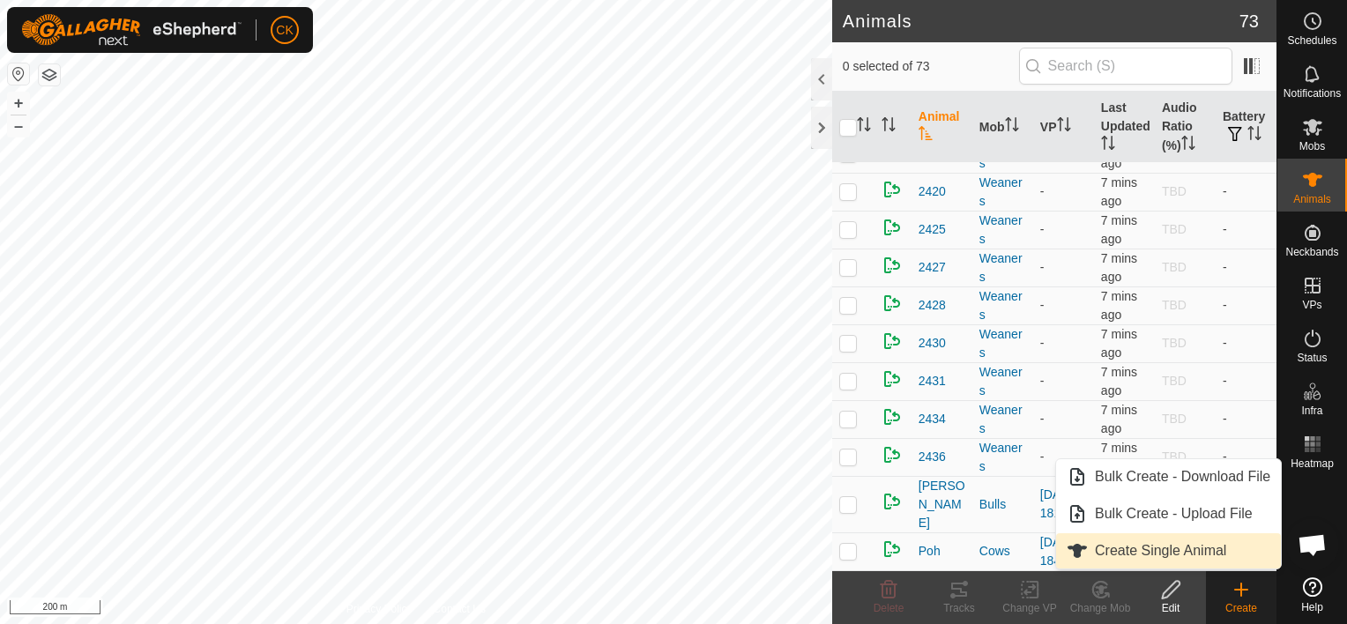
click at [1198, 546] on link "Create Single Animal" at bounding box center [1168, 550] width 225 height 35
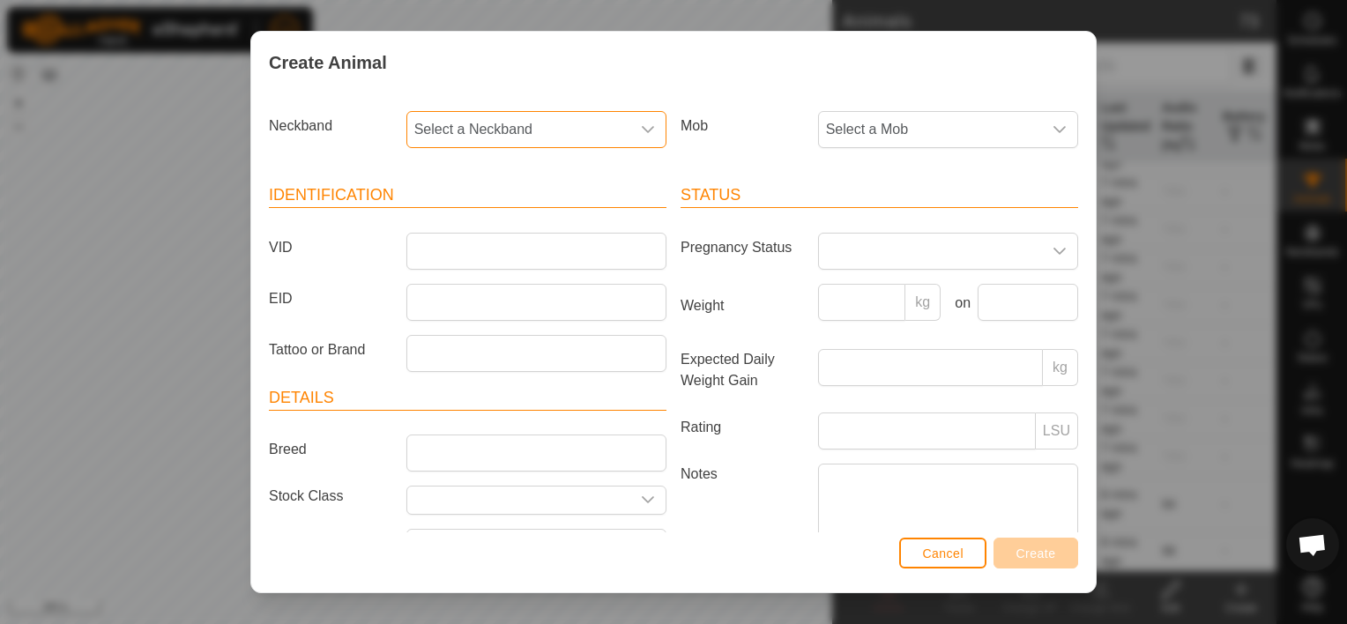
click at [528, 123] on span "Select a Neckband" at bounding box center [518, 129] width 223 height 35
type input "604"
drag, startPoint x: 467, startPoint y: 221, endPoint x: 568, endPoint y: 205, distance: 101.9
click at [468, 220] on li "0240347604" at bounding box center [535, 220] width 254 height 35
click at [895, 120] on span "Select a Mob" at bounding box center [930, 129] width 223 height 35
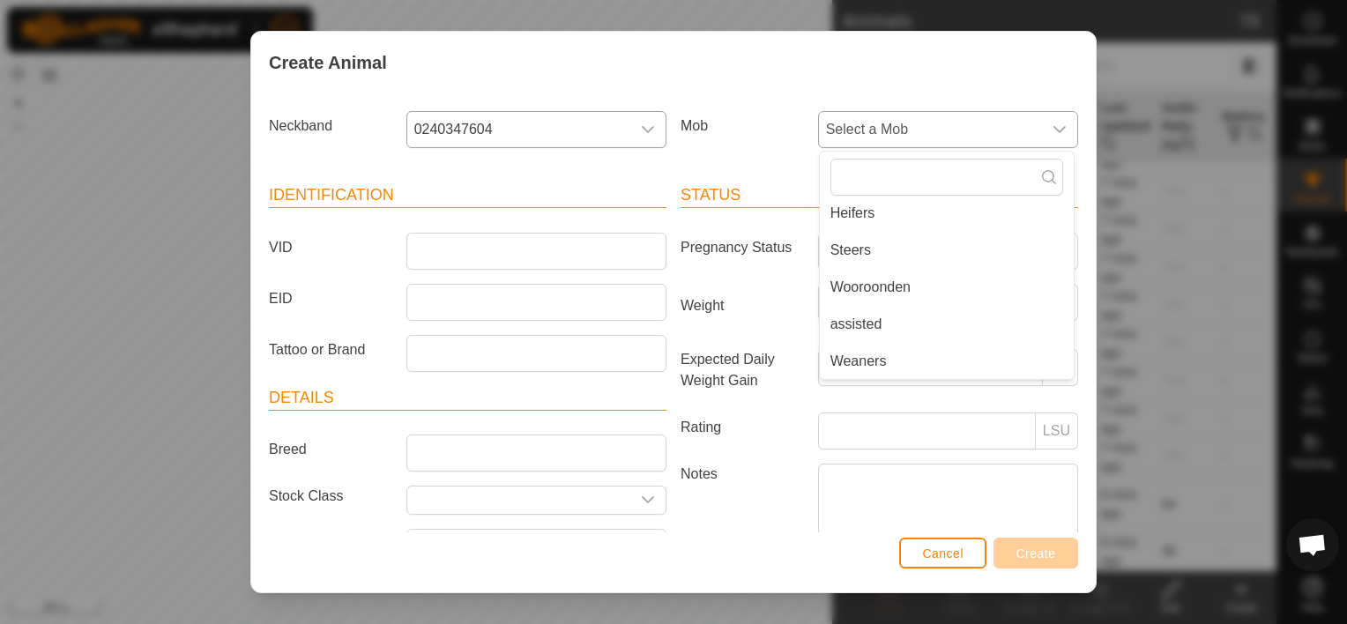
click at [904, 354] on li "Weaners" at bounding box center [947, 361] width 254 height 35
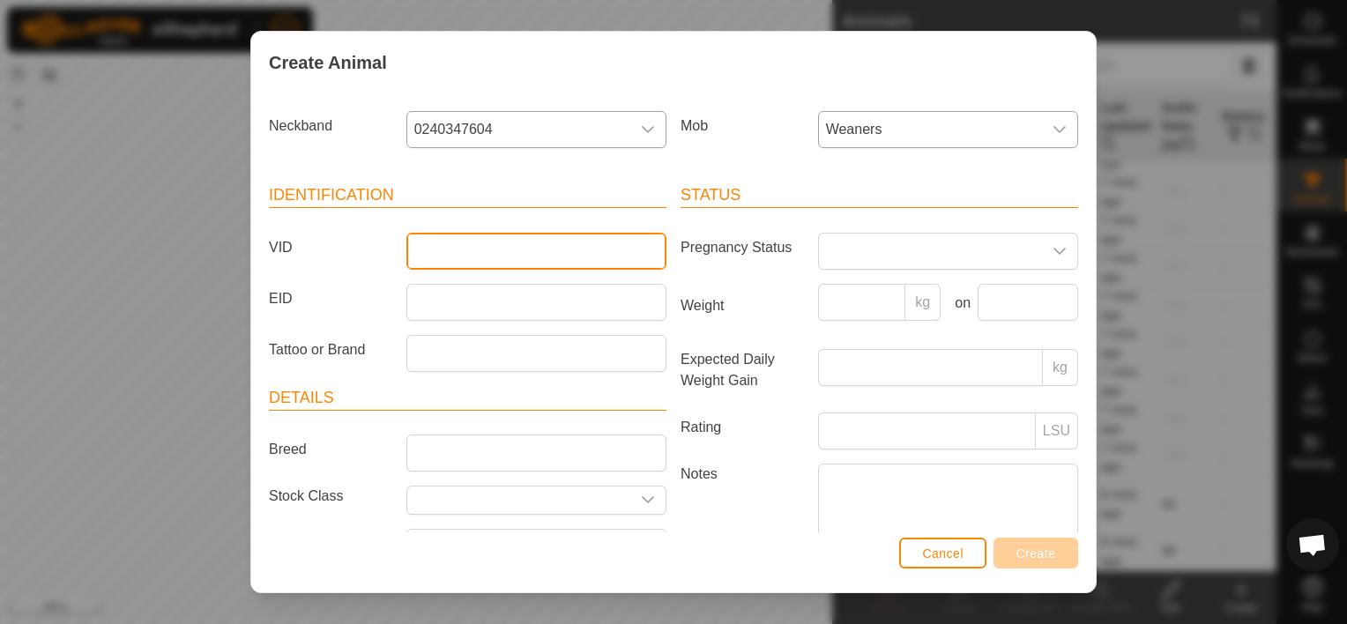
click at [425, 240] on input "VID" at bounding box center [537, 251] width 260 height 37
type input "2405"
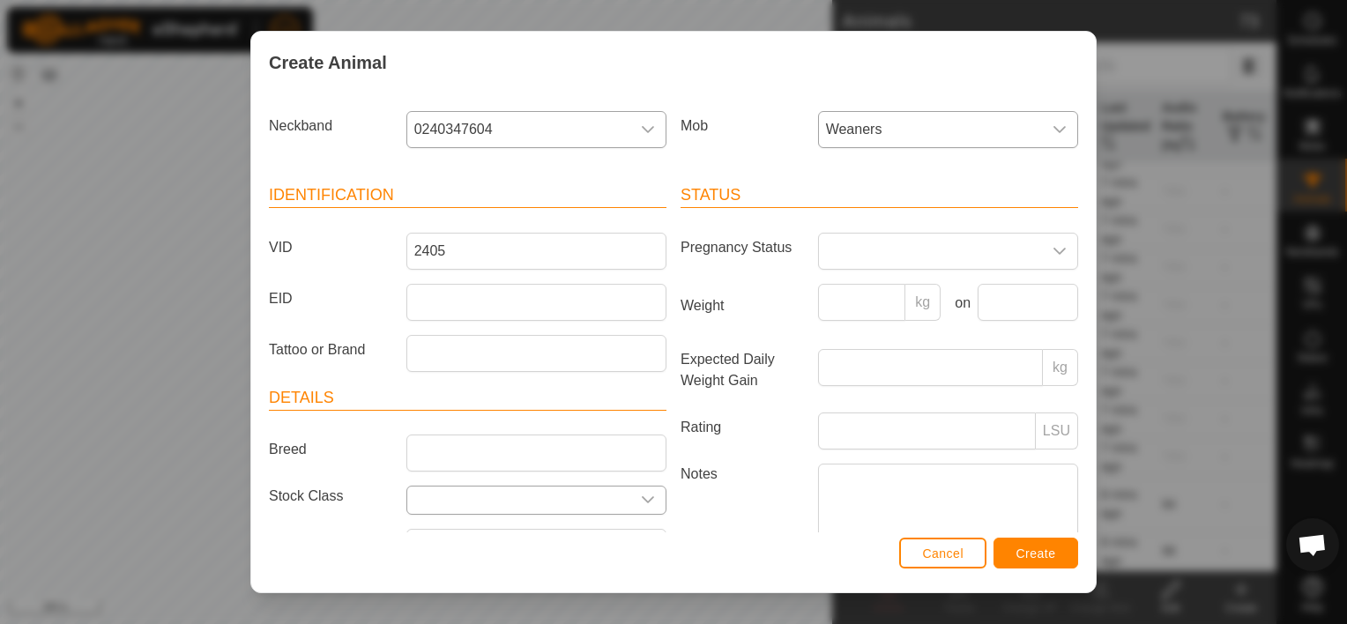
click at [558, 491] on input "text" at bounding box center [518, 500] width 223 height 27
click at [642, 493] on icon "dropdown trigger" at bounding box center [648, 500] width 14 height 14
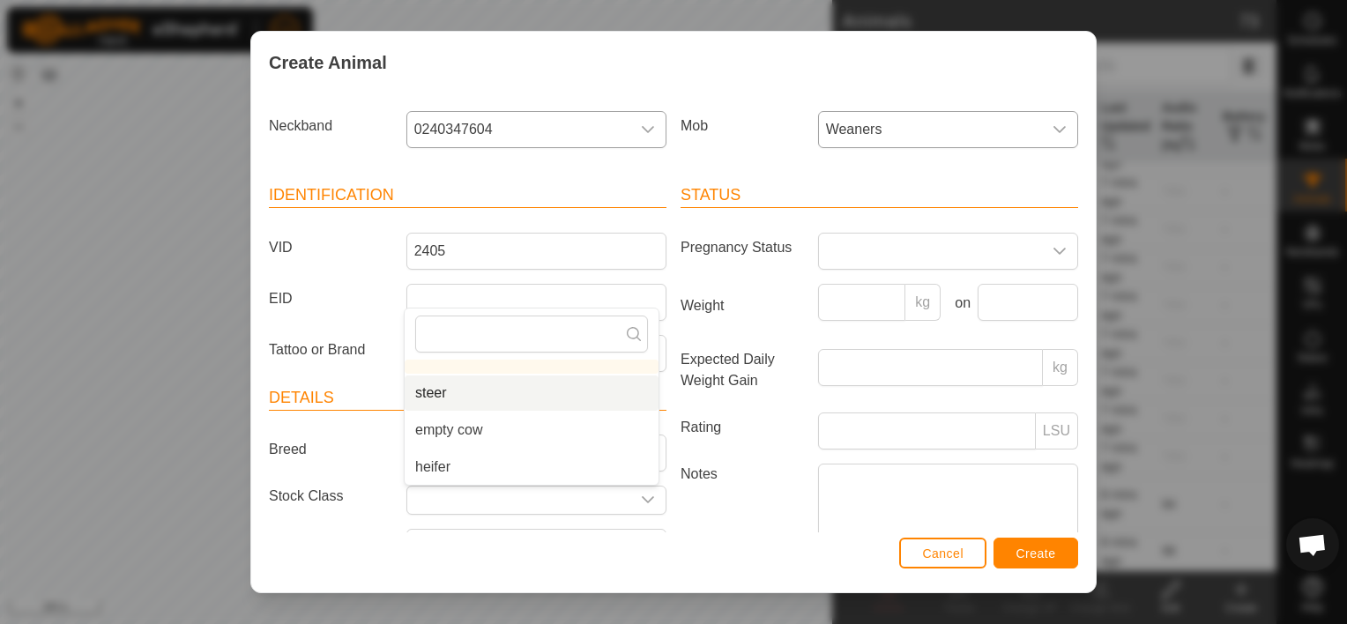
click at [473, 392] on li "steer" at bounding box center [532, 393] width 254 height 35
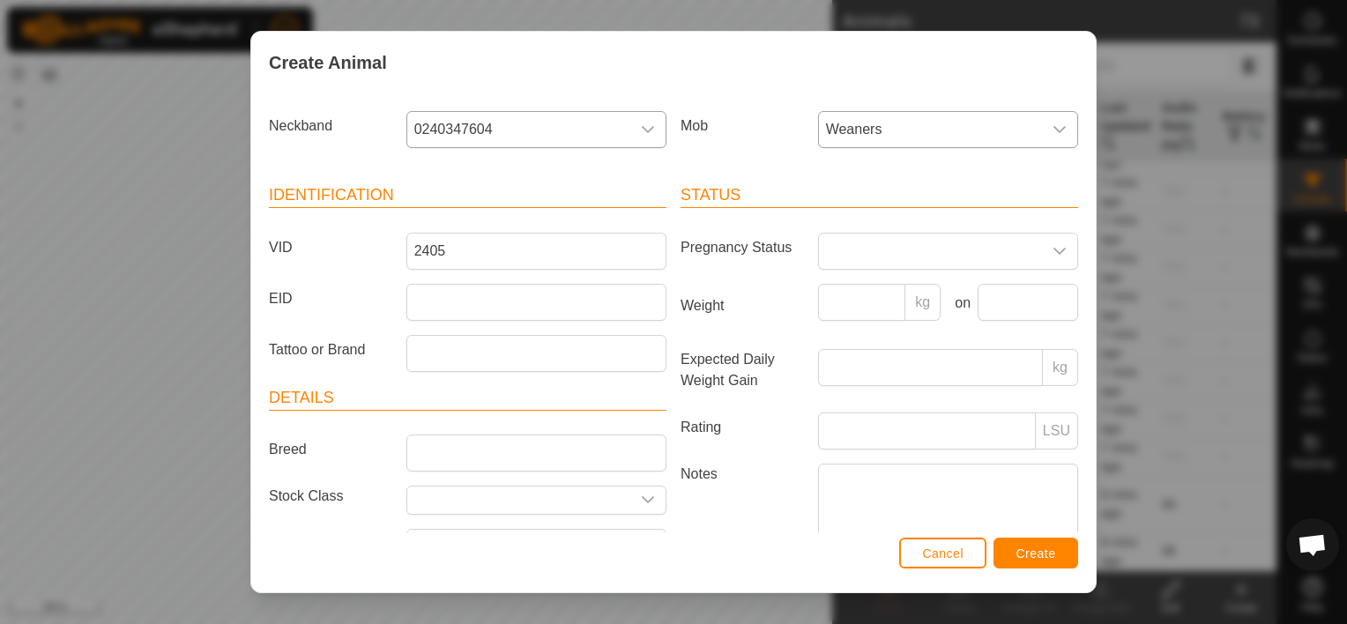
type input "steer"
click at [852, 296] on input "Weight" at bounding box center [862, 302] width 88 height 37
type input "231"
click at [1020, 287] on input "text" at bounding box center [1028, 302] width 101 height 37
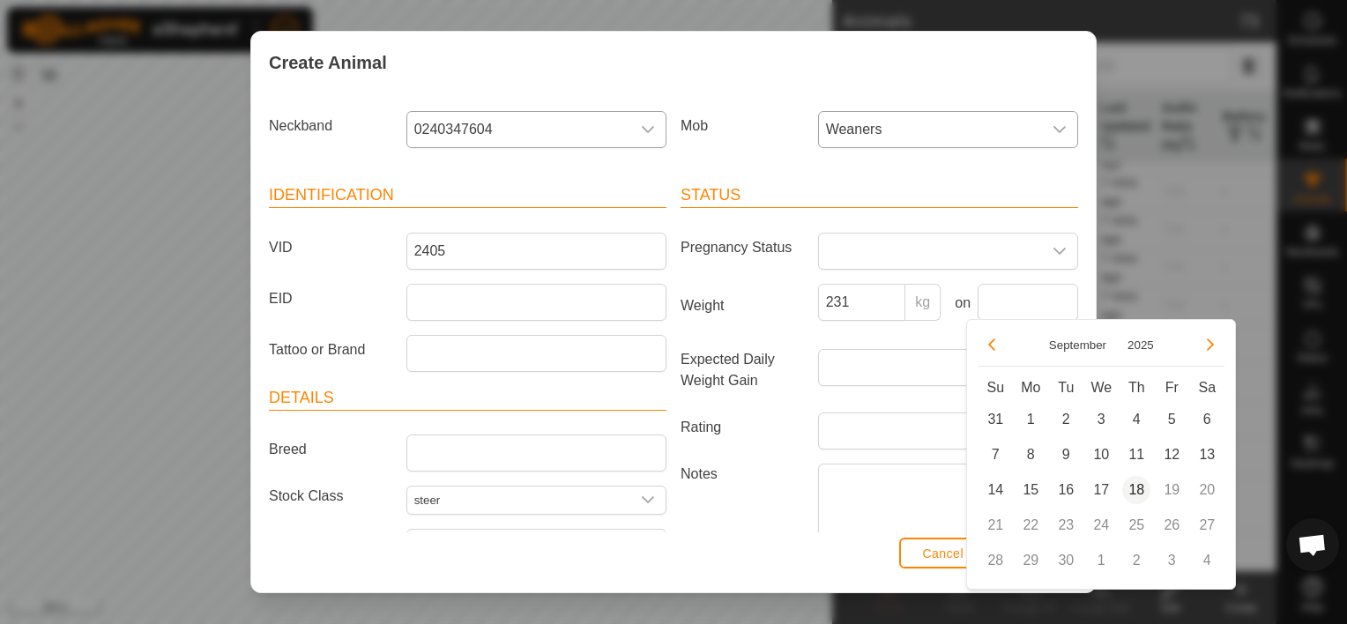
click at [1142, 486] on span "18" at bounding box center [1137, 490] width 28 height 28
type input "[DATE]"
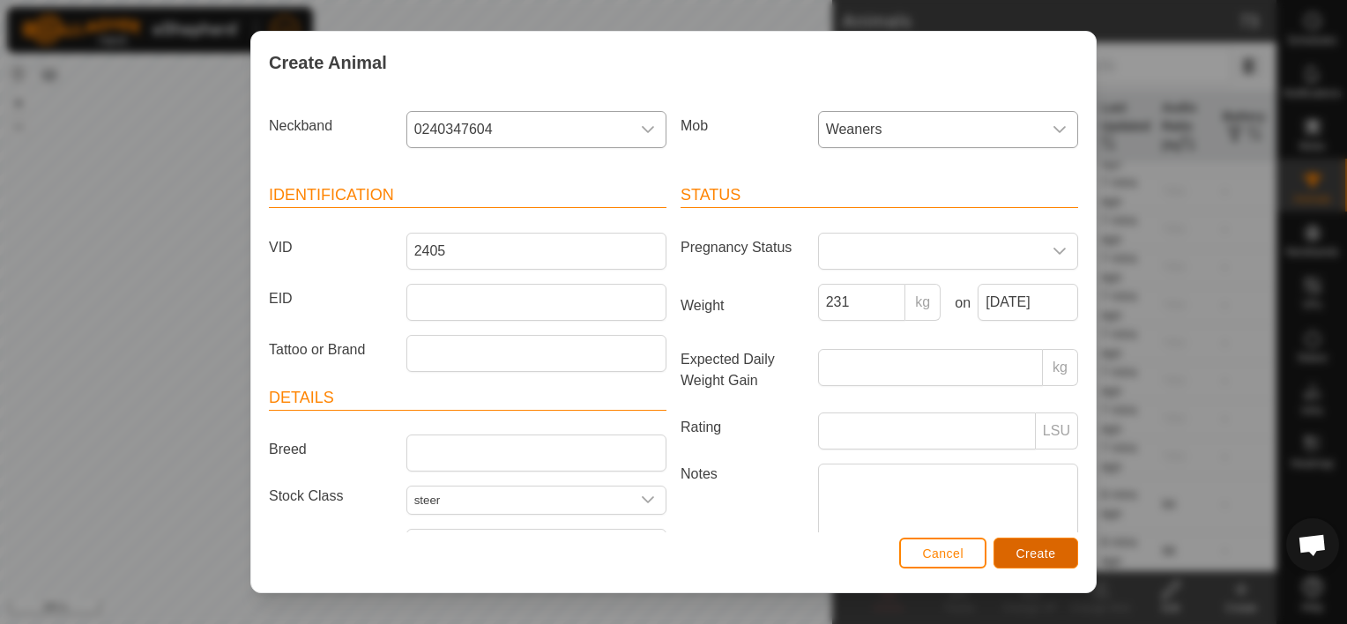
click at [1039, 550] on span "Create" at bounding box center [1037, 554] width 40 height 14
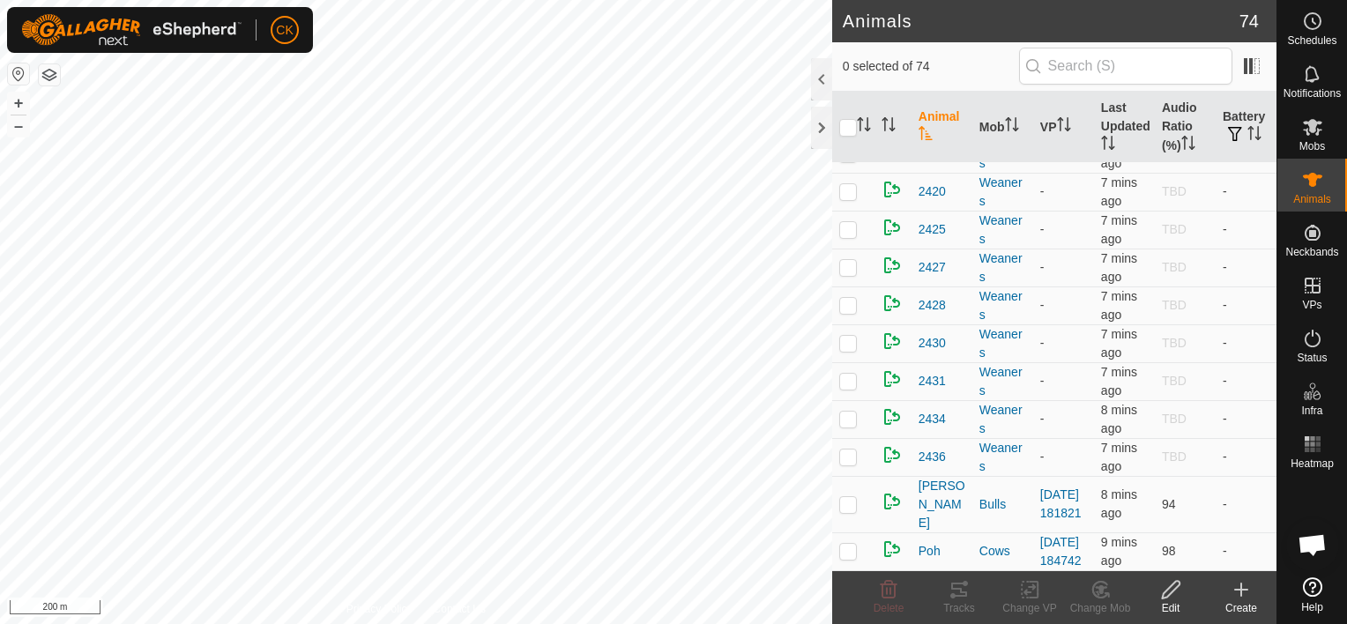
click at [1249, 593] on icon at bounding box center [1241, 589] width 21 height 21
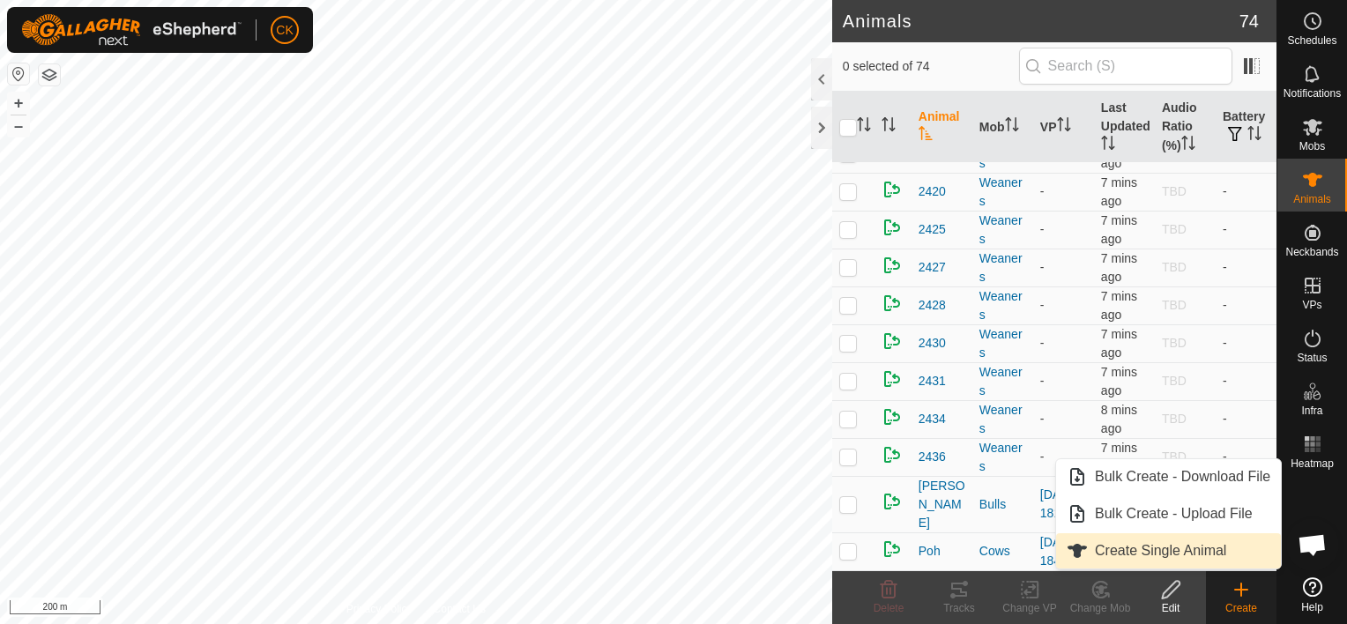
click at [1160, 550] on link "Create Single Animal" at bounding box center [1168, 550] width 225 height 35
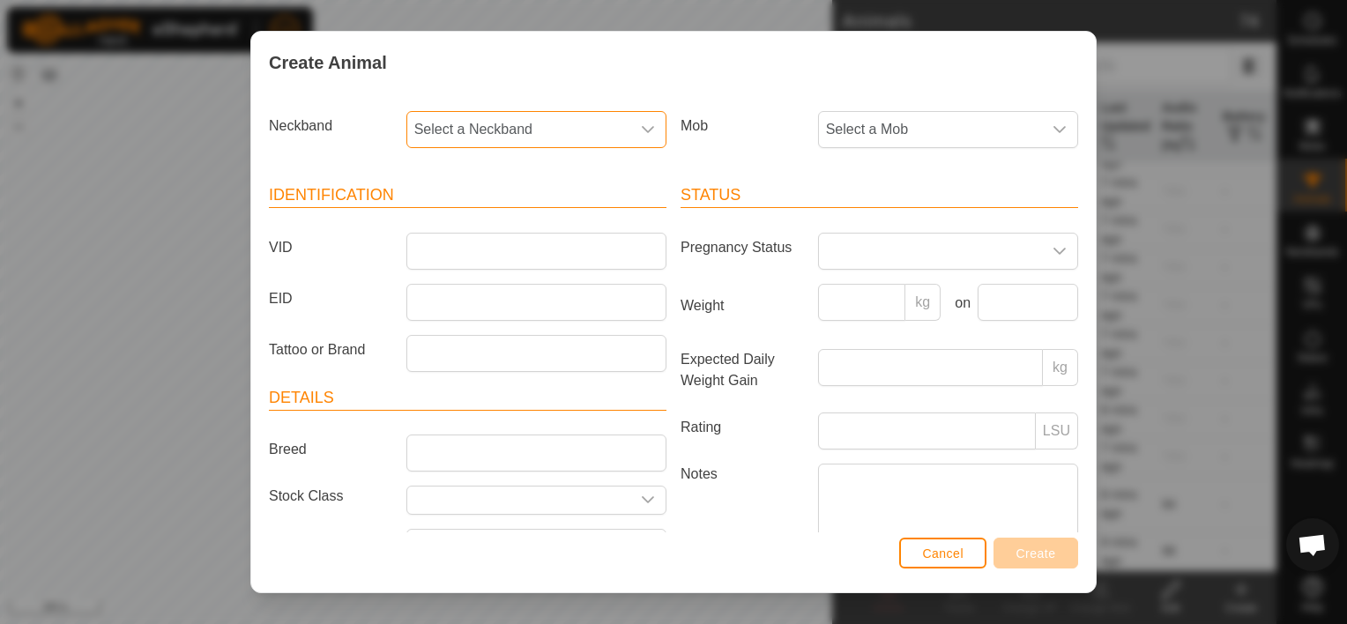
click at [492, 121] on span "Select a Neckband" at bounding box center [518, 129] width 223 height 35
type input "744"
click at [482, 217] on li "4288191744" at bounding box center [535, 220] width 254 height 35
click at [988, 130] on span "Select a Mob" at bounding box center [930, 129] width 223 height 35
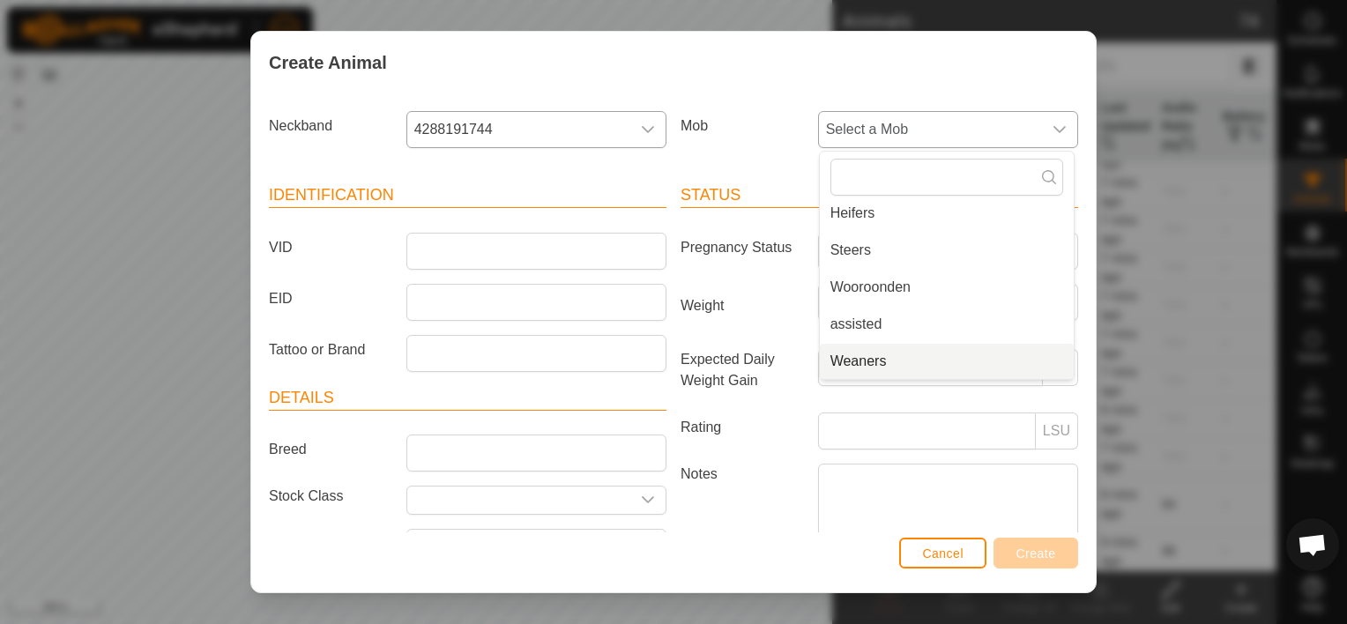
click at [906, 366] on li "Weaners" at bounding box center [947, 361] width 254 height 35
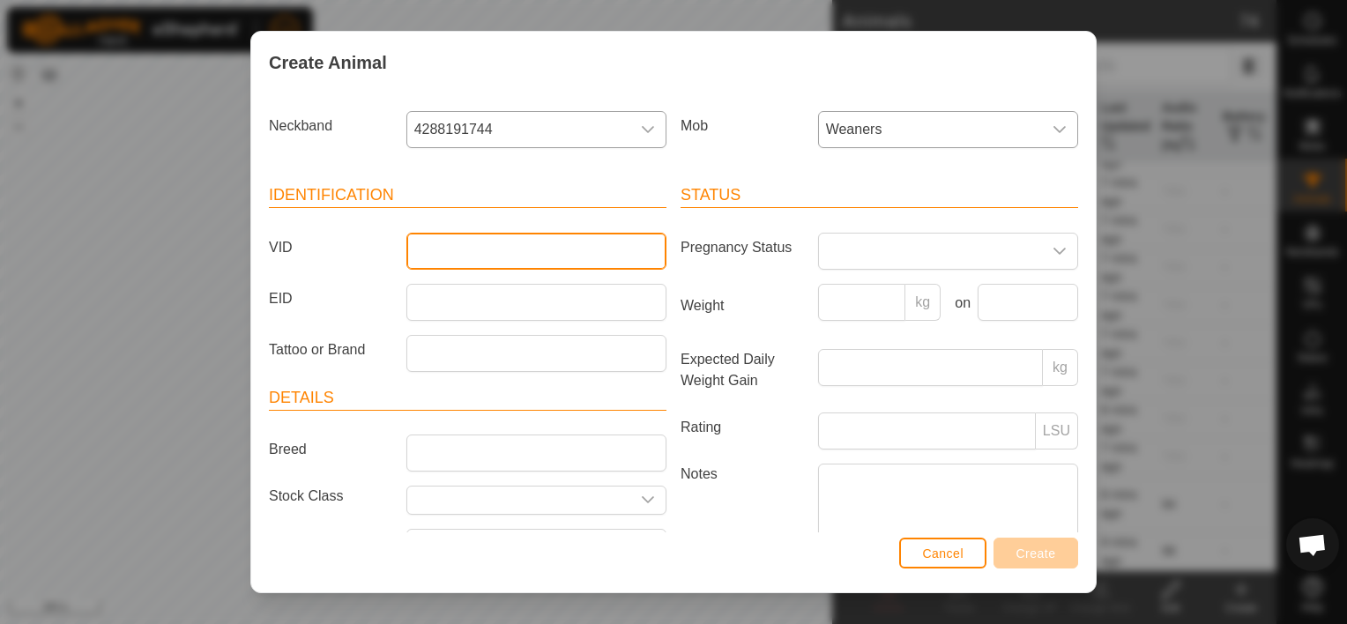
click at [515, 256] on input "VID" at bounding box center [537, 251] width 260 height 37
type input "2421"
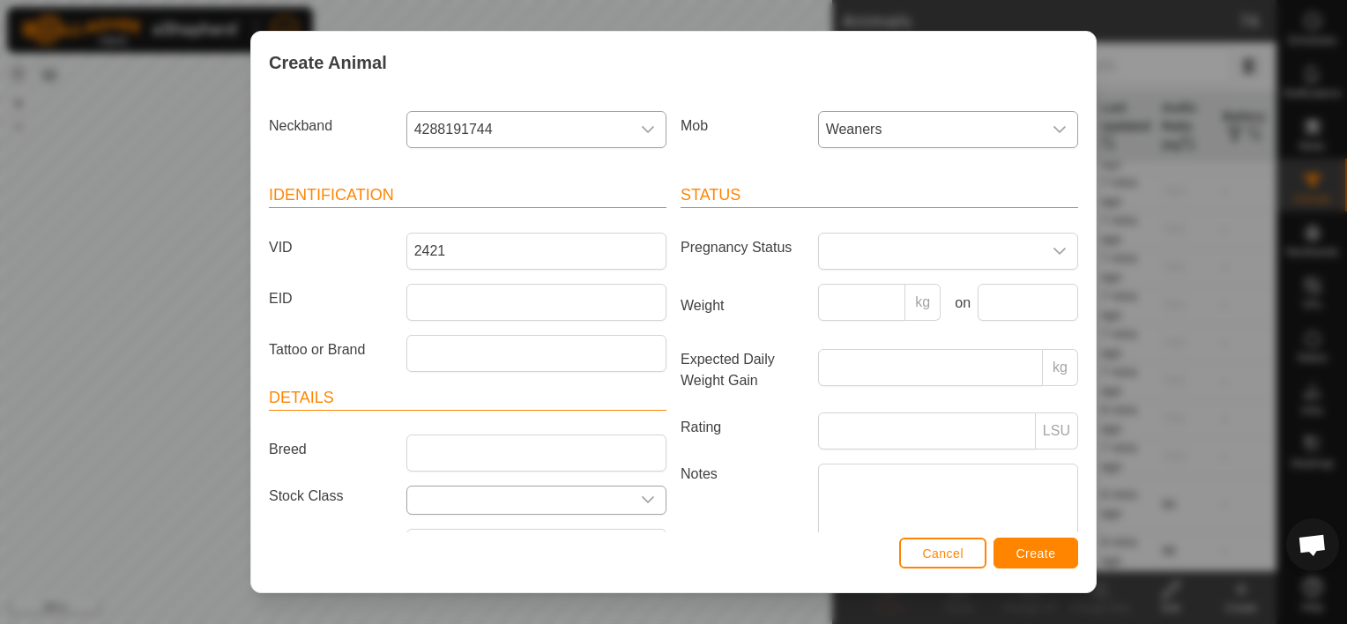
click at [645, 494] on icon "dropdown trigger" at bounding box center [648, 500] width 14 height 14
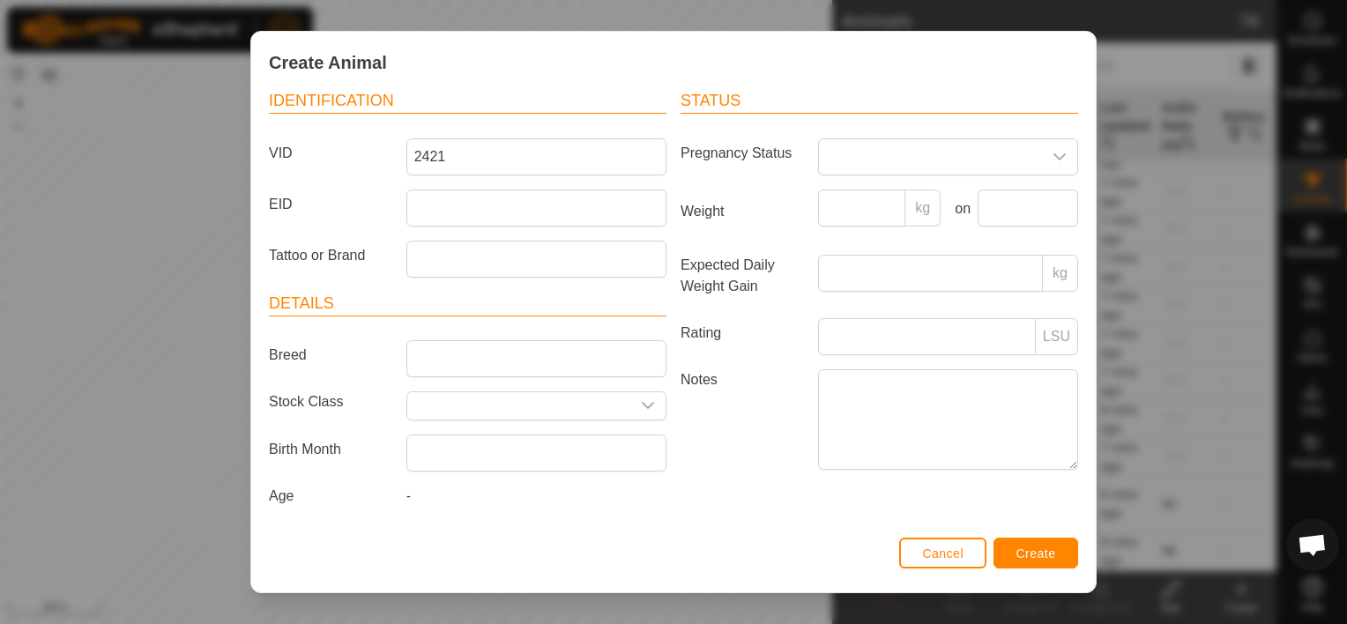
scroll to position [6, 0]
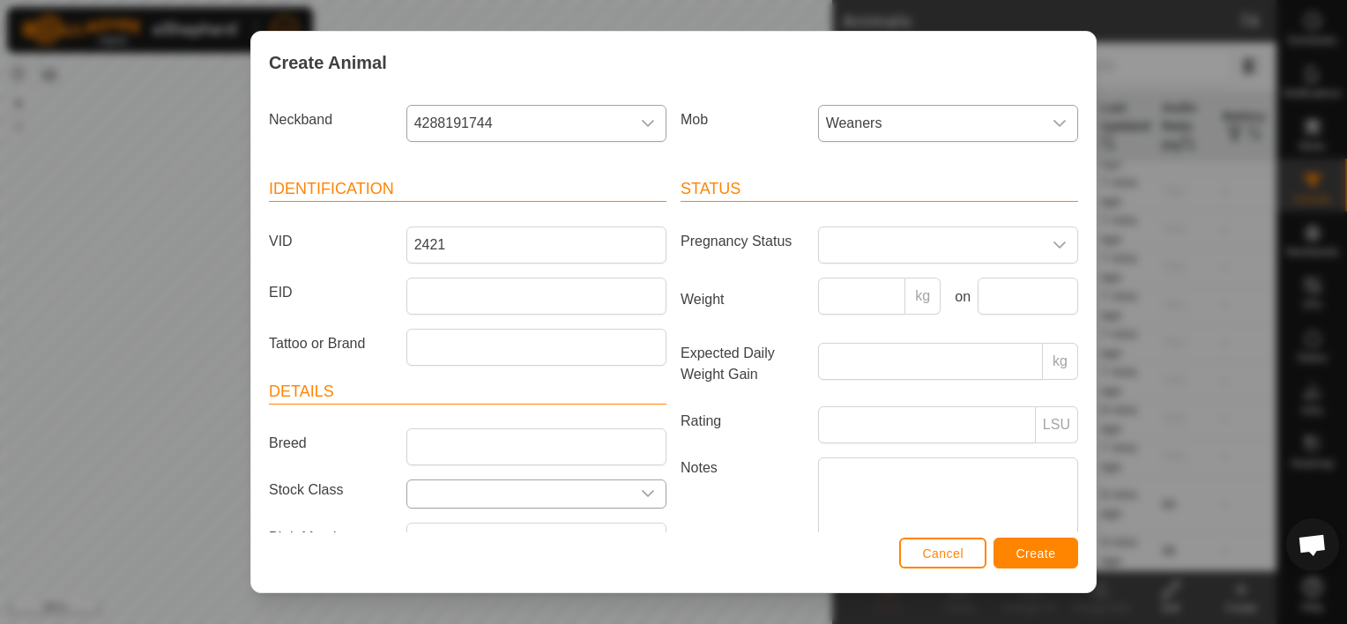
click at [649, 490] on div "dropdown trigger" at bounding box center [647, 494] width 35 height 27
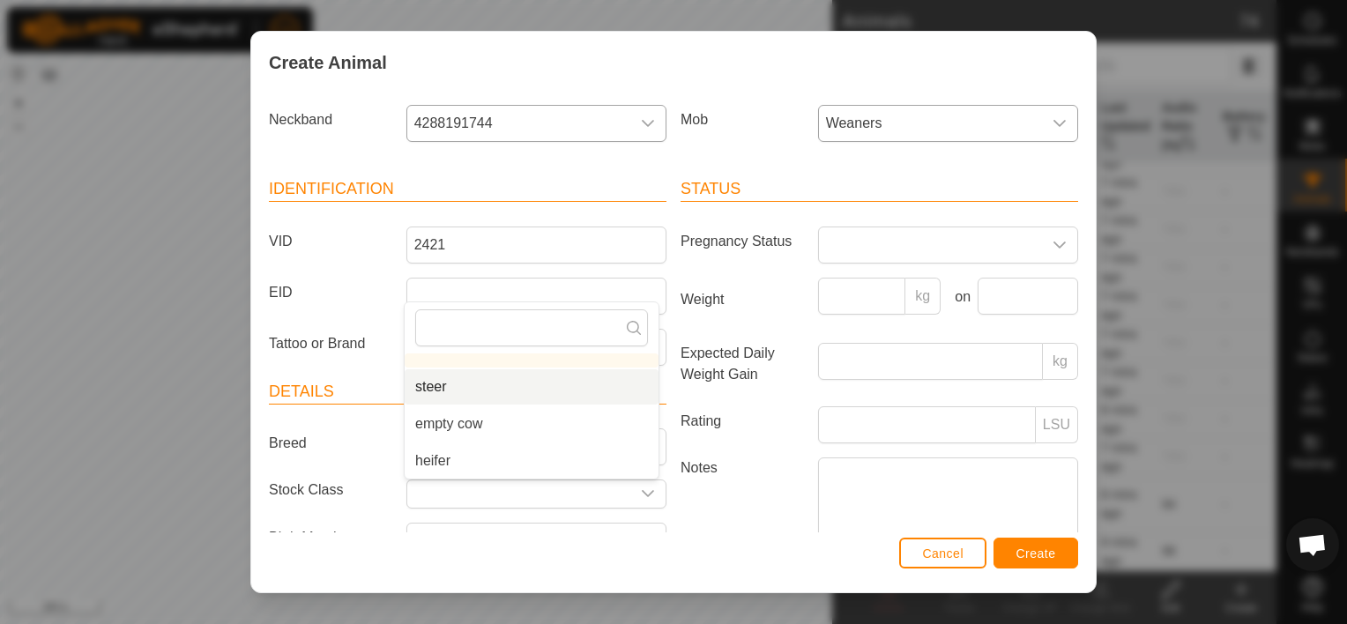
click at [477, 379] on li "steer" at bounding box center [532, 386] width 254 height 35
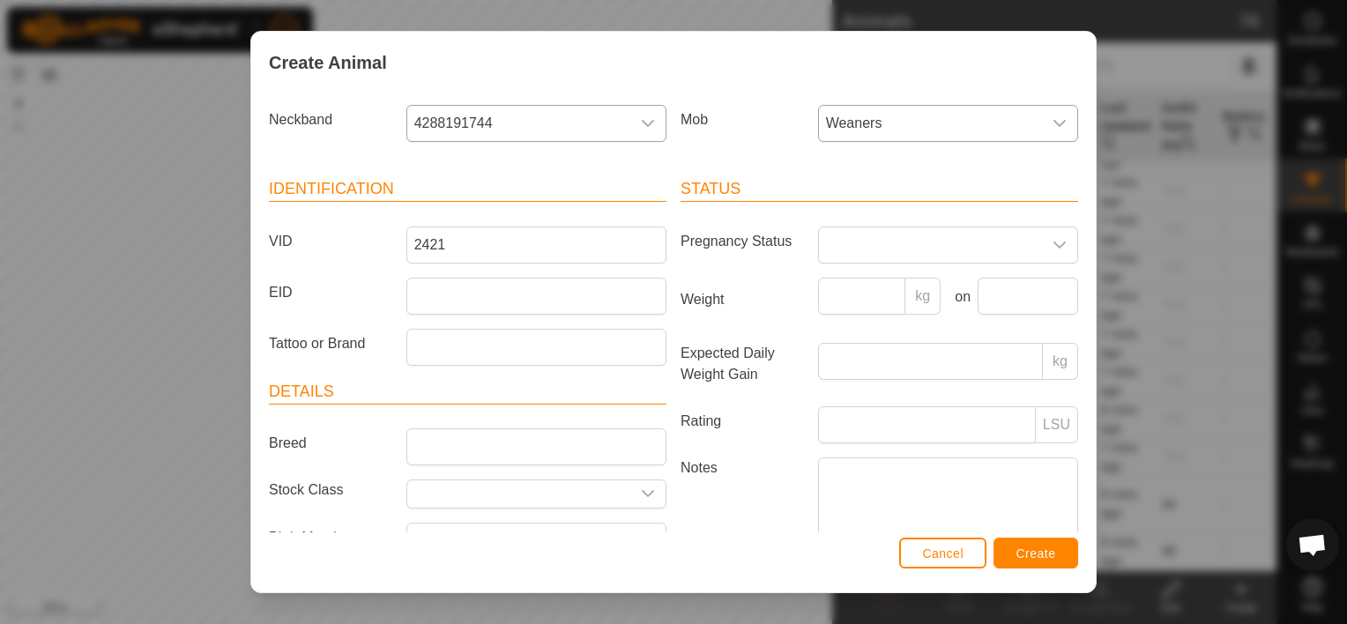
type input "steer"
click at [847, 293] on input "Weight" at bounding box center [862, 296] width 88 height 37
type input "206"
click at [1021, 296] on input "text" at bounding box center [1028, 296] width 101 height 37
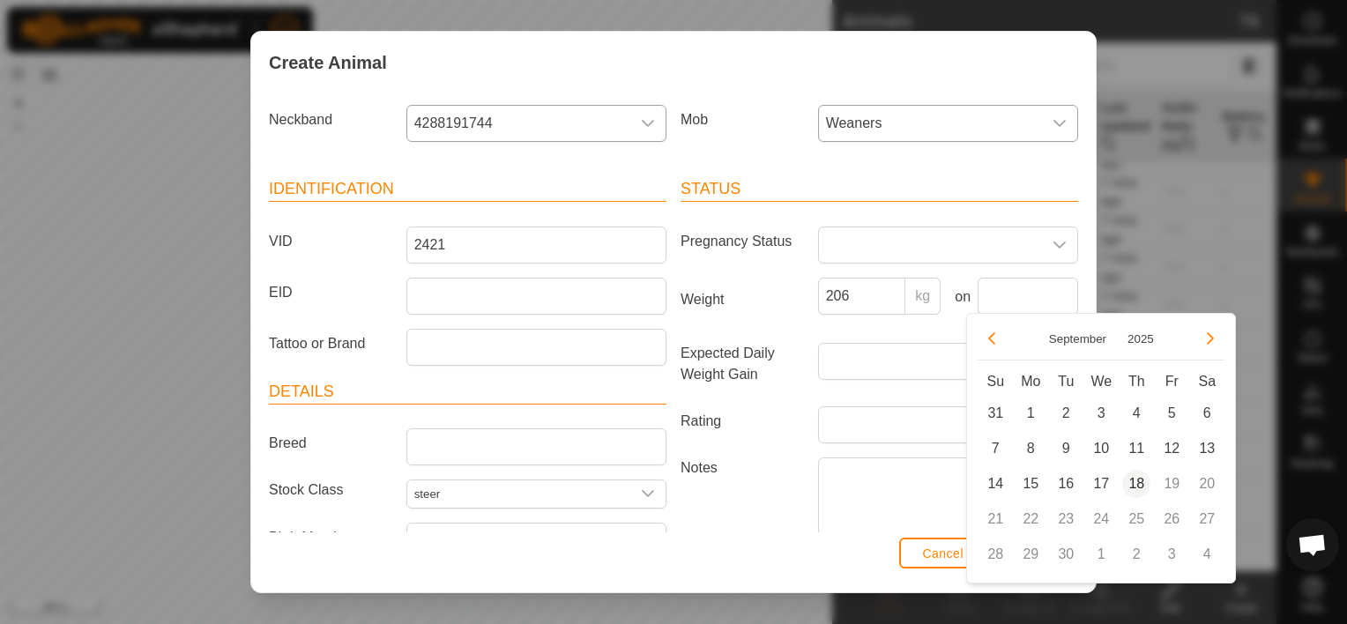
click at [1138, 478] on span "18" at bounding box center [1137, 484] width 28 height 28
type input "[DATE]"
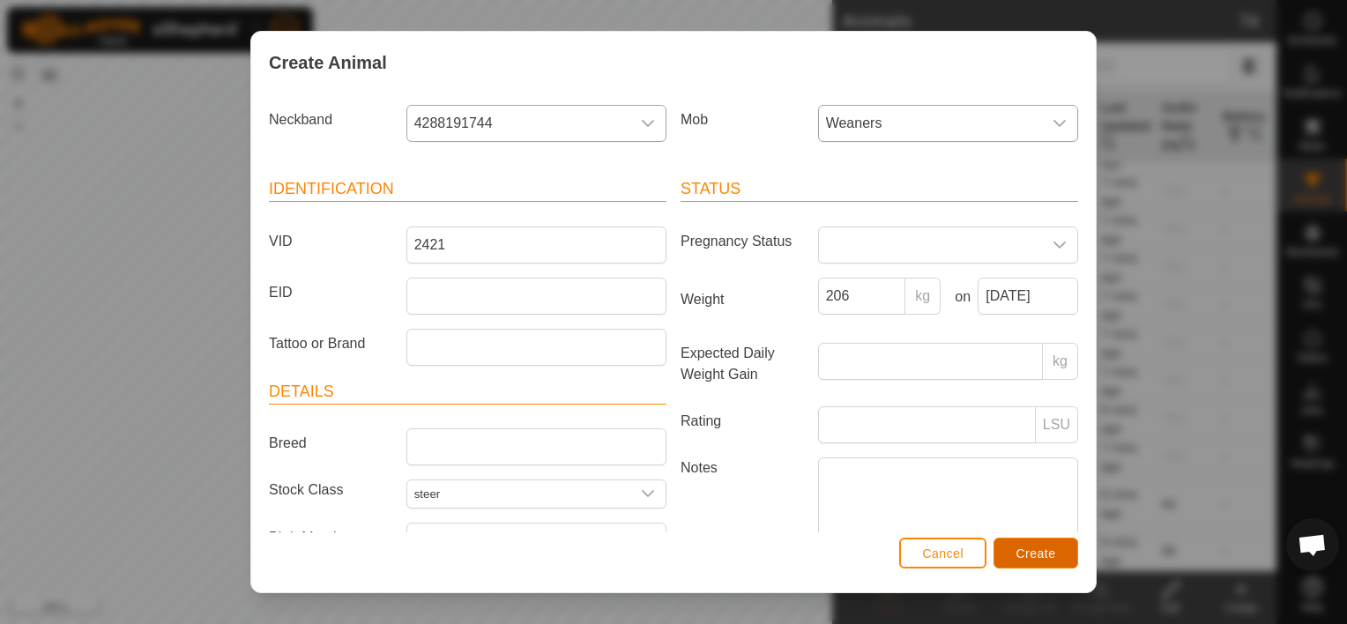
click at [1042, 556] on span "Create" at bounding box center [1037, 554] width 40 height 14
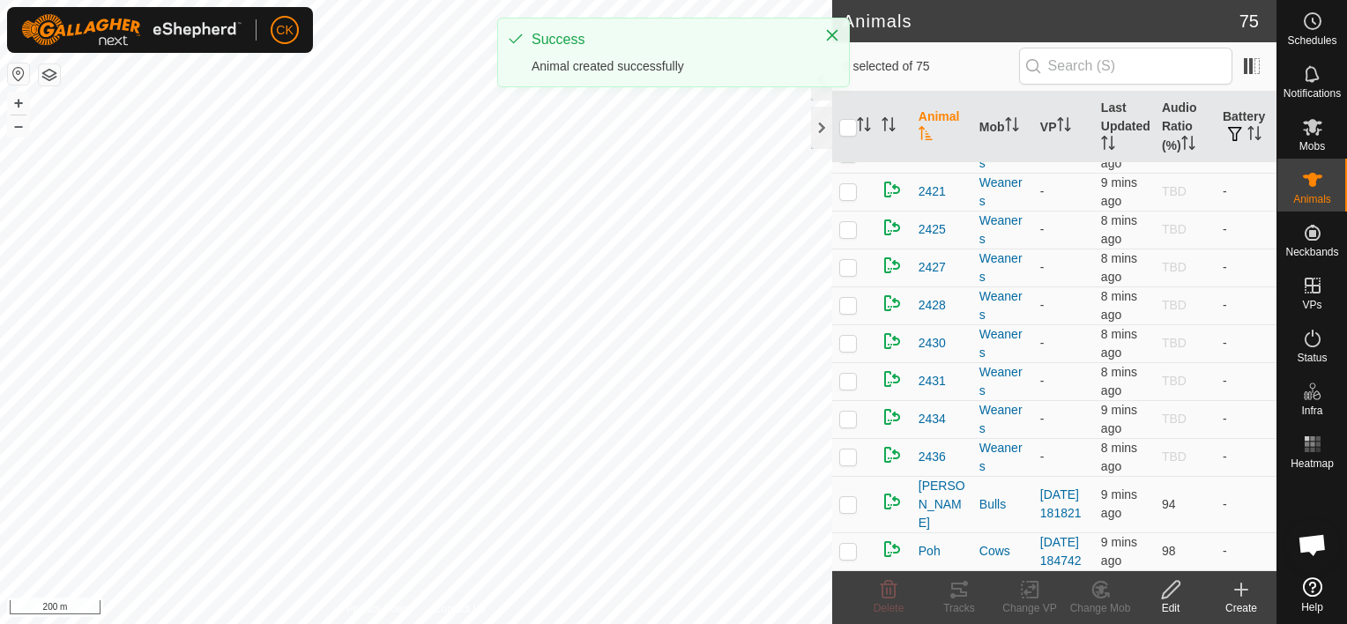
click at [1244, 593] on icon at bounding box center [1241, 589] width 21 height 21
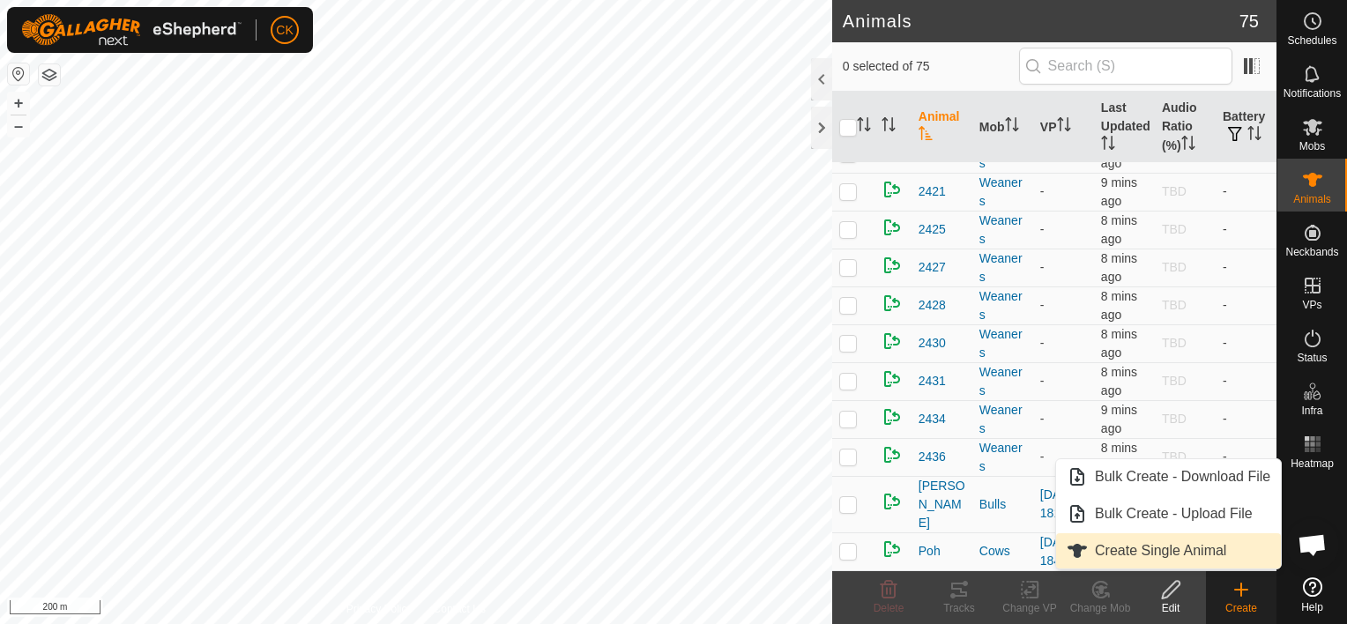
click at [1217, 550] on link "Create Single Animal" at bounding box center [1168, 550] width 225 height 35
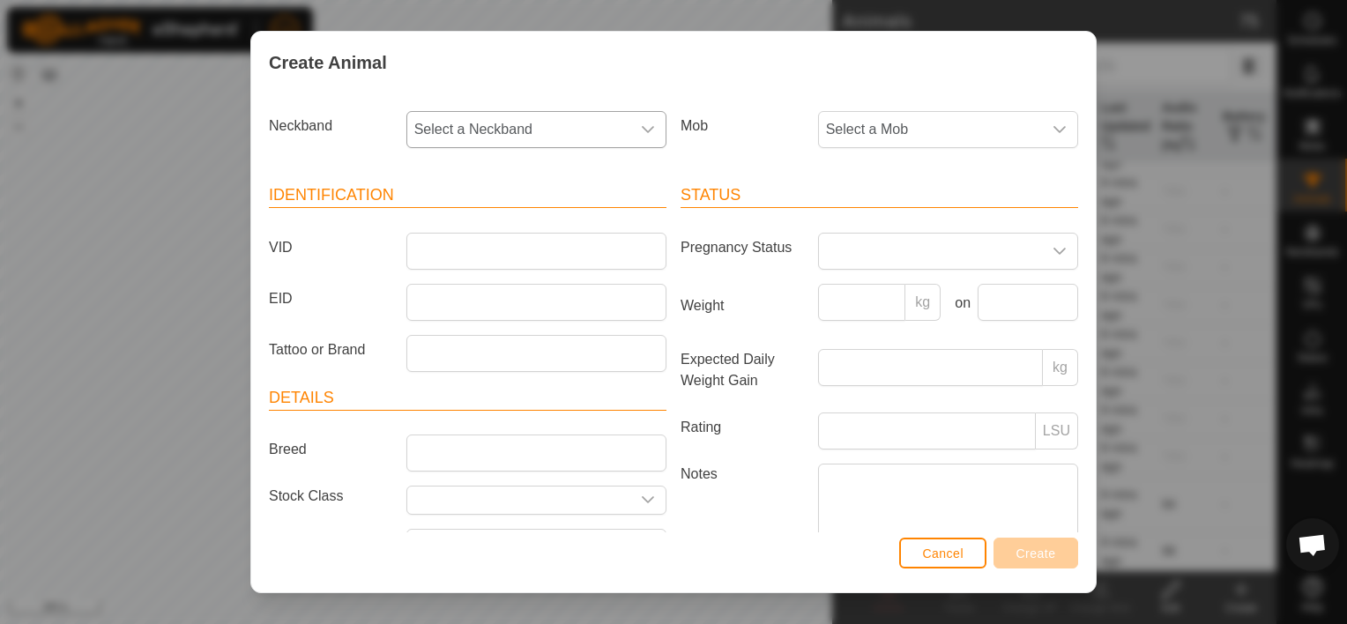
click at [480, 117] on span "Select a Neckband" at bounding box center [518, 129] width 223 height 35
type input "600"
click at [484, 215] on li "0561921600" at bounding box center [535, 220] width 254 height 35
click at [1048, 121] on div "dropdown trigger" at bounding box center [1059, 129] width 35 height 35
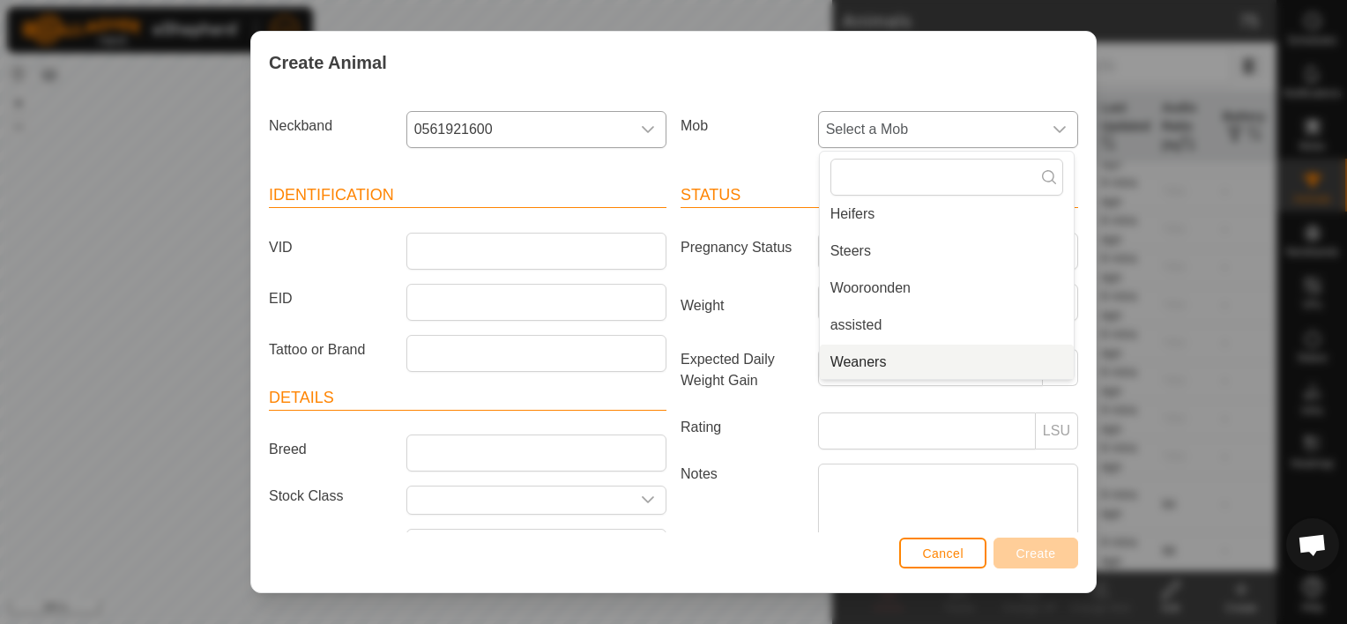
scroll to position [118, 0]
click at [890, 359] on li "Weaners" at bounding box center [947, 361] width 254 height 35
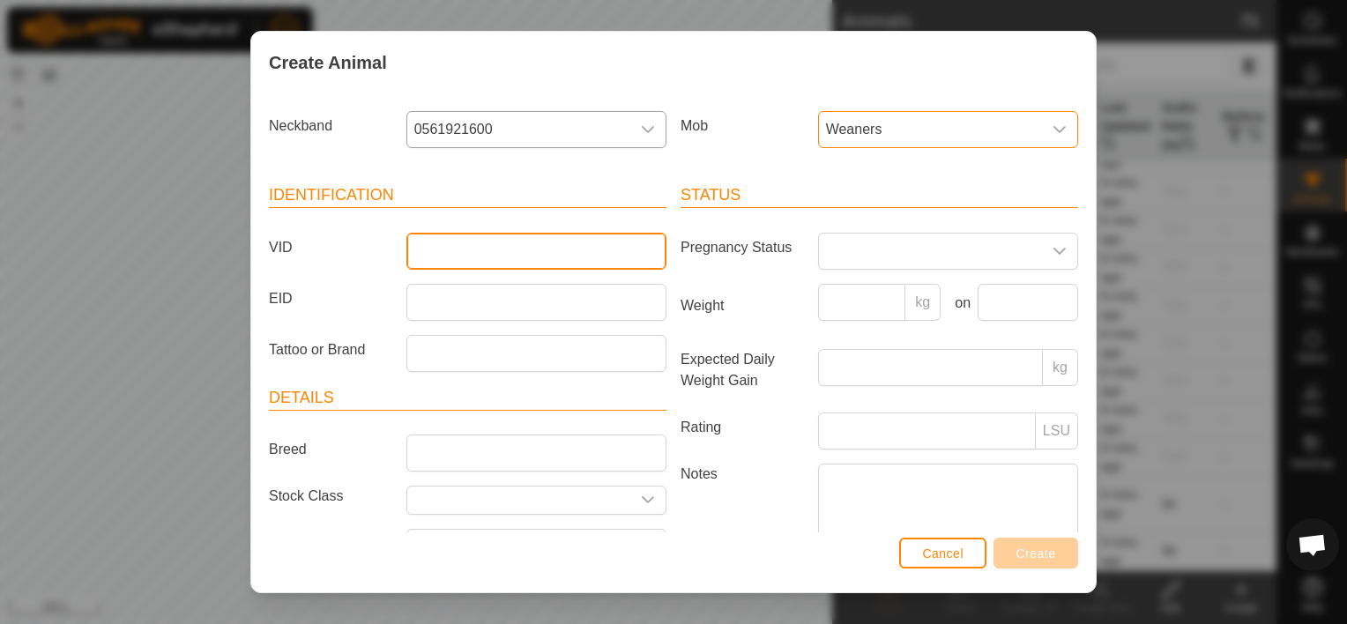
click at [425, 247] on input "VID" at bounding box center [537, 251] width 260 height 37
type input "2417"
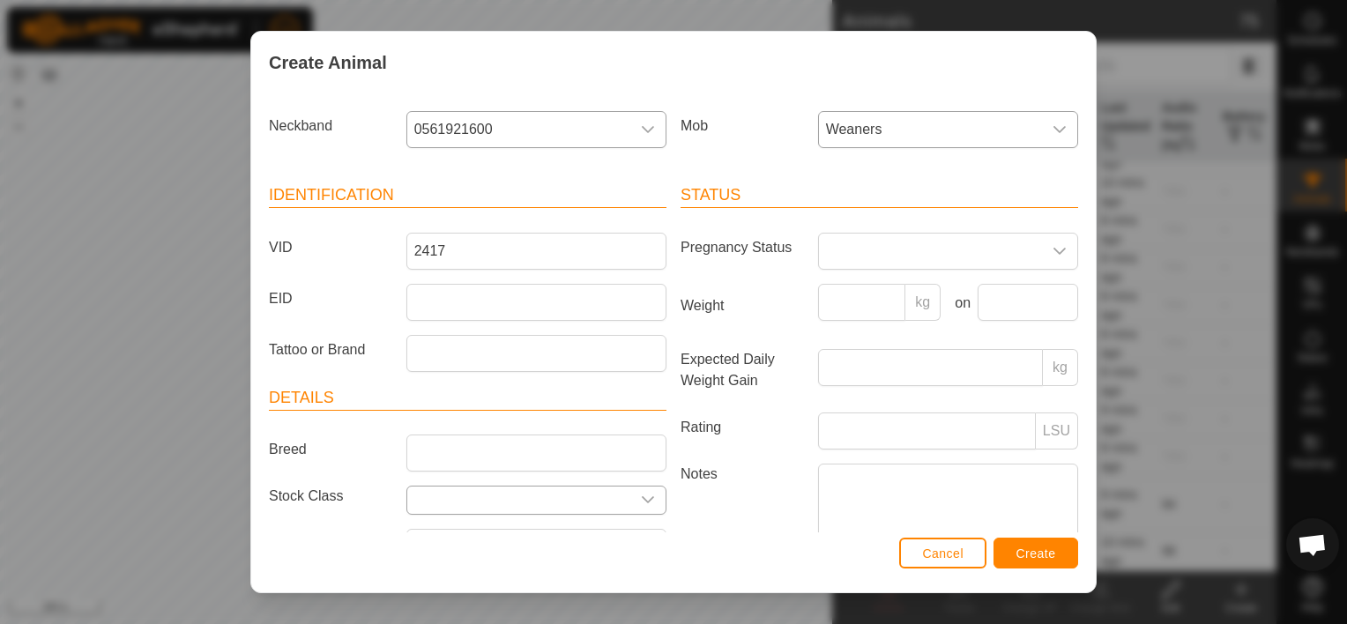
click at [642, 494] on icon "dropdown trigger" at bounding box center [648, 500] width 14 height 14
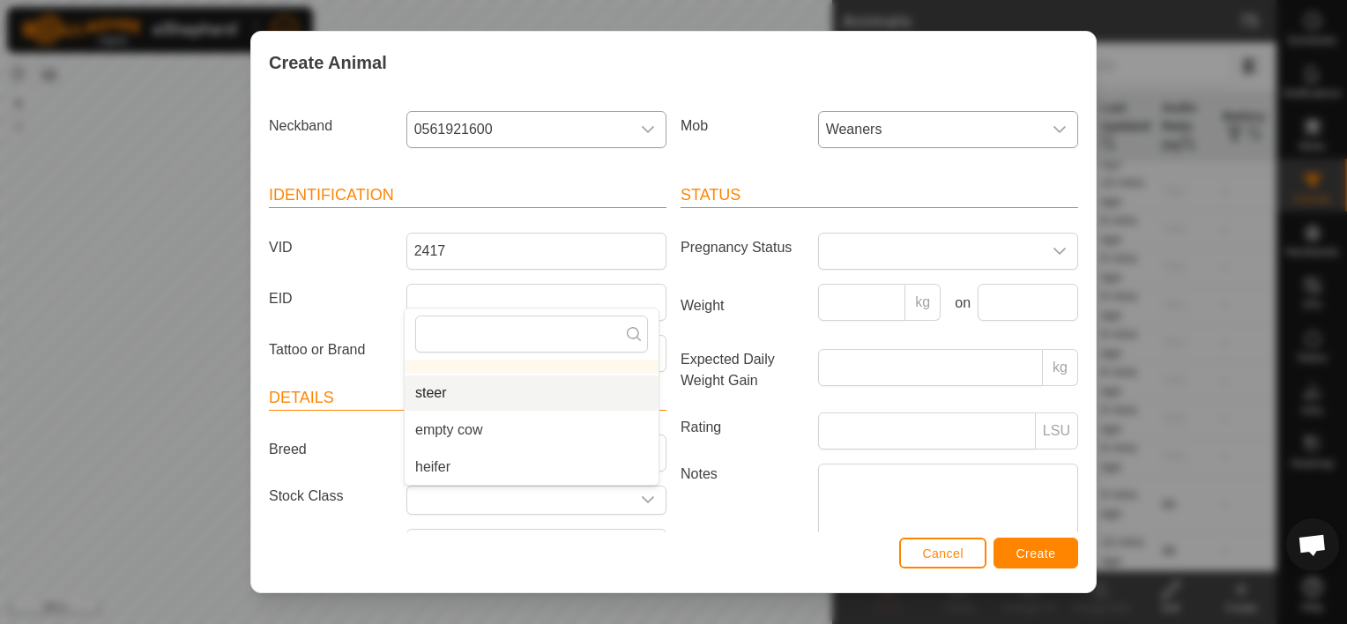
click at [469, 384] on li "steer" at bounding box center [532, 393] width 254 height 35
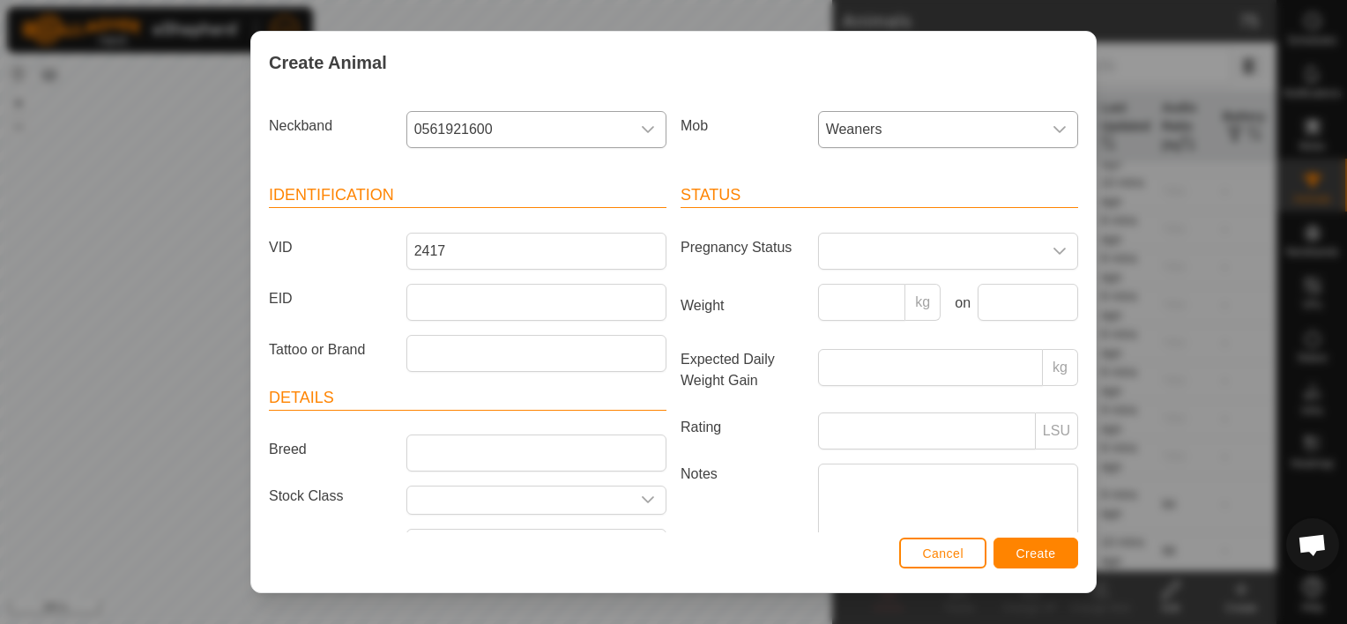
type input "steer"
click at [850, 303] on input "Weight" at bounding box center [862, 302] width 88 height 37
type input "212"
click at [995, 290] on input "text" at bounding box center [1028, 302] width 101 height 37
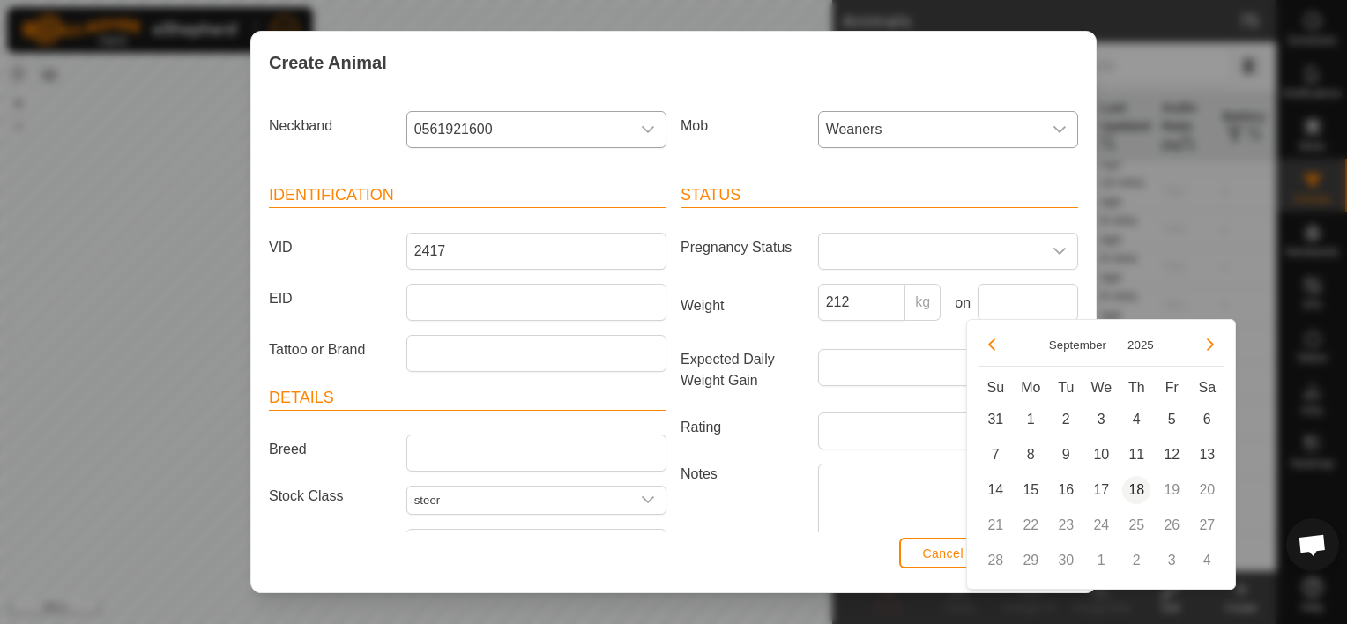
click at [1137, 483] on span "18" at bounding box center [1137, 490] width 28 height 28
type input "[DATE]"
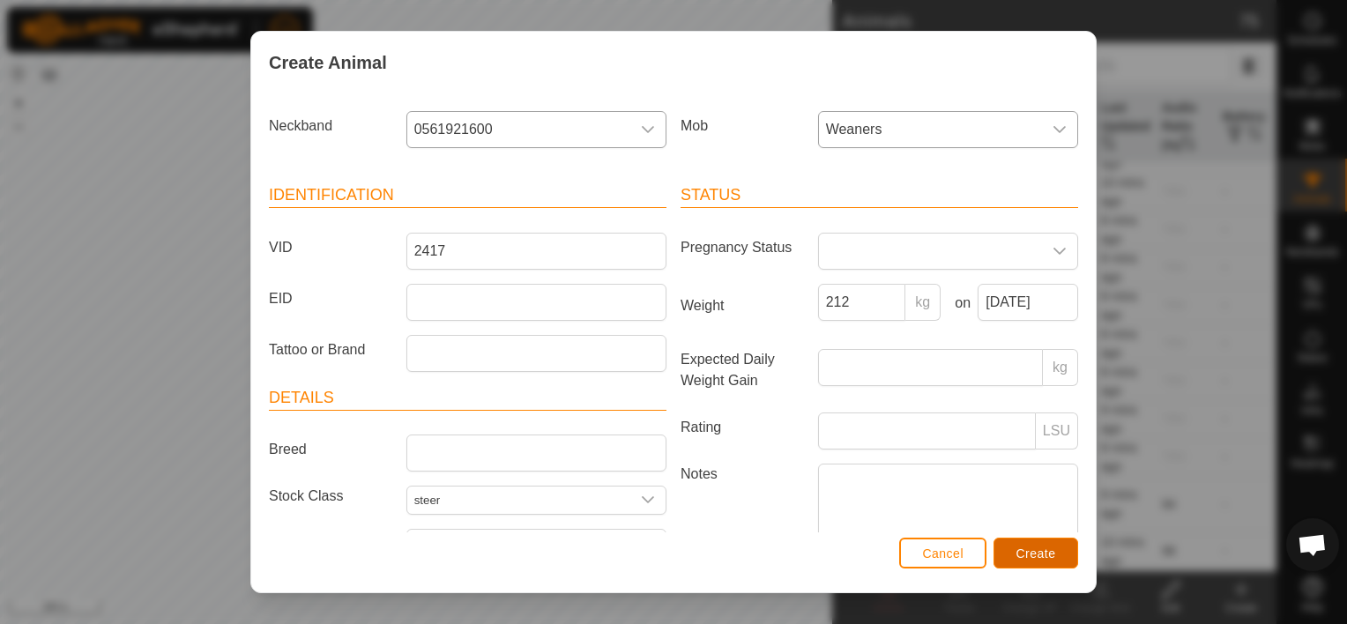
click at [1037, 550] on span "Create" at bounding box center [1037, 554] width 40 height 14
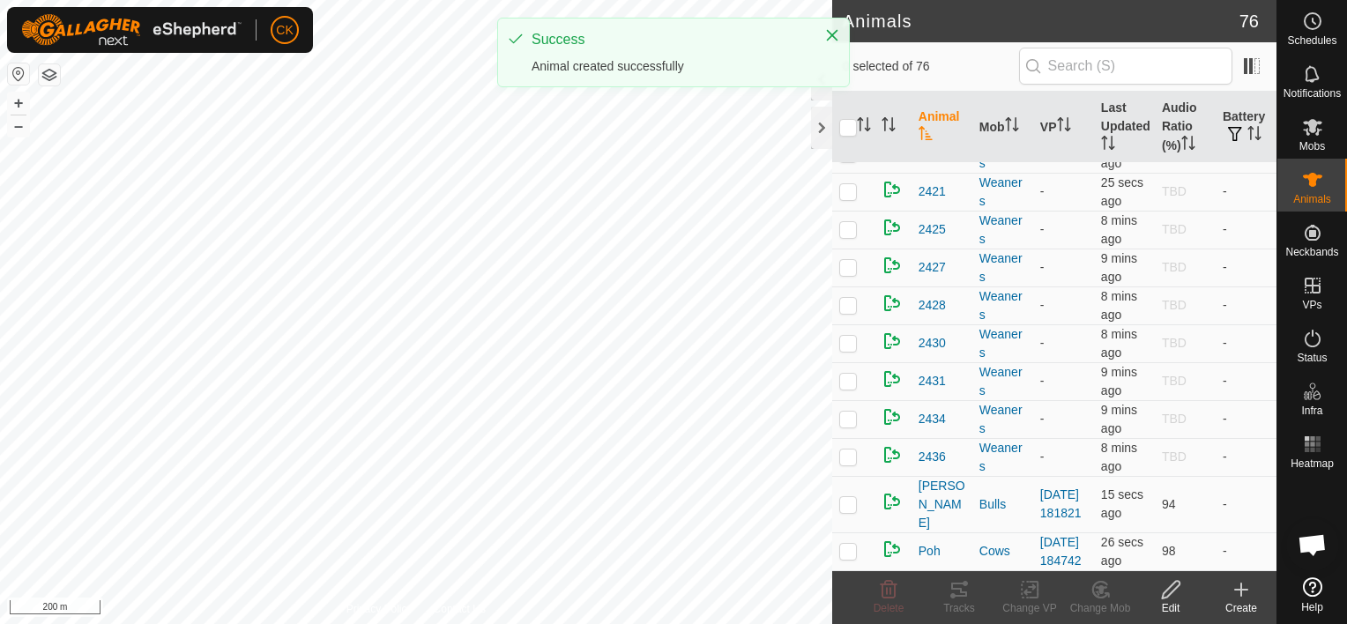
click at [1237, 593] on icon at bounding box center [1241, 589] width 21 height 21
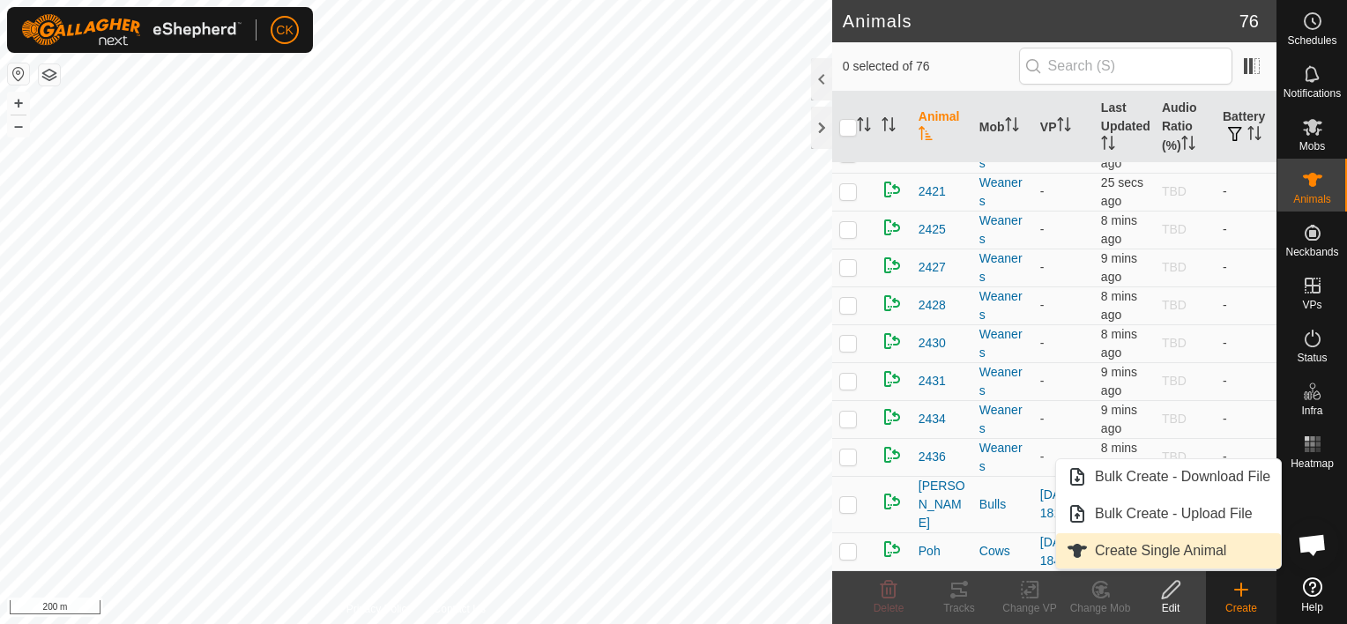
click at [1210, 546] on link "Create Single Animal" at bounding box center [1168, 550] width 225 height 35
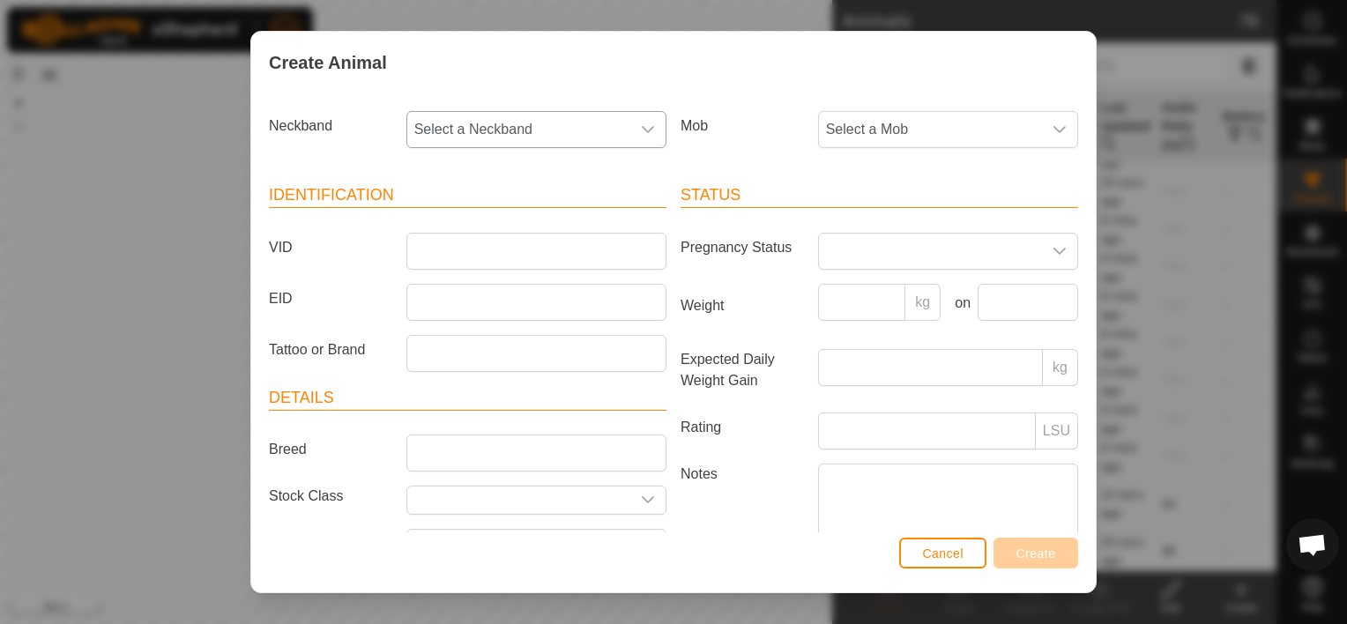
click at [617, 126] on span "Select a Neckband" at bounding box center [518, 129] width 223 height 35
type input "514"
click at [480, 222] on li "3295191514" at bounding box center [535, 220] width 254 height 35
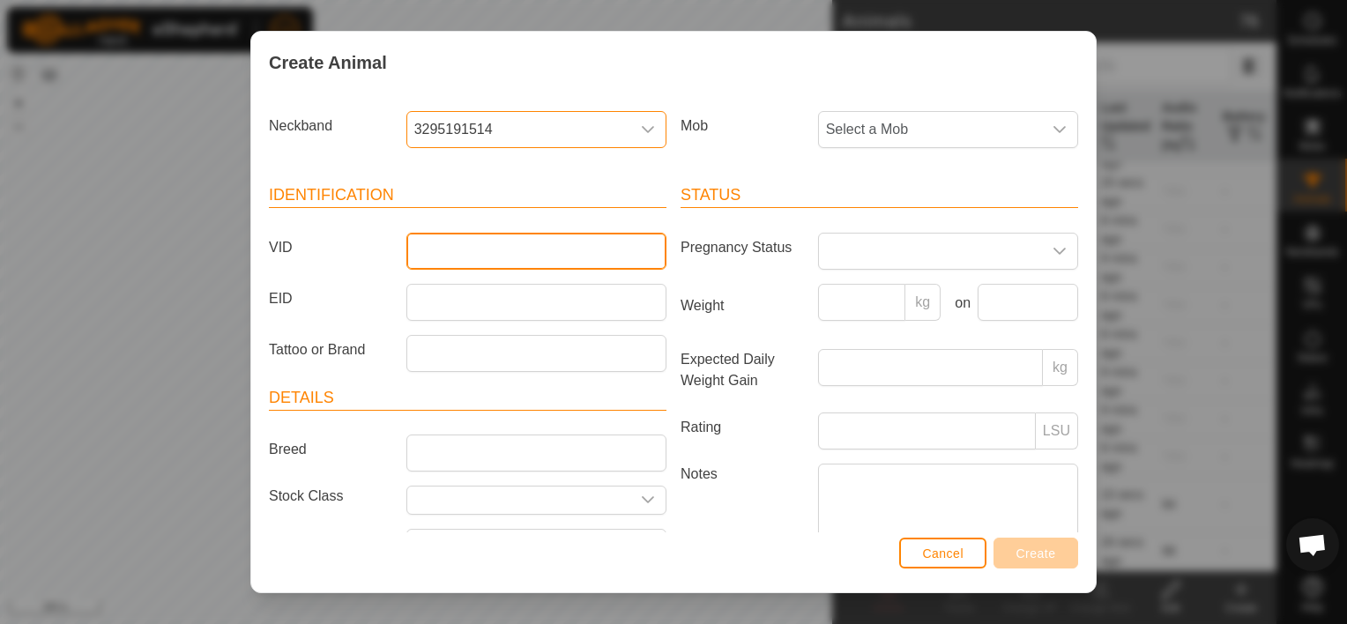
click at [458, 250] on input "VID" at bounding box center [537, 251] width 260 height 37
type input "2415"
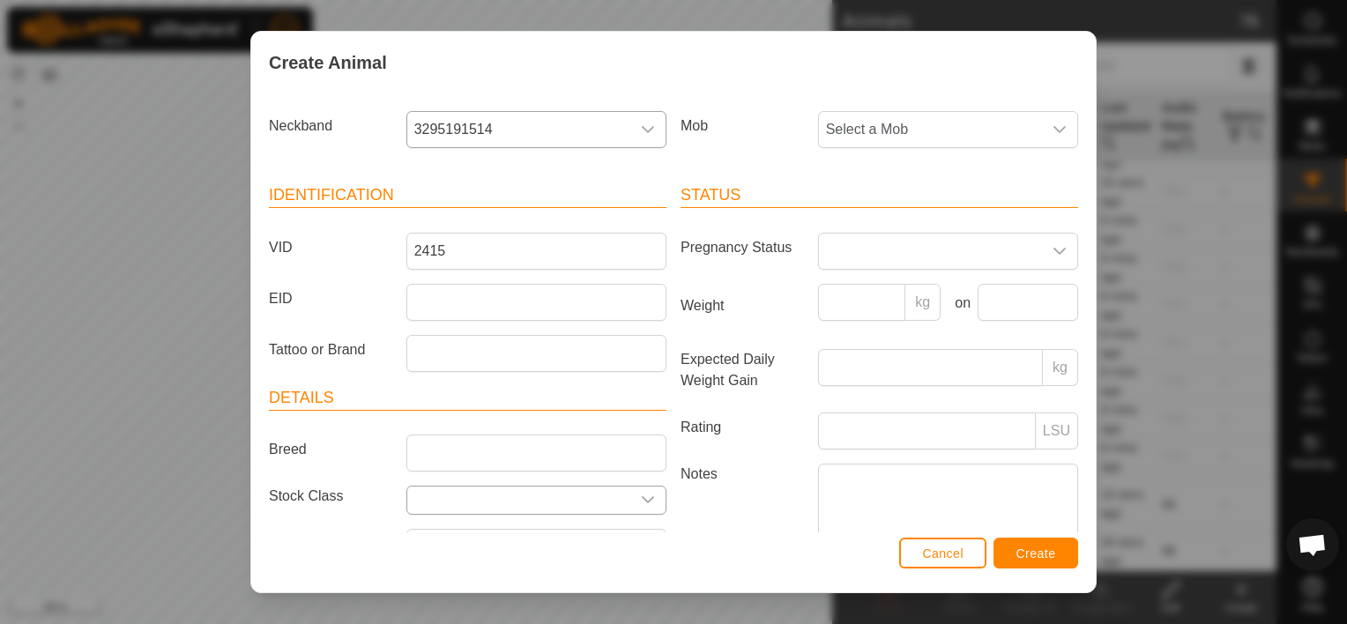
click at [648, 487] on div "dropdown trigger" at bounding box center [647, 500] width 35 height 27
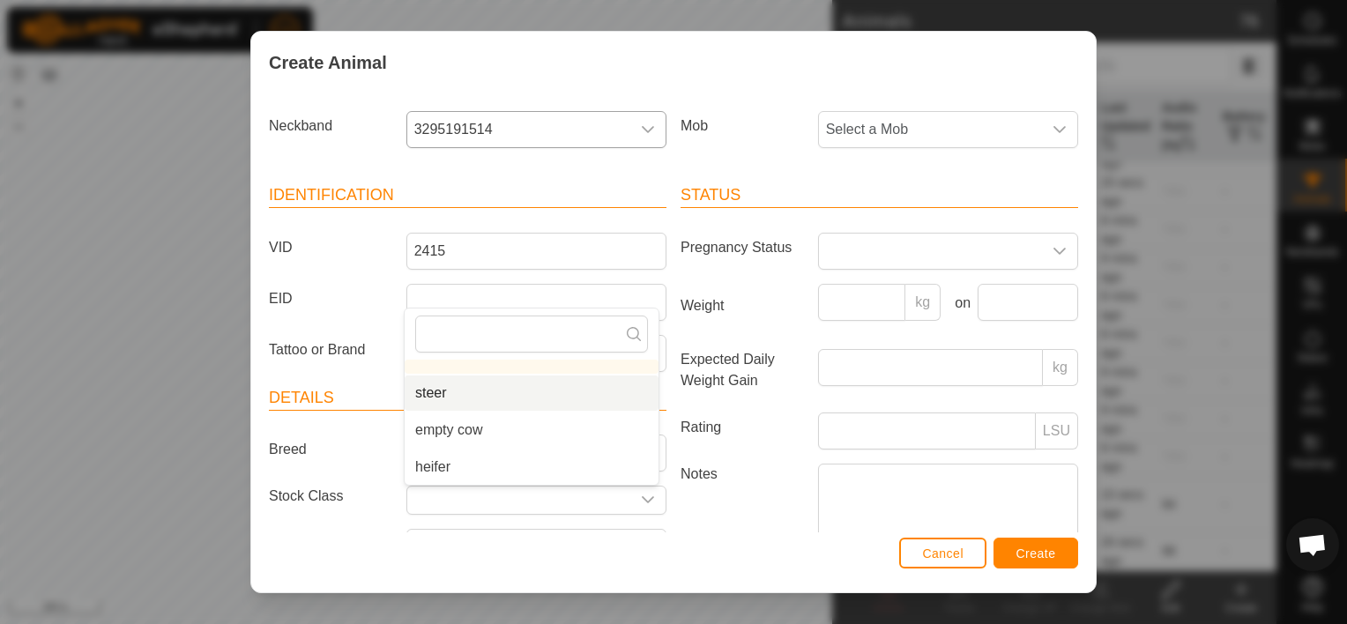
click at [489, 384] on li "steer" at bounding box center [532, 393] width 254 height 35
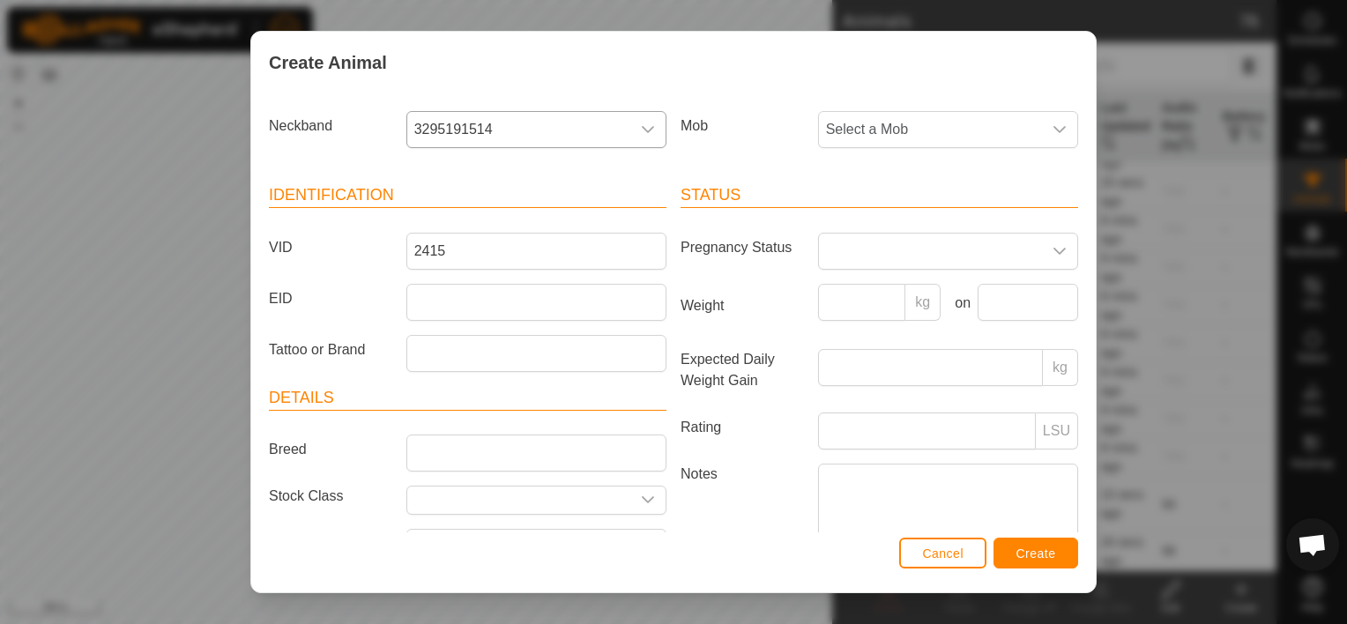
type input "steer"
click at [945, 122] on span "Select a Mob" at bounding box center [930, 129] width 223 height 35
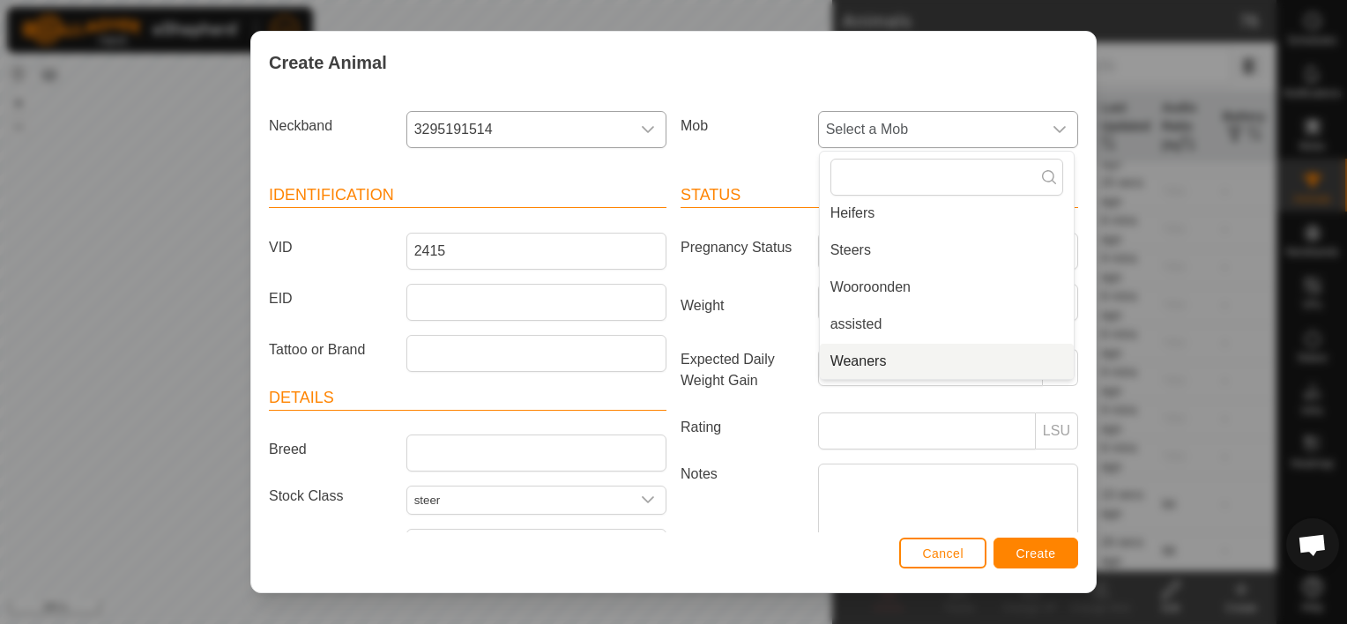
click at [871, 352] on li "Weaners" at bounding box center [947, 361] width 254 height 35
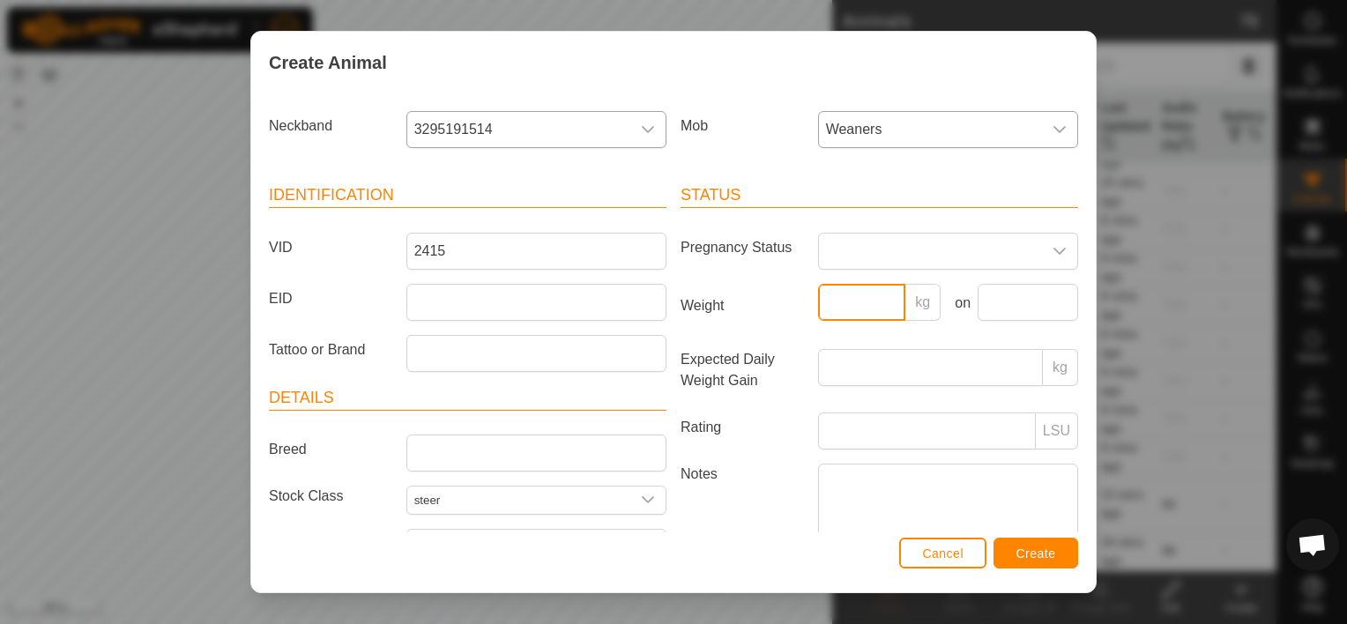
click at [859, 305] on input "Weight" at bounding box center [862, 302] width 88 height 37
type input "254"
click at [1040, 292] on input "text" at bounding box center [1028, 302] width 101 height 37
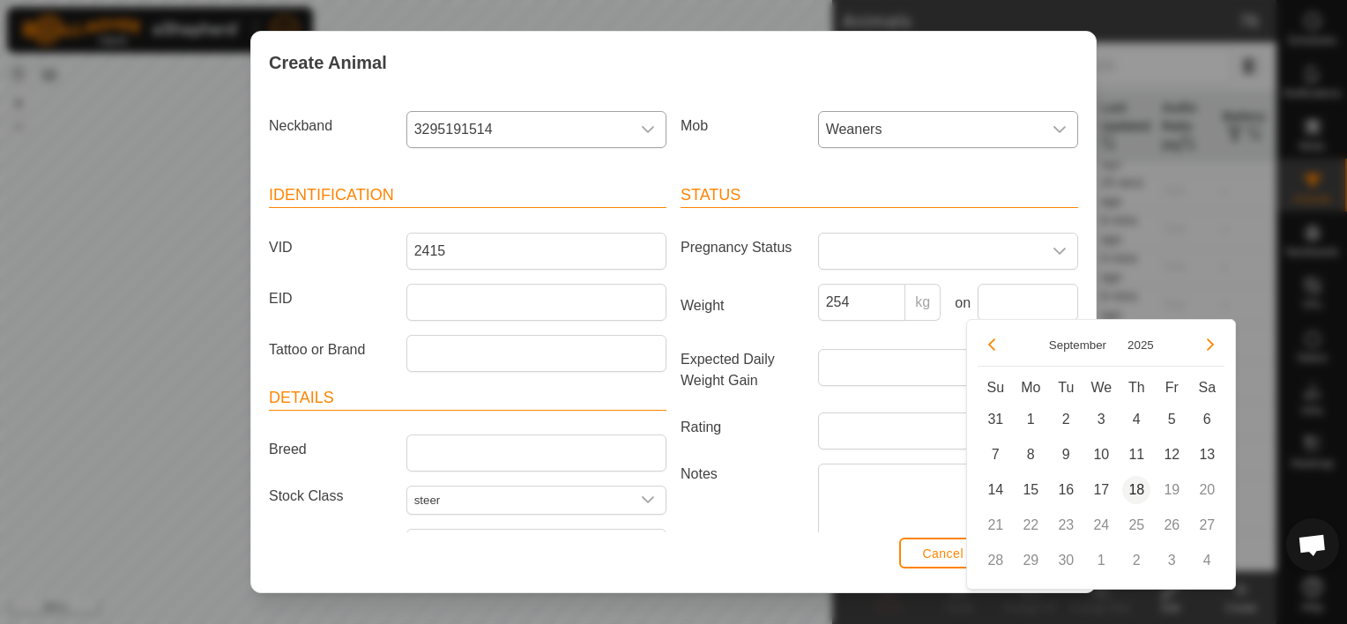
click at [1132, 480] on span "18" at bounding box center [1137, 490] width 28 height 28
type input "[DATE]"
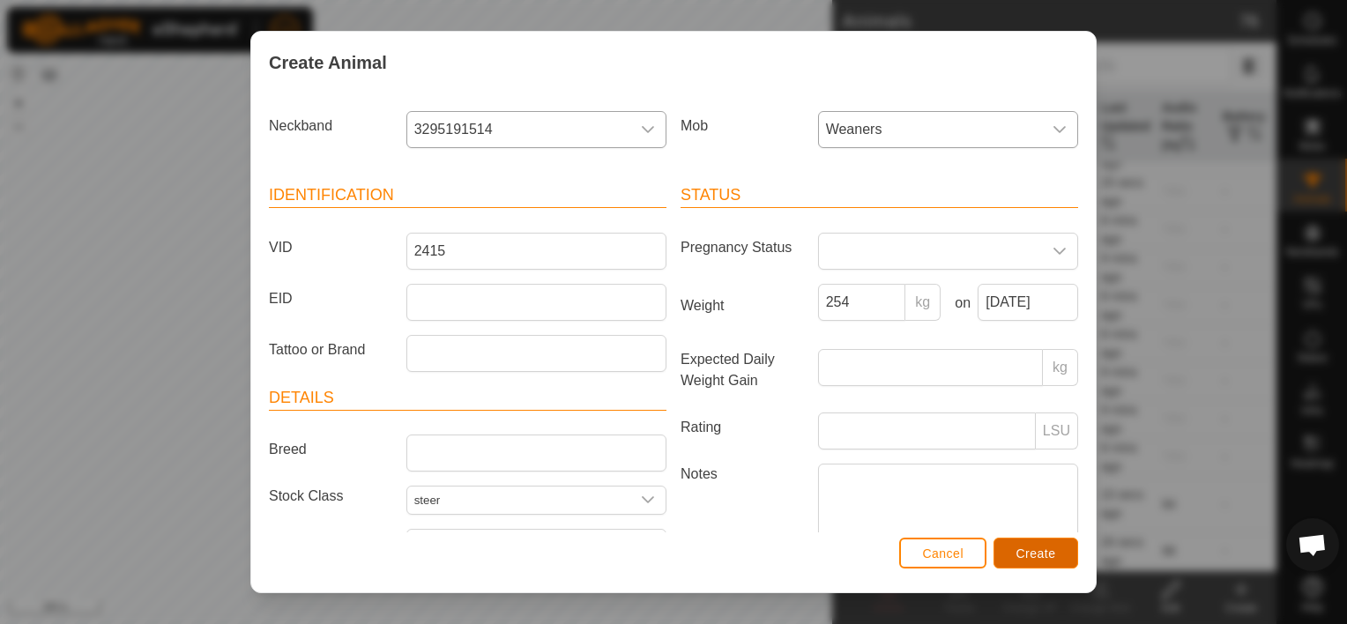
click at [1047, 551] on span "Create" at bounding box center [1037, 554] width 40 height 14
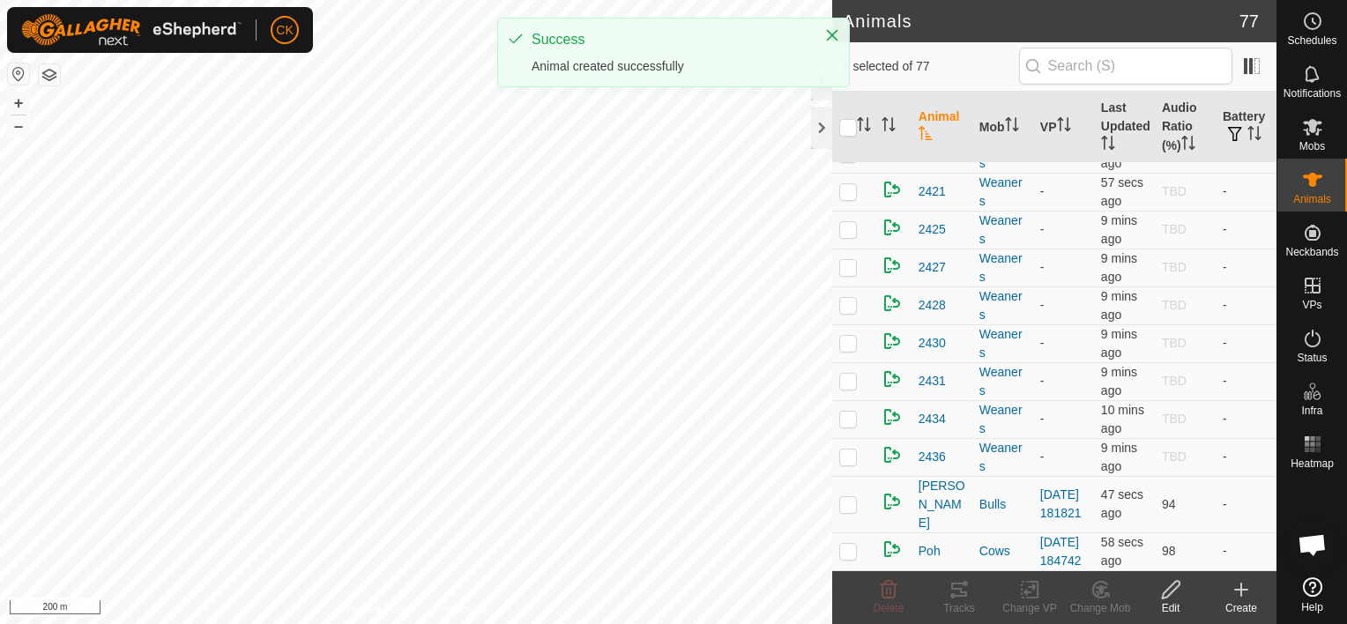
click at [1242, 588] on icon at bounding box center [1241, 589] width 21 height 21
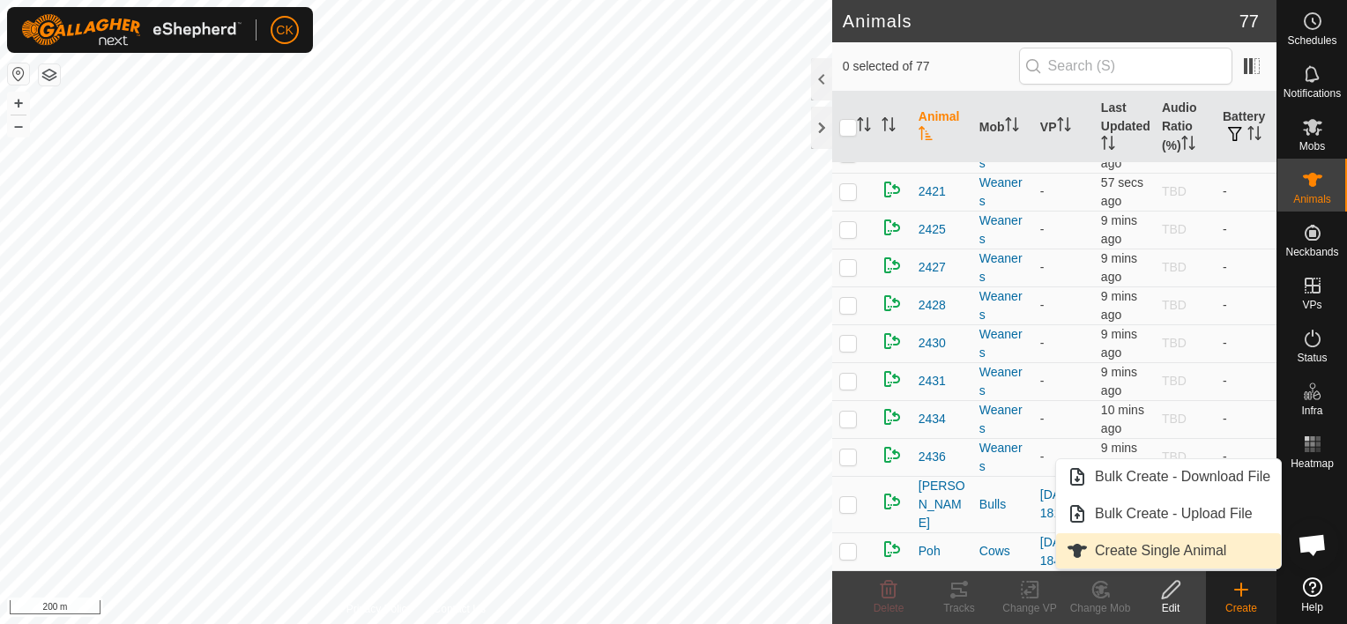
click at [1180, 543] on link "Create Single Animal" at bounding box center [1168, 550] width 225 height 35
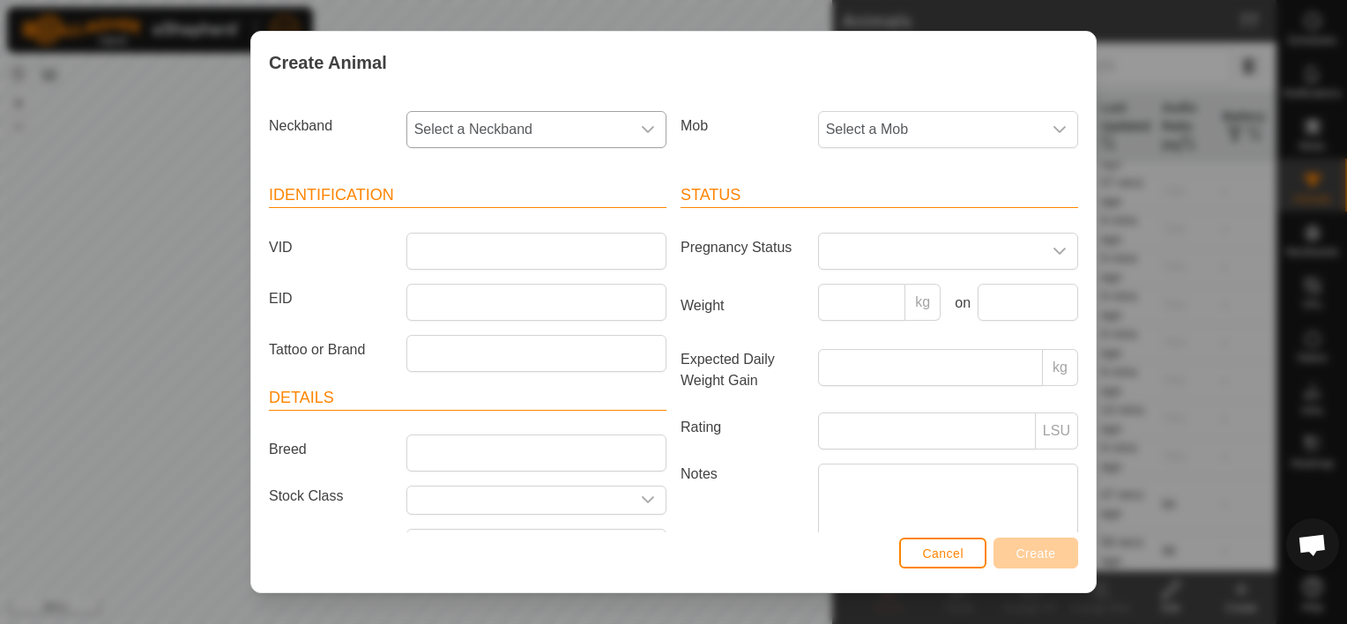
click at [536, 127] on span "Select a Neckband" at bounding box center [518, 129] width 223 height 35
type input "325"
click at [489, 215] on li "3258661835" at bounding box center [535, 220] width 254 height 35
click at [861, 123] on span "Select a Mob" at bounding box center [930, 129] width 223 height 35
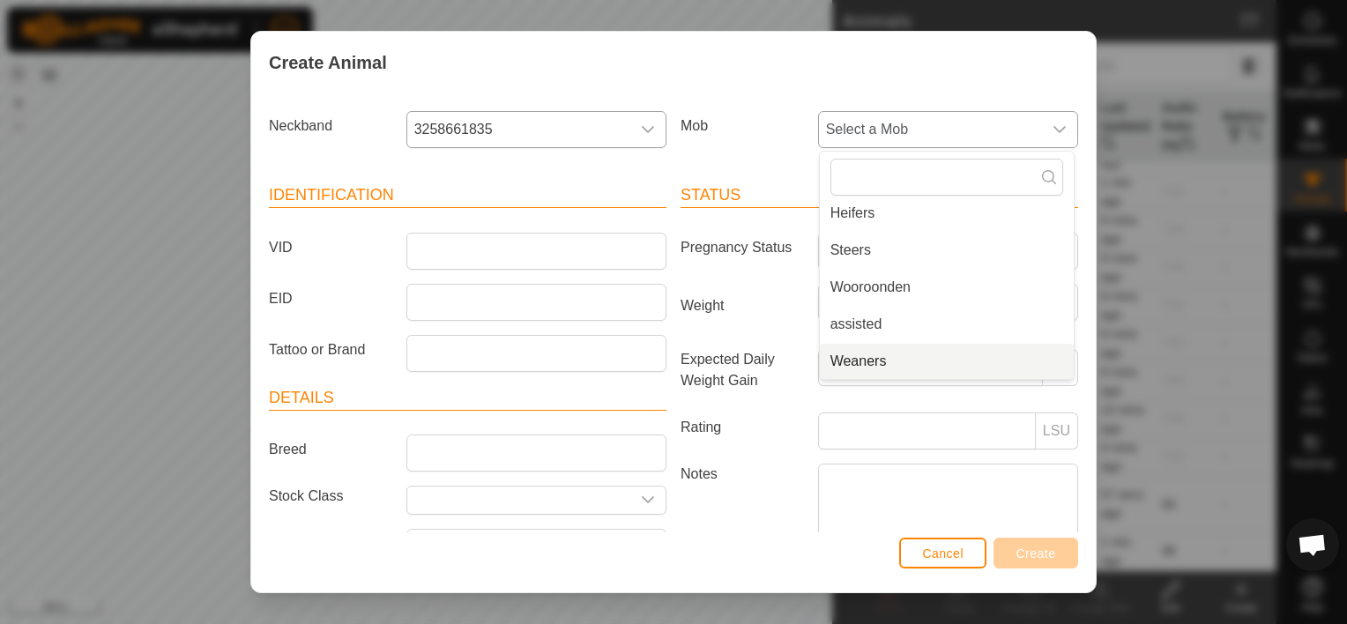
click at [889, 352] on li "Weaners" at bounding box center [947, 361] width 254 height 35
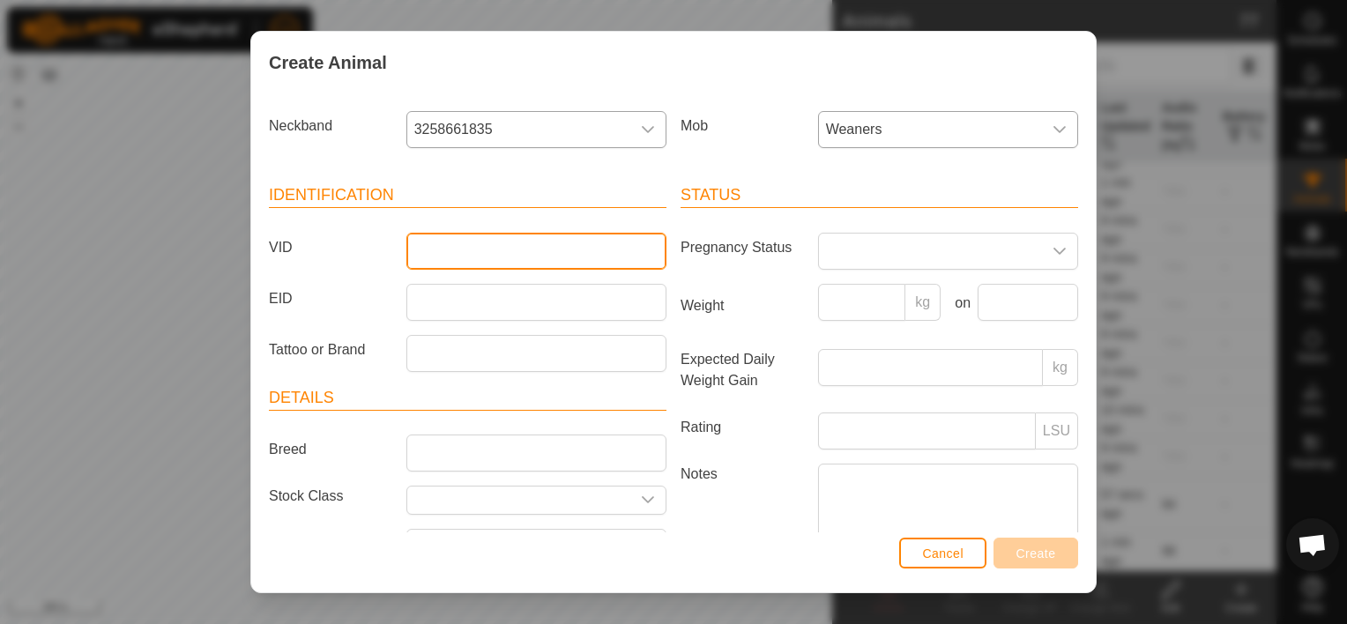
click at [438, 244] on input "VID" at bounding box center [537, 251] width 260 height 37
type input "2418"
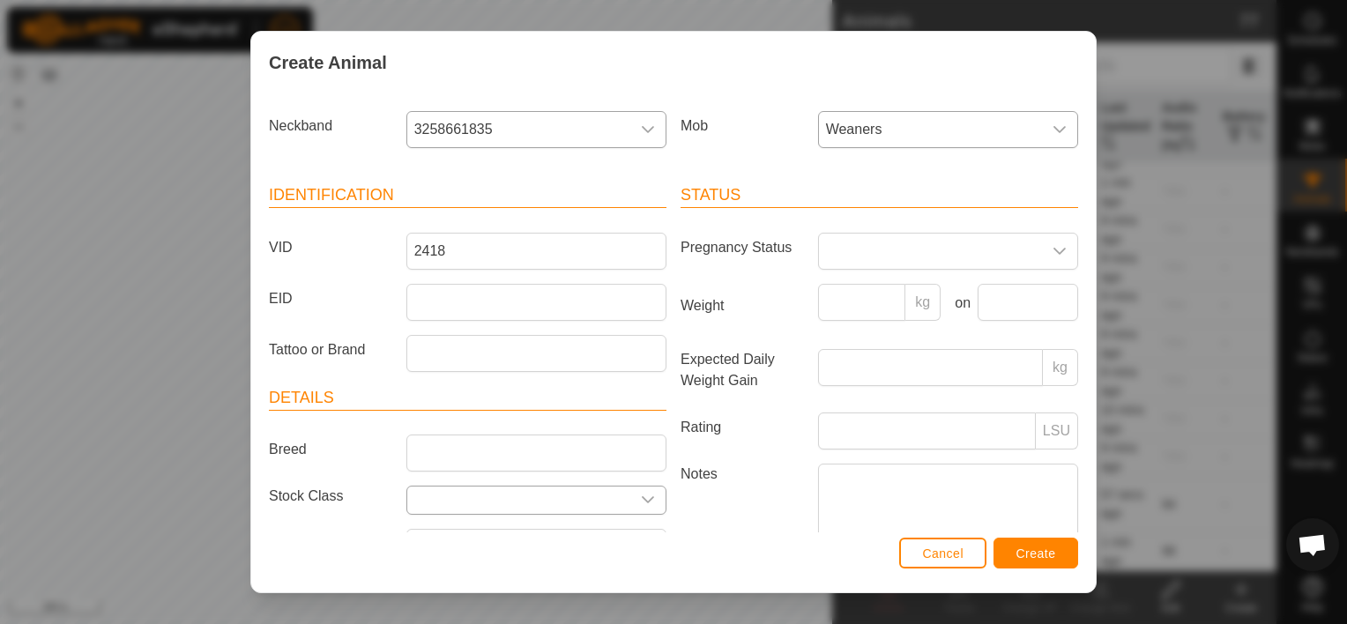
click at [641, 496] on icon "dropdown trigger" at bounding box center [648, 500] width 14 height 14
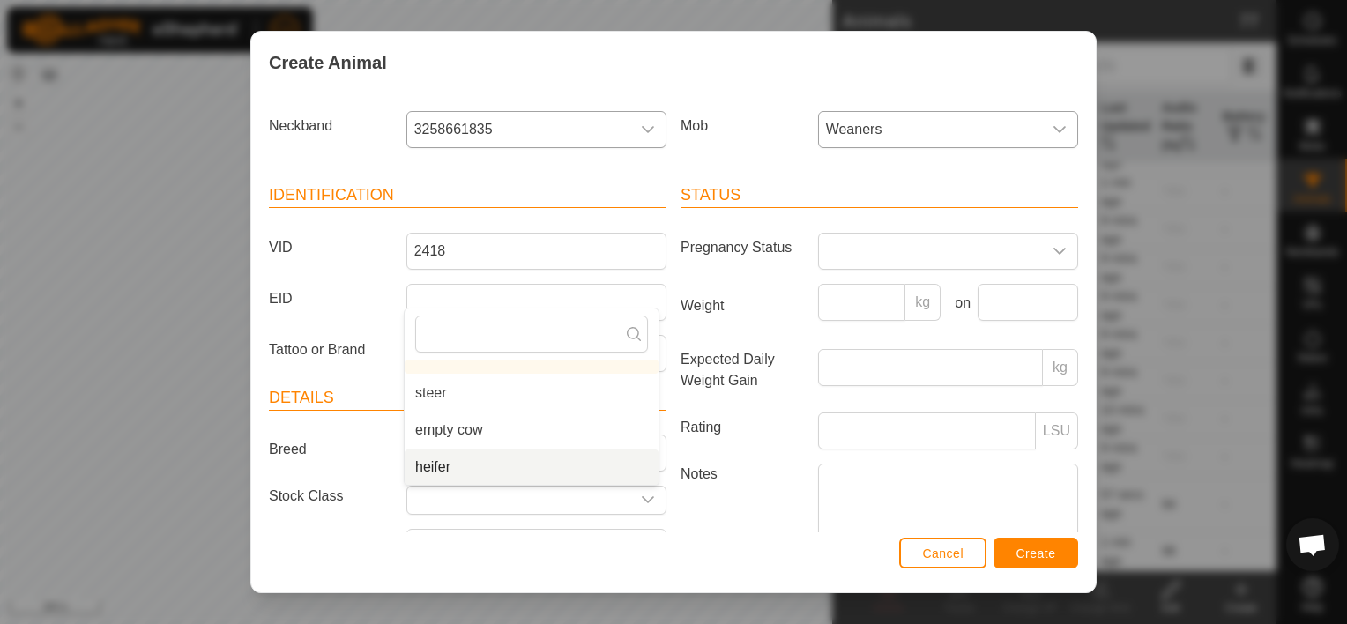
click at [503, 468] on li "heifer" at bounding box center [532, 467] width 254 height 35
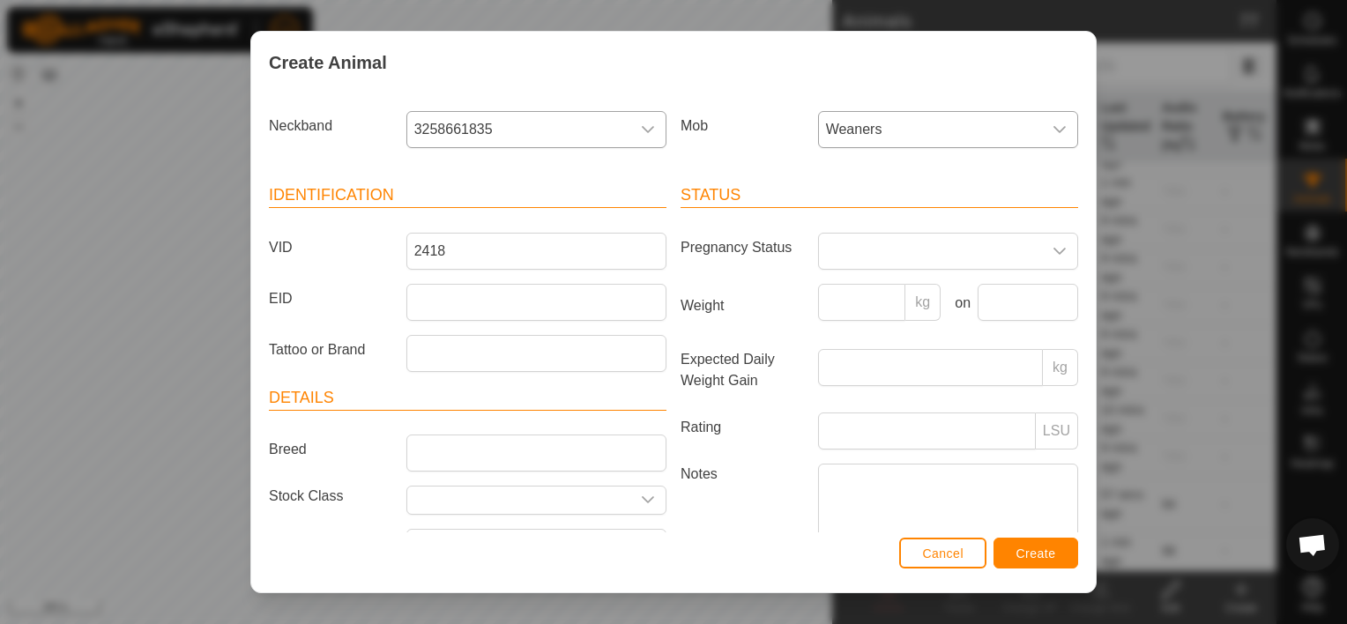
type input "heifer"
click at [847, 295] on input "Weight" at bounding box center [862, 302] width 88 height 37
type input "214"
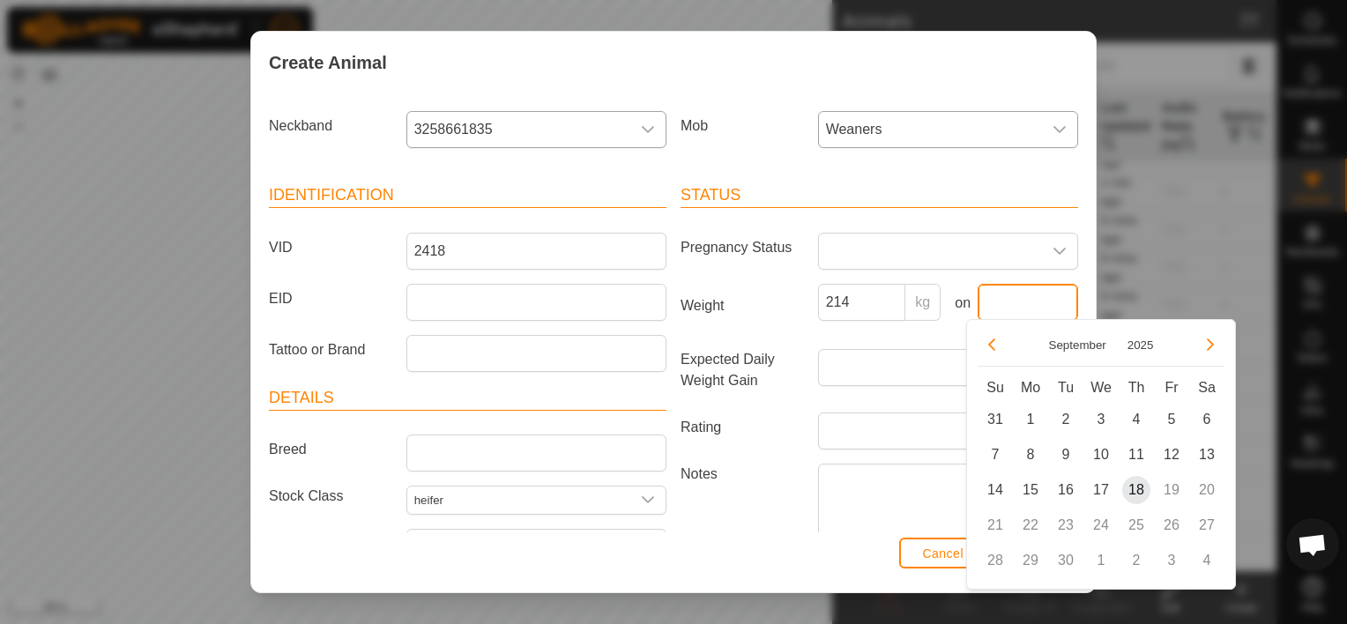
click at [1040, 302] on input "text" at bounding box center [1028, 302] width 101 height 37
click at [1133, 482] on span "18" at bounding box center [1137, 490] width 28 height 28
type input "[DATE]"
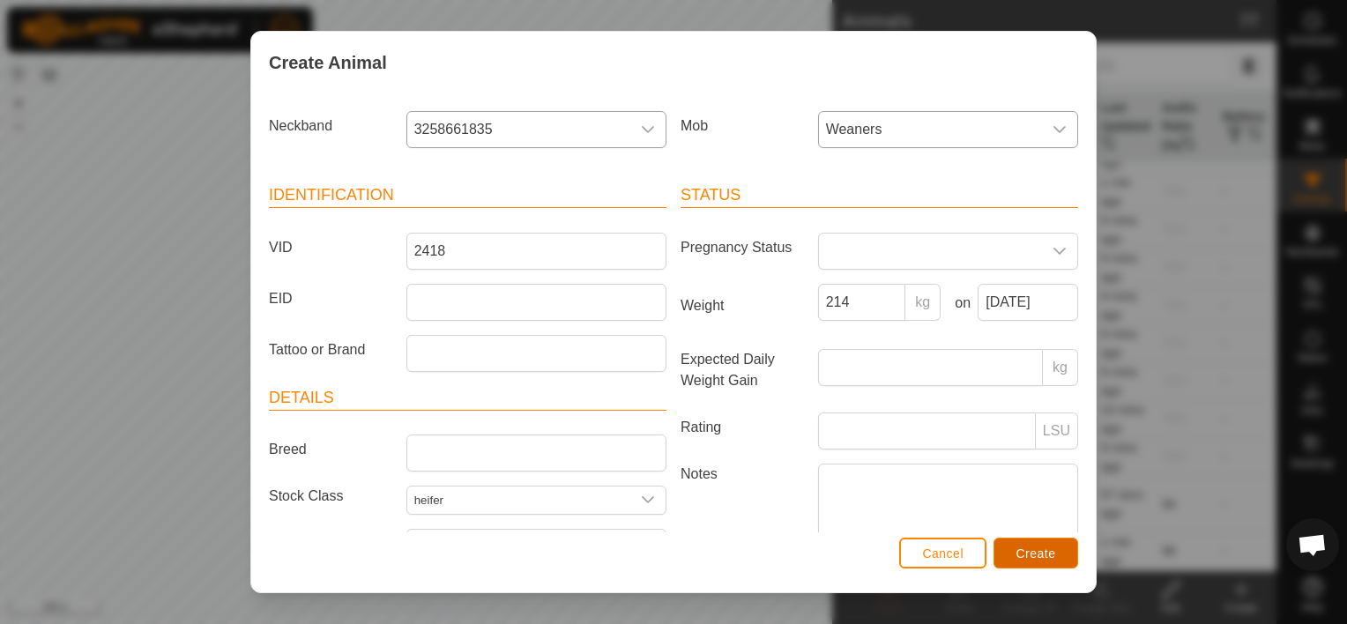
click at [1044, 552] on span "Create" at bounding box center [1037, 554] width 40 height 14
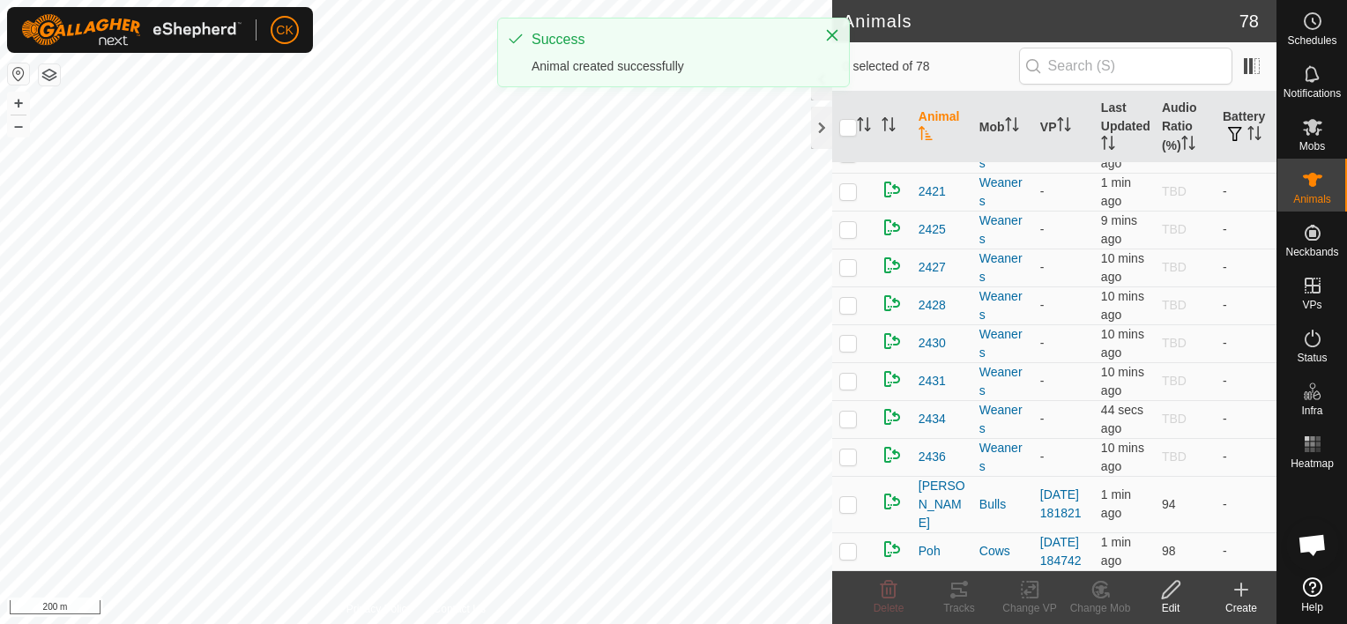
click at [1240, 592] on icon at bounding box center [1241, 589] width 21 height 21
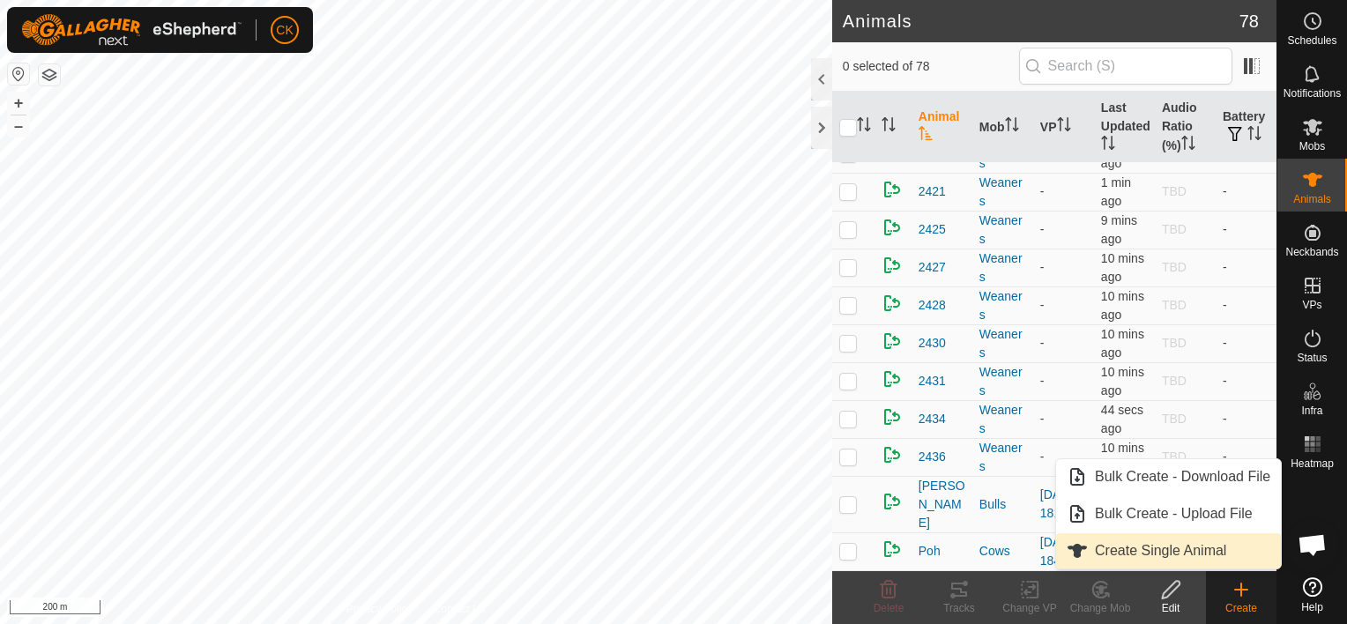
click at [1192, 543] on link "Create Single Animal" at bounding box center [1168, 550] width 225 height 35
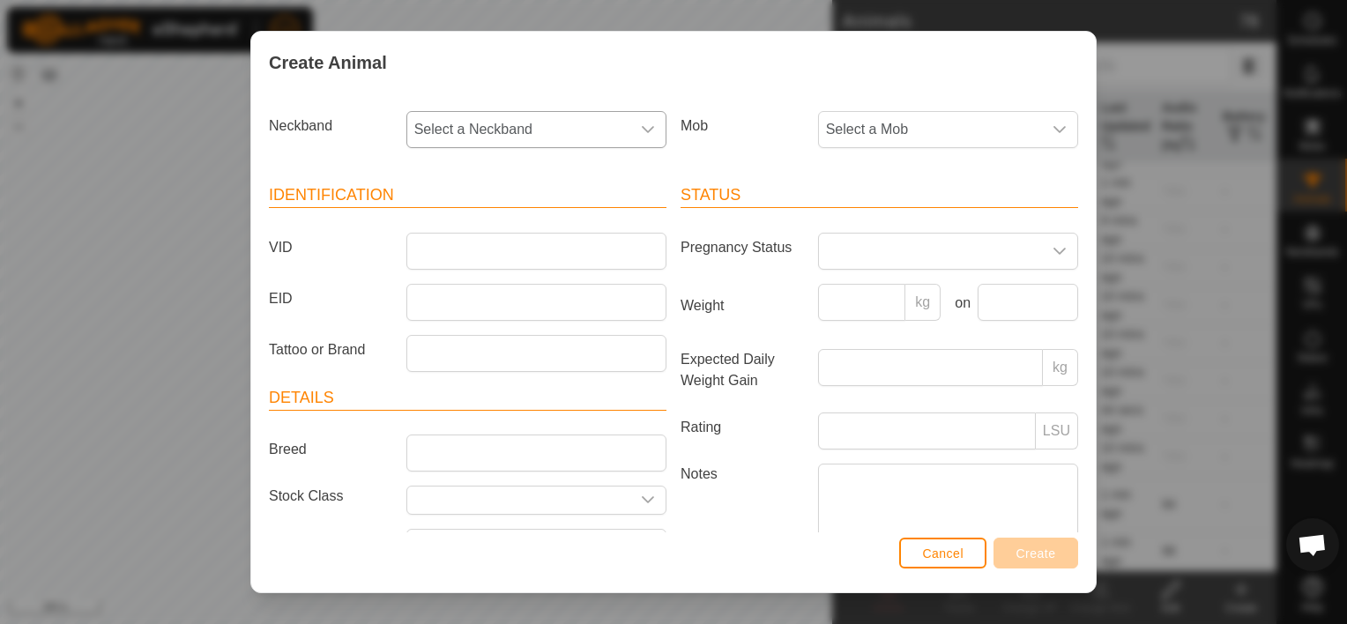
click at [581, 124] on span "Select a Neckband" at bounding box center [518, 129] width 223 height 35
type input "503"
click at [497, 213] on li "2009560503" at bounding box center [535, 220] width 254 height 35
click at [904, 116] on span "Select a Mob" at bounding box center [930, 129] width 223 height 35
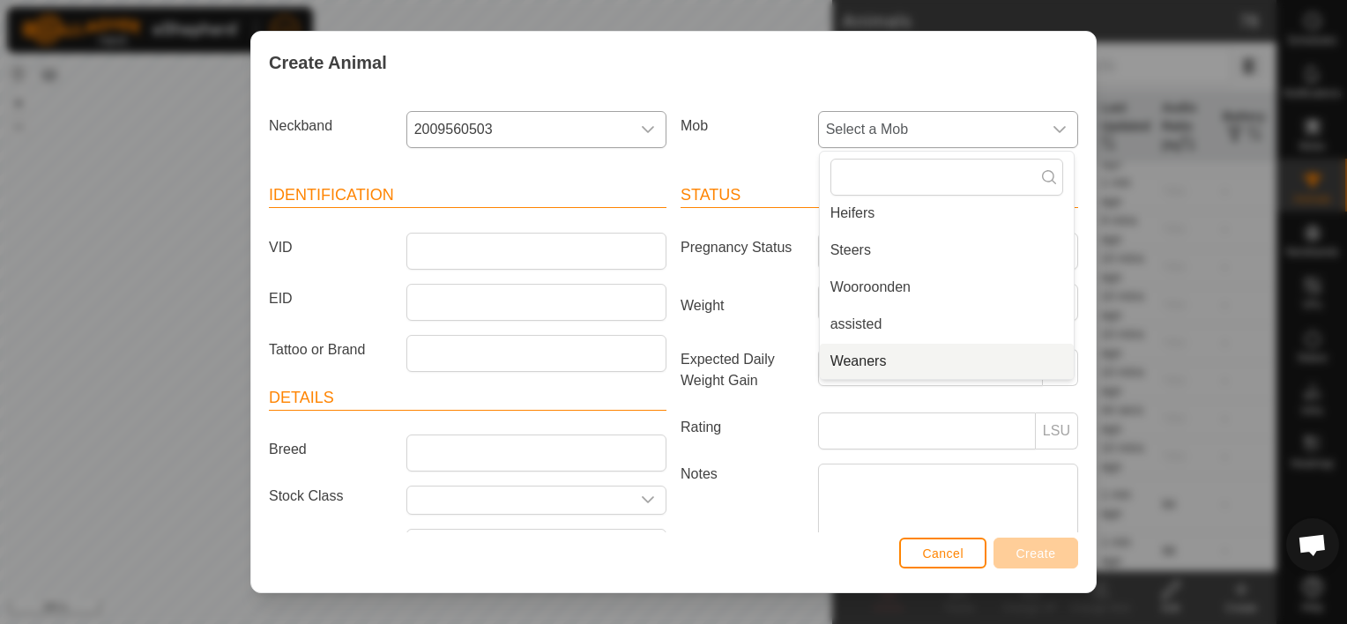
click at [906, 356] on li "Weaners" at bounding box center [947, 361] width 254 height 35
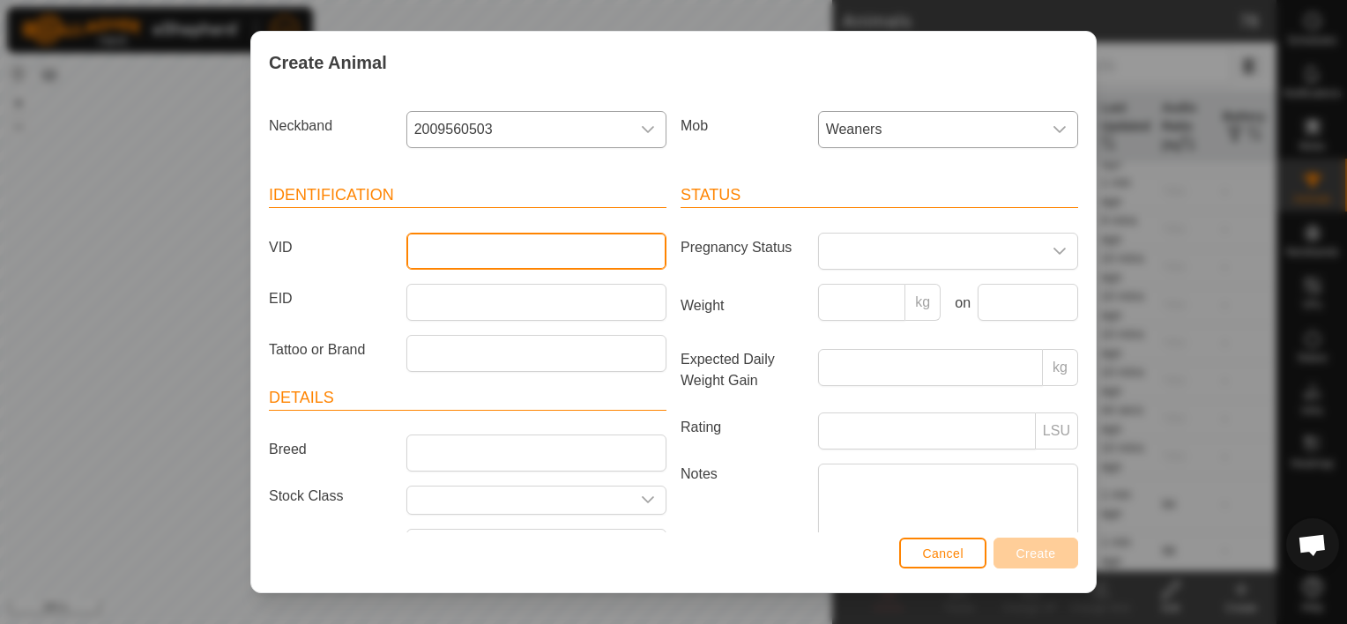
click at [441, 244] on input "VID" at bounding box center [537, 251] width 260 height 37
type input "2411"
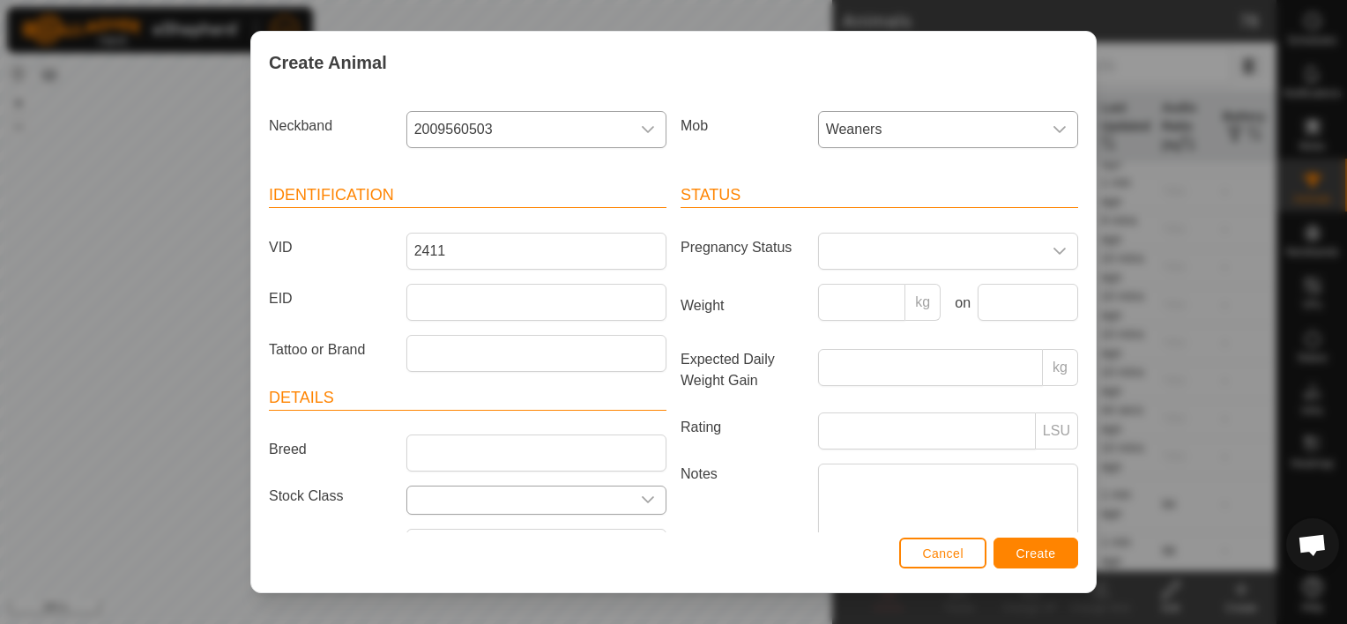
click at [641, 496] on icon "dropdown trigger" at bounding box center [648, 500] width 14 height 14
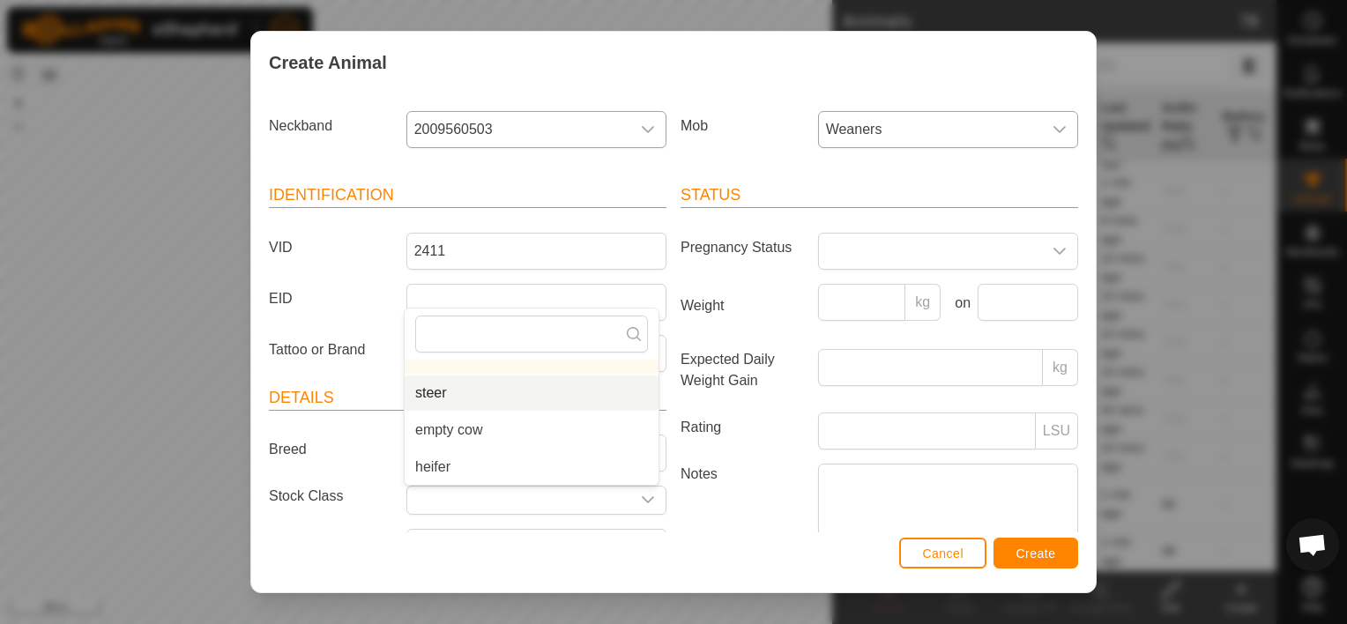
click at [499, 390] on li "steer" at bounding box center [532, 393] width 254 height 35
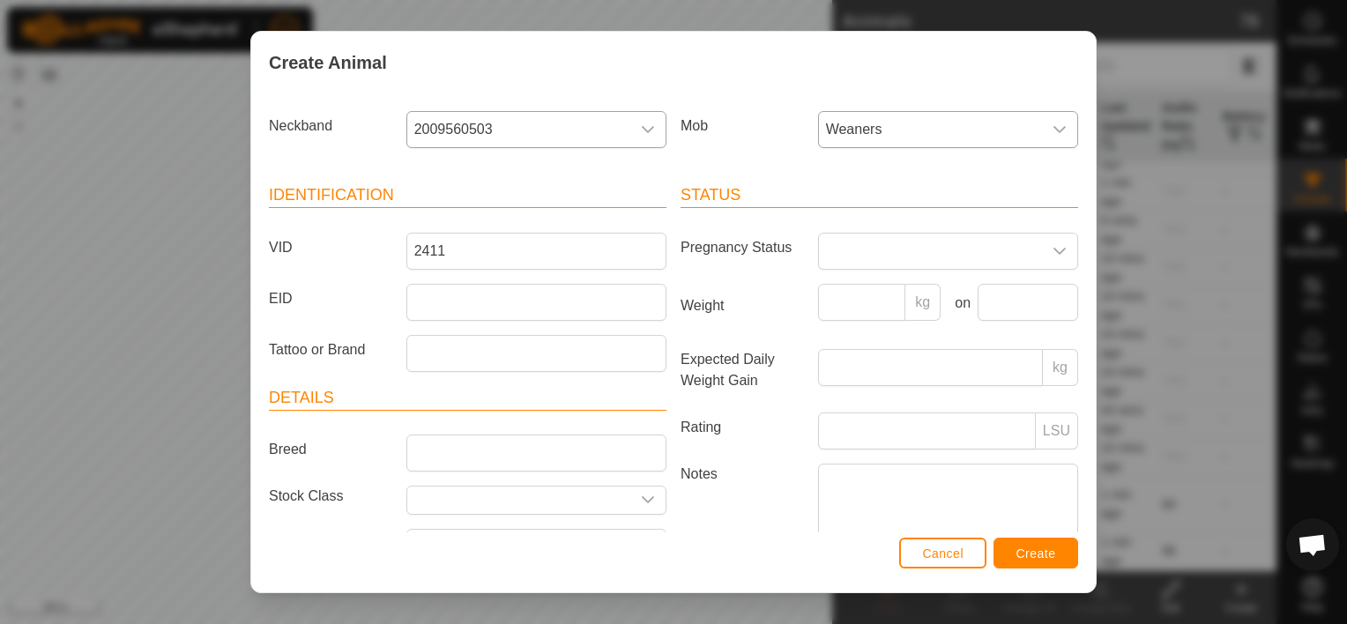
type input "steer"
click at [849, 302] on input "Weight" at bounding box center [862, 302] width 88 height 37
type input "275"
click at [1004, 297] on input "text" at bounding box center [1028, 302] width 101 height 37
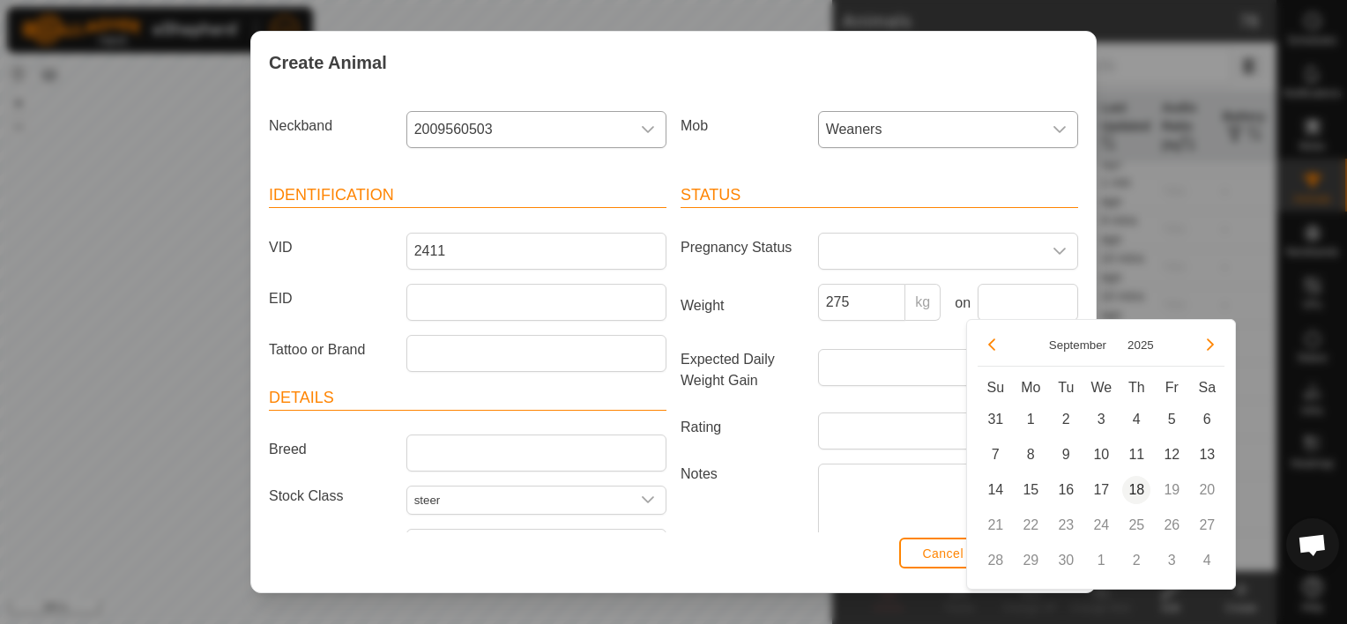
click at [1141, 483] on span "18" at bounding box center [1137, 490] width 28 height 28
type input "[DATE]"
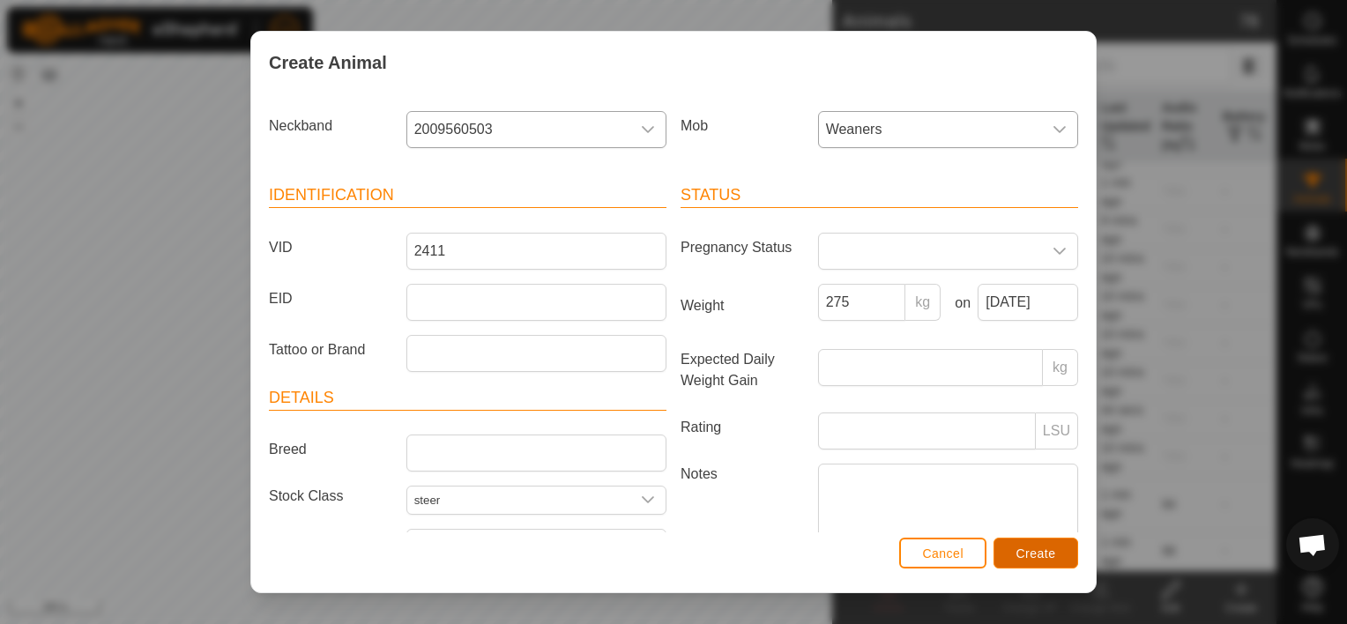
click at [1050, 550] on span "Create" at bounding box center [1037, 554] width 40 height 14
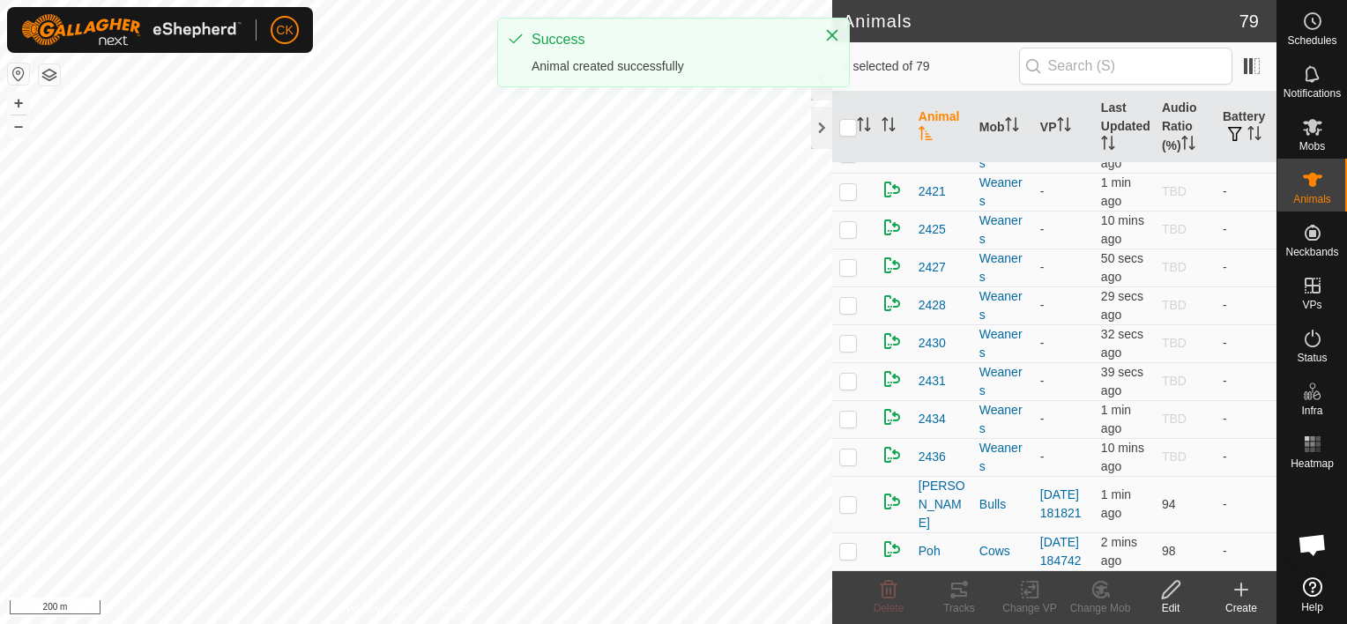
click at [1238, 587] on icon at bounding box center [1241, 589] width 21 height 21
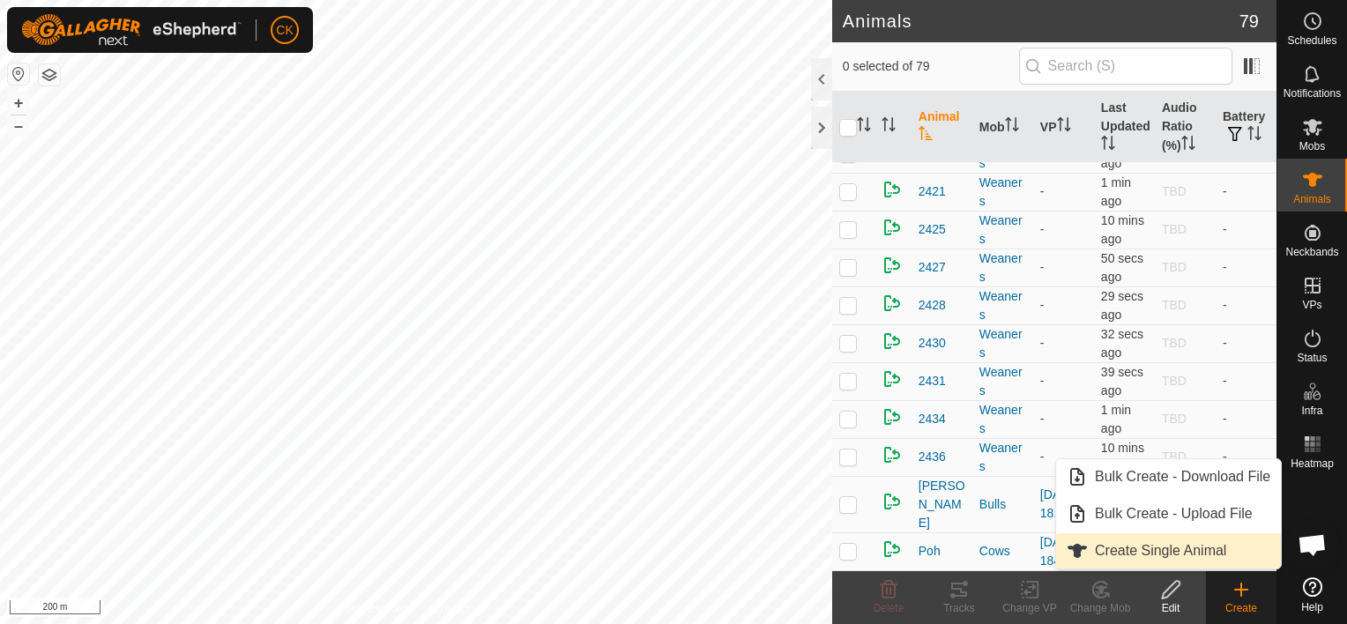
click at [1182, 548] on link "Create Single Animal" at bounding box center [1168, 550] width 225 height 35
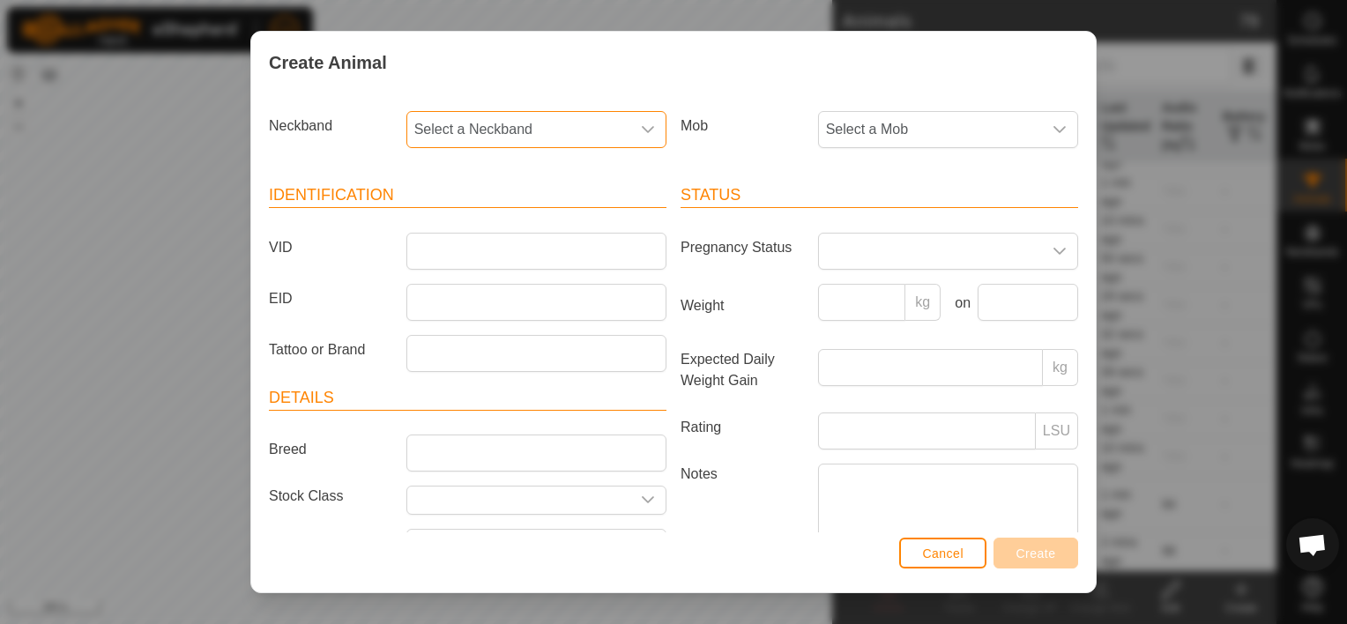
click at [543, 122] on span "Select a Neckband" at bounding box center [518, 129] width 223 height 35
type input "382"
click at [467, 219] on li "3991970382" at bounding box center [535, 220] width 254 height 35
click at [964, 127] on span "Select a Mob" at bounding box center [930, 129] width 223 height 35
click at [916, 357] on li "Weaners" at bounding box center [947, 361] width 254 height 35
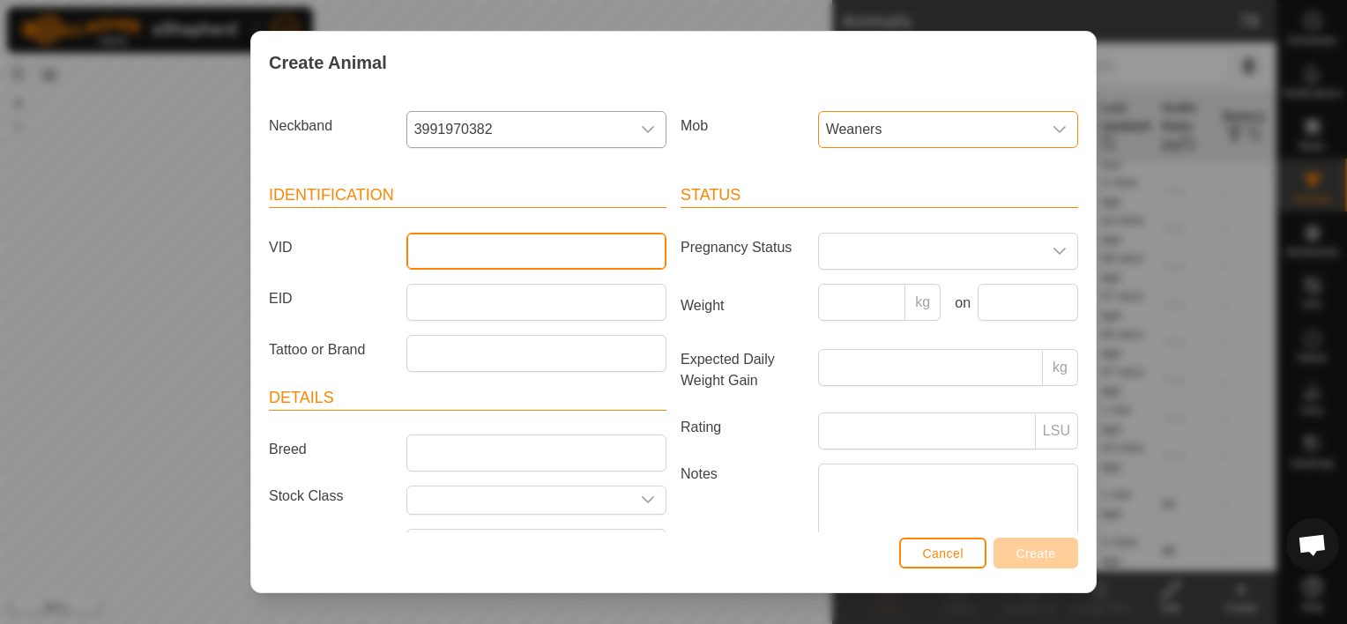
click at [413, 251] on input "VID" at bounding box center [537, 251] width 260 height 37
type input "2403"
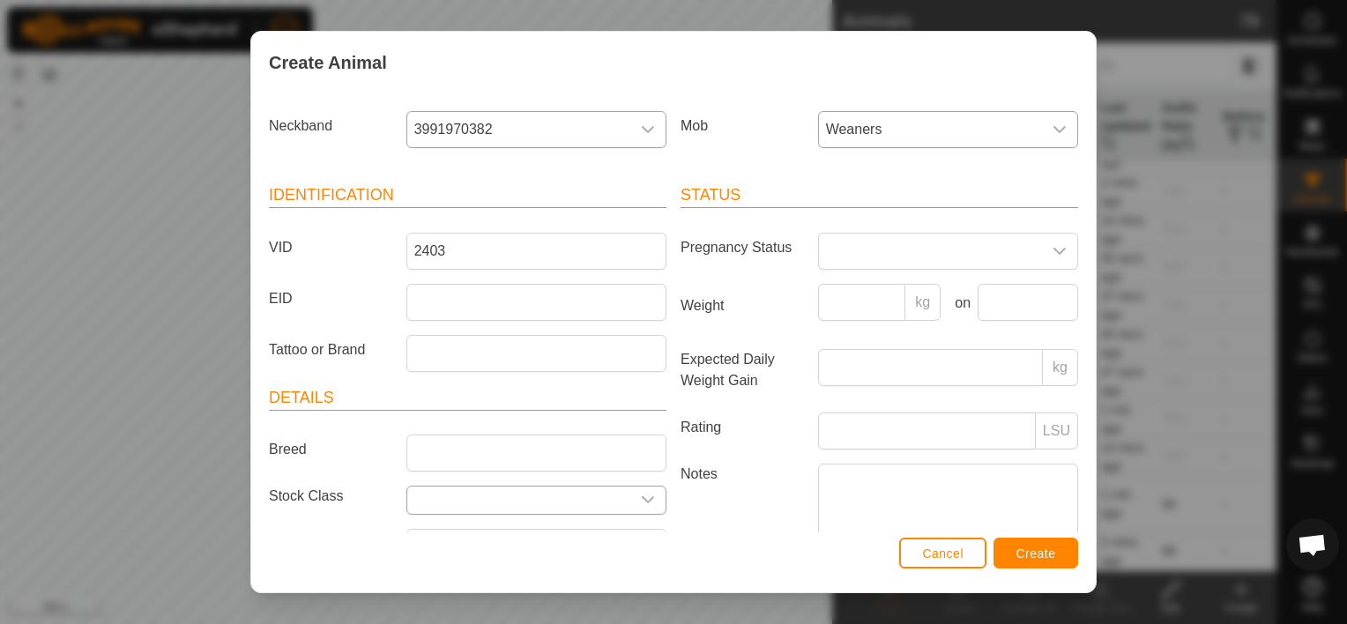
click at [642, 496] on icon "dropdown trigger" at bounding box center [648, 500] width 14 height 14
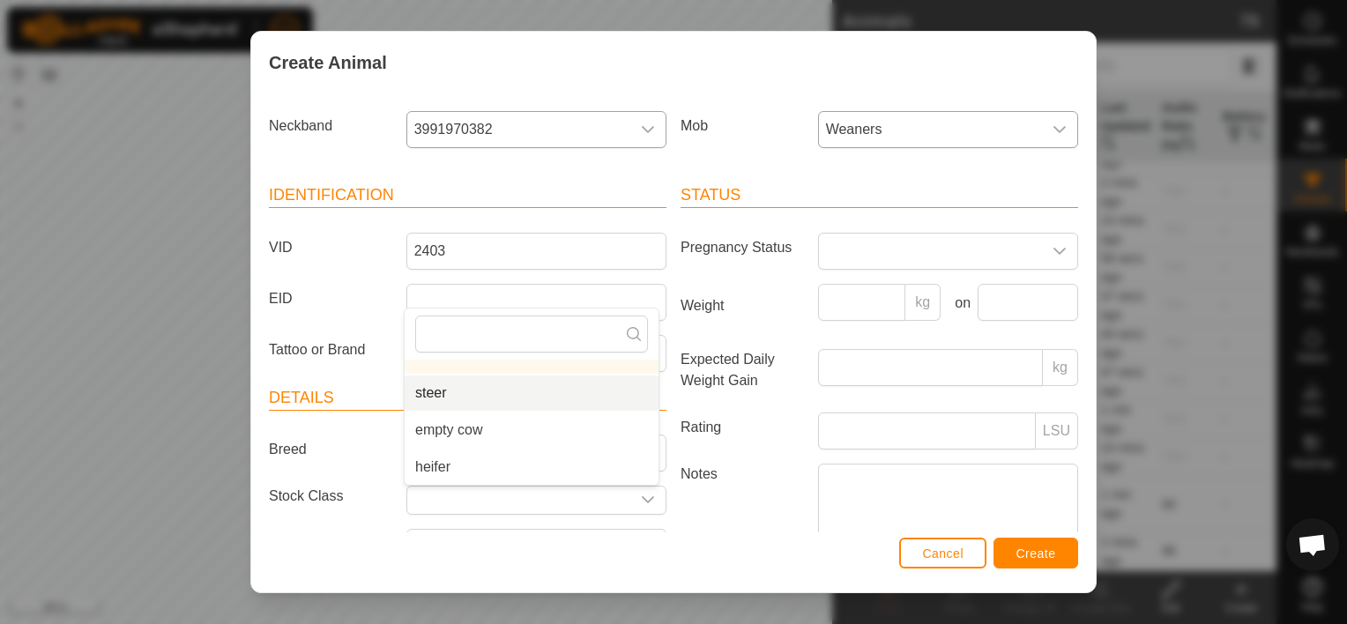
click at [533, 387] on li "steer" at bounding box center [532, 393] width 254 height 35
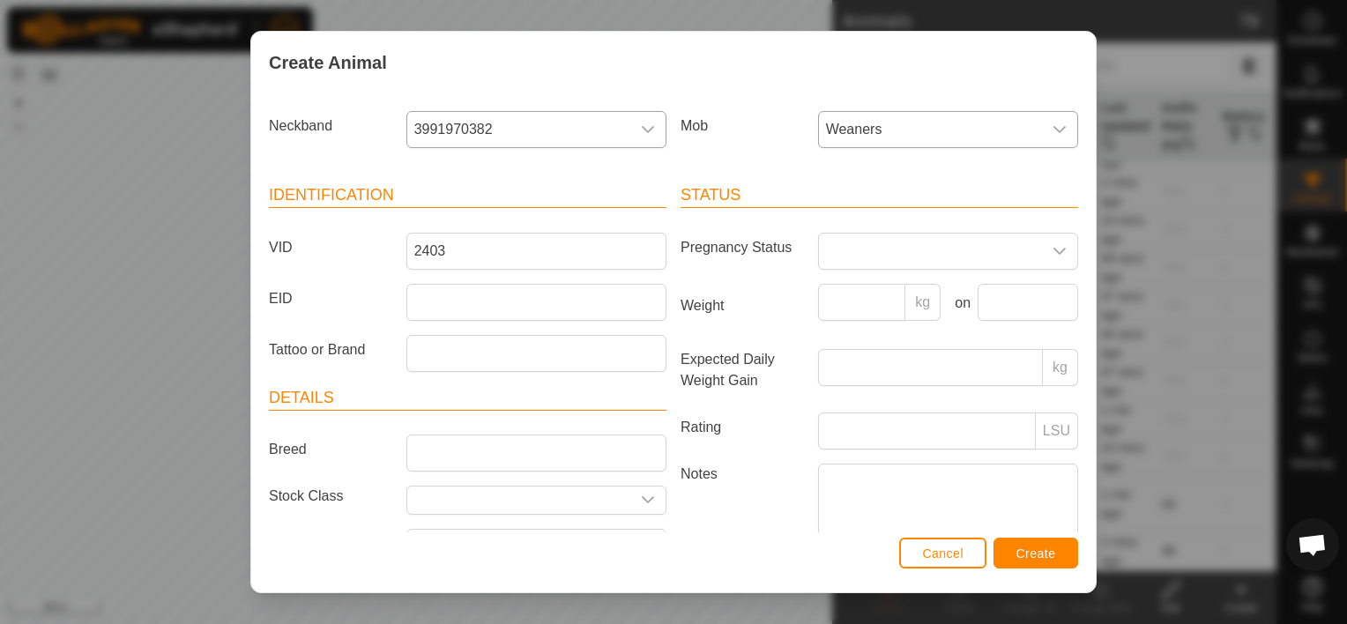
type input "steer"
click at [858, 297] on input "Weight" at bounding box center [862, 302] width 88 height 37
type input "255"
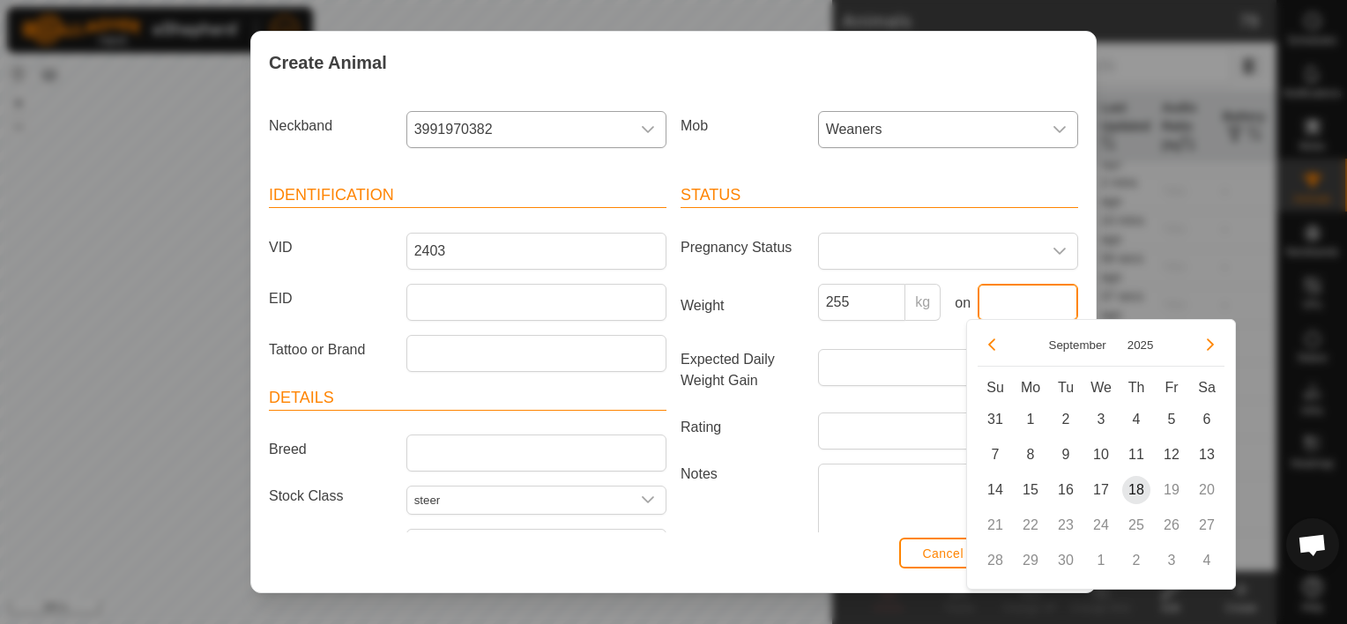
click at [1041, 295] on input "text" at bounding box center [1028, 302] width 101 height 37
click at [1137, 483] on span "18" at bounding box center [1137, 490] width 28 height 28
type input "[DATE]"
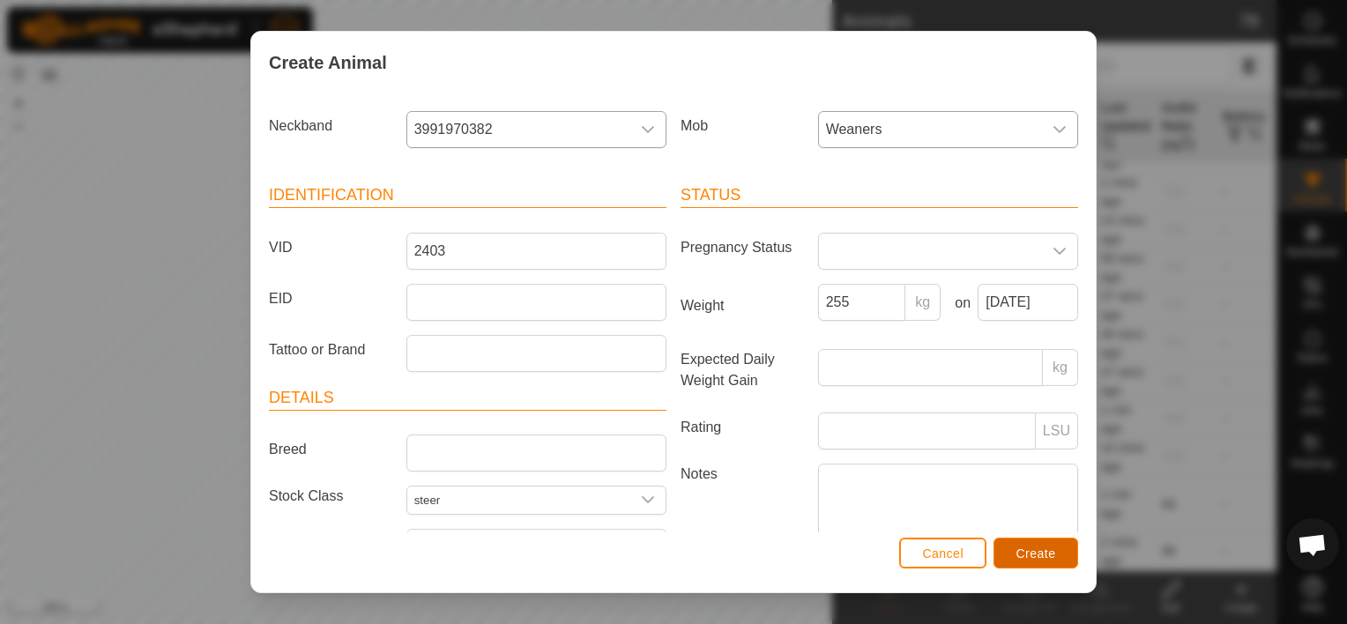
click at [1030, 553] on span "Create" at bounding box center [1037, 554] width 40 height 14
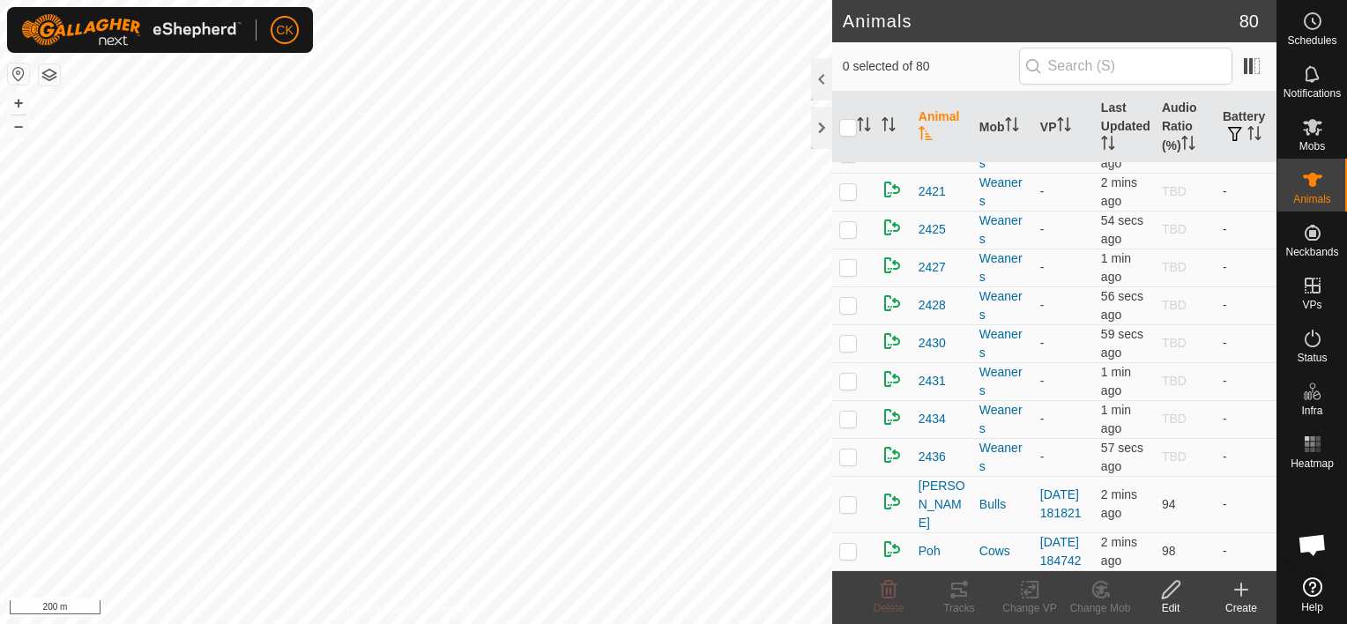
click at [1242, 588] on icon at bounding box center [1242, 590] width 0 height 12
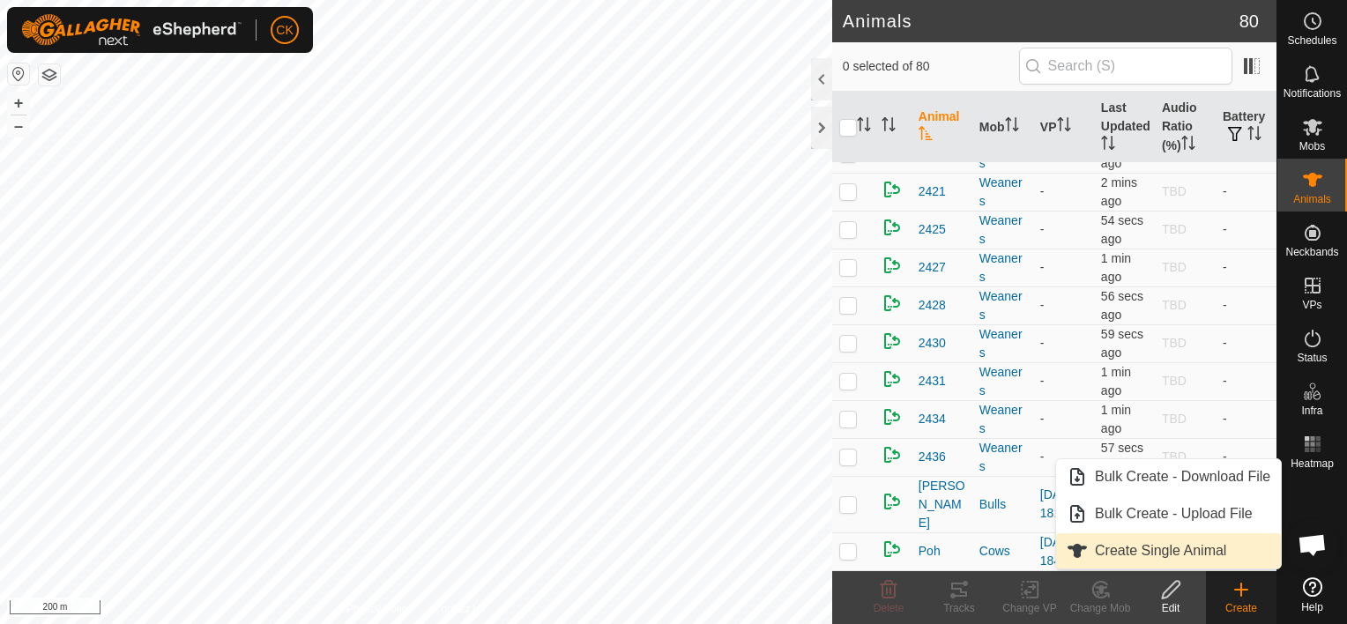
click at [1159, 551] on link "Create Single Animal" at bounding box center [1168, 550] width 225 height 35
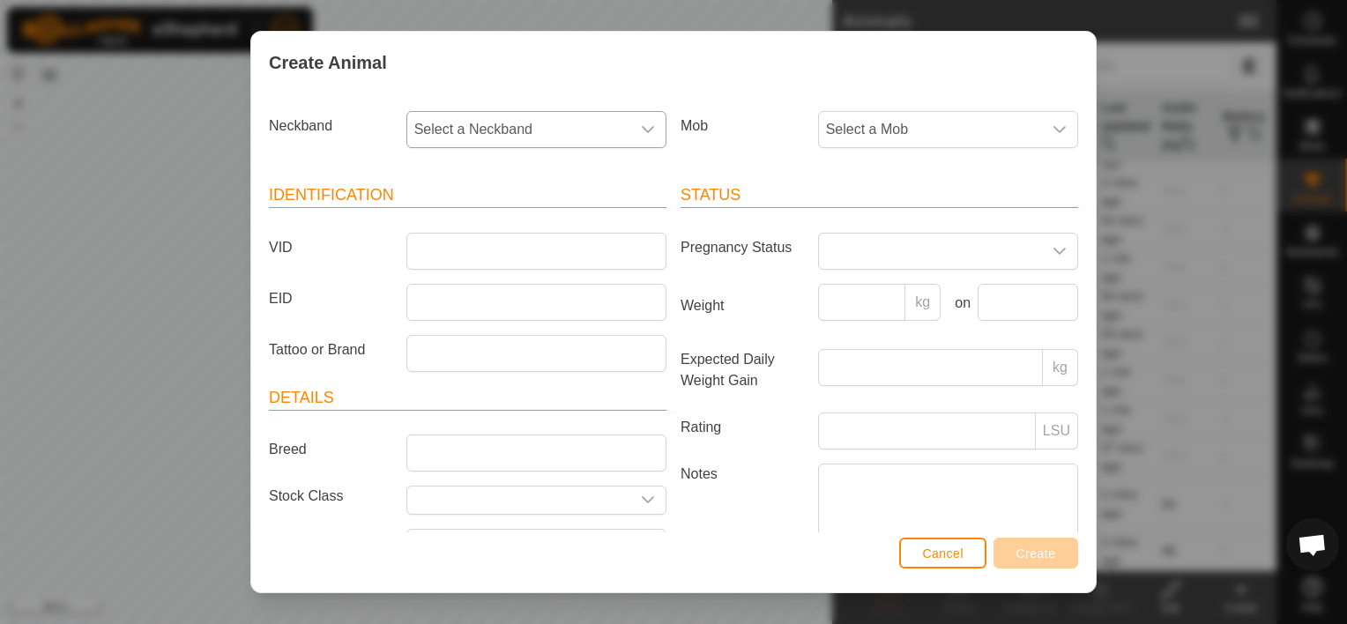
click at [556, 120] on span "Select a Neckband" at bounding box center [518, 129] width 223 height 35
type input "582"
click at [509, 219] on li "3427977582" at bounding box center [535, 220] width 254 height 35
drag, startPoint x: 906, startPoint y: 116, endPoint x: 914, endPoint y: 122, distance: 10.8
click at [906, 116] on span "Select a Mob" at bounding box center [930, 129] width 223 height 35
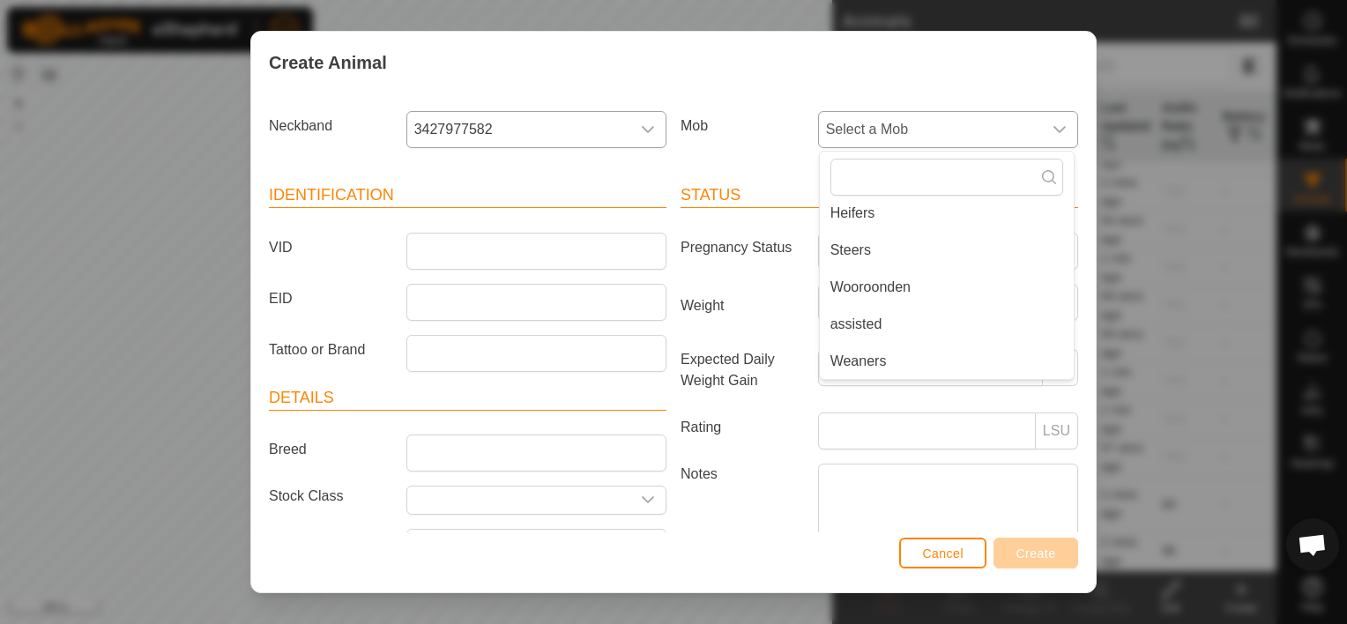
drag, startPoint x: 903, startPoint y: 354, endPoint x: 816, endPoint y: 328, distance: 91.0
click at [903, 354] on li "Weaners" at bounding box center [947, 361] width 254 height 35
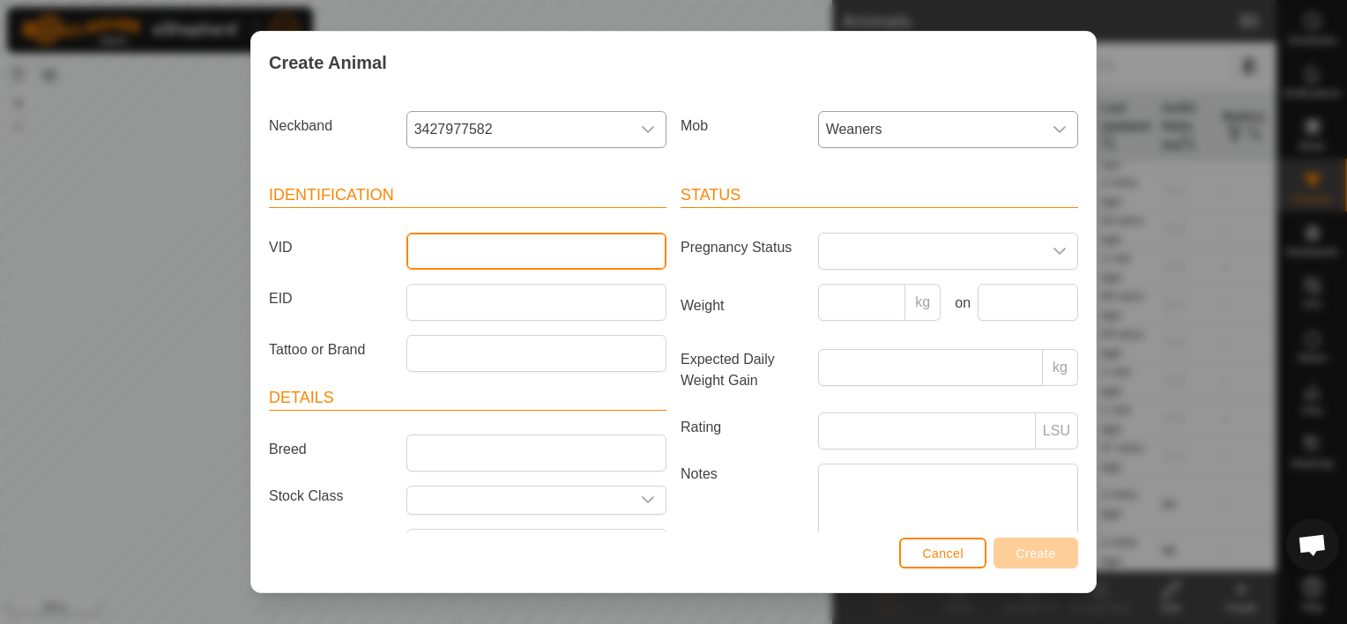
click at [425, 254] on input "VID" at bounding box center [537, 251] width 260 height 37
type input "2438"
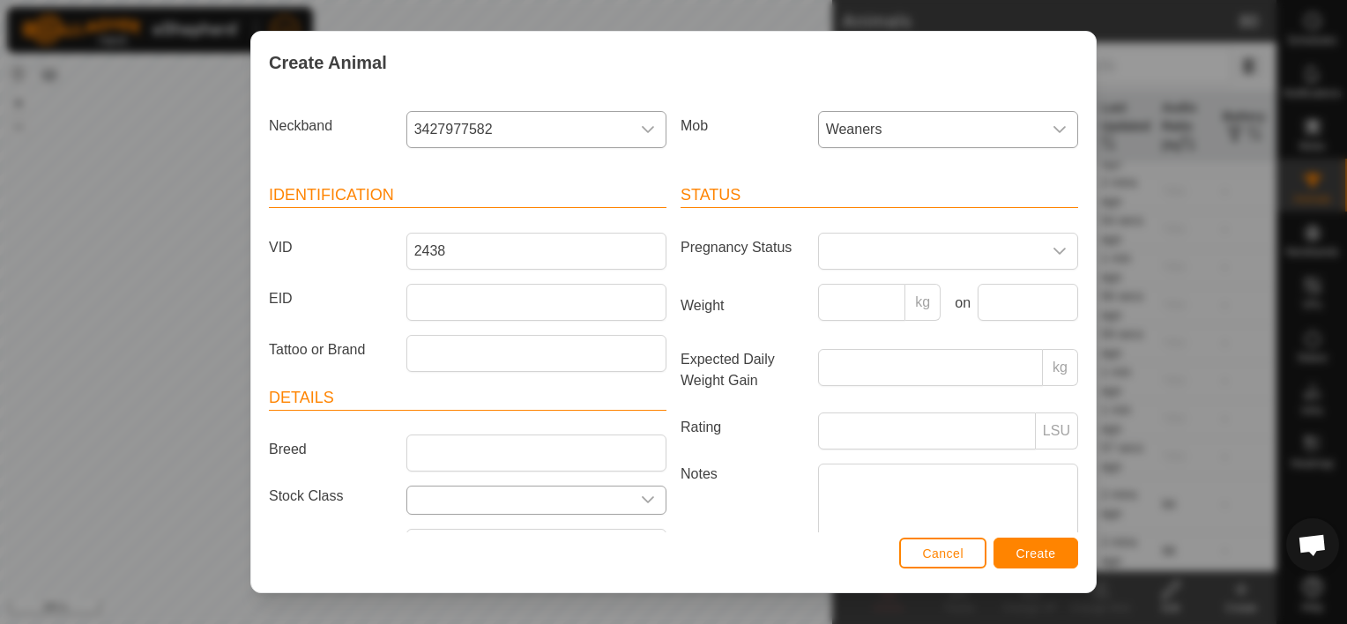
click at [579, 491] on input "text" at bounding box center [518, 500] width 223 height 27
click at [643, 490] on div "dropdown trigger" at bounding box center [647, 500] width 35 height 27
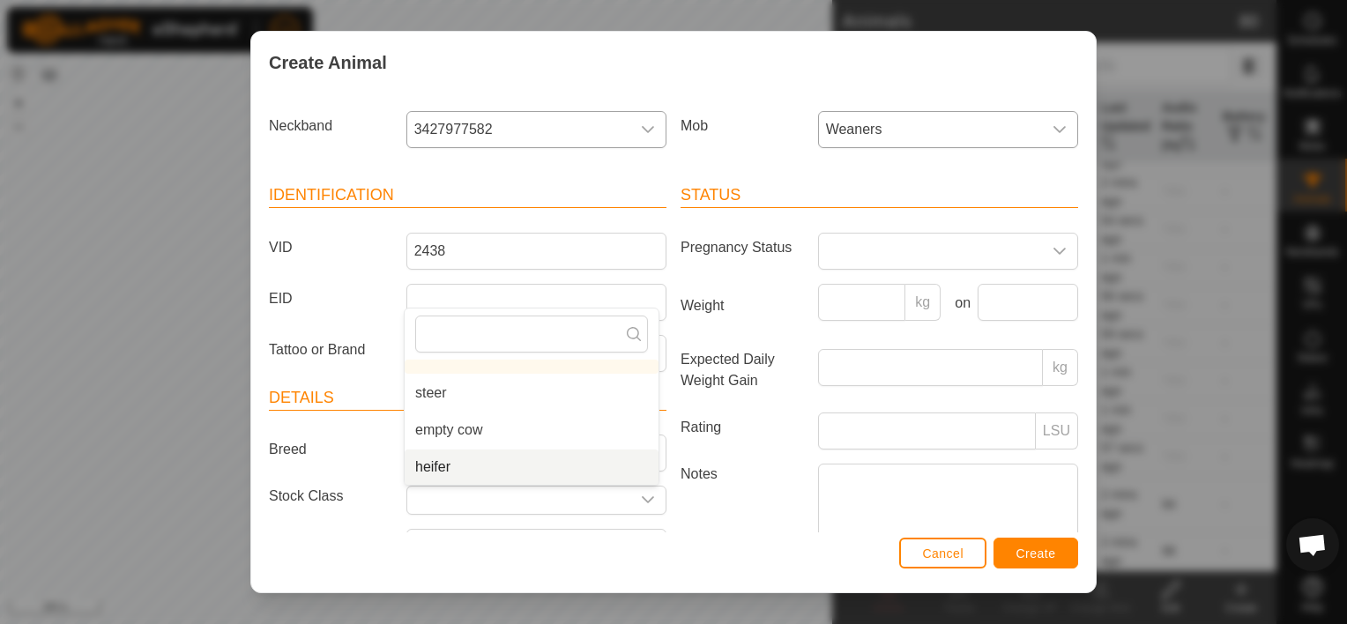
click at [478, 466] on li "heifer" at bounding box center [532, 467] width 254 height 35
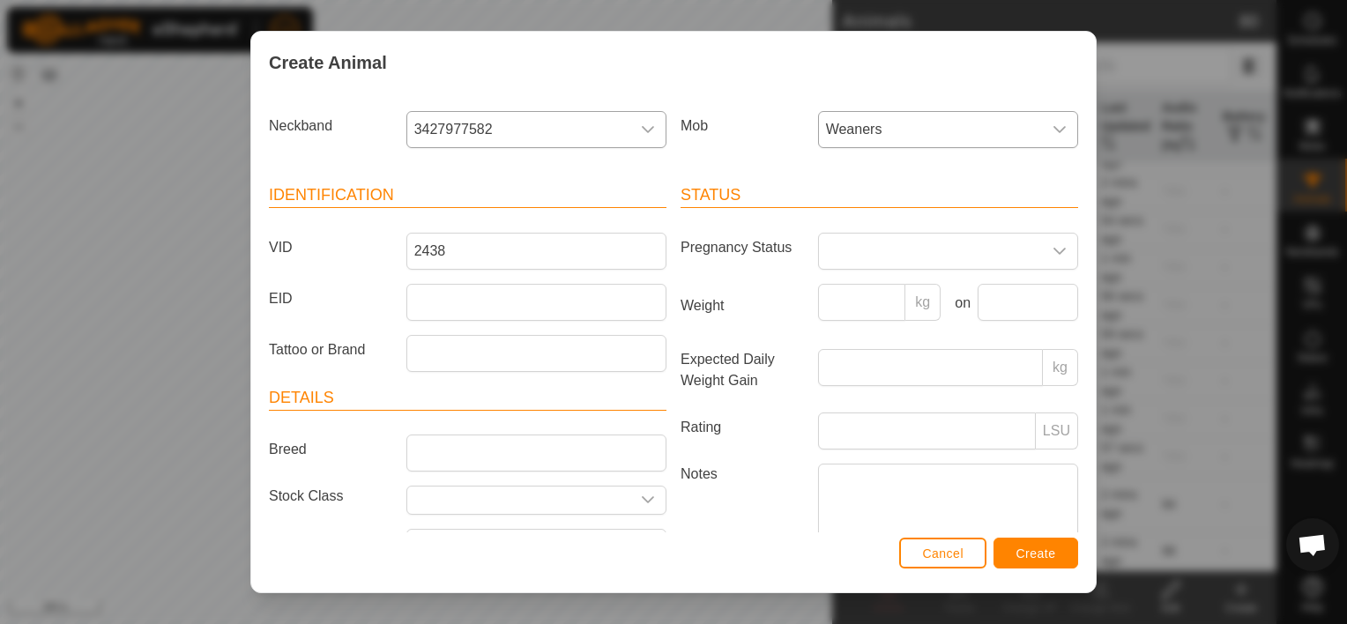
type input "heifer"
click at [843, 300] on input "Weight" at bounding box center [862, 302] width 88 height 37
type input "215"
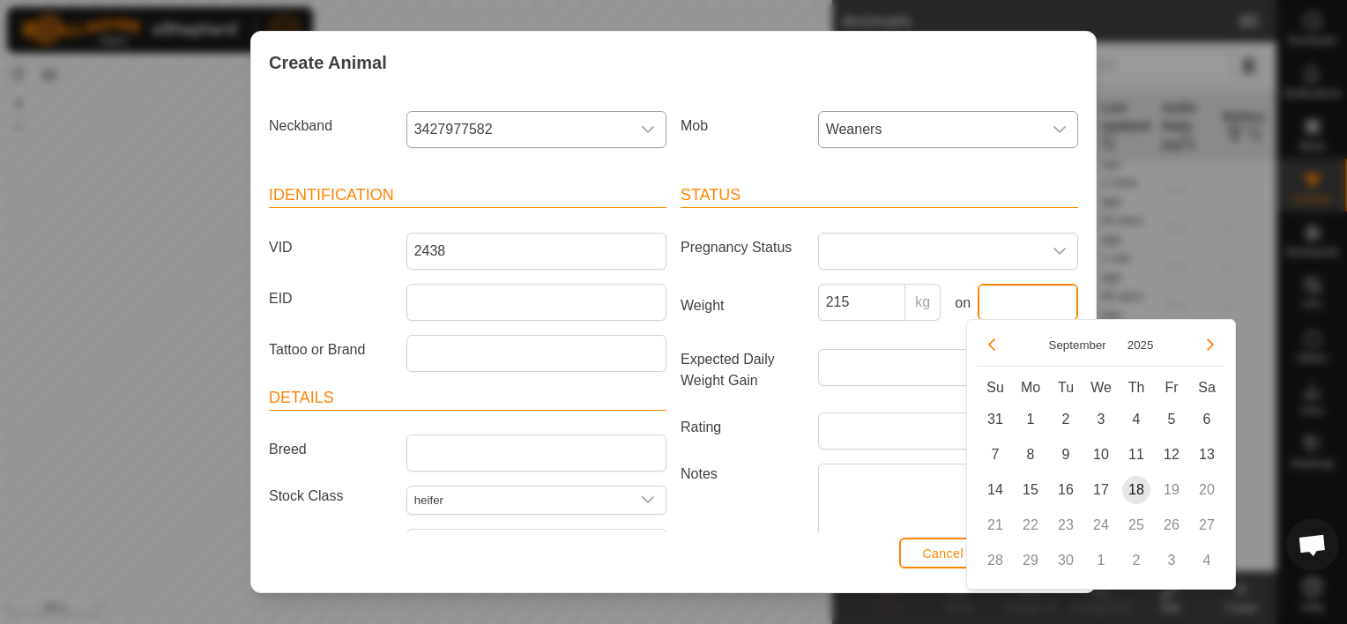
click at [1048, 296] on input "text" at bounding box center [1028, 302] width 101 height 37
click at [1133, 487] on span "18" at bounding box center [1137, 490] width 28 height 28
type input "[DATE]"
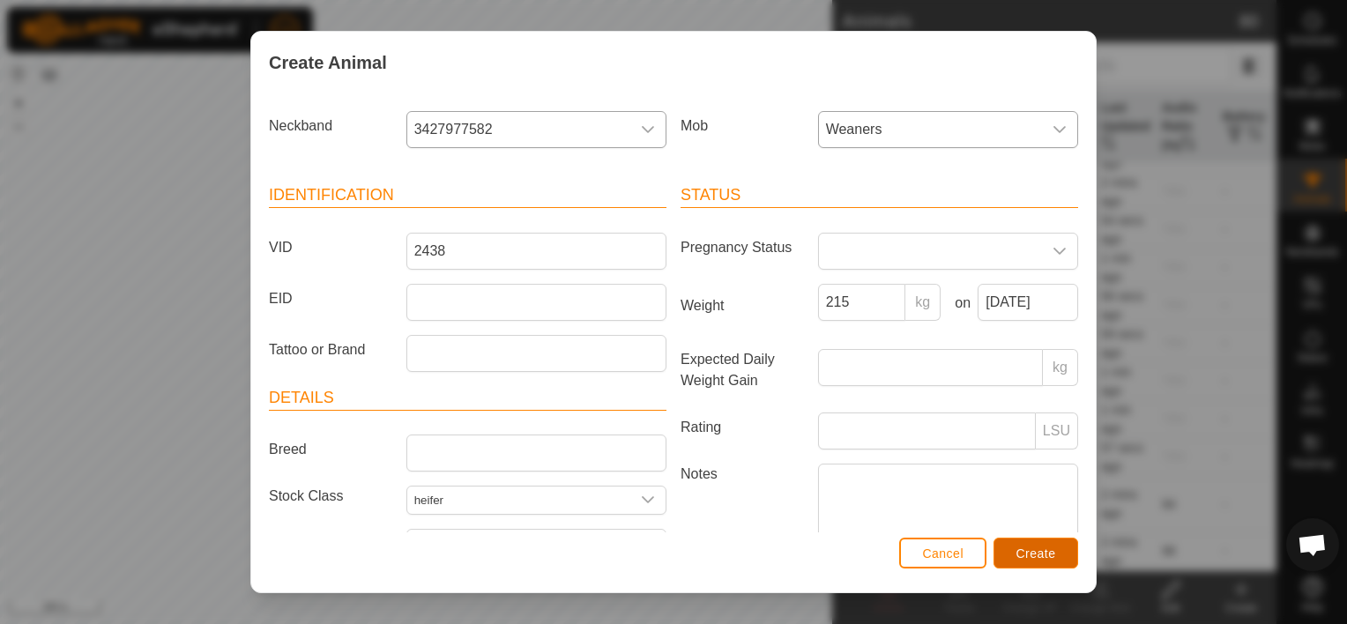
click at [1046, 550] on span "Create" at bounding box center [1037, 554] width 40 height 14
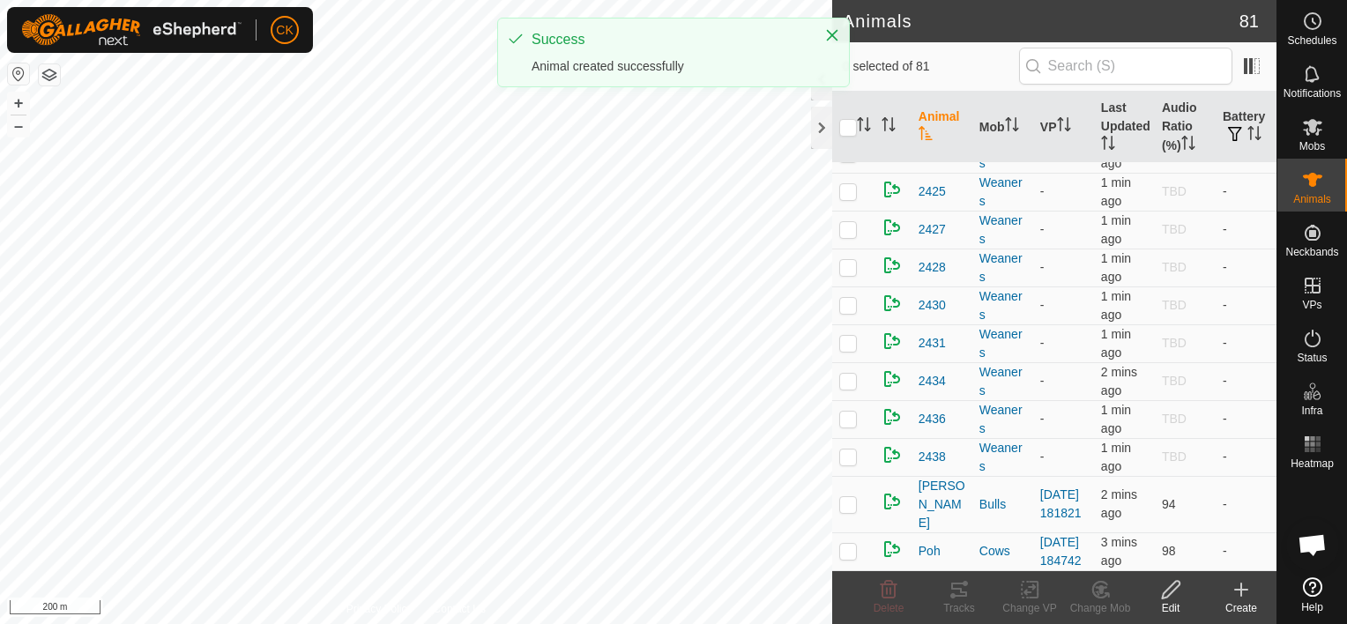
click at [1240, 582] on icon at bounding box center [1241, 589] width 21 height 21
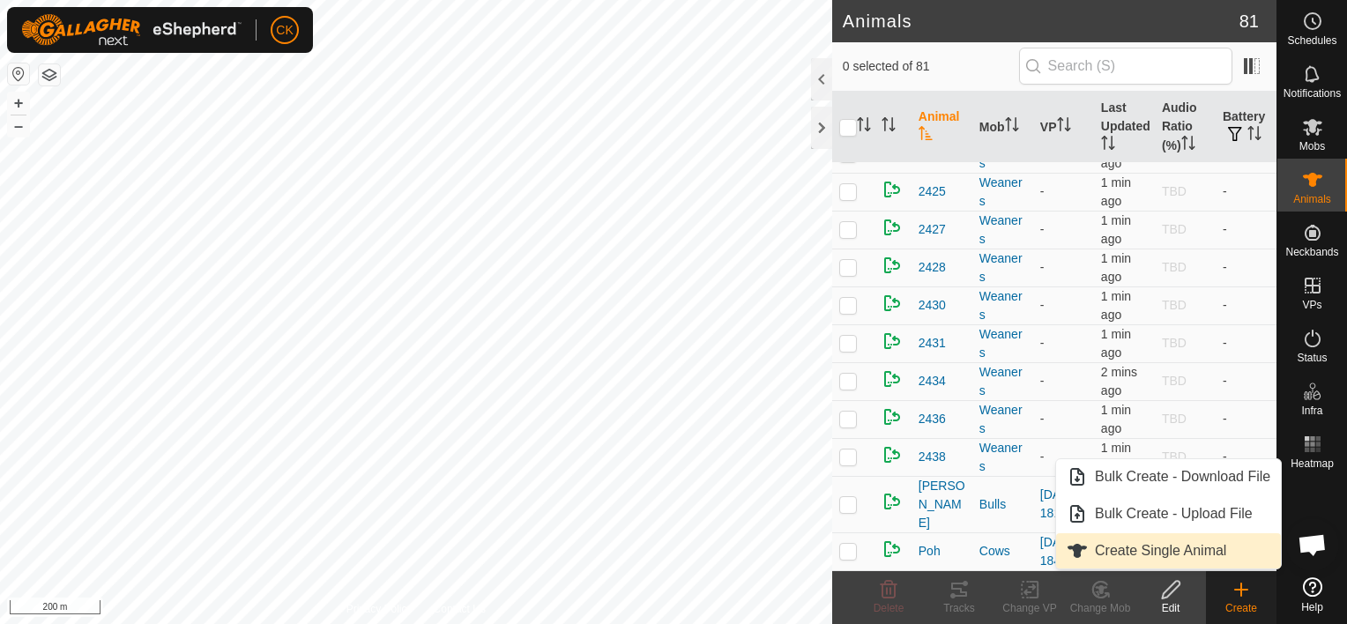
click at [1196, 548] on link "Create Single Animal" at bounding box center [1168, 550] width 225 height 35
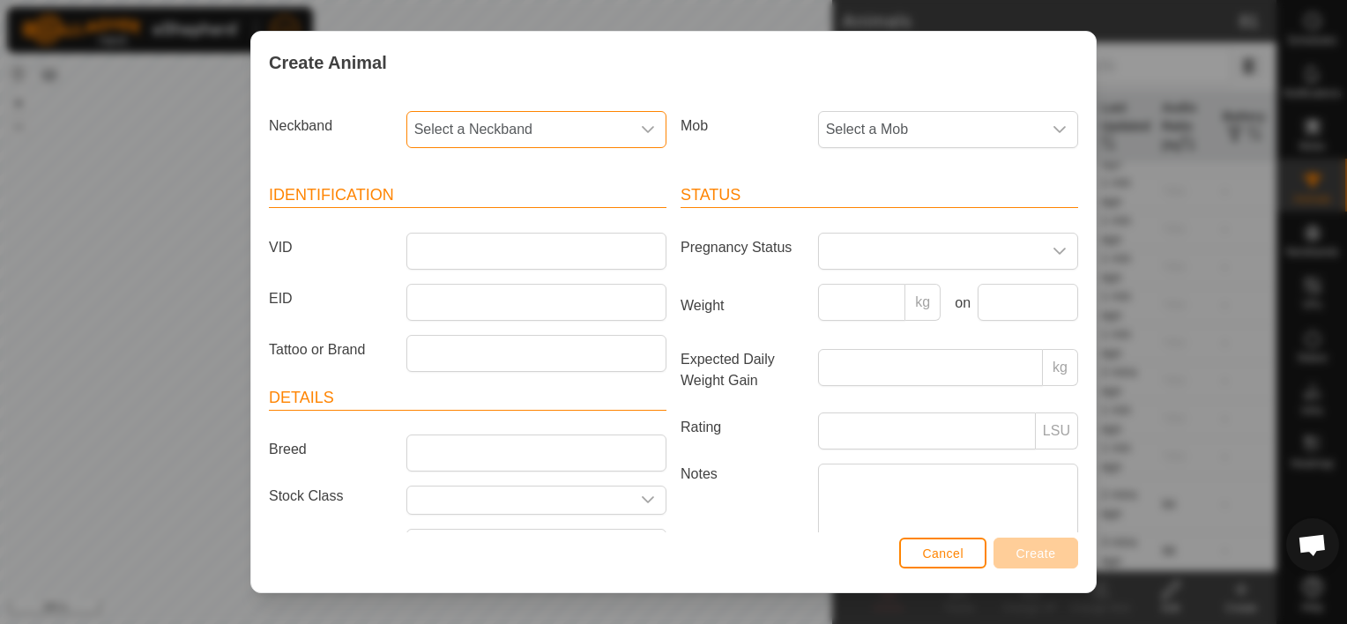
click at [526, 119] on span "Select a Neckband" at bounding box center [518, 129] width 223 height 35
type input "932"
click at [476, 219] on li "0052820932" at bounding box center [535, 220] width 254 height 35
click at [1042, 125] on div "dropdown trigger" at bounding box center [1059, 129] width 35 height 35
click at [891, 352] on li "Weaners" at bounding box center [947, 361] width 254 height 35
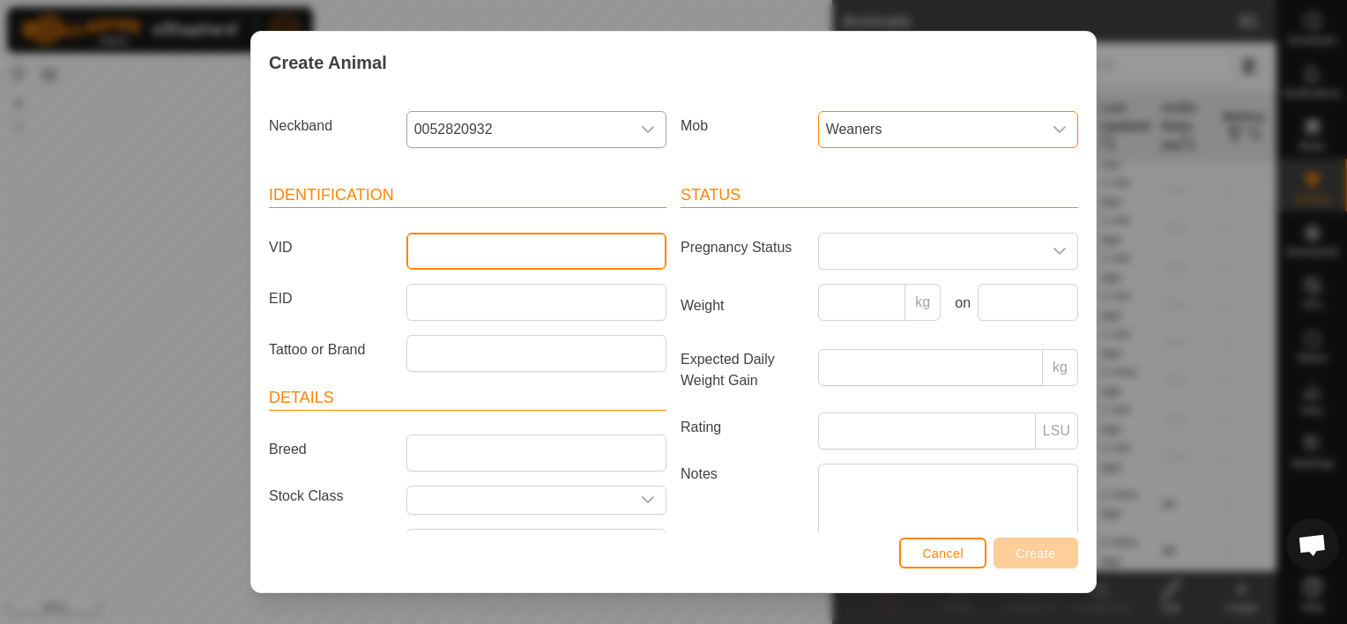
click at [471, 247] on input "VID" at bounding box center [537, 251] width 260 height 37
type input "2440"
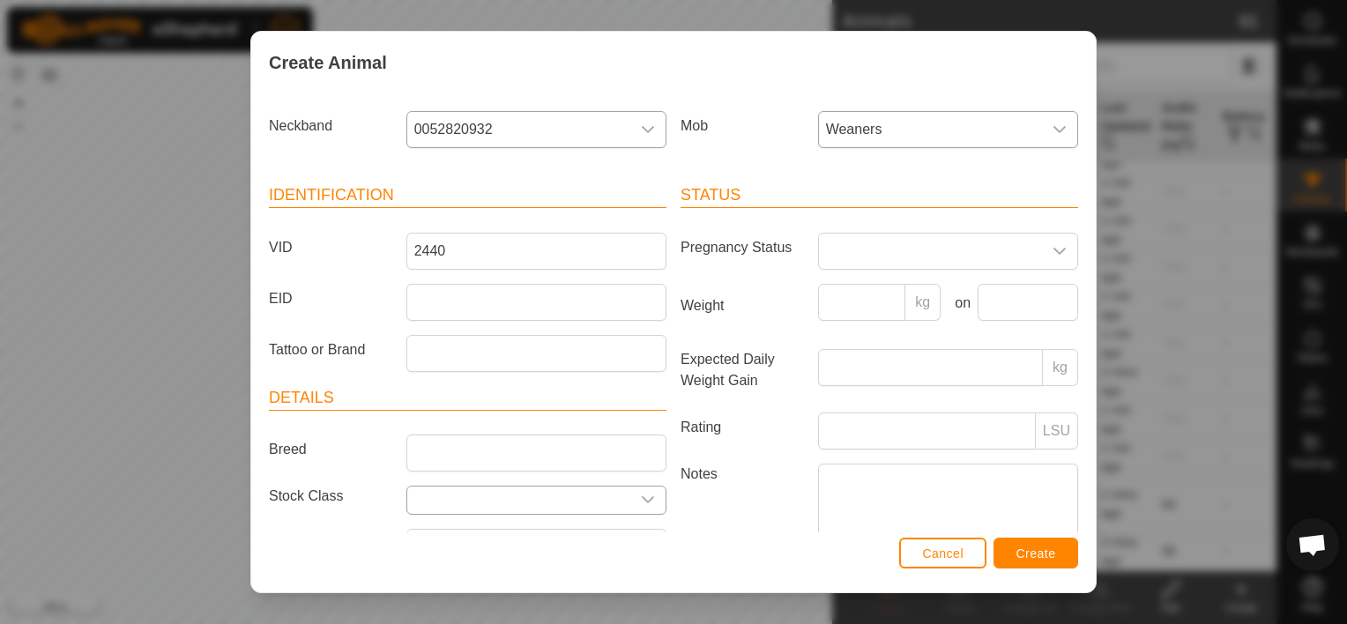
click at [641, 493] on icon "dropdown trigger" at bounding box center [648, 500] width 14 height 14
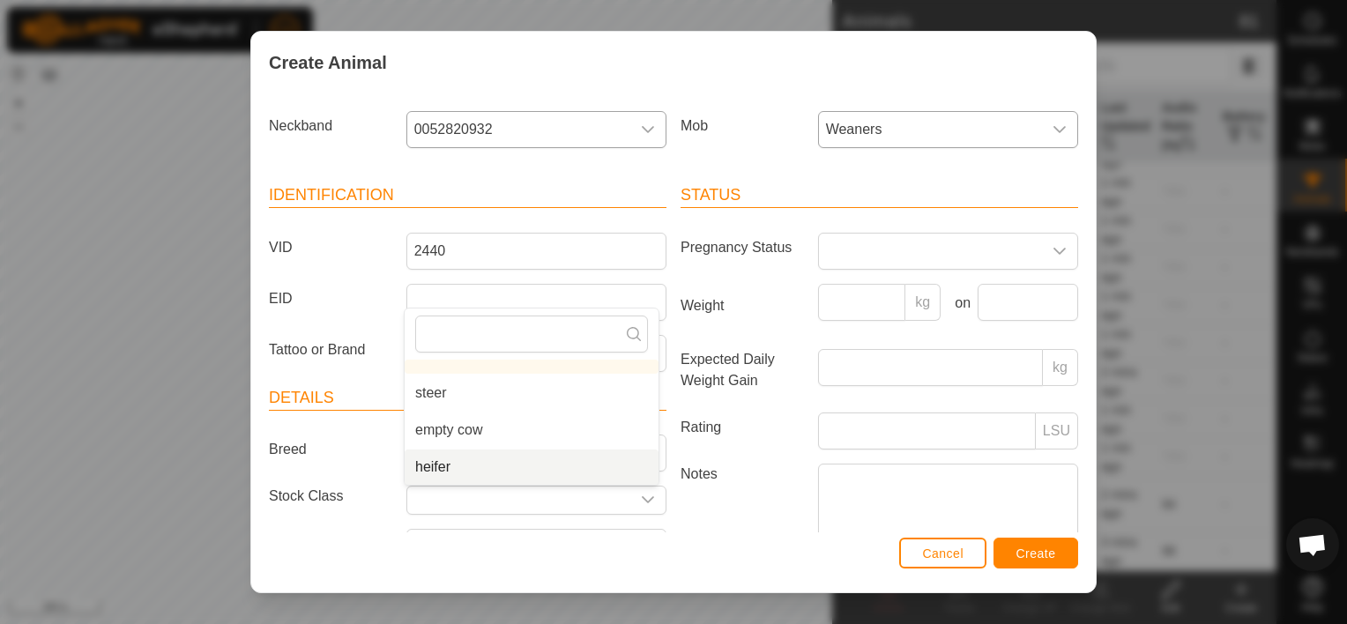
click at [511, 466] on li "heifer" at bounding box center [532, 467] width 254 height 35
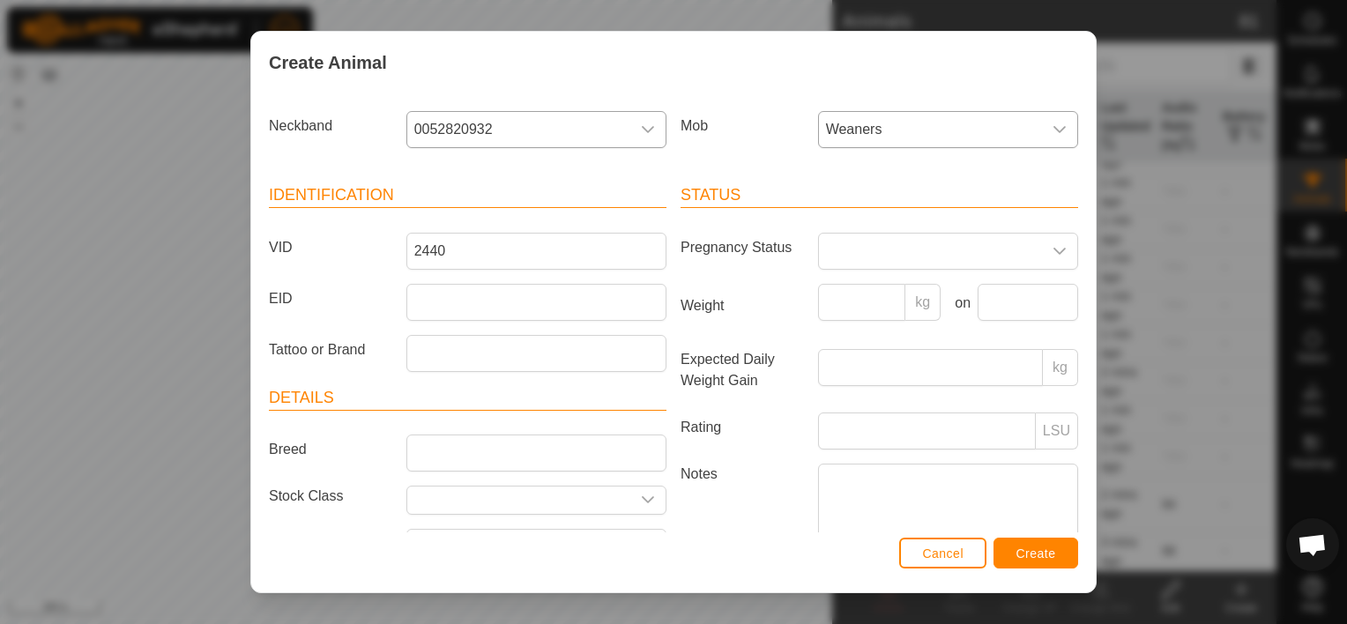
type input "heifer"
click at [854, 295] on input "Weight" at bounding box center [862, 302] width 88 height 37
type input "265"
click at [994, 295] on input "text" at bounding box center [1028, 302] width 101 height 37
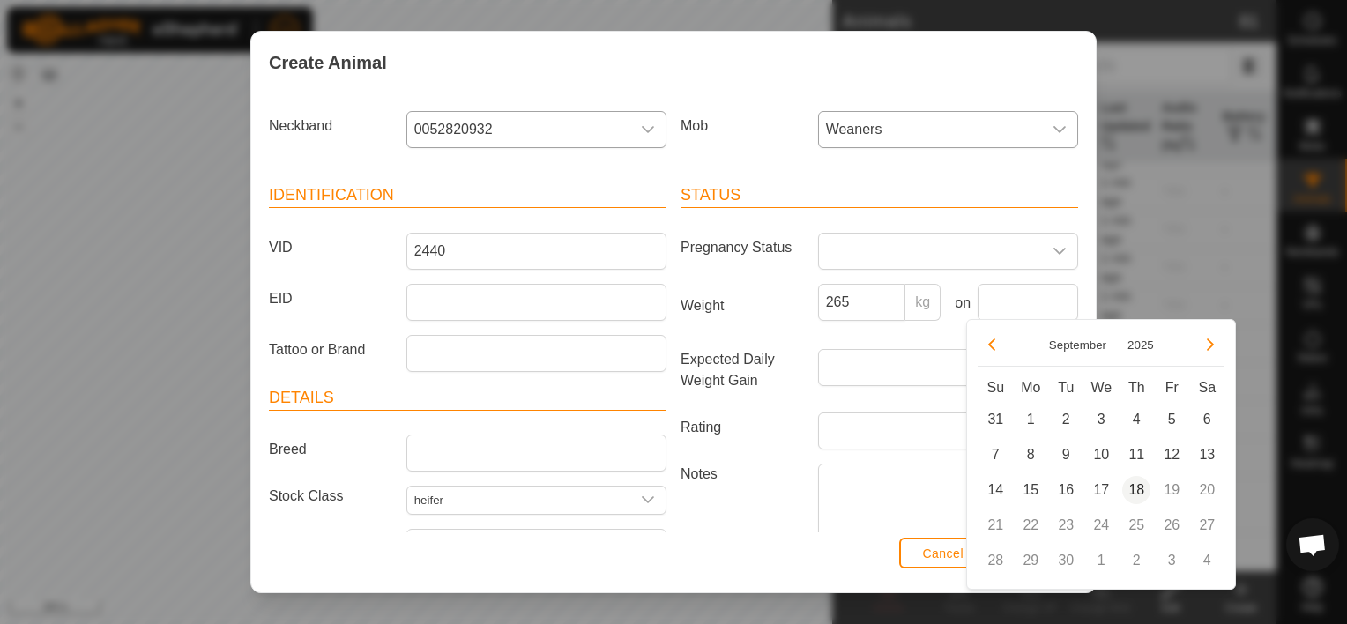
click at [1139, 481] on span "18" at bounding box center [1137, 490] width 28 height 28
type input "[DATE]"
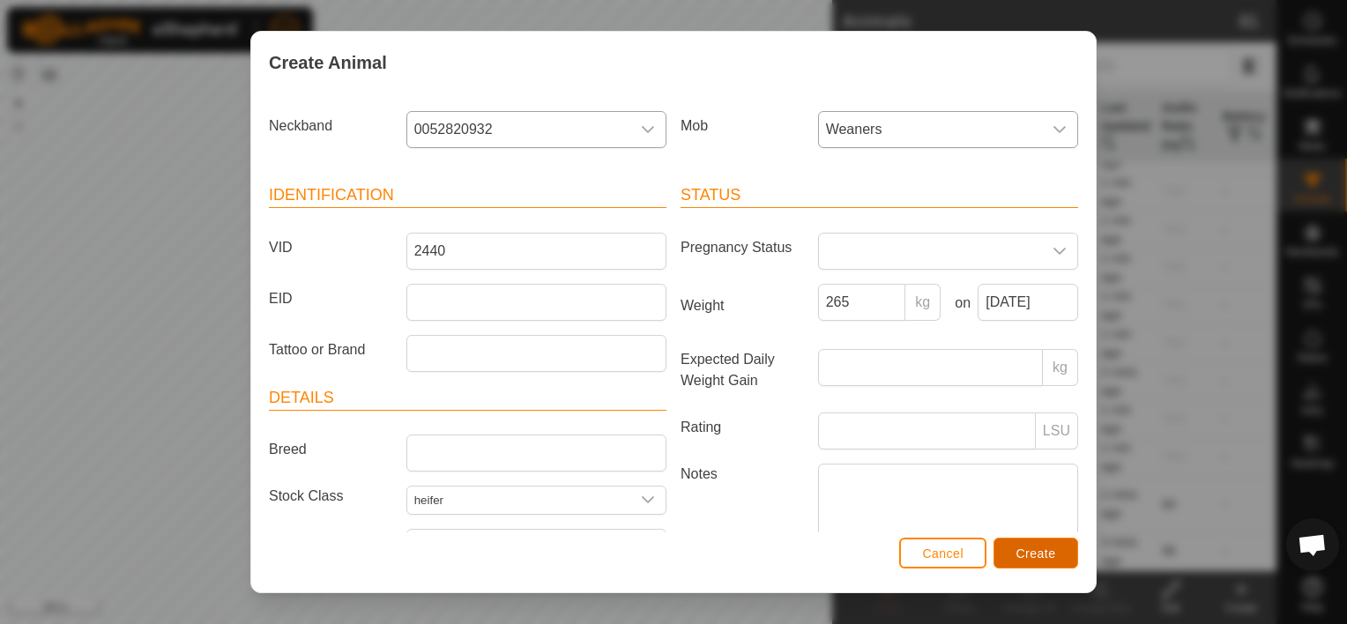
click at [1042, 554] on span "Create" at bounding box center [1037, 554] width 40 height 14
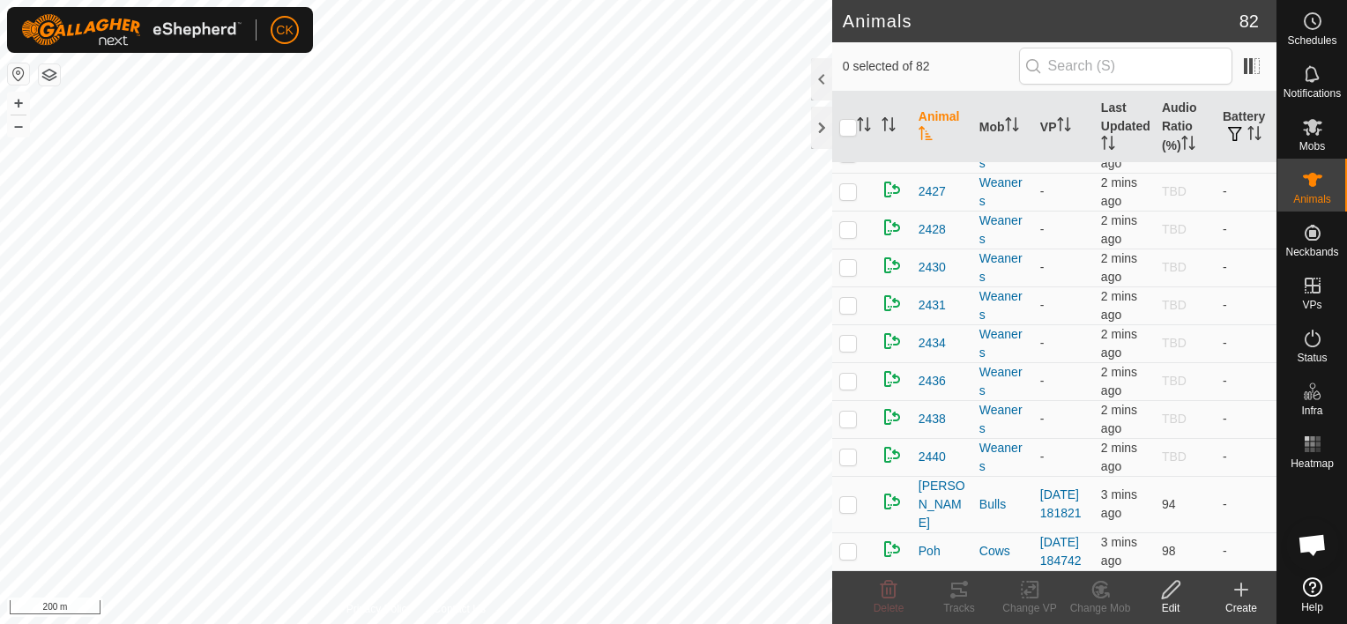
click at [1240, 586] on icon at bounding box center [1241, 589] width 21 height 21
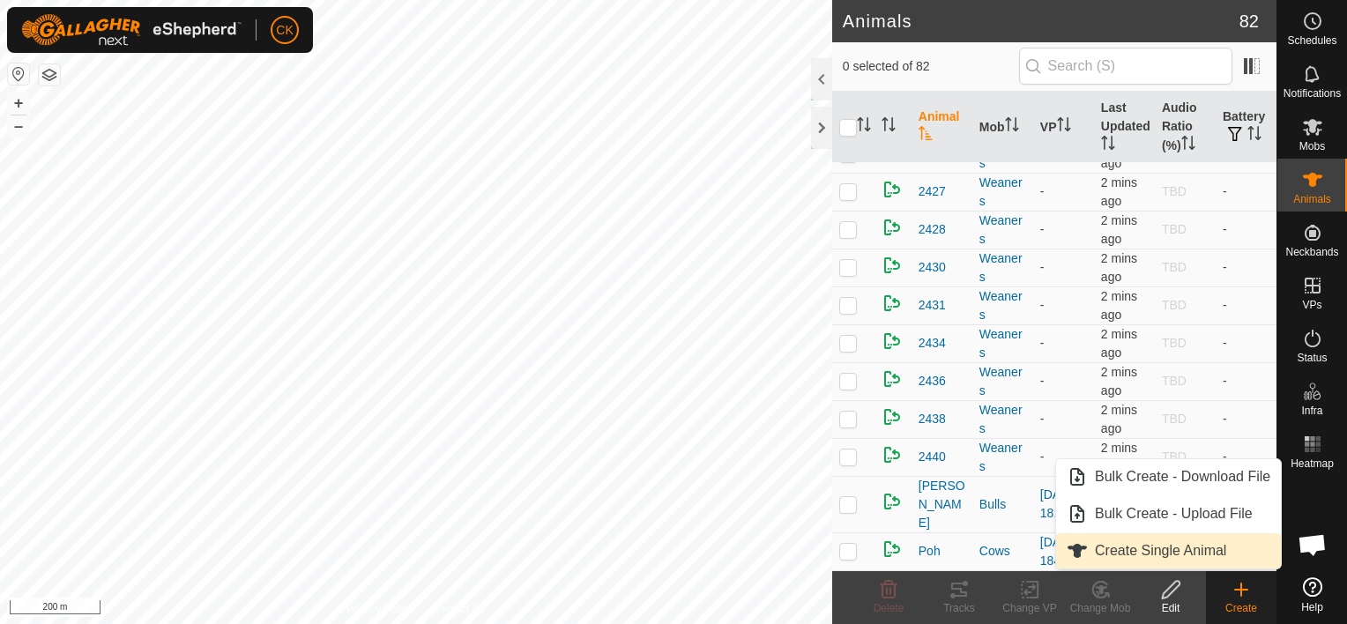
click at [1206, 548] on link "Create Single Animal" at bounding box center [1168, 550] width 225 height 35
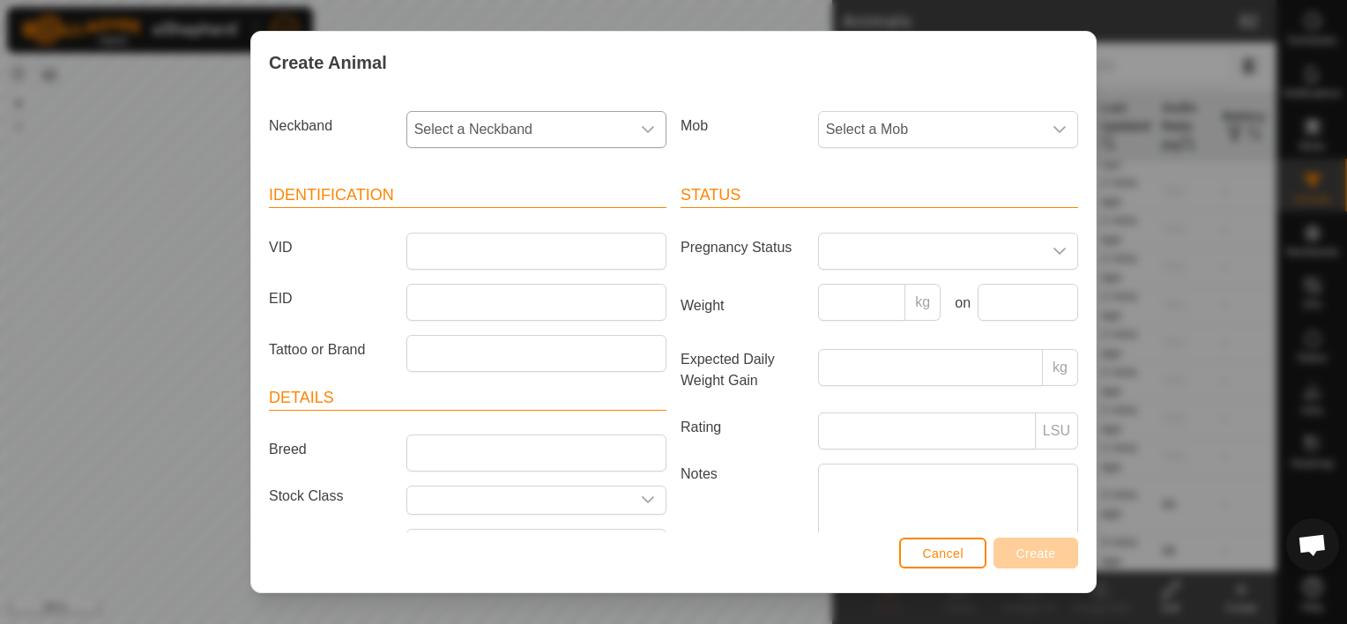
click at [641, 123] on icon "dropdown trigger" at bounding box center [648, 130] width 14 height 14
type input "631"
click at [466, 221] on li "0382142631" at bounding box center [535, 220] width 254 height 35
click at [1053, 123] on icon "dropdown trigger" at bounding box center [1060, 130] width 14 height 14
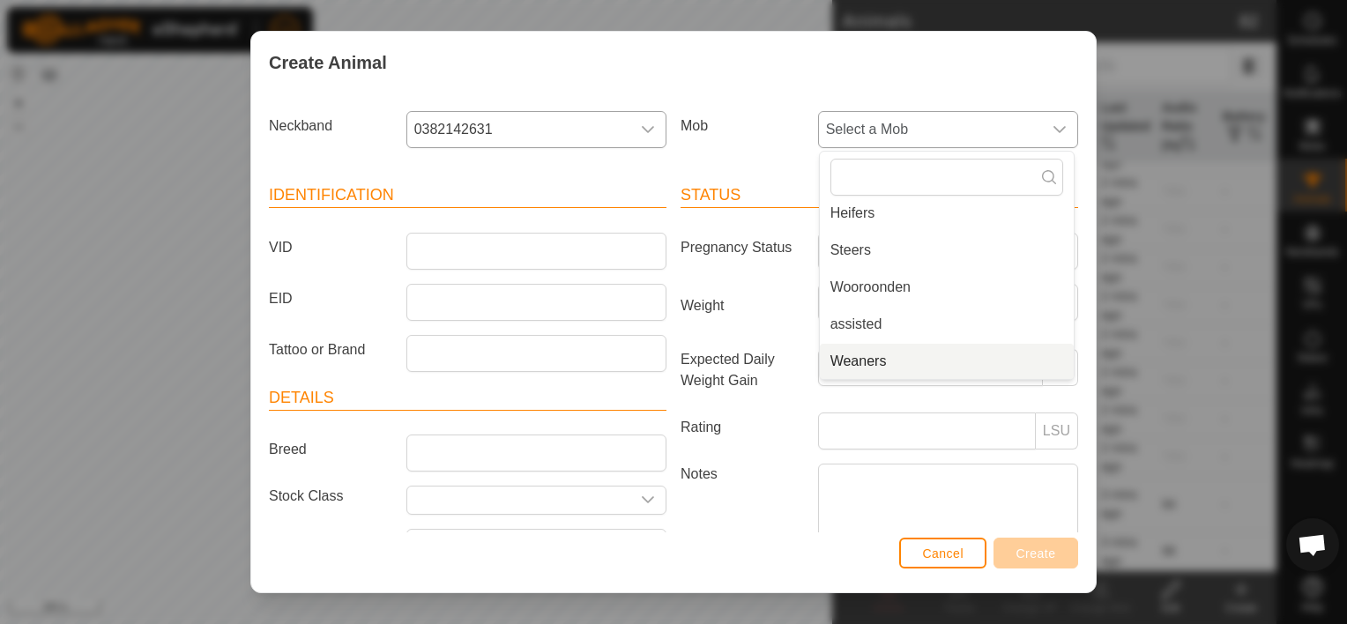
click at [877, 354] on li "Weaners" at bounding box center [947, 361] width 254 height 35
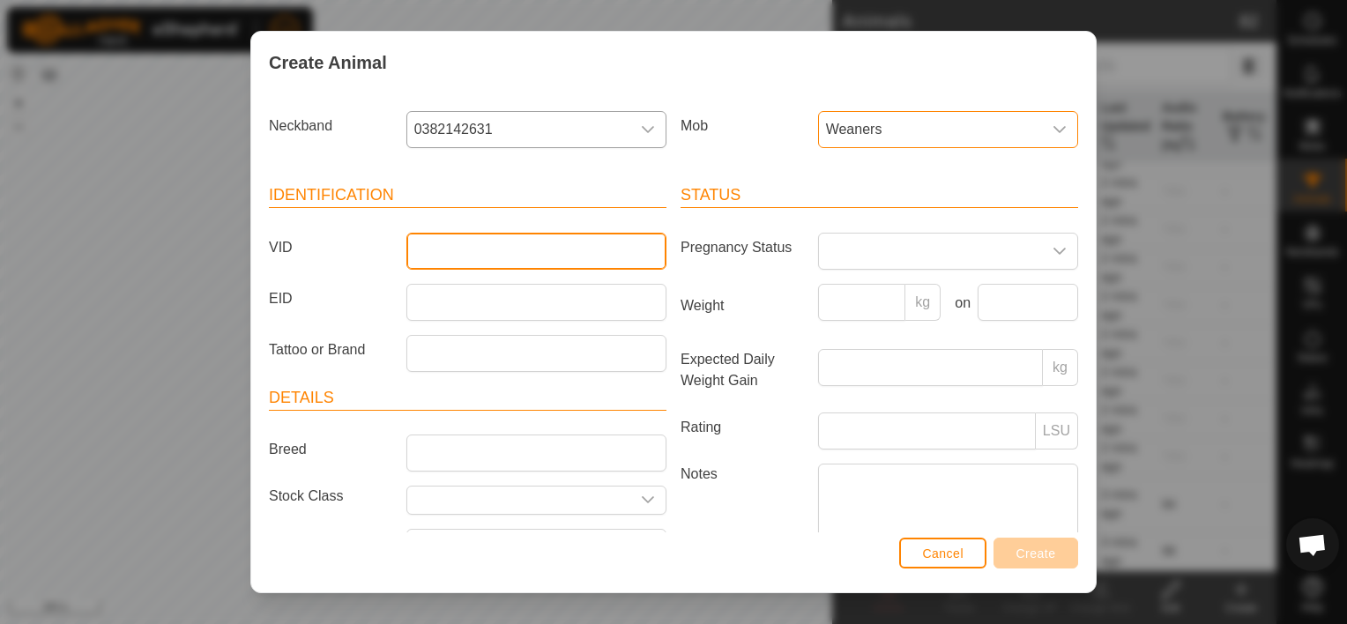
click at [487, 244] on input "VID" at bounding box center [537, 251] width 260 height 37
type input "2429"
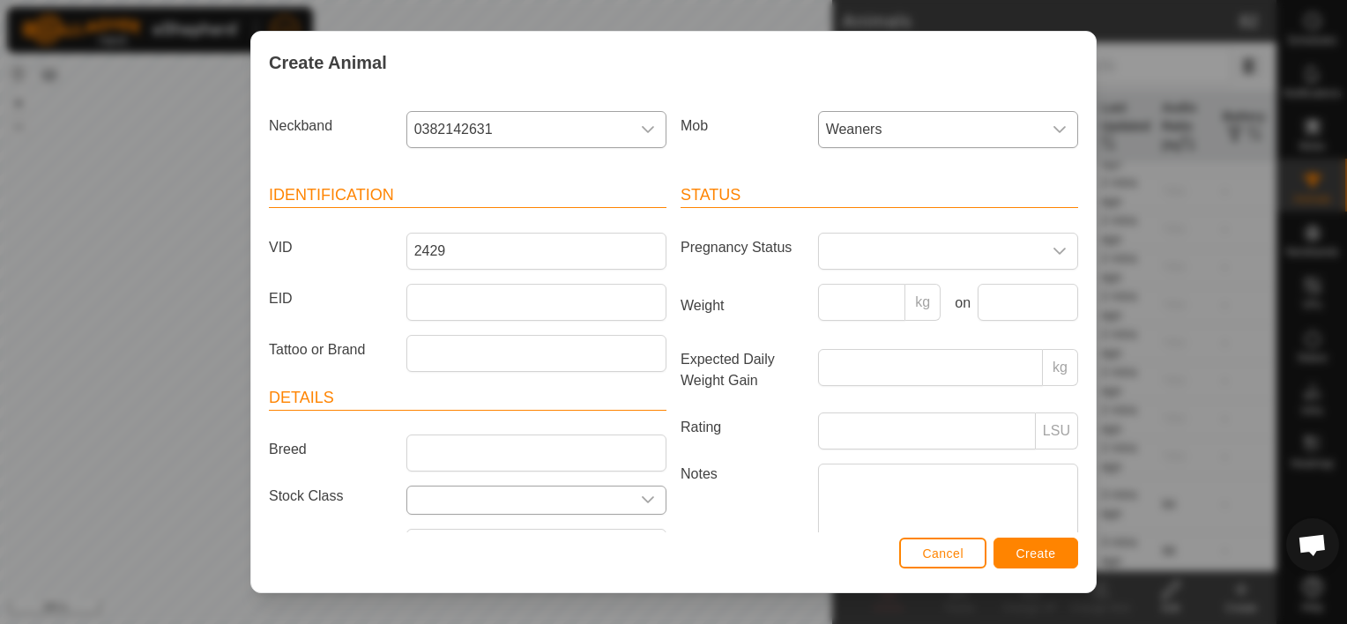
click at [641, 493] on icon "dropdown trigger" at bounding box center [648, 500] width 14 height 14
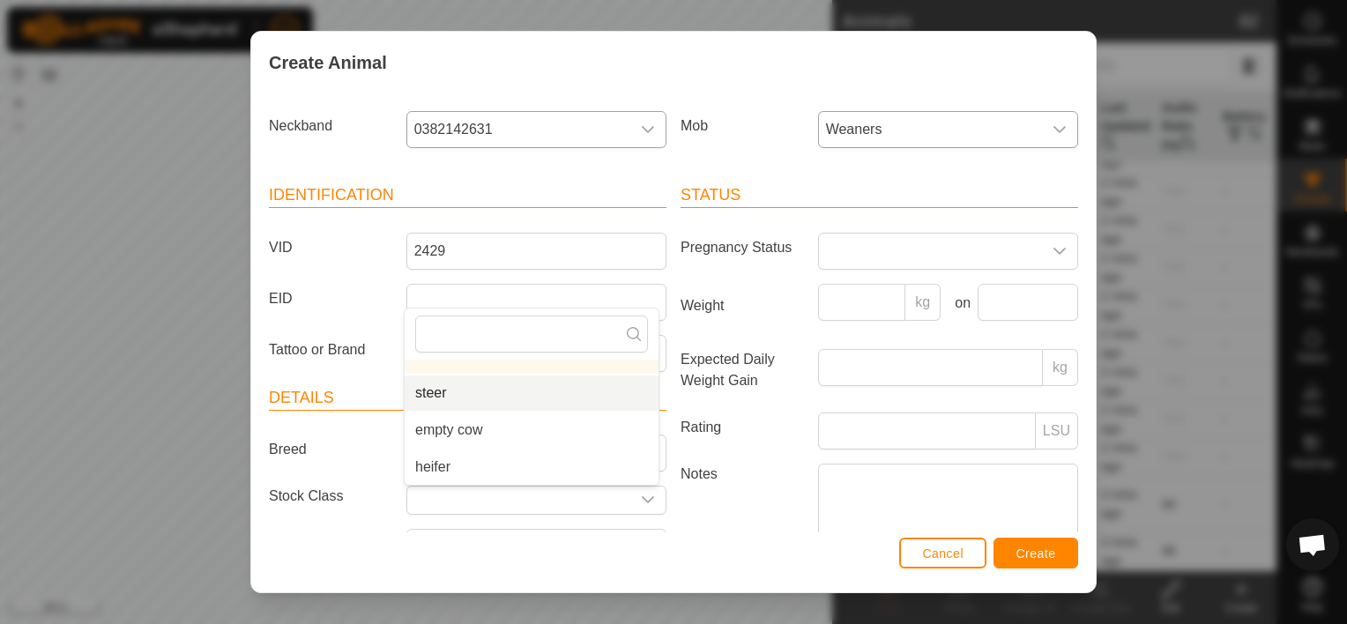
click at [455, 388] on li "steer" at bounding box center [532, 393] width 254 height 35
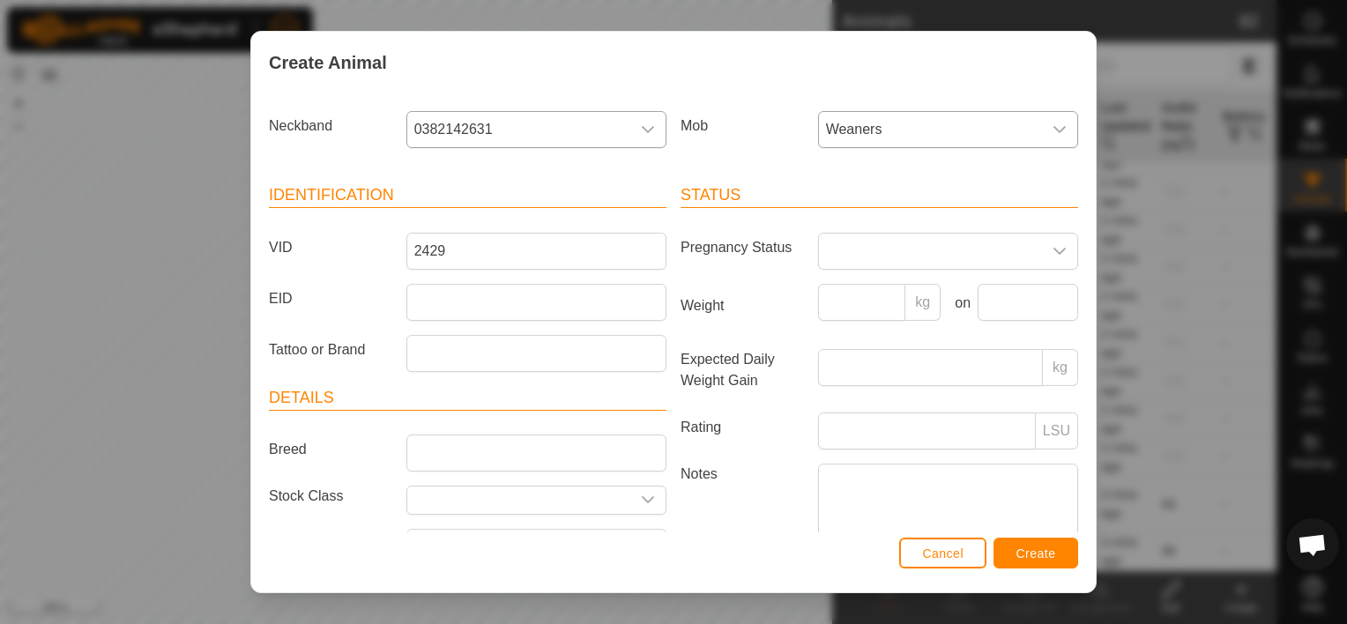
type input "steer"
click at [843, 307] on input "Weight" at bounding box center [862, 302] width 88 height 37
type input "203"
click at [1048, 299] on input "text" at bounding box center [1028, 302] width 101 height 37
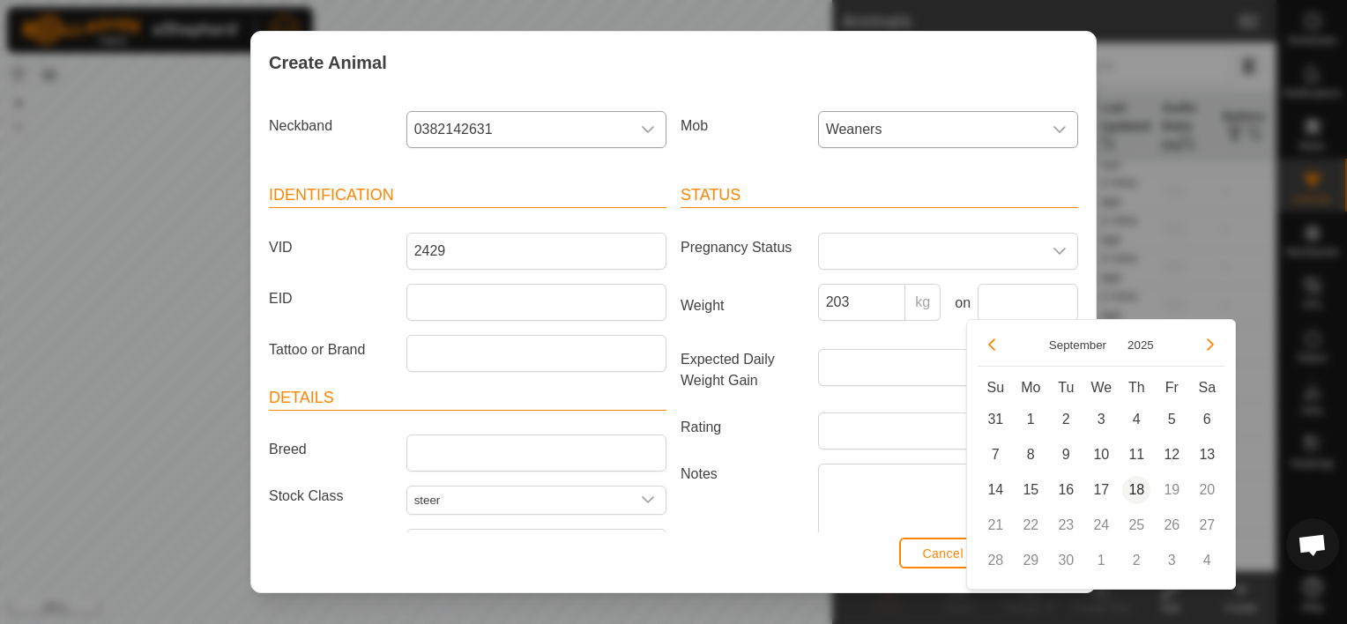
click at [1136, 481] on span "18" at bounding box center [1137, 490] width 28 height 28
type input "[DATE]"
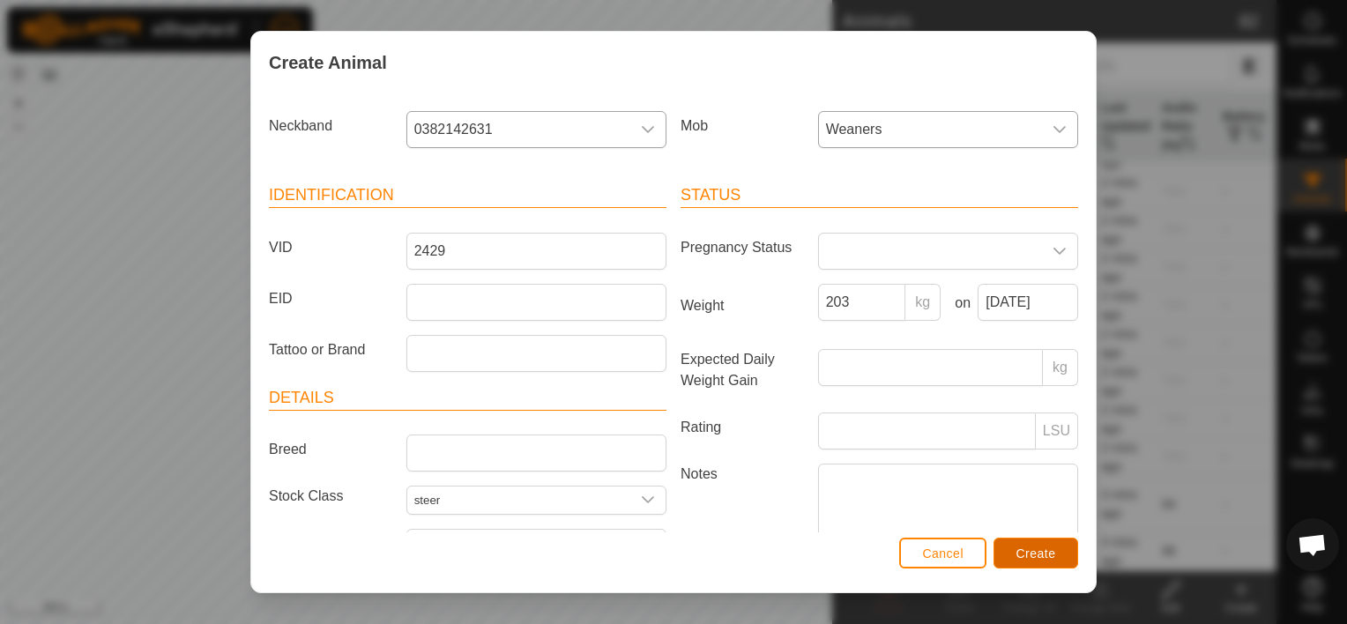
click at [1044, 552] on span "Create" at bounding box center [1037, 554] width 40 height 14
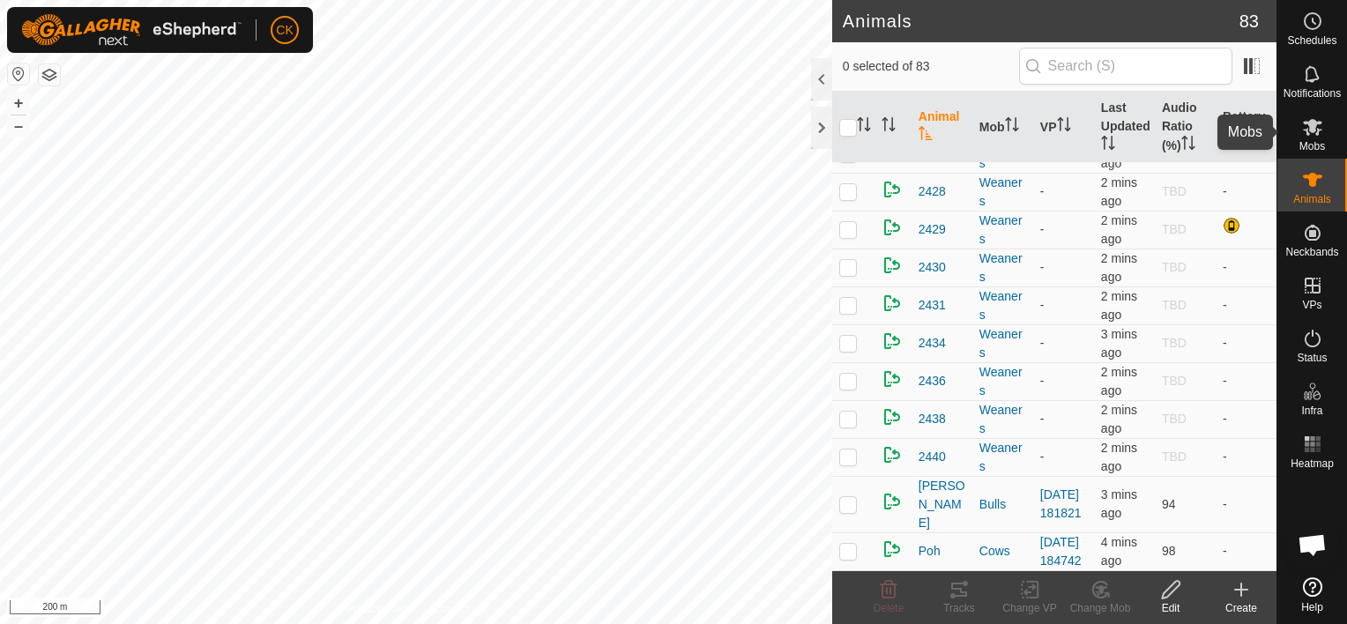
click at [1316, 127] on icon at bounding box center [1312, 127] width 19 height 17
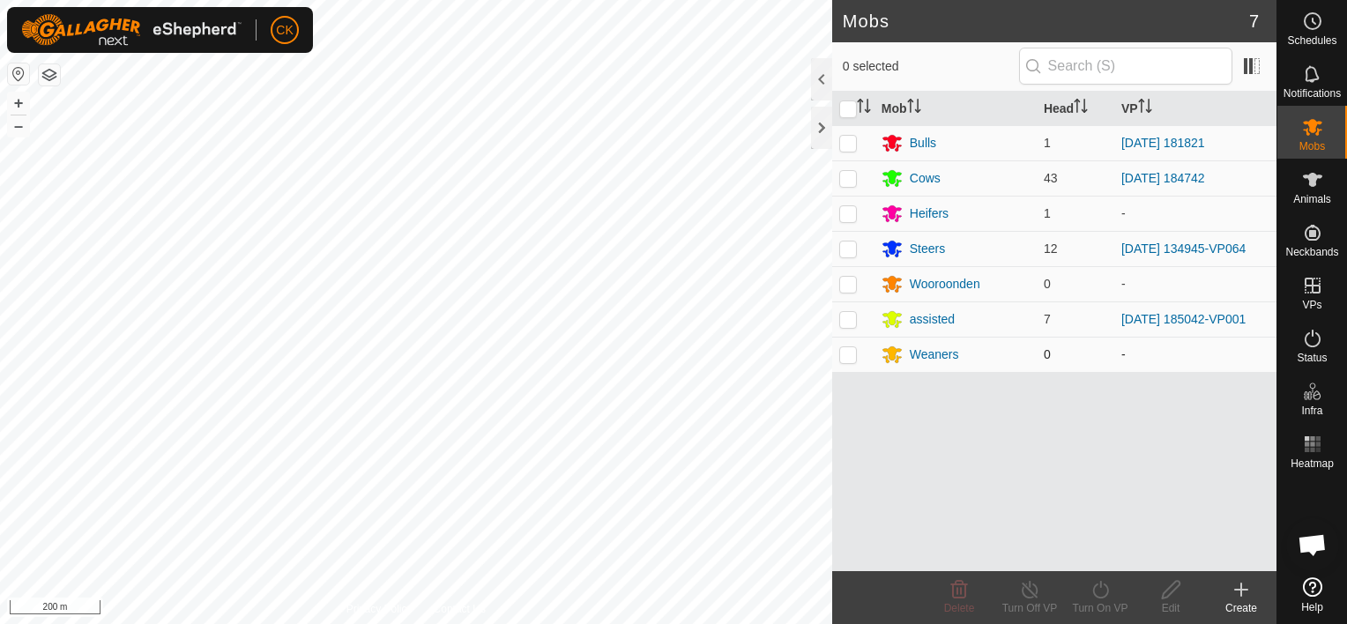
click at [850, 349] on p-checkbox at bounding box center [848, 354] width 18 height 14
checkbox input "true"
click at [1312, 176] on icon at bounding box center [1312, 180] width 19 height 14
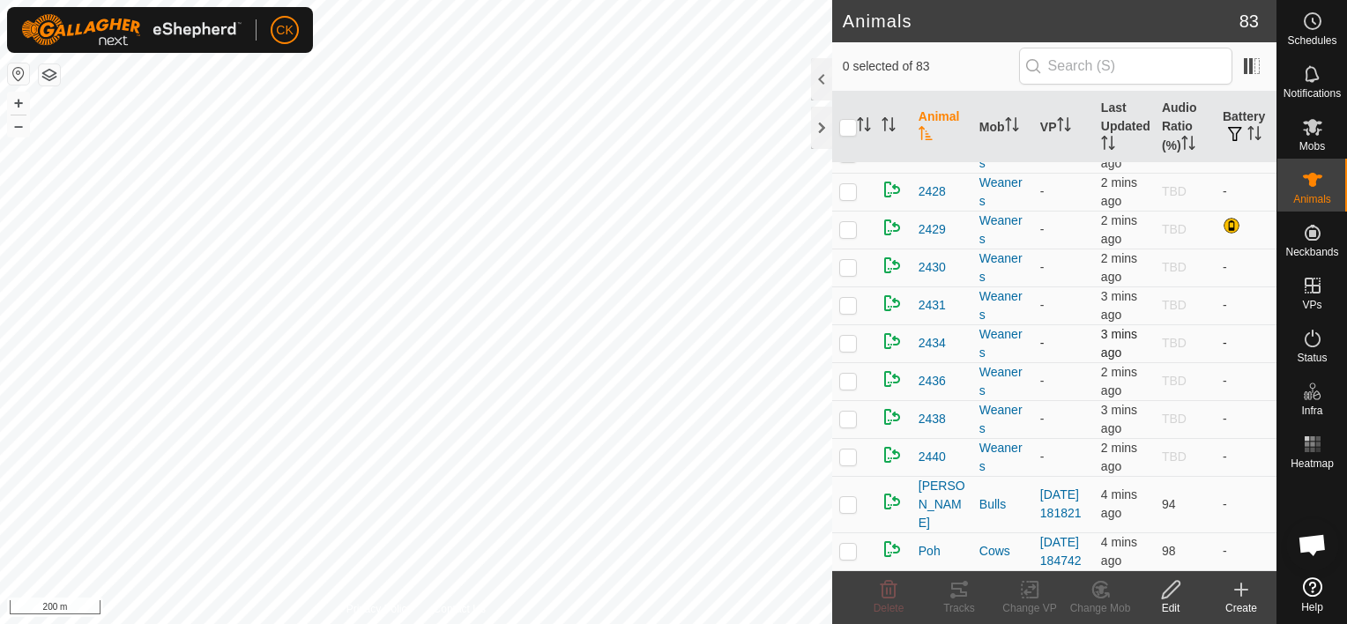
scroll to position [4065, 0]
click at [1315, 138] on es-mob-svg-icon at bounding box center [1313, 127] width 32 height 28
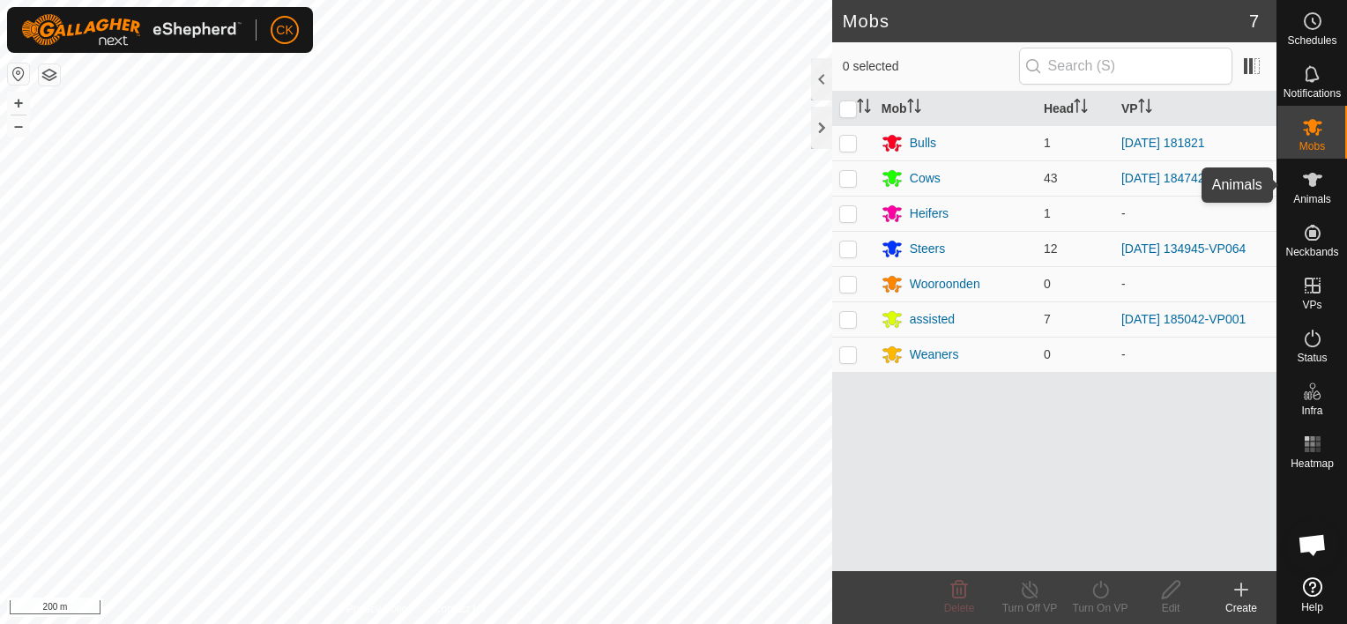
click at [1305, 184] on icon at bounding box center [1312, 179] width 21 height 21
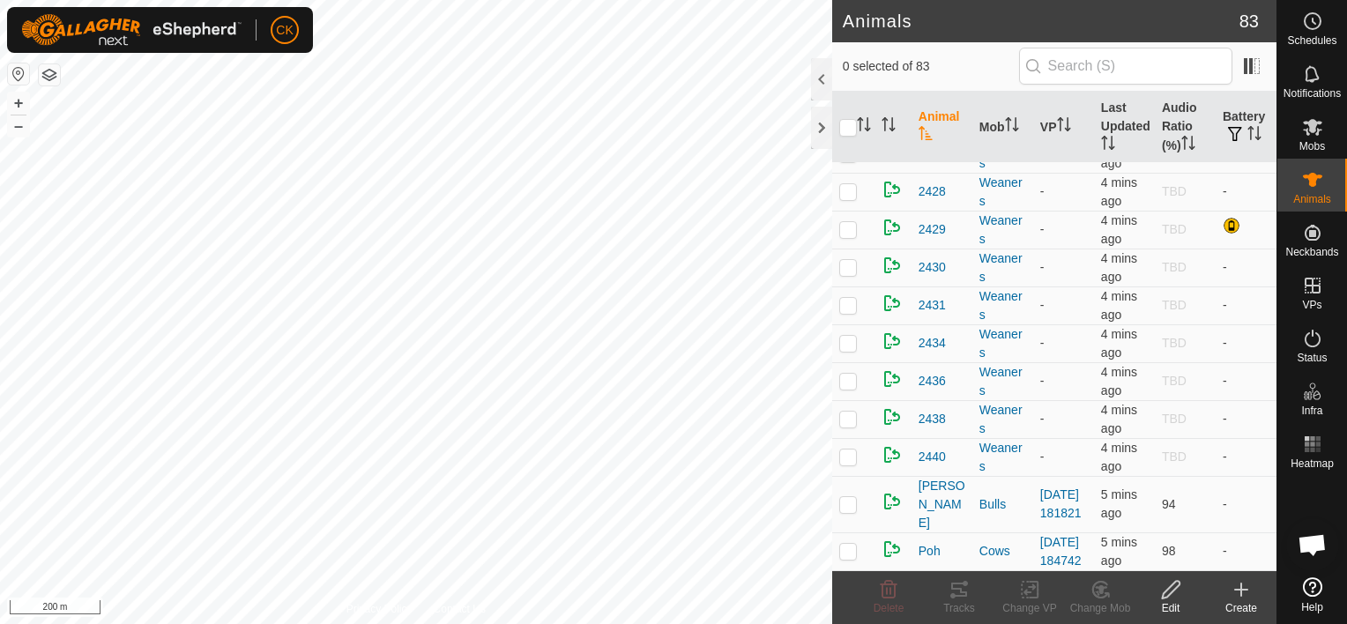
scroll to position [3703, 0]
click at [1320, 125] on icon at bounding box center [1312, 126] width 21 height 21
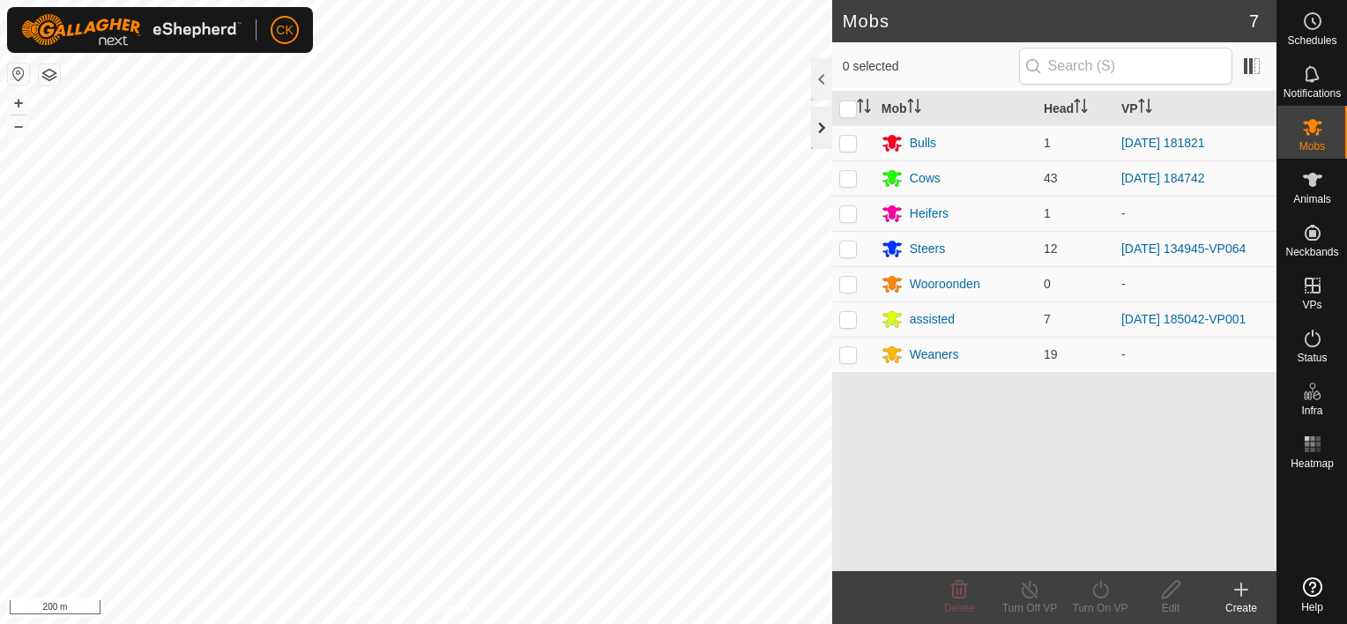
click at [822, 118] on div at bounding box center [821, 128] width 21 height 42
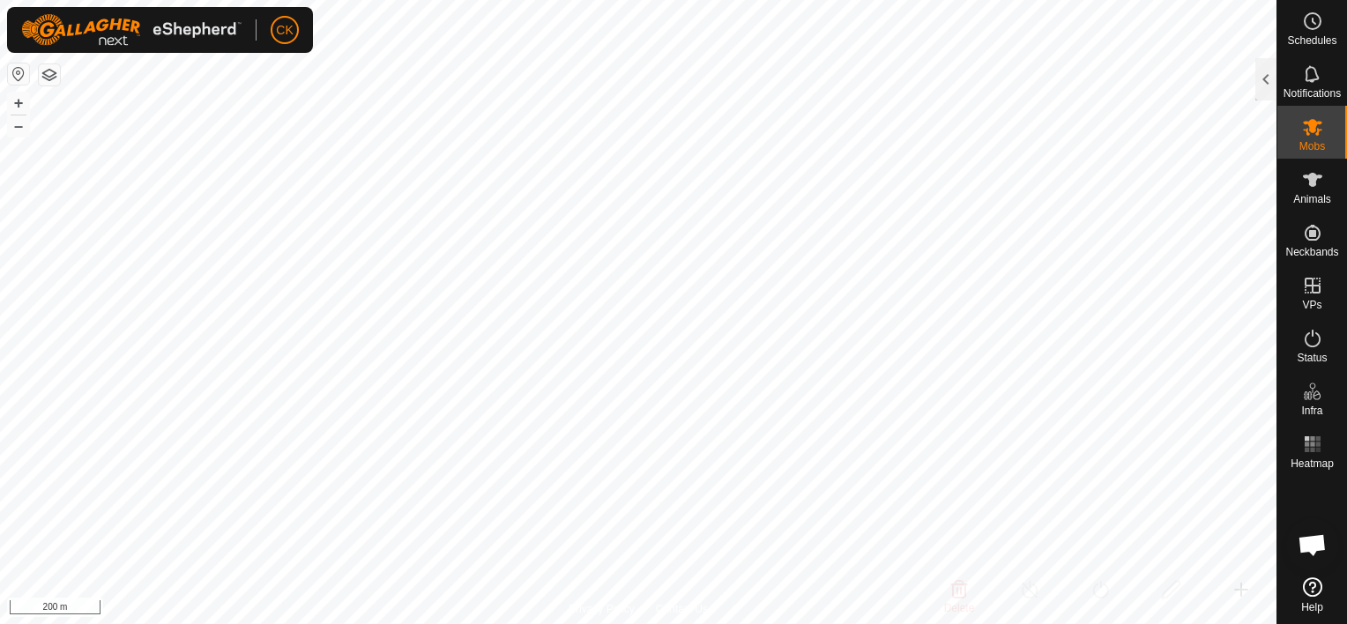
scroll to position [142, 0]
click at [1319, 181] on icon at bounding box center [1312, 179] width 21 height 21
click at [1267, 84] on div at bounding box center [1266, 79] width 21 height 42
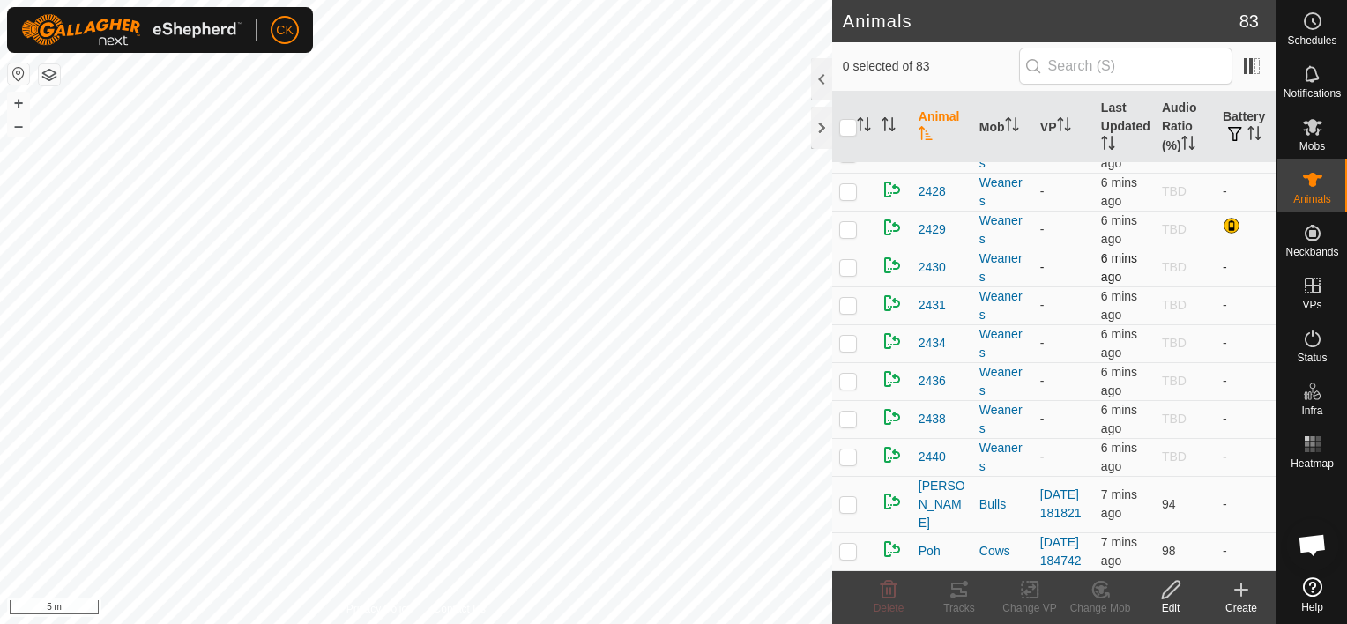
scroll to position [4065, 0]
checkbox input "true"
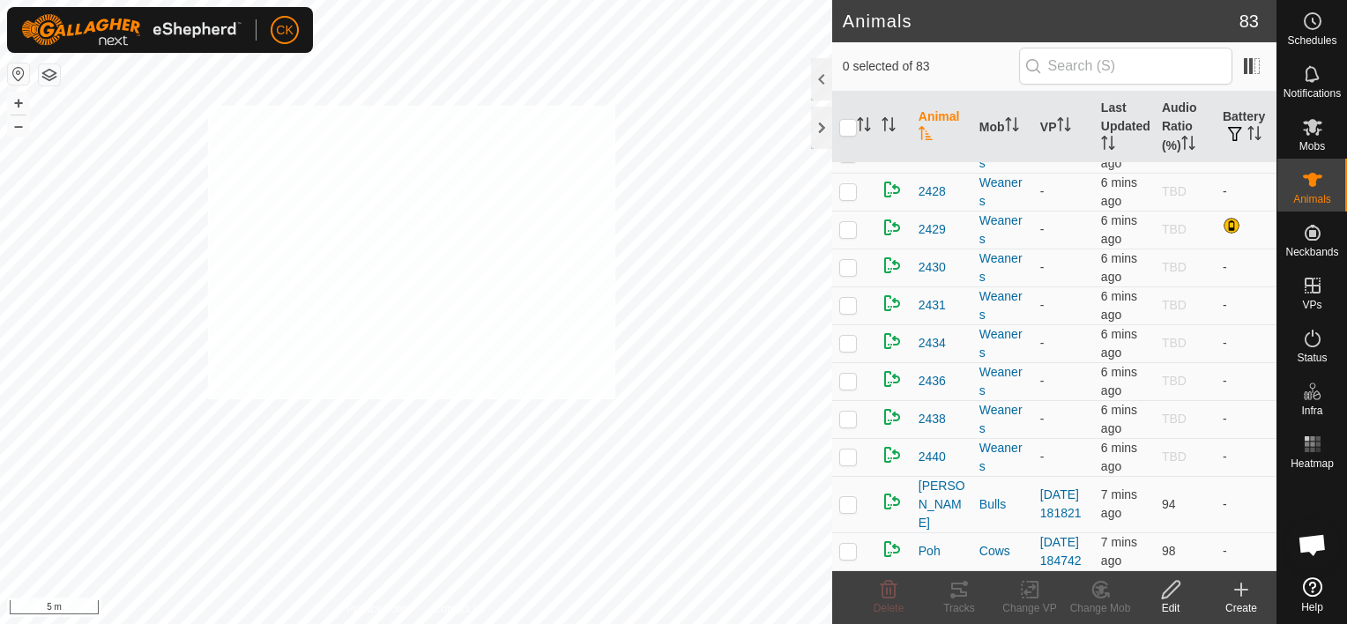
checkbox input "true"
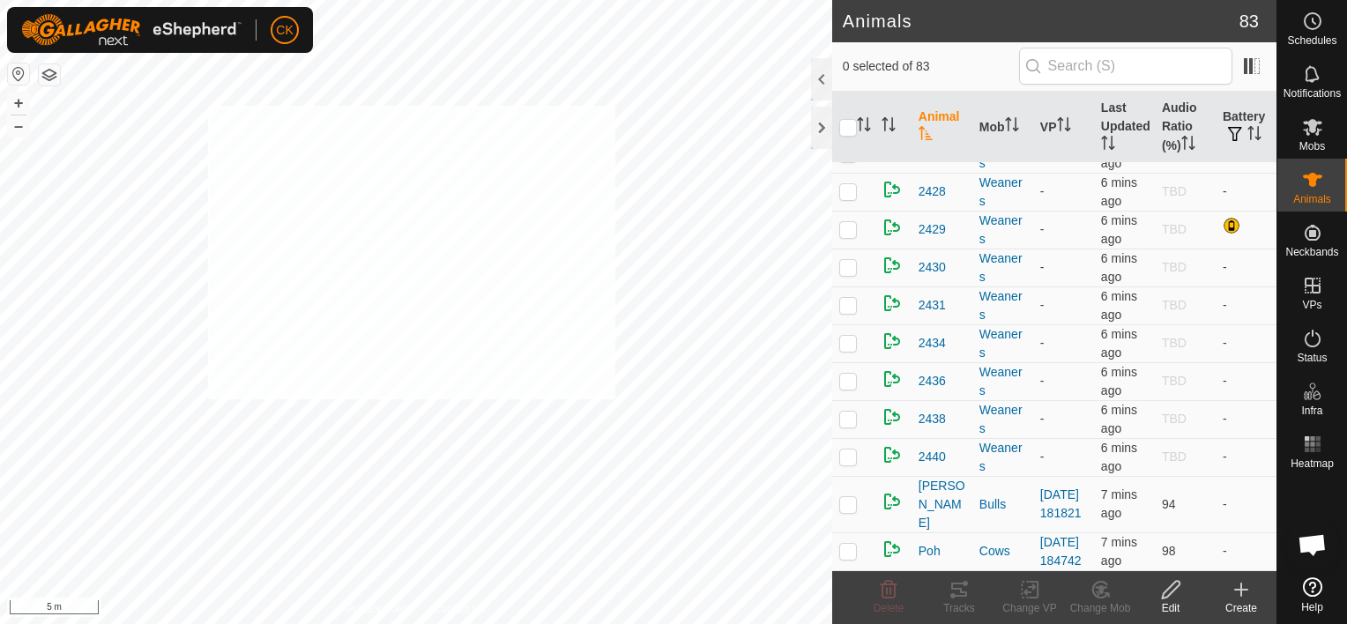
checkbox input "true"
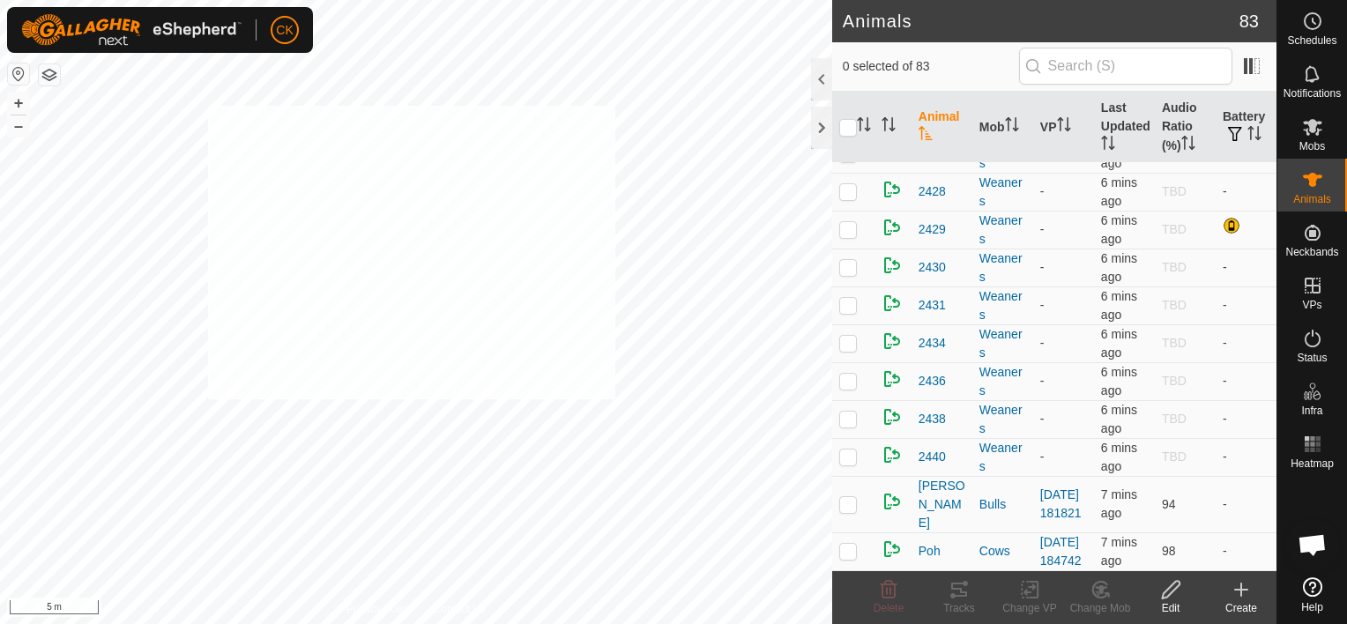
checkbox input "true"
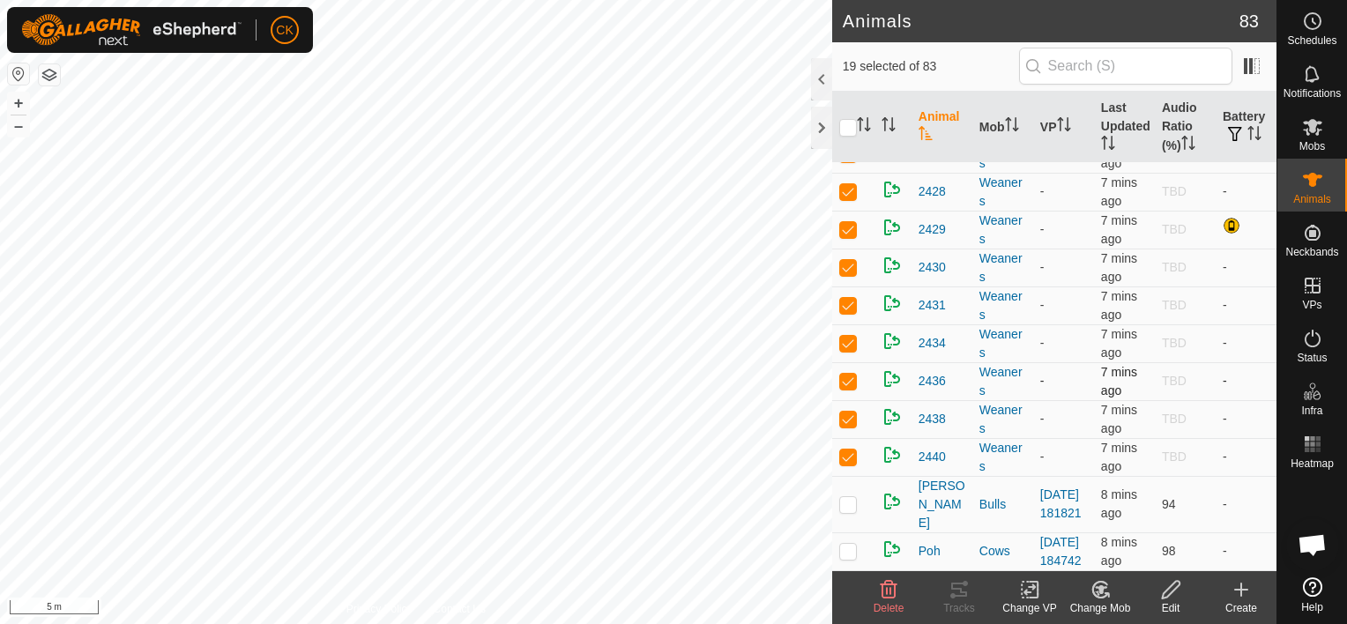
scroll to position [3977, 0]
click at [927, 11] on span "2418" at bounding box center [932, 2] width 27 height 19
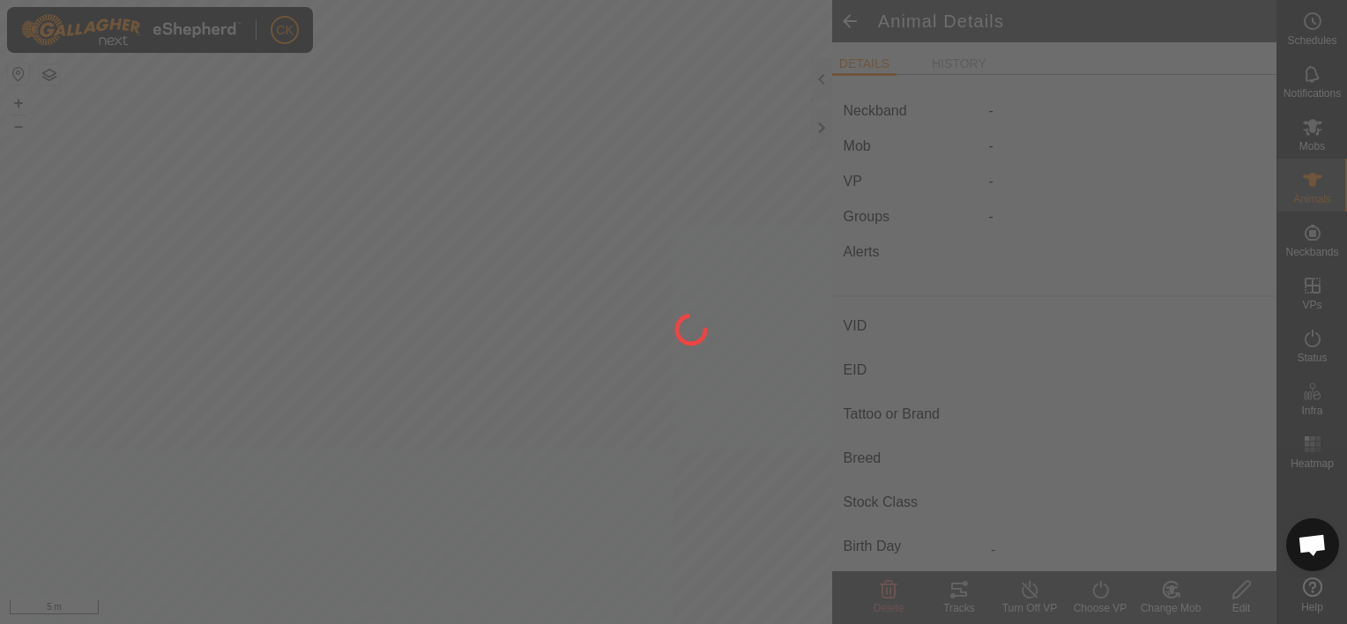
type input "2418"
type input "-"
type input "heifer"
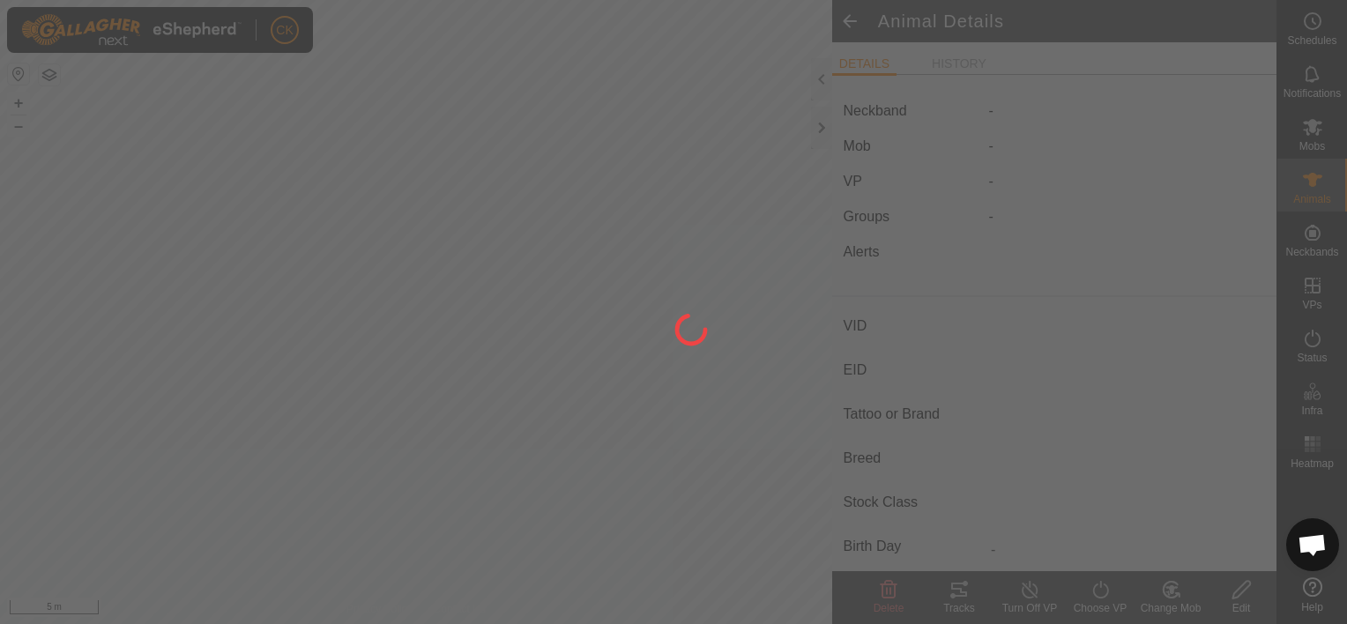
type input "214 kg"
type input "-"
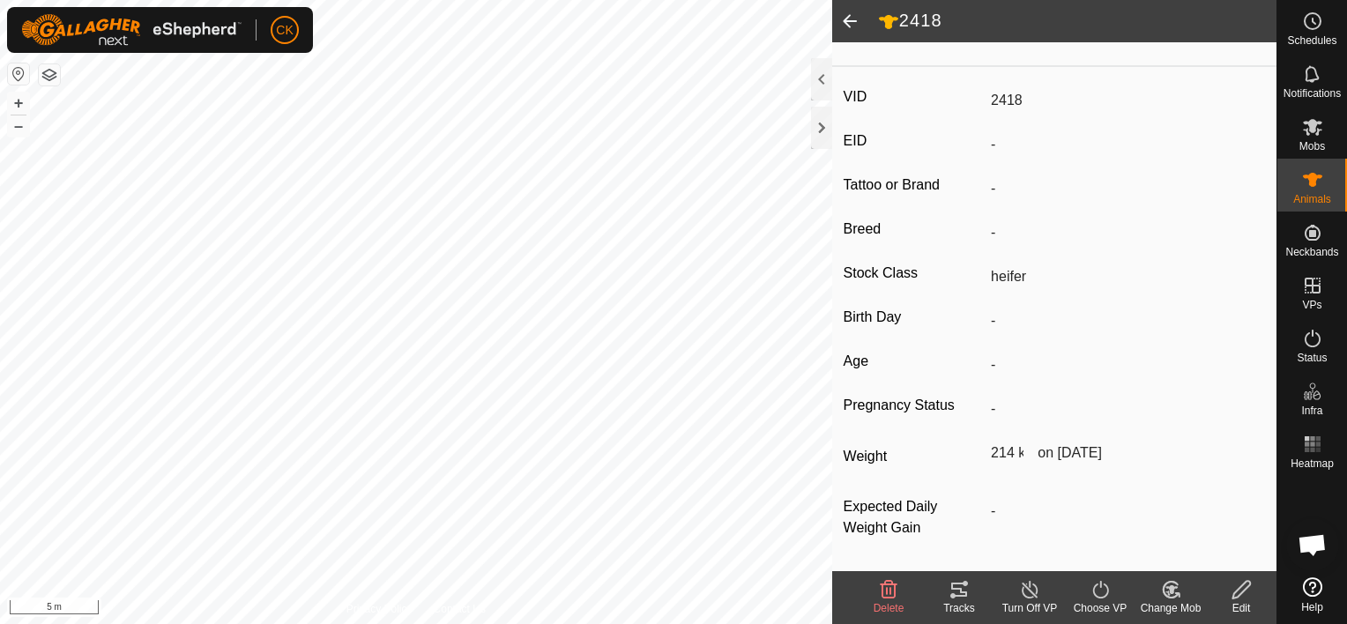
scroll to position [239, 0]
click at [847, 14] on span at bounding box center [849, 21] width 35 height 42
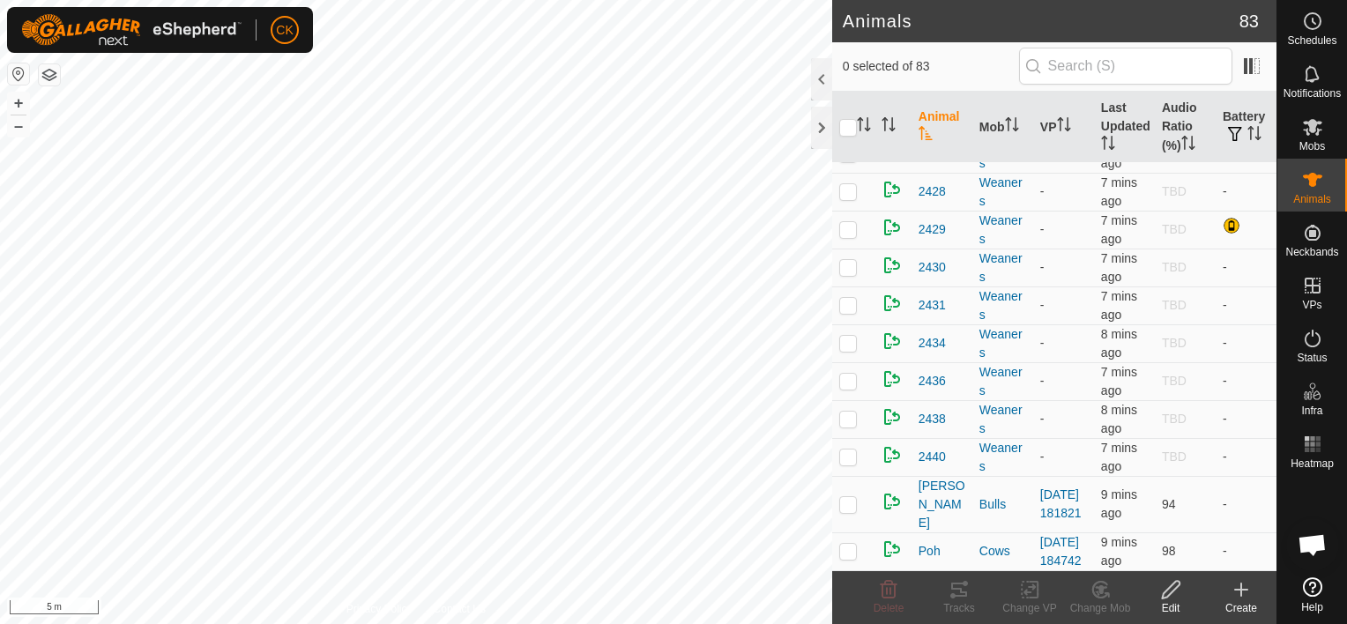
scroll to position [4233, 0]
click at [929, 334] on span "2434" at bounding box center [932, 343] width 27 height 19
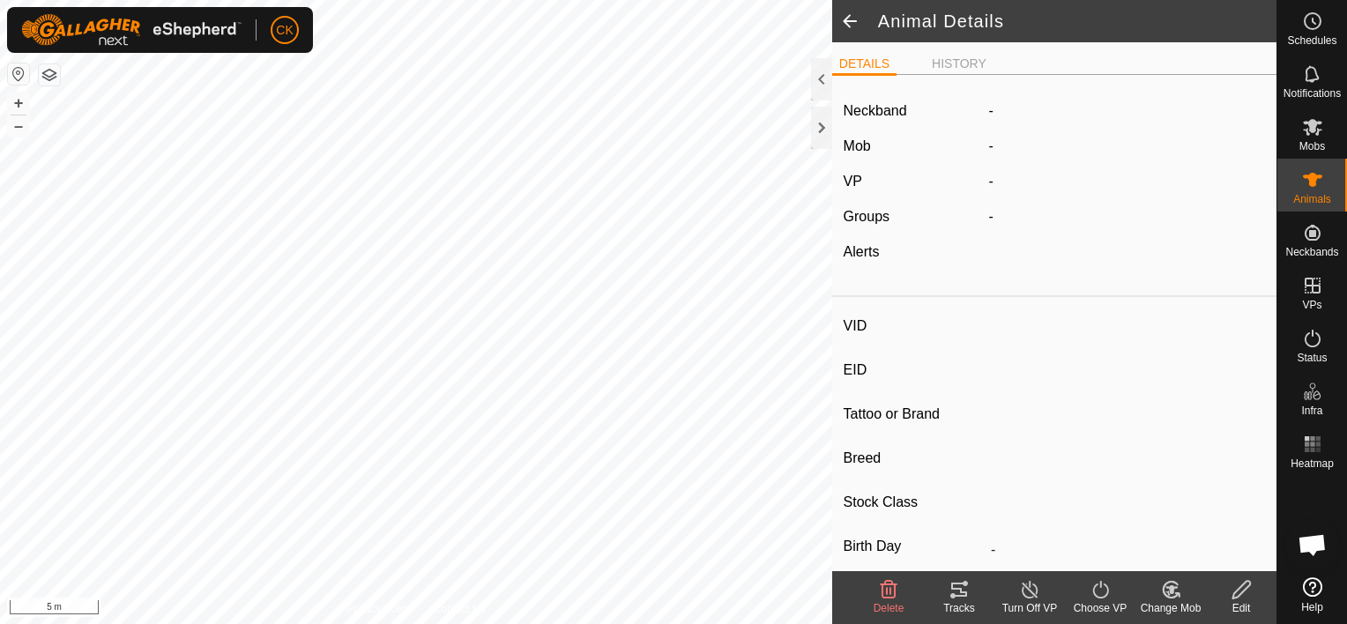
type input "2434"
type input "-"
type input "steer"
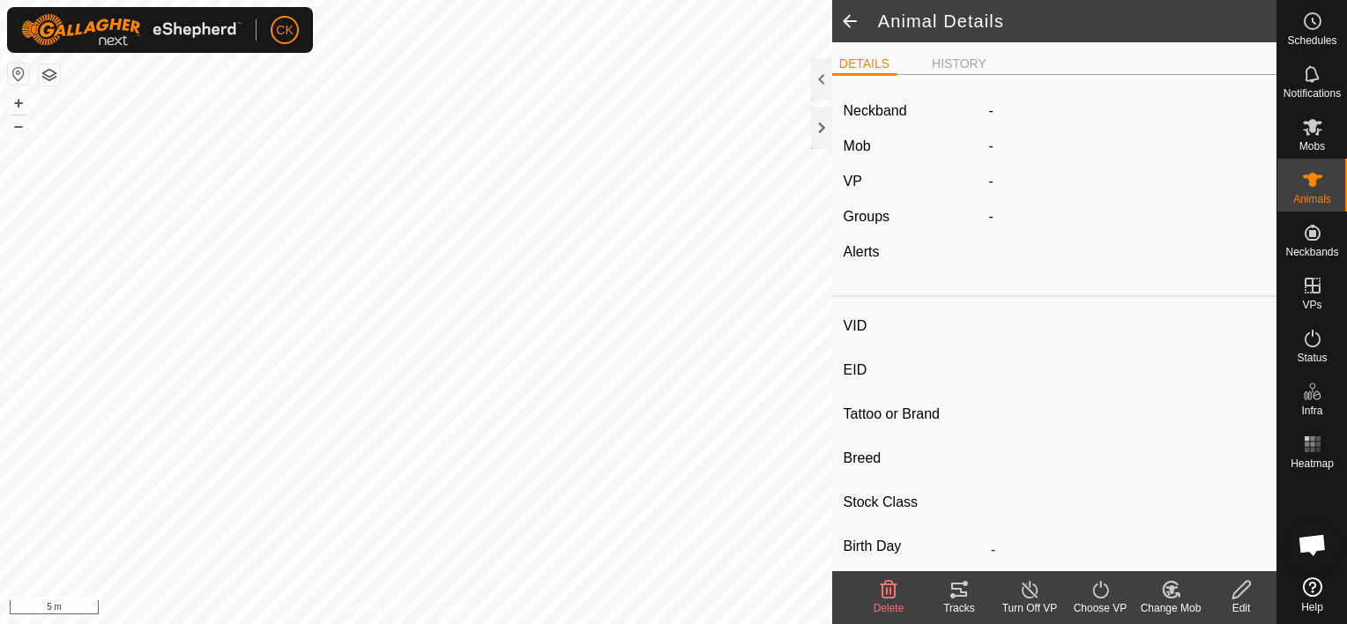
type input "242 kg"
type input "-"
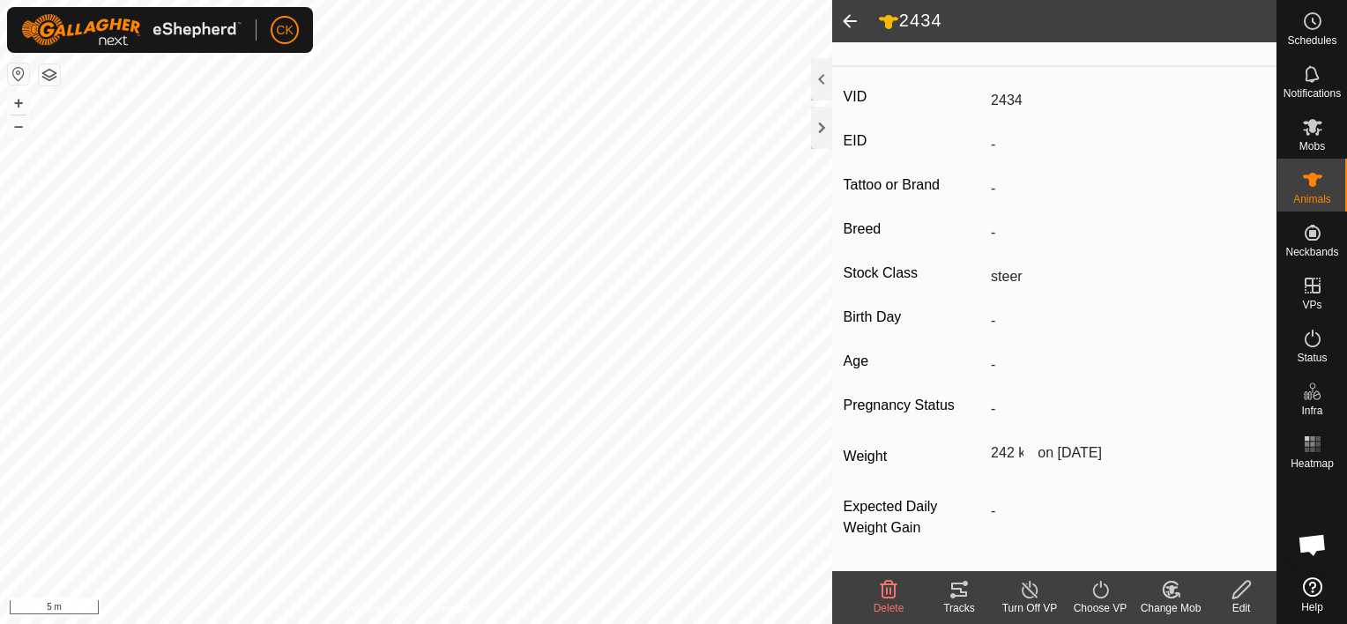
scroll to position [151, 0]
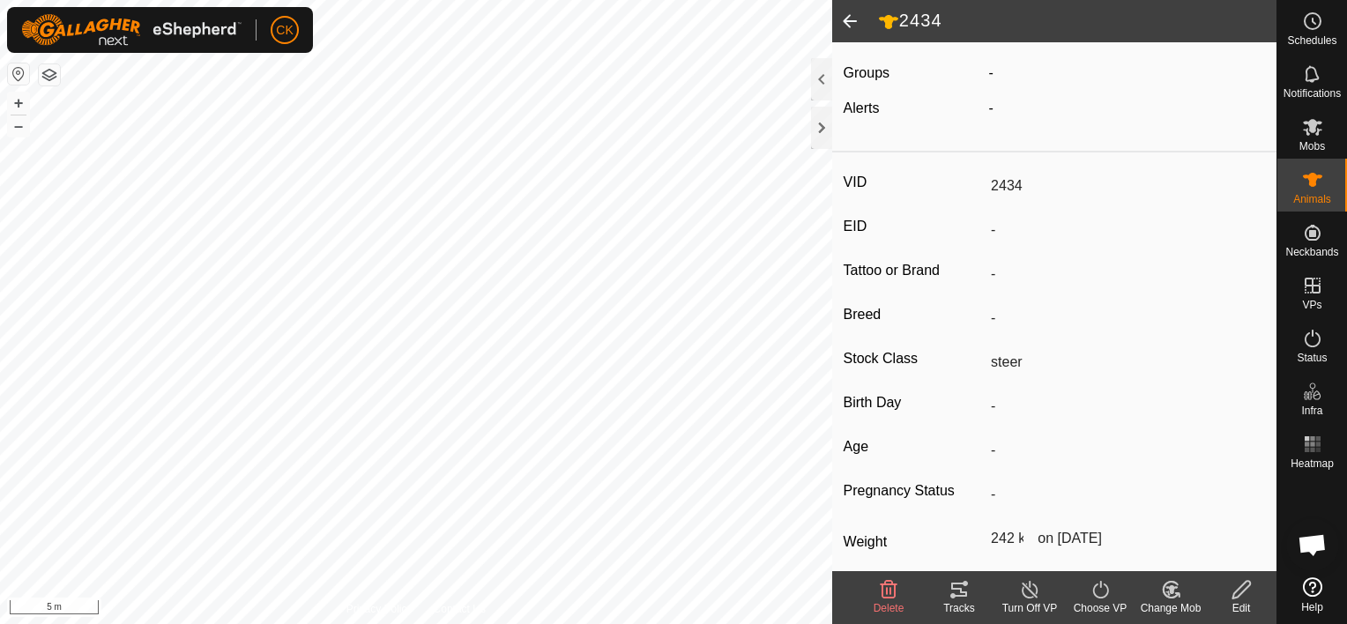
click at [842, 15] on span at bounding box center [849, 21] width 35 height 42
